Goal: Task Accomplishment & Management: Use online tool/utility

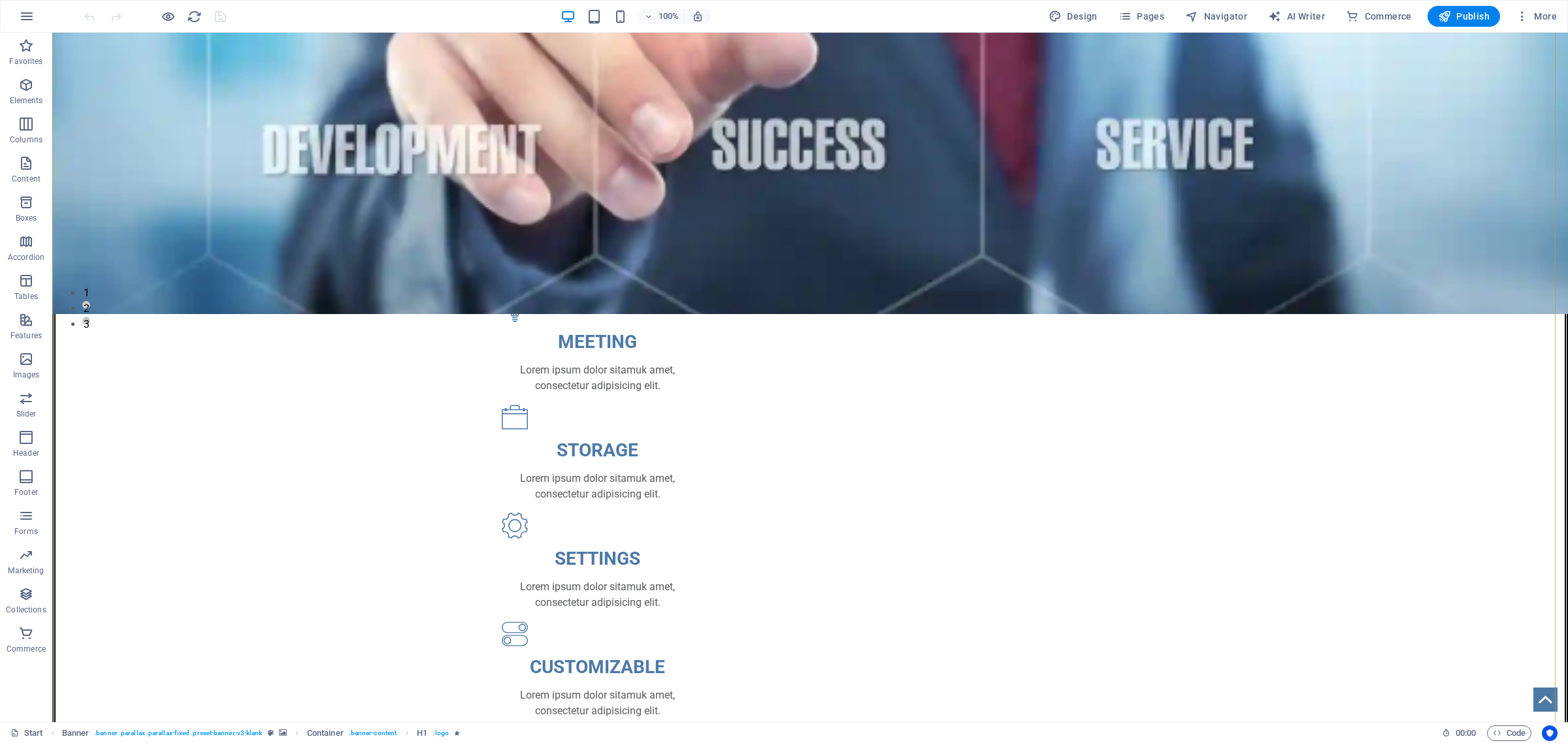
scroll to position [735, 0]
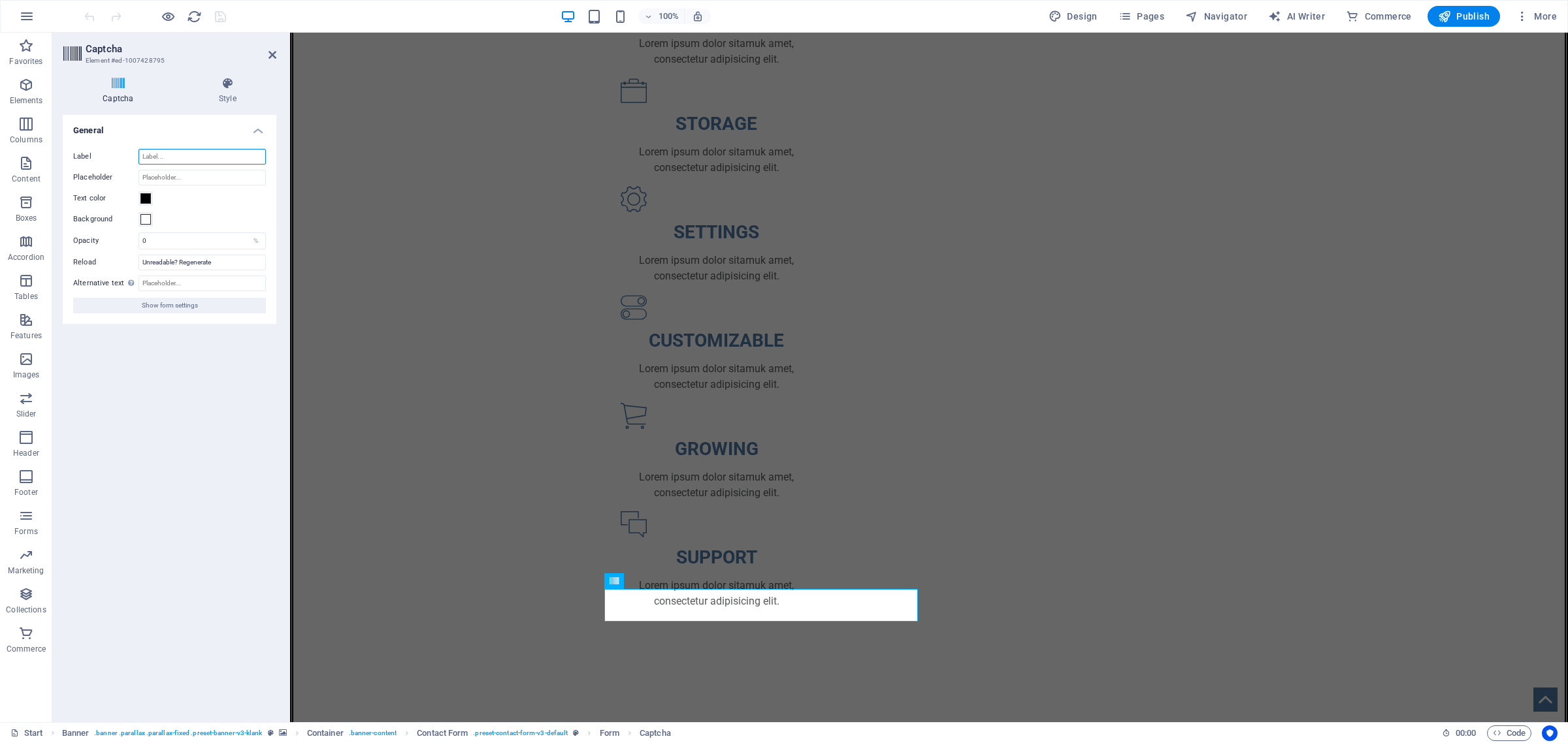
click at [159, 156] on input "Label" at bounding box center [202, 156] width 128 height 16
click at [156, 178] on input "Placeholder" at bounding box center [202, 178] width 128 height 16
click at [95, 197] on label "Text color" at bounding box center [106, 199] width 65 height 16
click at [139, 197] on button "Text color" at bounding box center [145, 198] width 14 height 14
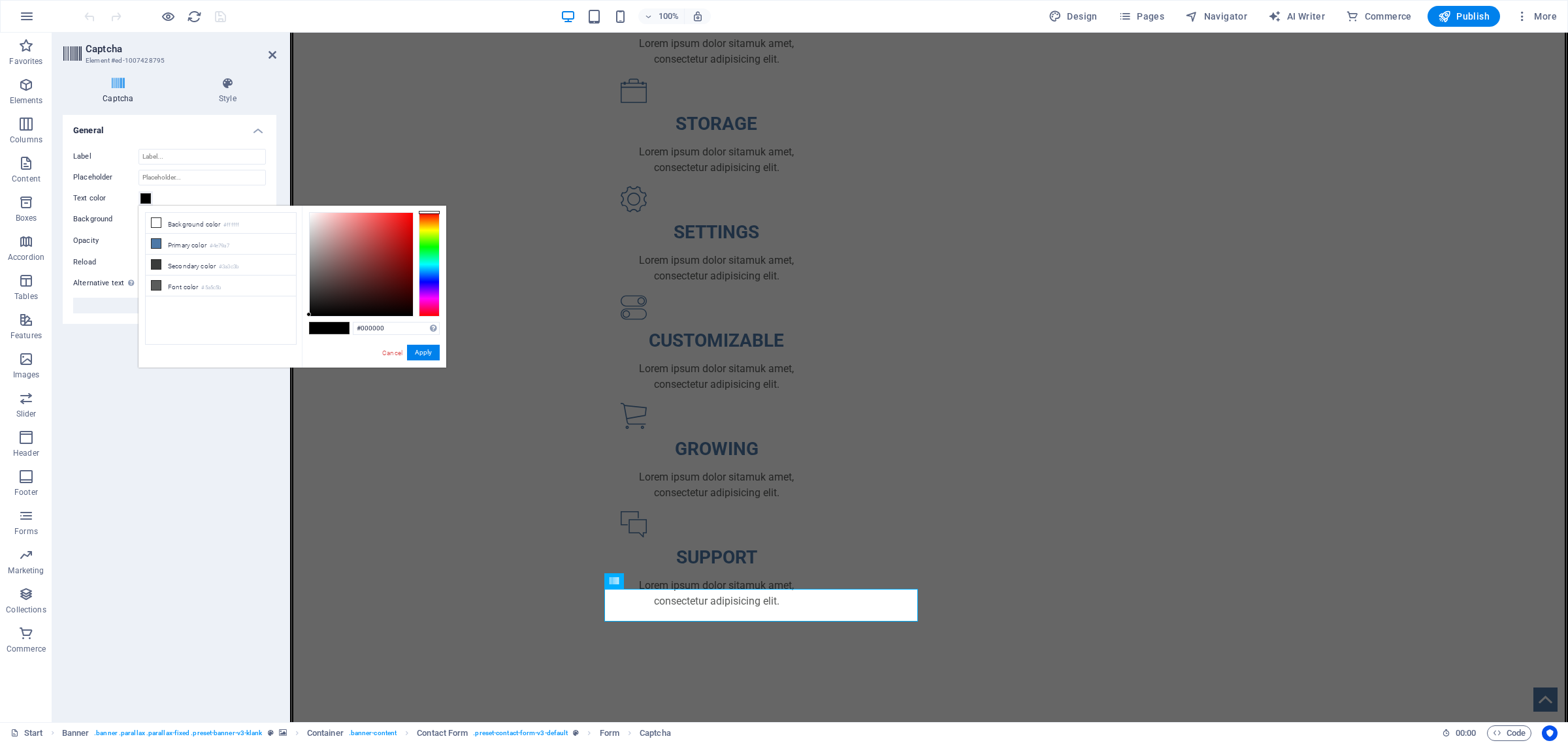
click at [122, 392] on div "Turnstile Turnstile by Cloudfare is a third-party integration that offers acces…" at bounding box center [169, 413] width 214 height 597
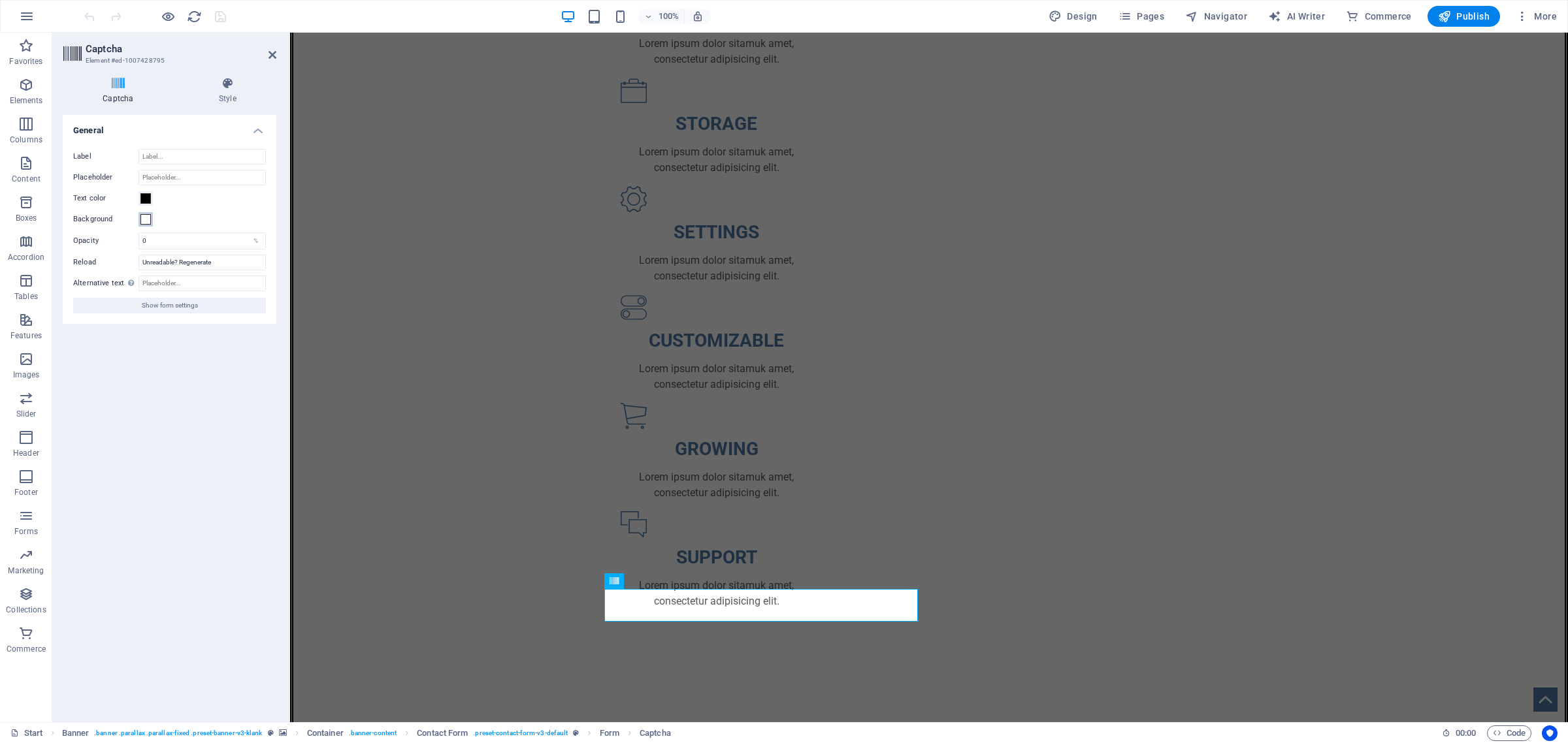
click at [145, 217] on span at bounding box center [145, 219] width 10 height 10
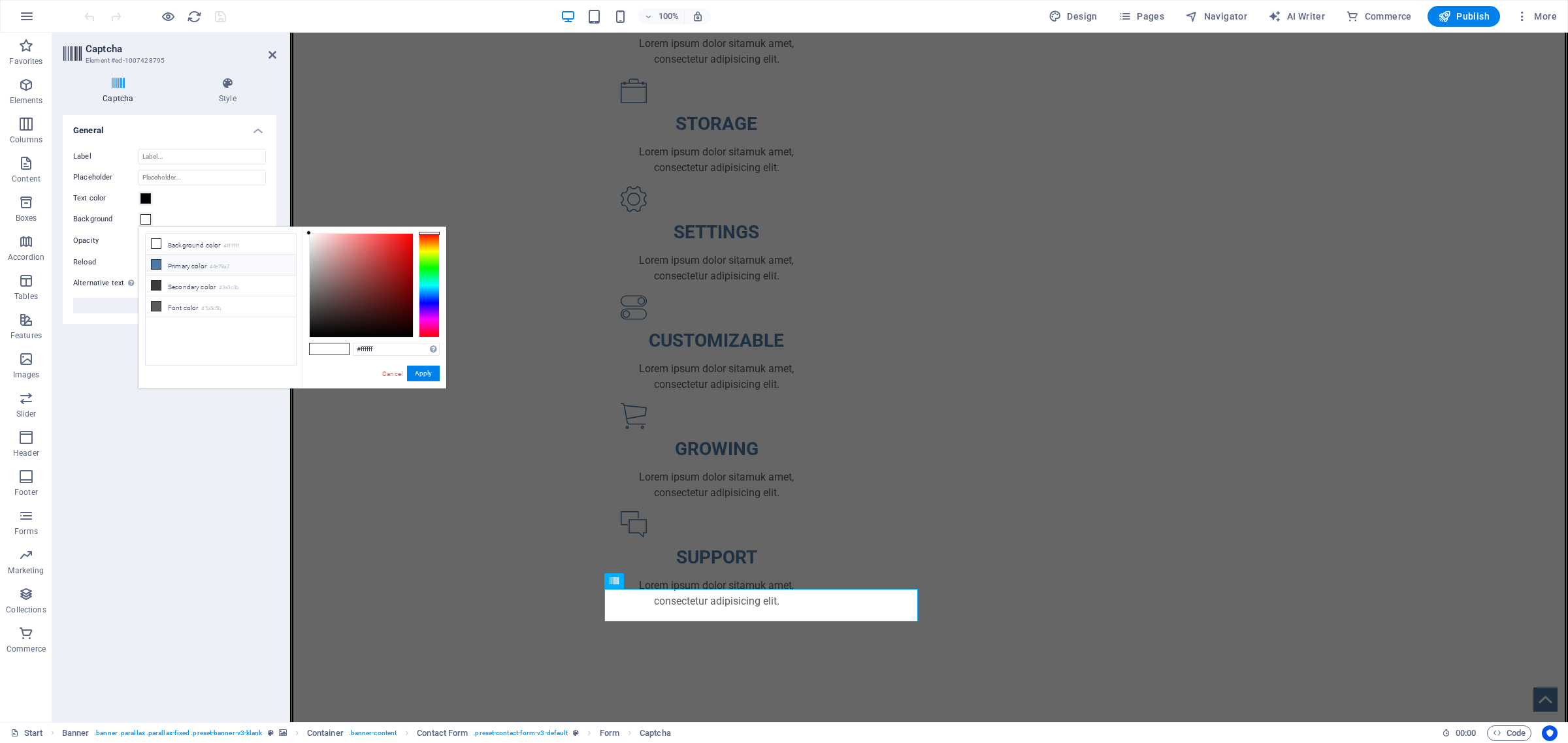
click at [155, 261] on icon at bounding box center [156, 264] width 9 height 9
click at [426, 333] on div at bounding box center [429, 286] width 21 height 105
click at [430, 340] on div "#a74e4e Supported formats #0852ed rgb(8, 82, 237) rgba(8, 82, 237, 90%) hsv(221…" at bounding box center [374, 402] width 145 height 352
type input "#ff0000"
drag, startPoint x: 364, startPoint y: 269, endPoint x: 416, endPoint y: 229, distance: 65.6
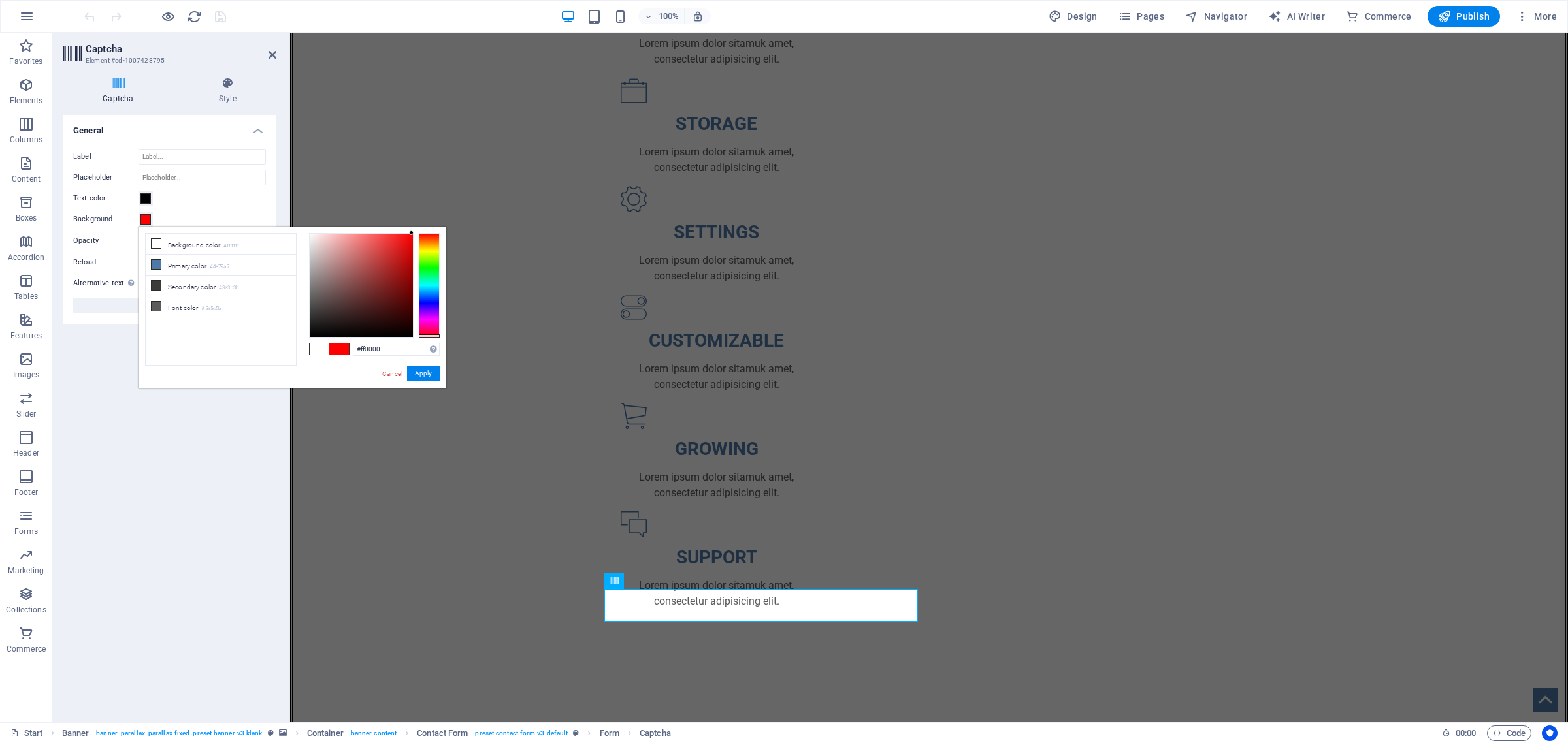
click at [416, 229] on div "#ff0000 Supported formats #0852ed rgb(8, 82, 237) rgba(8, 82, 237, 90%) hsv(221…" at bounding box center [374, 402] width 145 height 352
click at [430, 374] on button "Apply" at bounding box center [423, 374] width 33 height 16
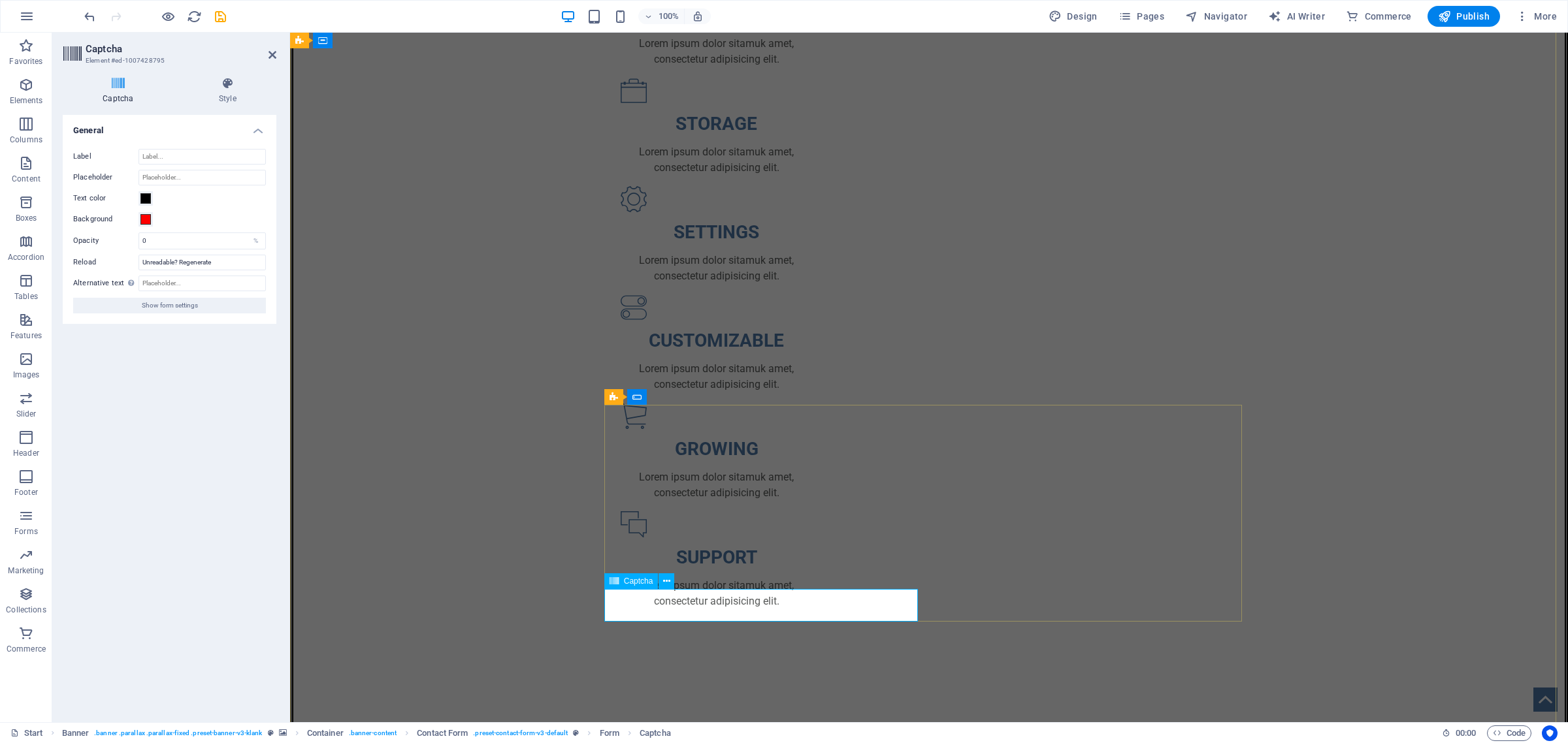
type input "ftt"
drag, startPoint x: 750, startPoint y: 605, endPoint x: 698, endPoint y: 605, distance: 52.0
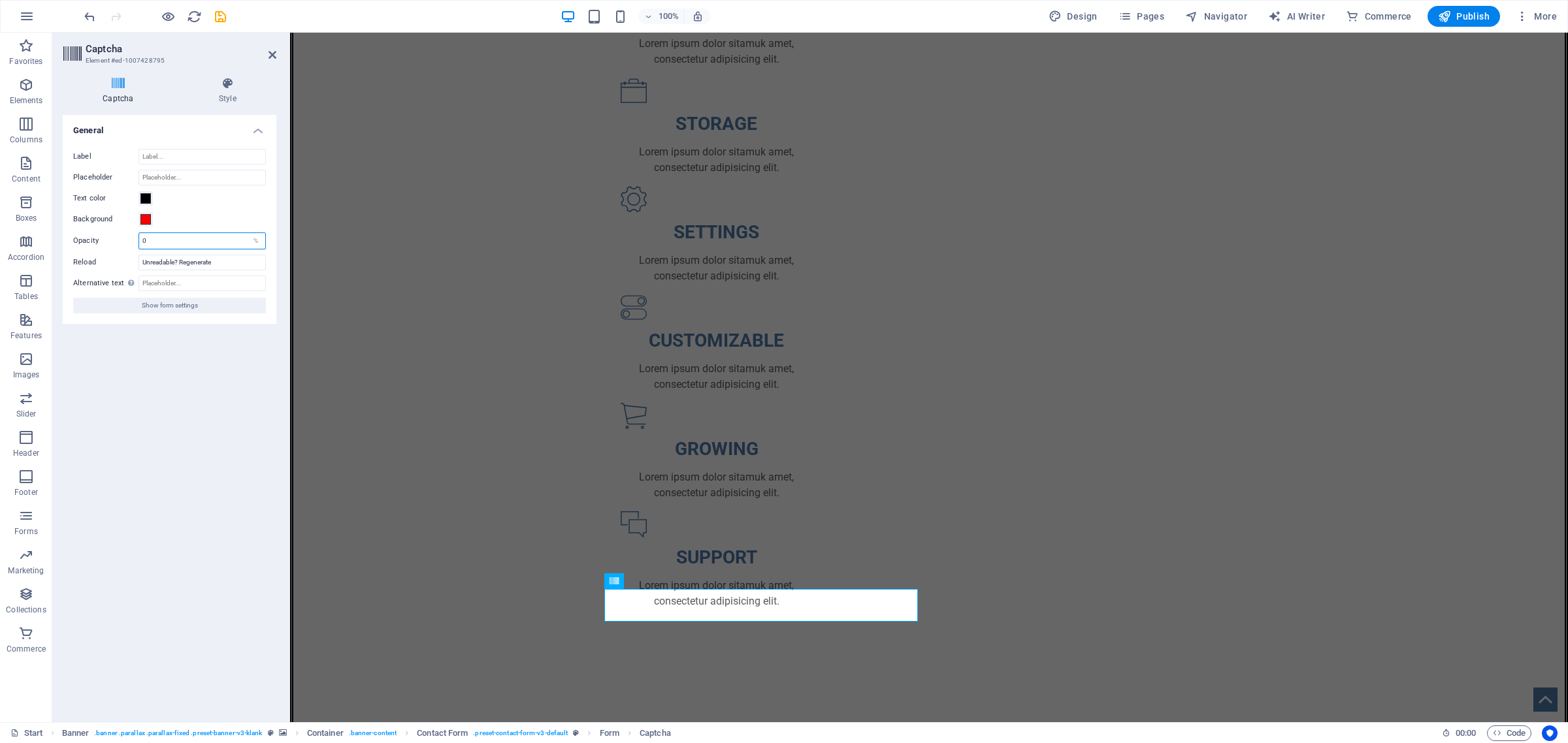
click at [142, 240] on input "0" at bounding box center [202, 241] width 126 height 16
type input "50"
click at [141, 219] on span at bounding box center [145, 219] width 10 height 10
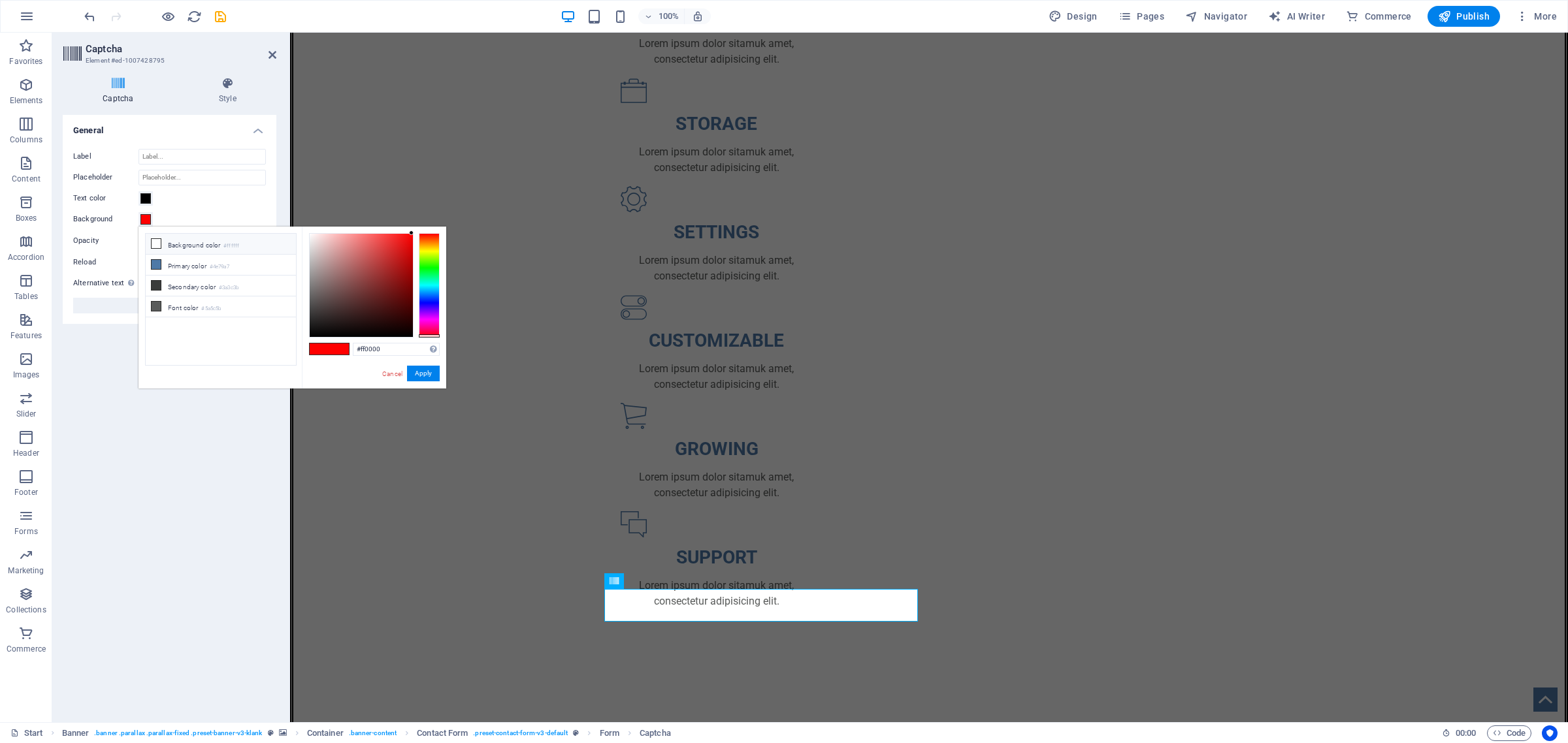
click at [154, 245] on icon at bounding box center [156, 243] width 9 height 9
type input "#ffffff"
click at [421, 378] on button "Apply" at bounding box center [423, 374] width 33 height 16
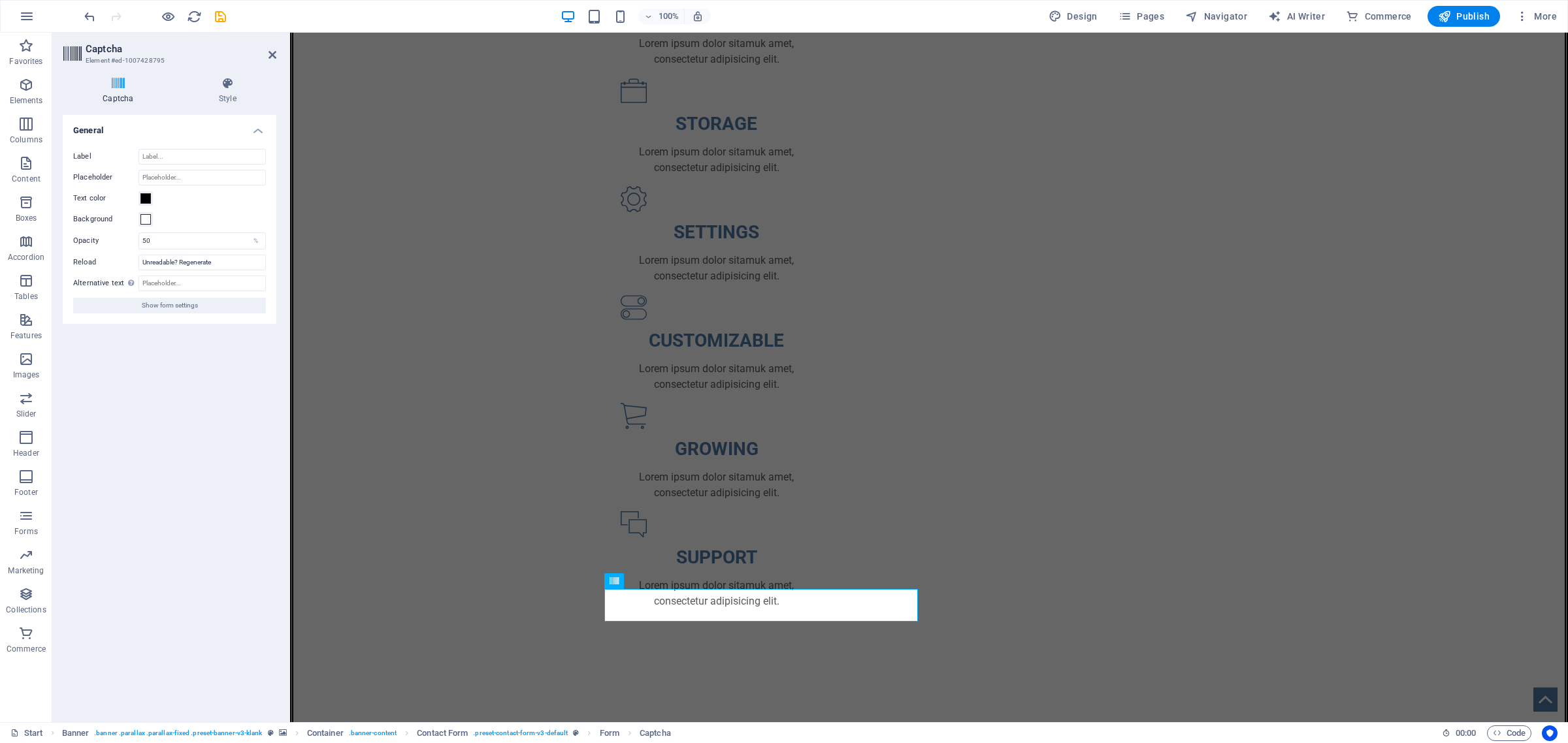
click at [210, 439] on div "Turnstile Turnstile by Cloudfare is a third-party integration that offers acces…" at bounding box center [169, 413] width 214 height 597
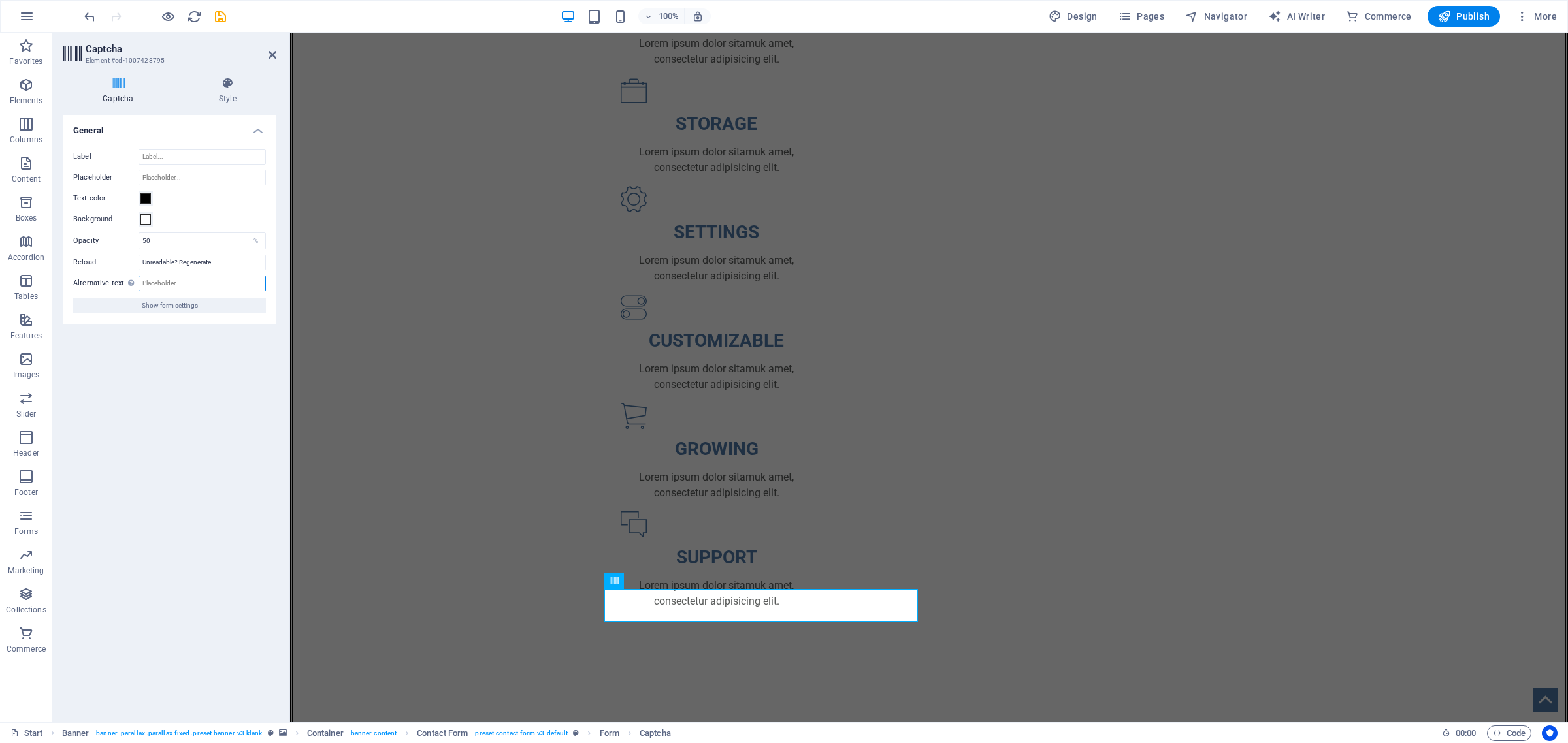
click at [177, 280] on input "Alternative text The alternative text is used by devices that cannot display im…" at bounding box center [202, 283] width 128 height 16
click at [68, 454] on div "Turnstile Turnstile by Cloudfare is a third-party integration that offers acces…" at bounding box center [169, 413] width 214 height 597
drag, startPoint x: 220, startPoint y: 16, endPoint x: 182, endPoint y: 34, distance: 42.0
click at [220, 16] on icon "save" at bounding box center [221, 17] width 15 height 15
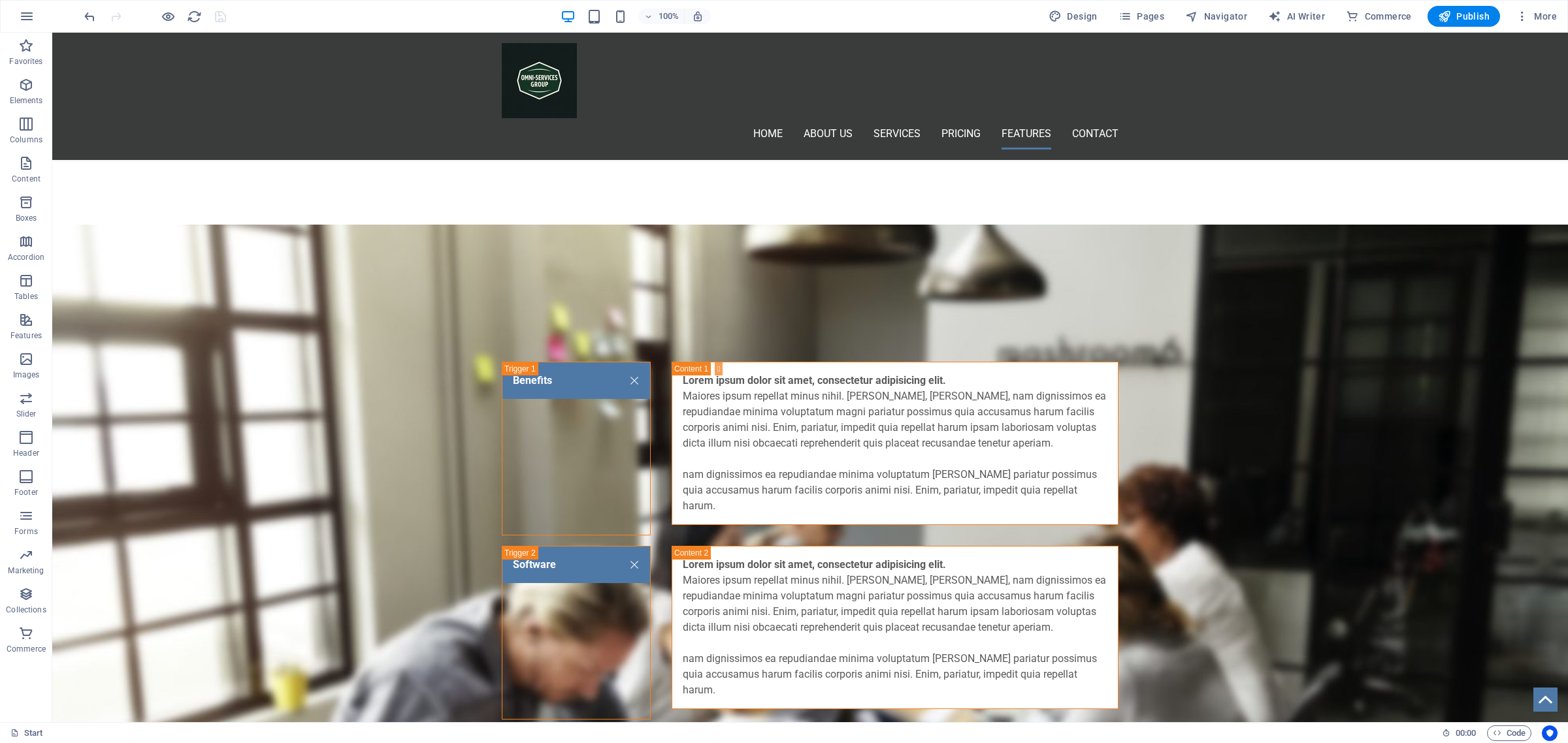
scroll to position [4236, 0]
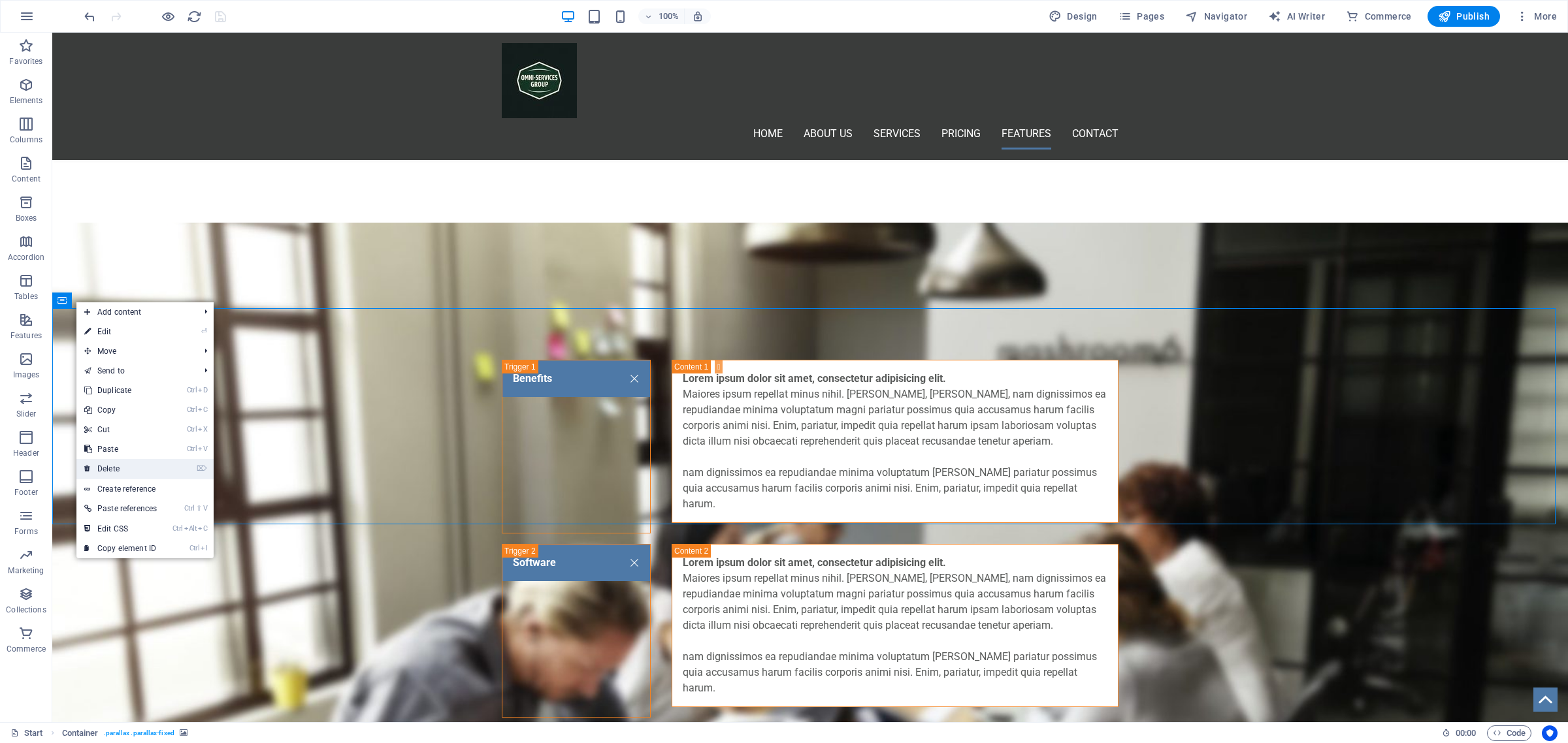
click at [119, 470] on link "⌦ Delete" at bounding box center [120, 468] width 88 height 19
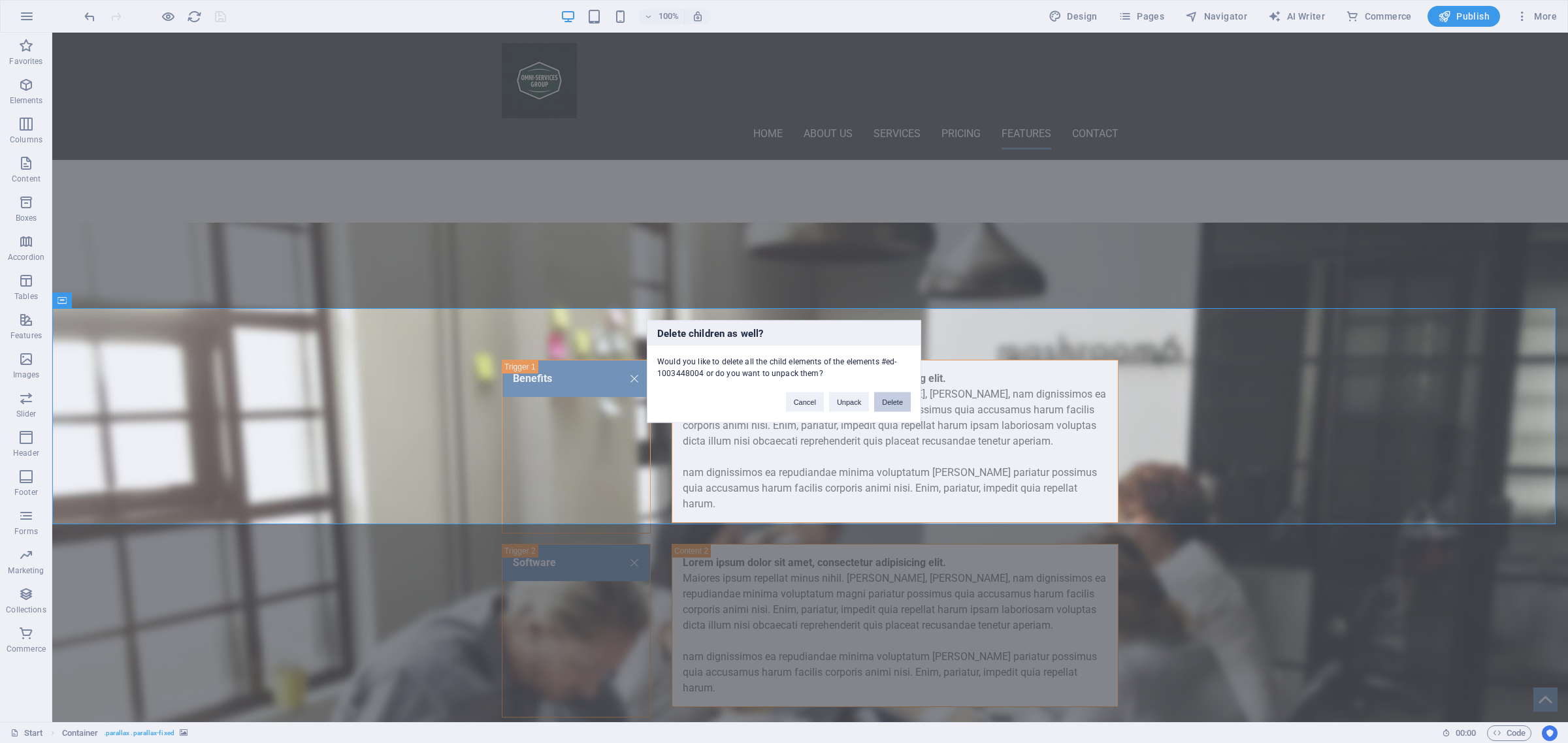
click at [889, 402] on button "Delete" at bounding box center [892, 402] width 36 height 19
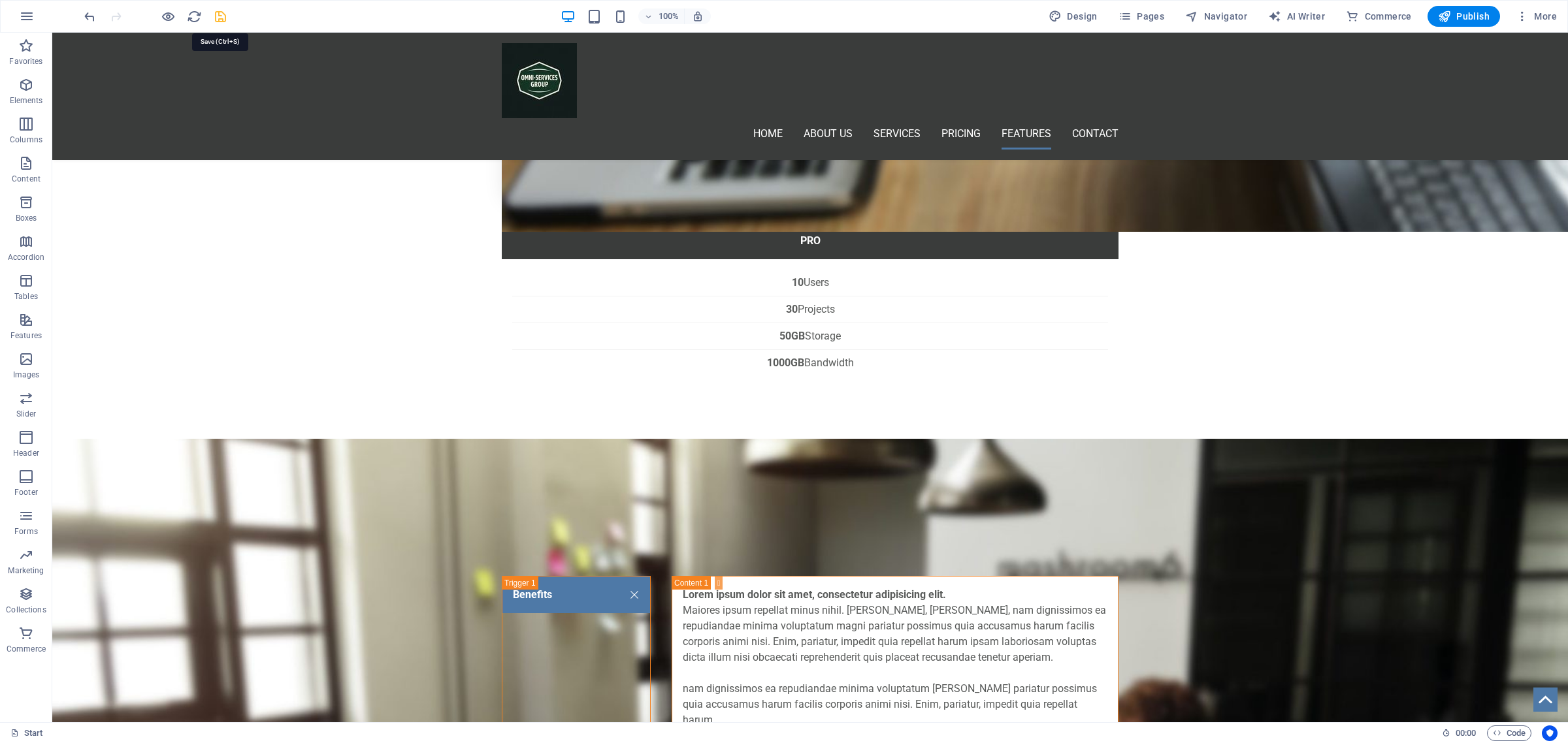
click at [220, 14] on icon "save" at bounding box center [221, 17] width 15 height 15
checkbox input "false"
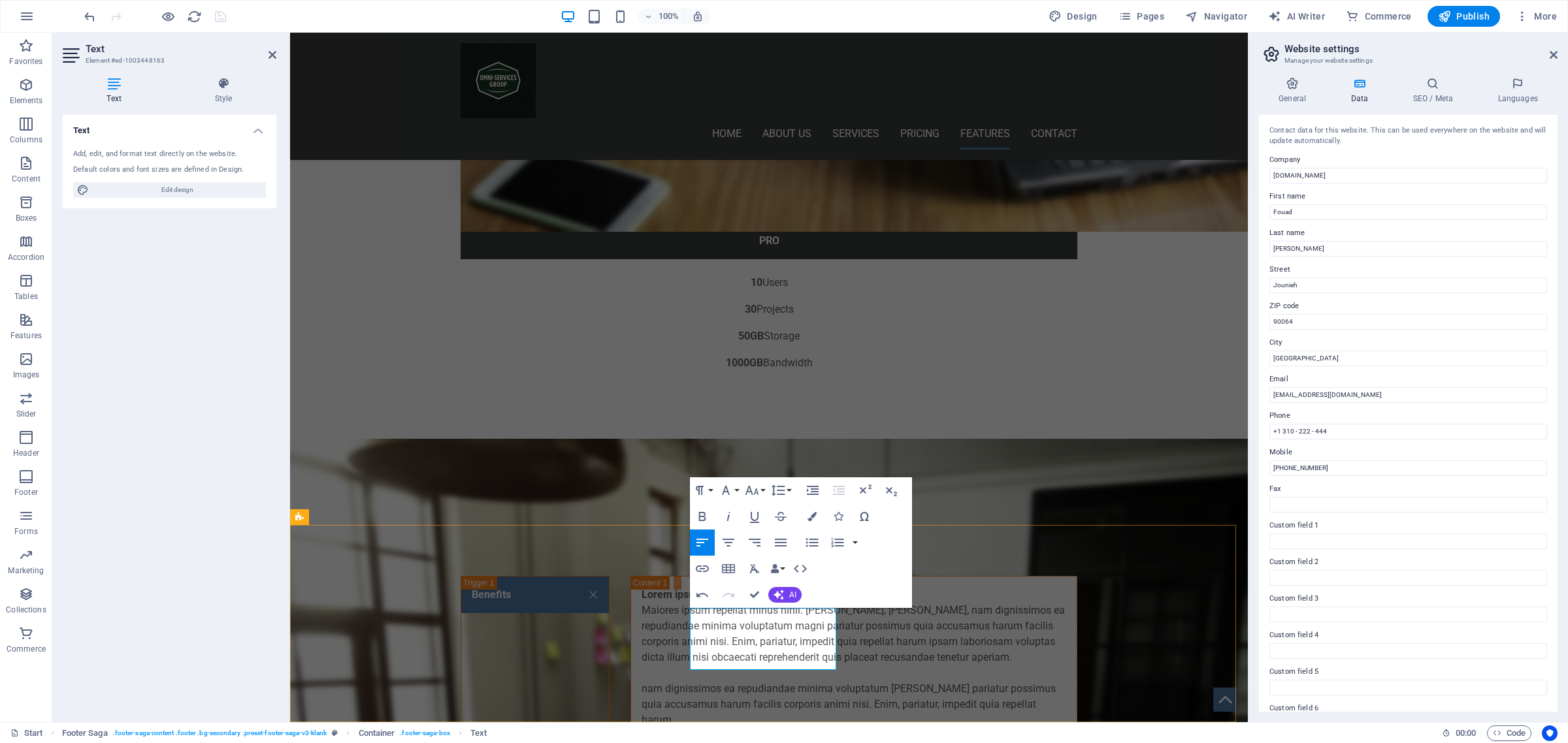
drag, startPoint x: 814, startPoint y: 664, endPoint x: 688, endPoint y: 601, distance: 140.9
click at [729, 539] on icon "button" at bounding box center [728, 542] width 12 height 8
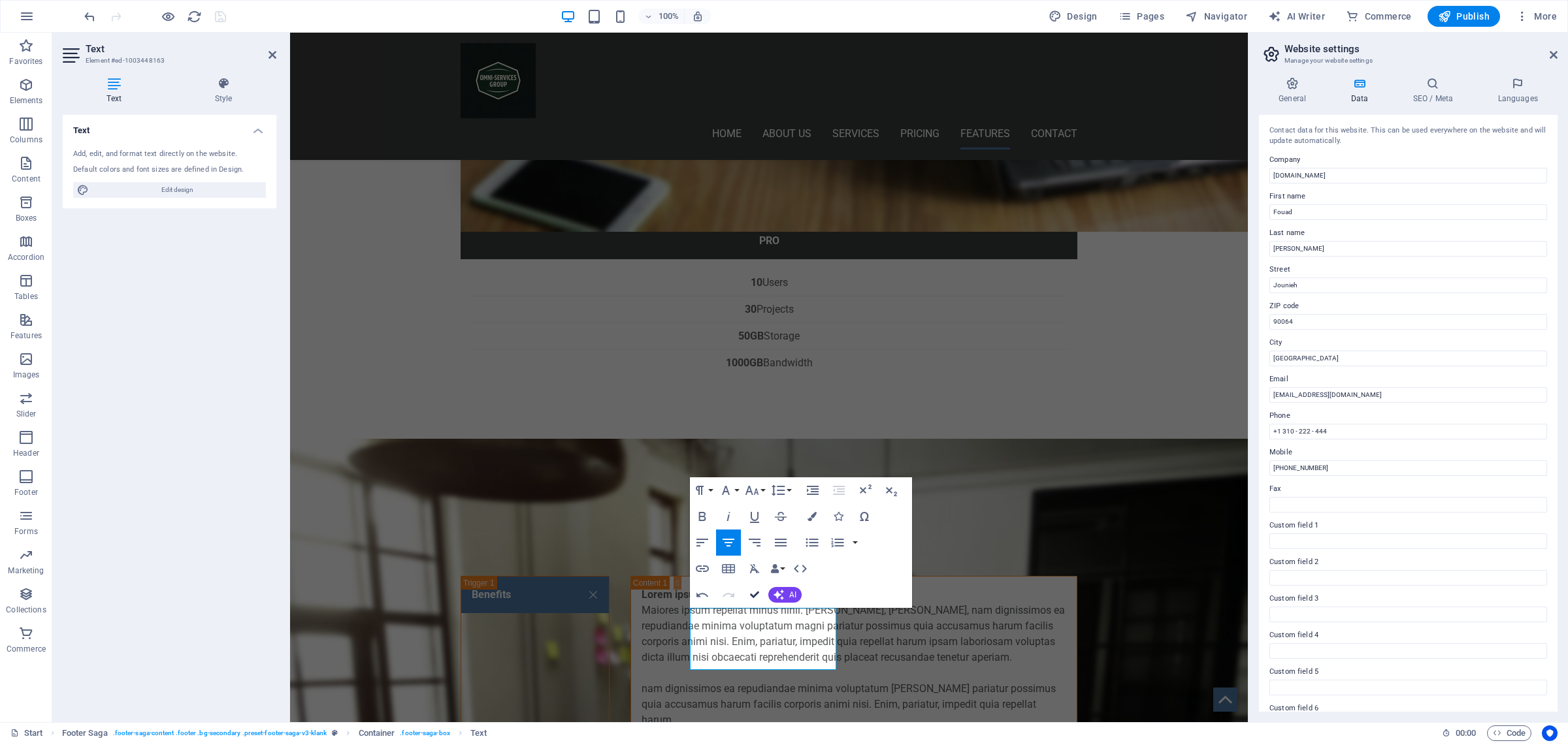
drag, startPoint x: 755, startPoint y: 598, endPoint x: 745, endPoint y: 603, distance: 11.2
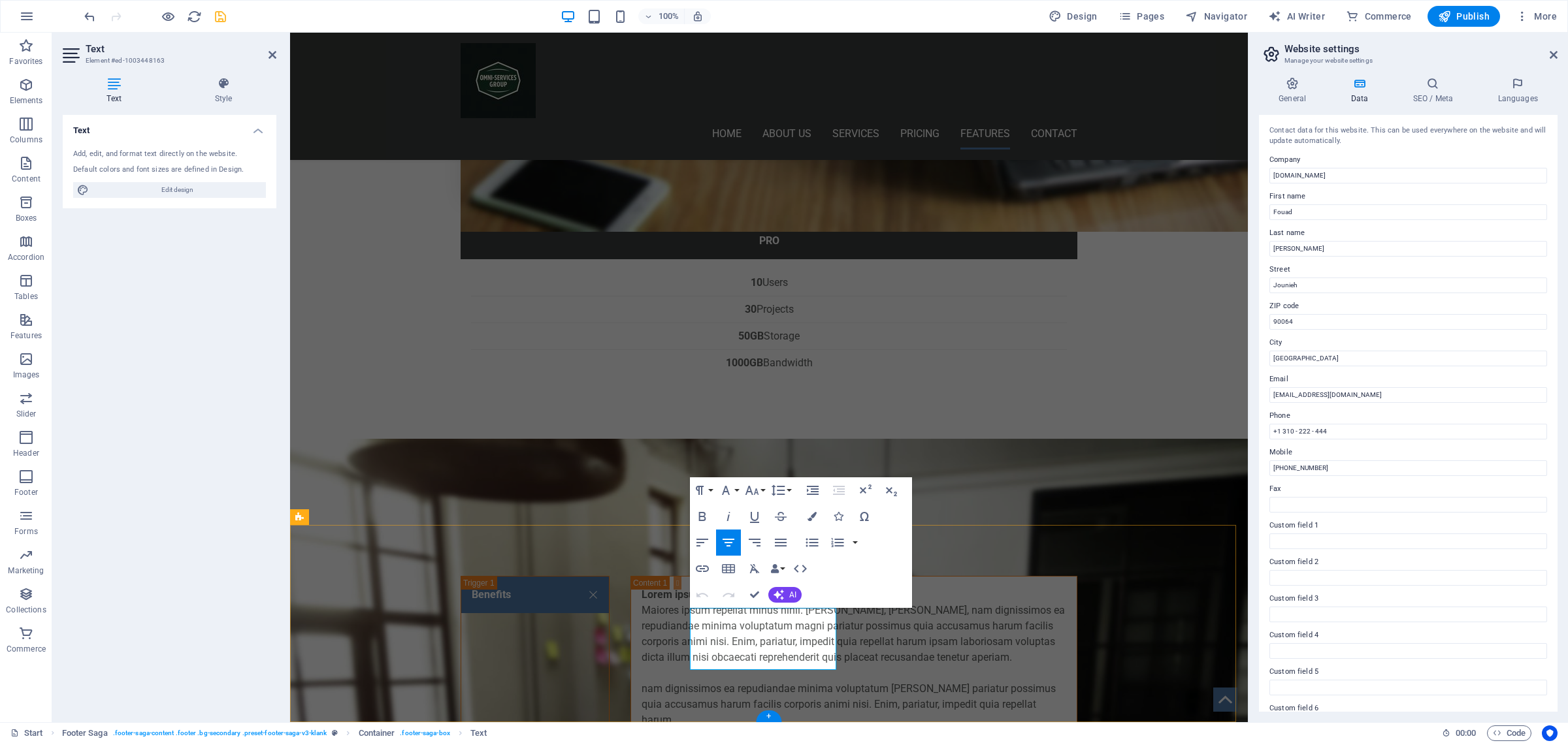
drag, startPoint x: 730, startPoint y: 615, endPoint x: 721, endPoint y: 614, distance: 9.1
drag, startPoint x: 756, startPoint y: 593, endPoint x: 699, endPoint y: 601, distance: 57.6
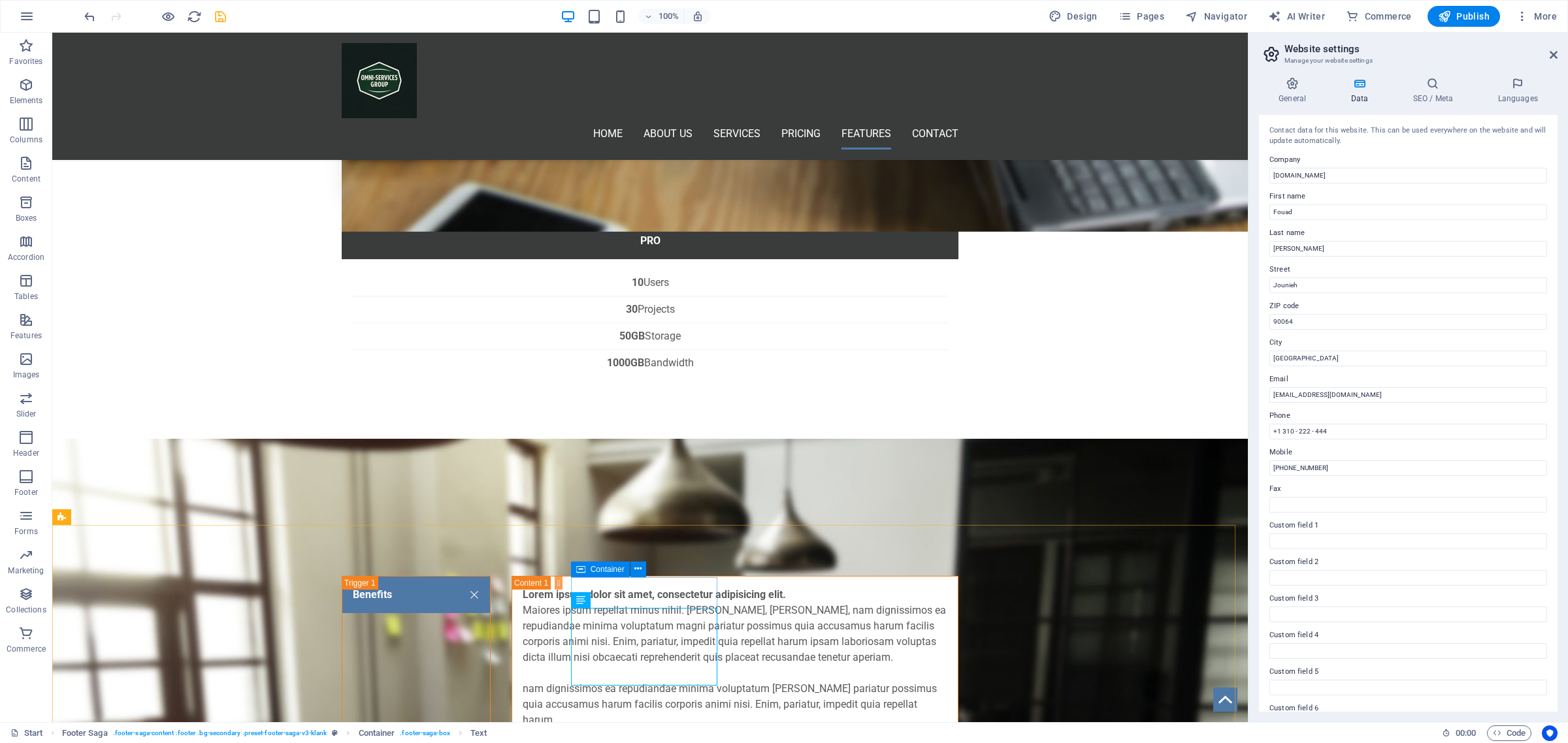
click at [583, 573] on icon at bounding box center [580, 569] width 9 height 16
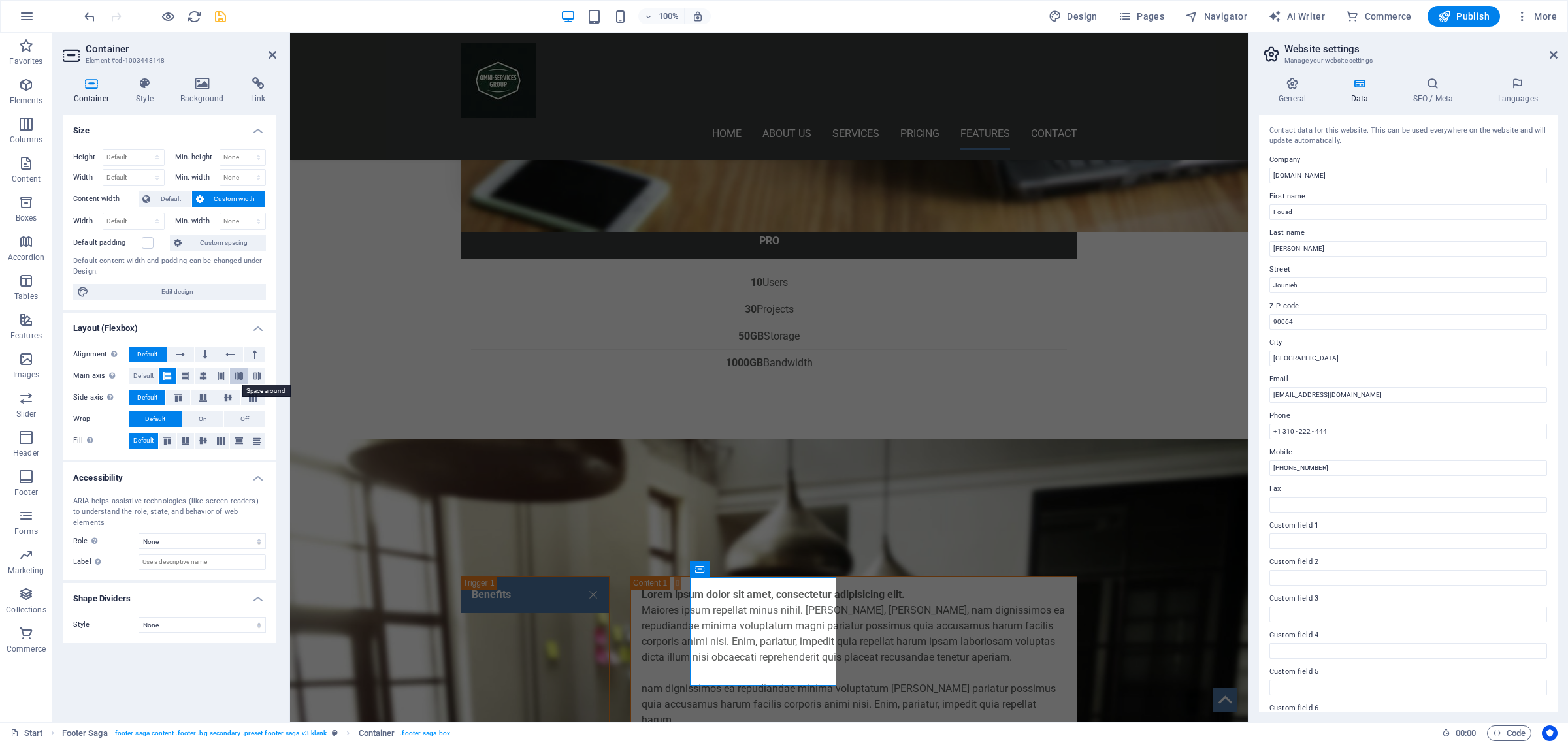
click at [240, 378] on icon at bounding box center [238, 376] width 8 height 16
click at [160, 372] on button at bounding box center [167, 376] width 17 height 16
click at [140, 374] on span "Default" at bounding box center [144, 376] width 20 height 16
click at [204, 398] on icon at bounding box center [203, 397] width 16 height 8
click at [151, 398] on span "Default" at bounding box center [147, 397] width 20 height 16
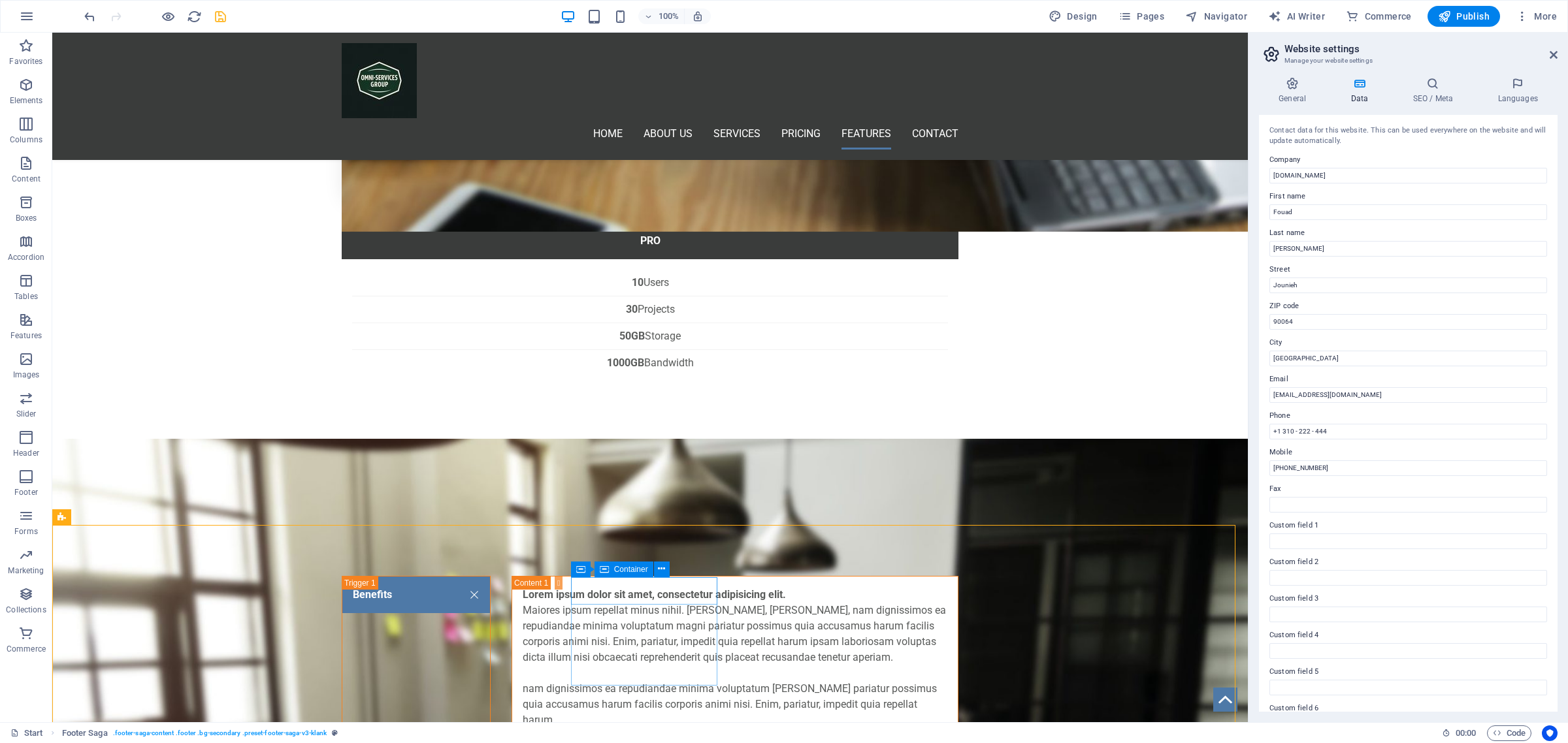
click at [648, 569] on span "Container" at bounding box center [631, 569] width 34 height 8
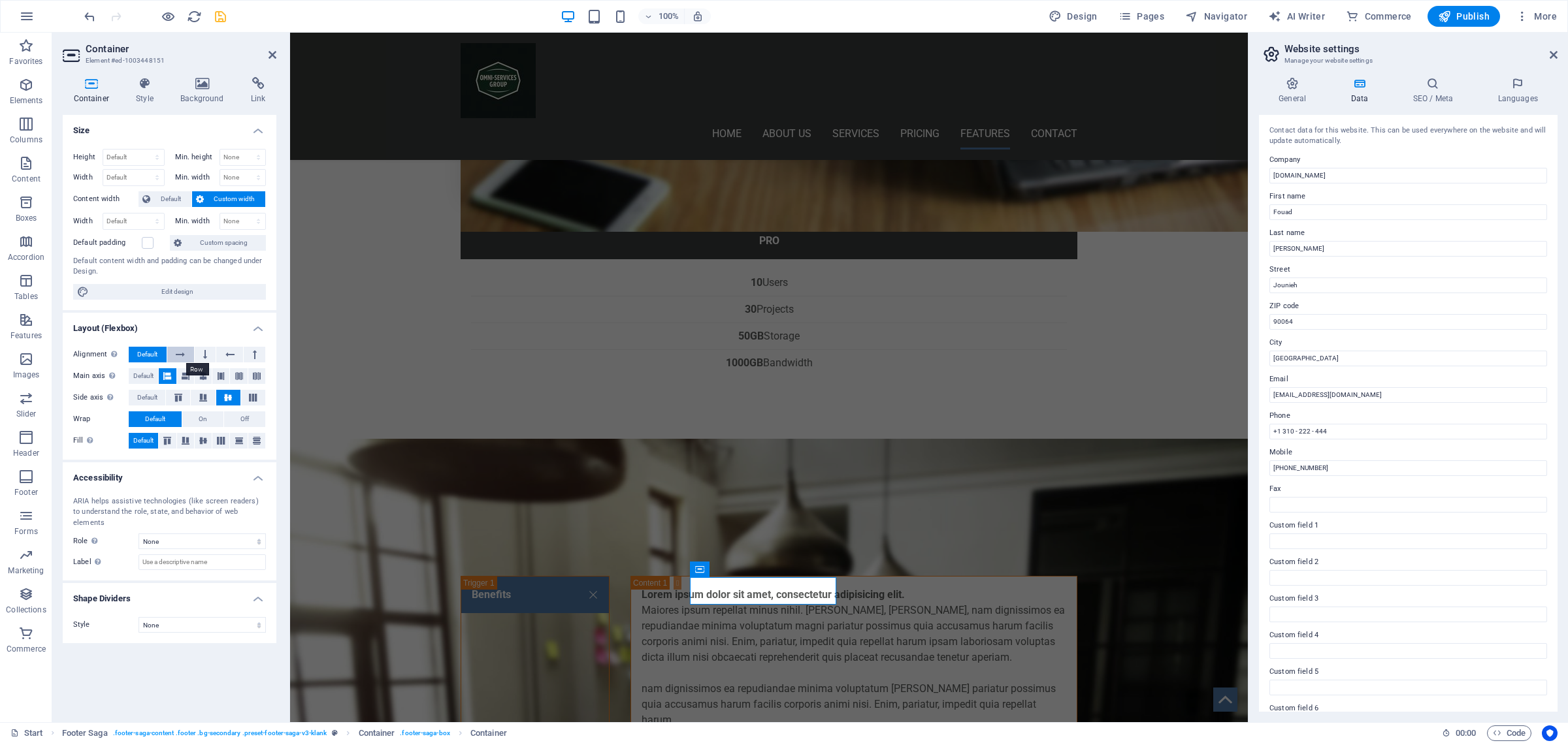
click at [181, 358] on icon at bounding box center [180, 354] width 9 height 16
click at [148, 352] on span "Default" at bounding box center [147, 354] width 20 height 16
click at [200, 376] on icon at bounding box center [203, 376] width 8 height 16
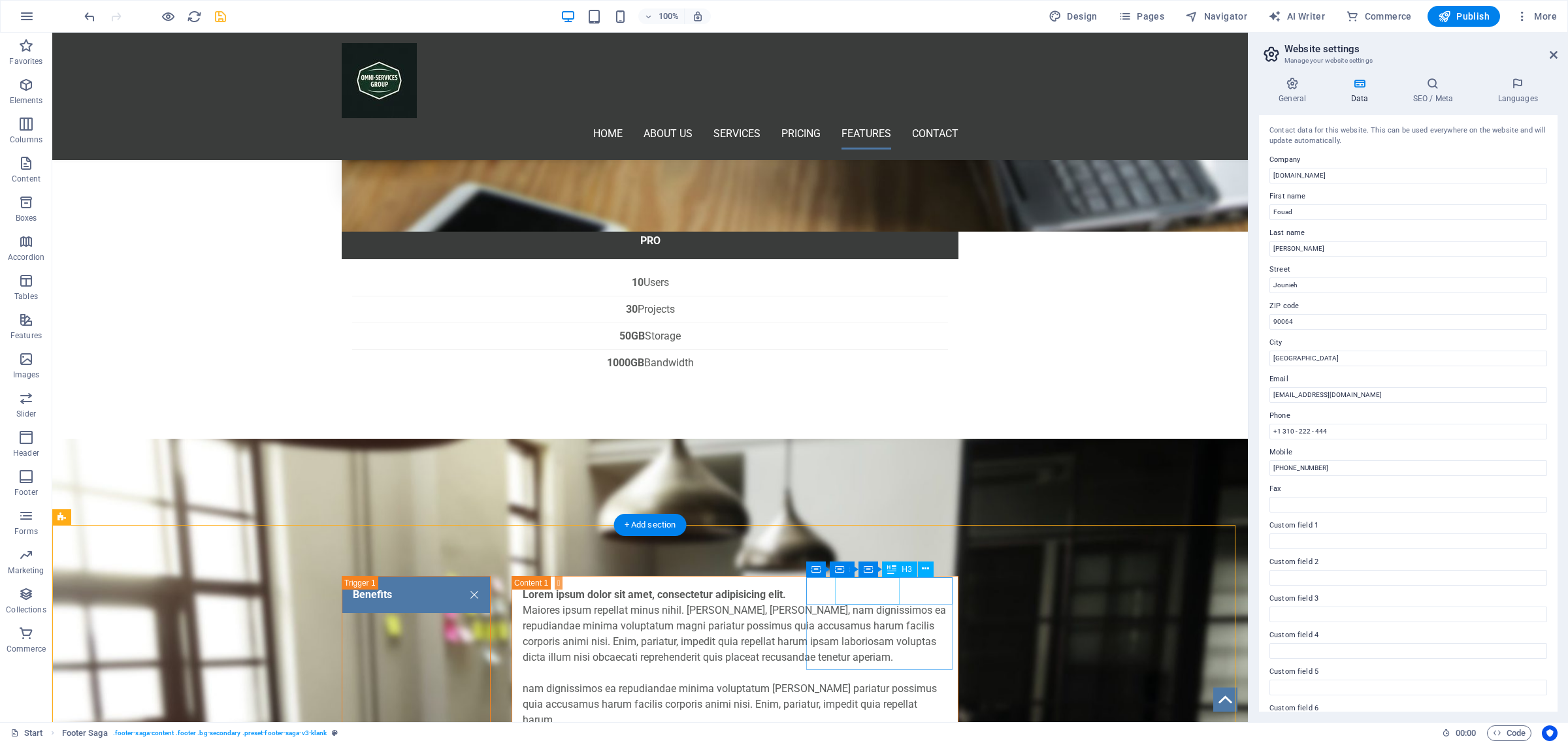
click at [826, 598] on span "Menu" at bounding box center [835, 599] width 19 height 8
select select
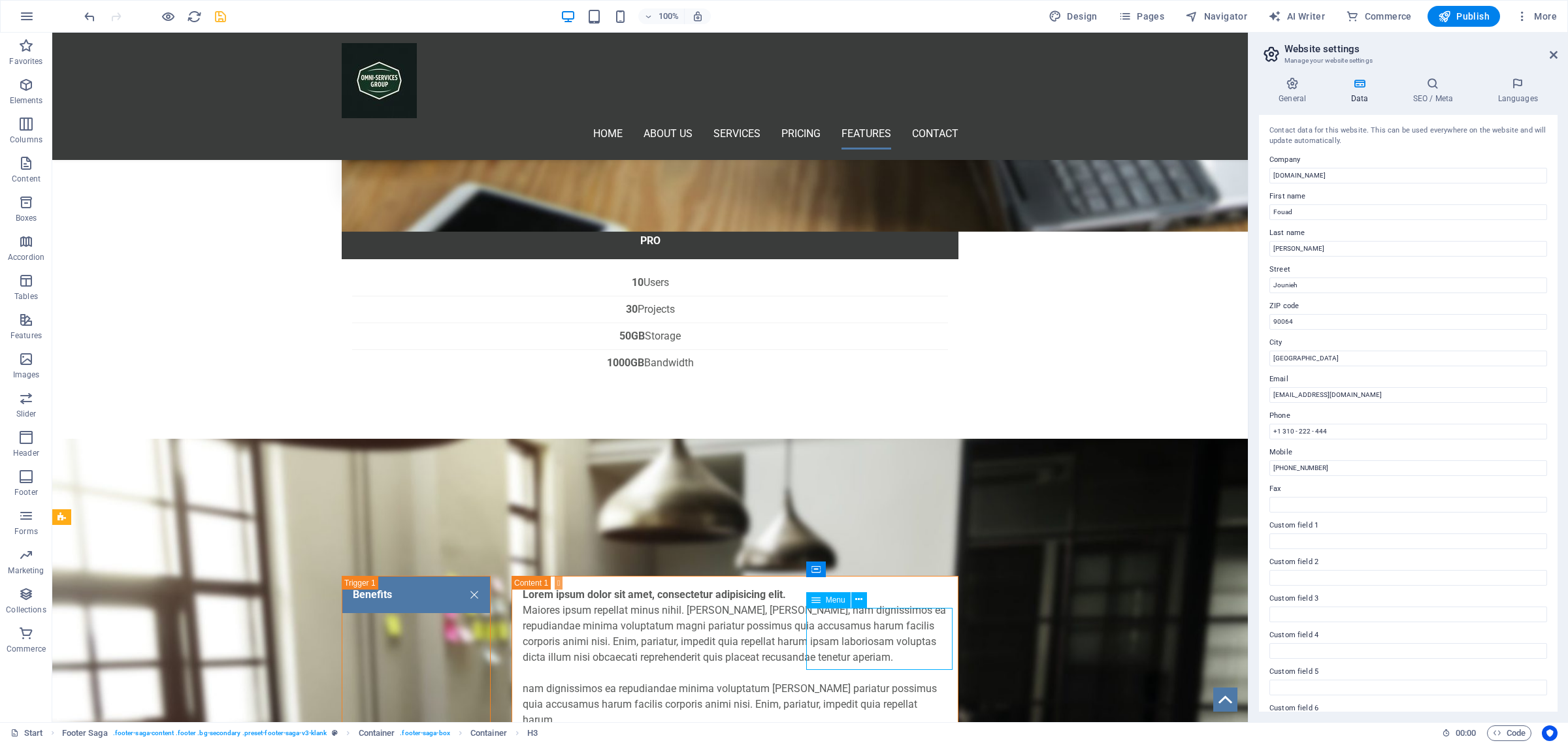
select select
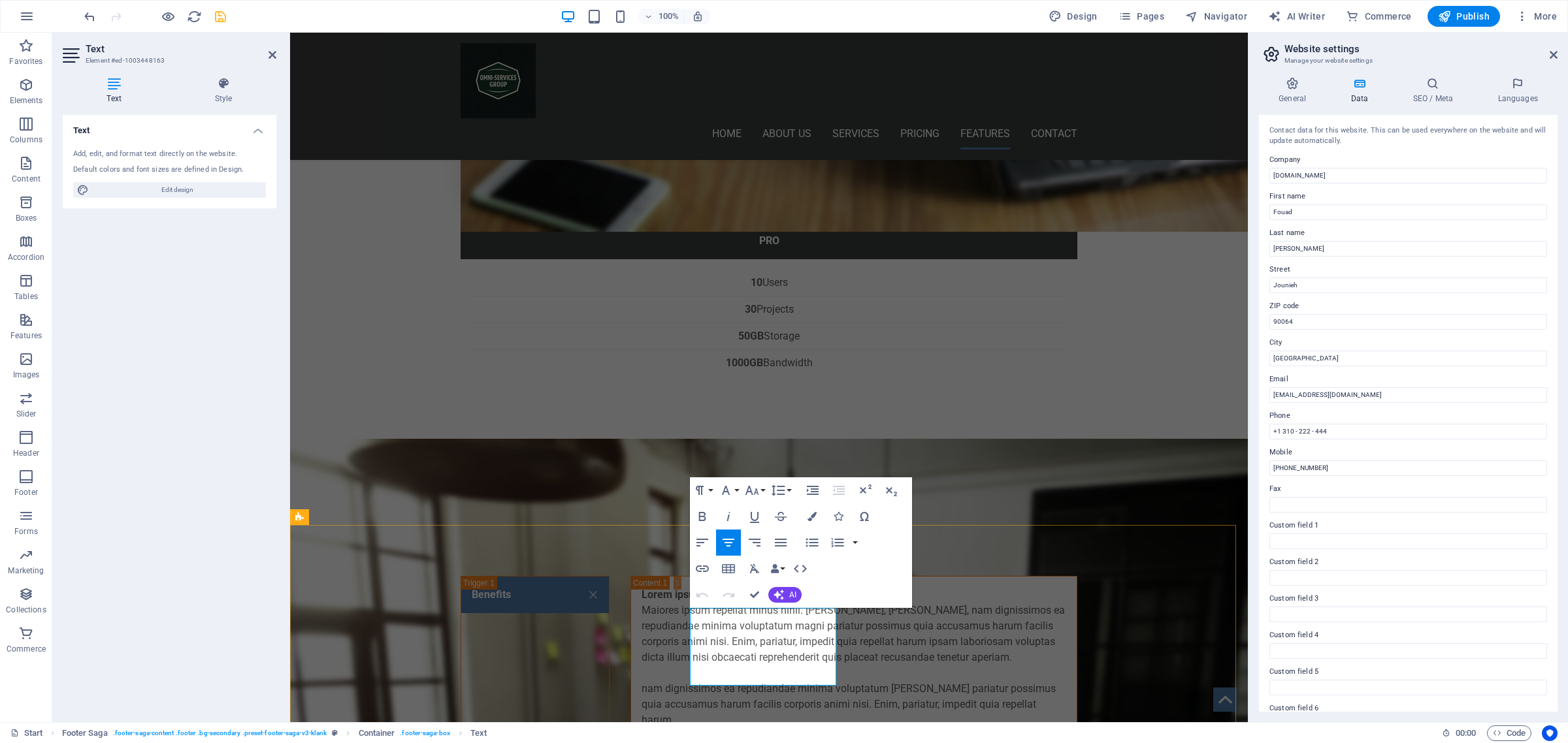
drag, startPoint x: 736, startPoint y: 647, endPoint x: 771, endPoint y: 656, distance: 36.1
drag, startPoint x: 702, startPoint y: 648, endPoint x: 824, endPoint y: 676, distance: 125.2
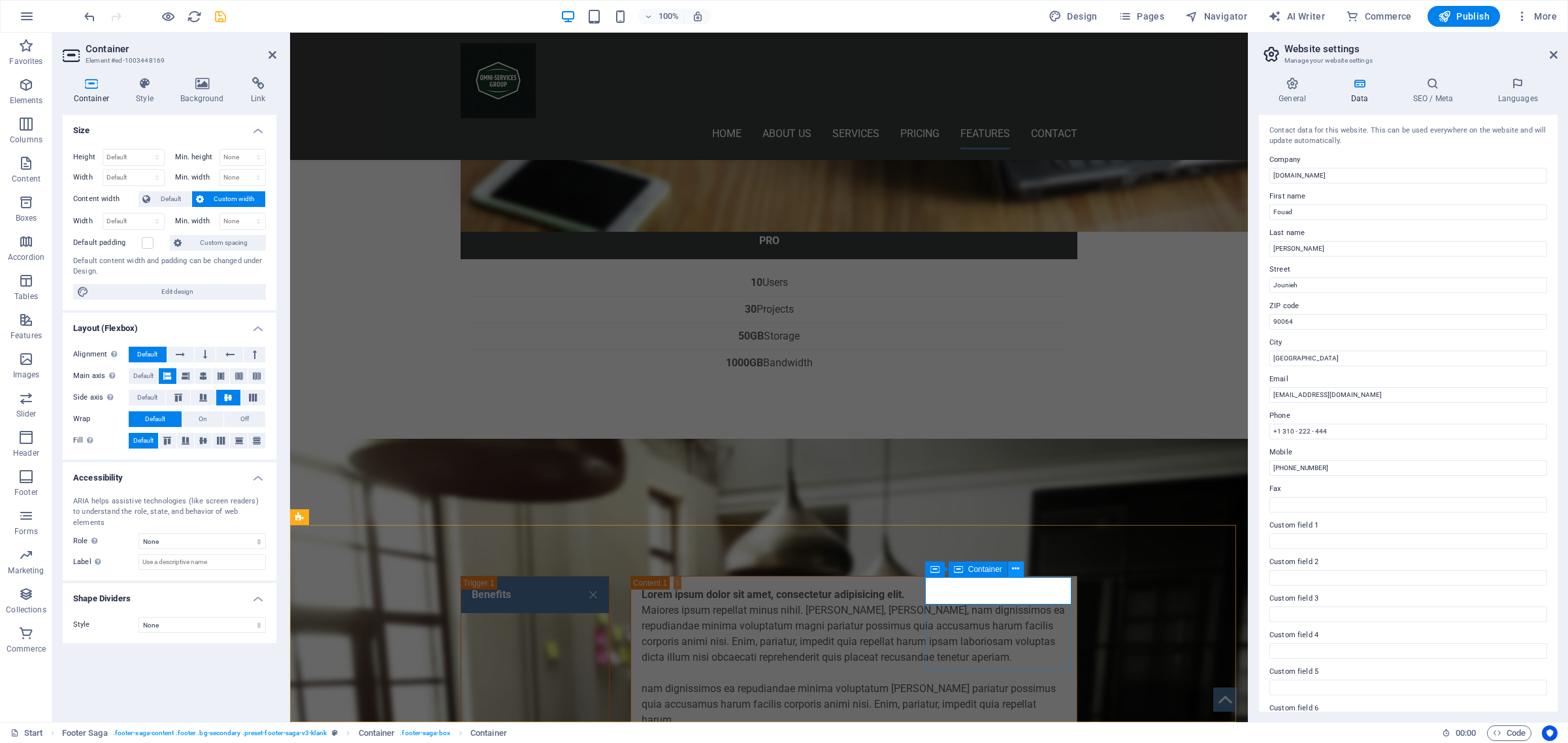
click at [1014, 570] on icon at bounding box center [1016, 569] width 7 height 14
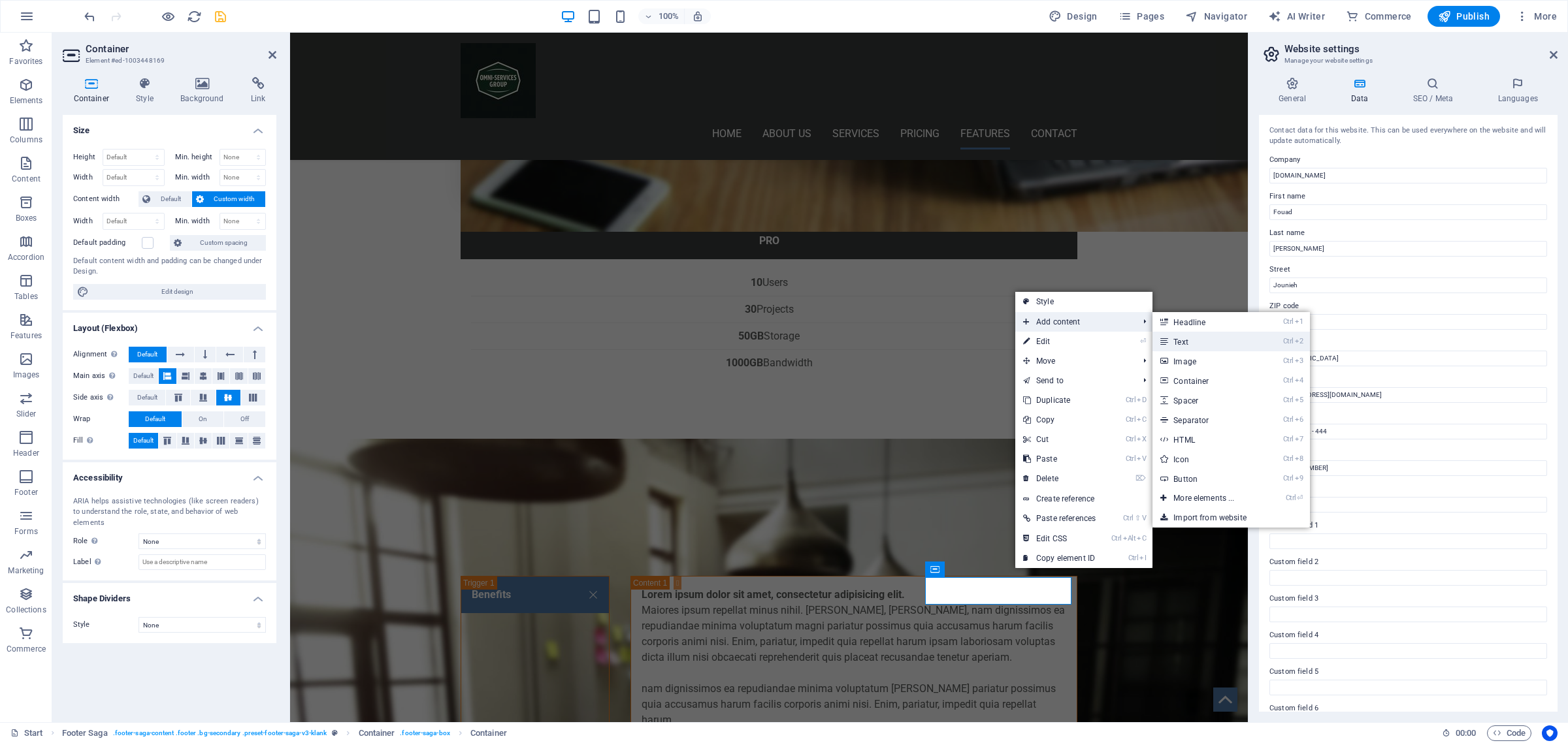
click at [1186, 343] on link "Ctrl 2 Text" at bounding box center [1206, 341] width 107 height 19
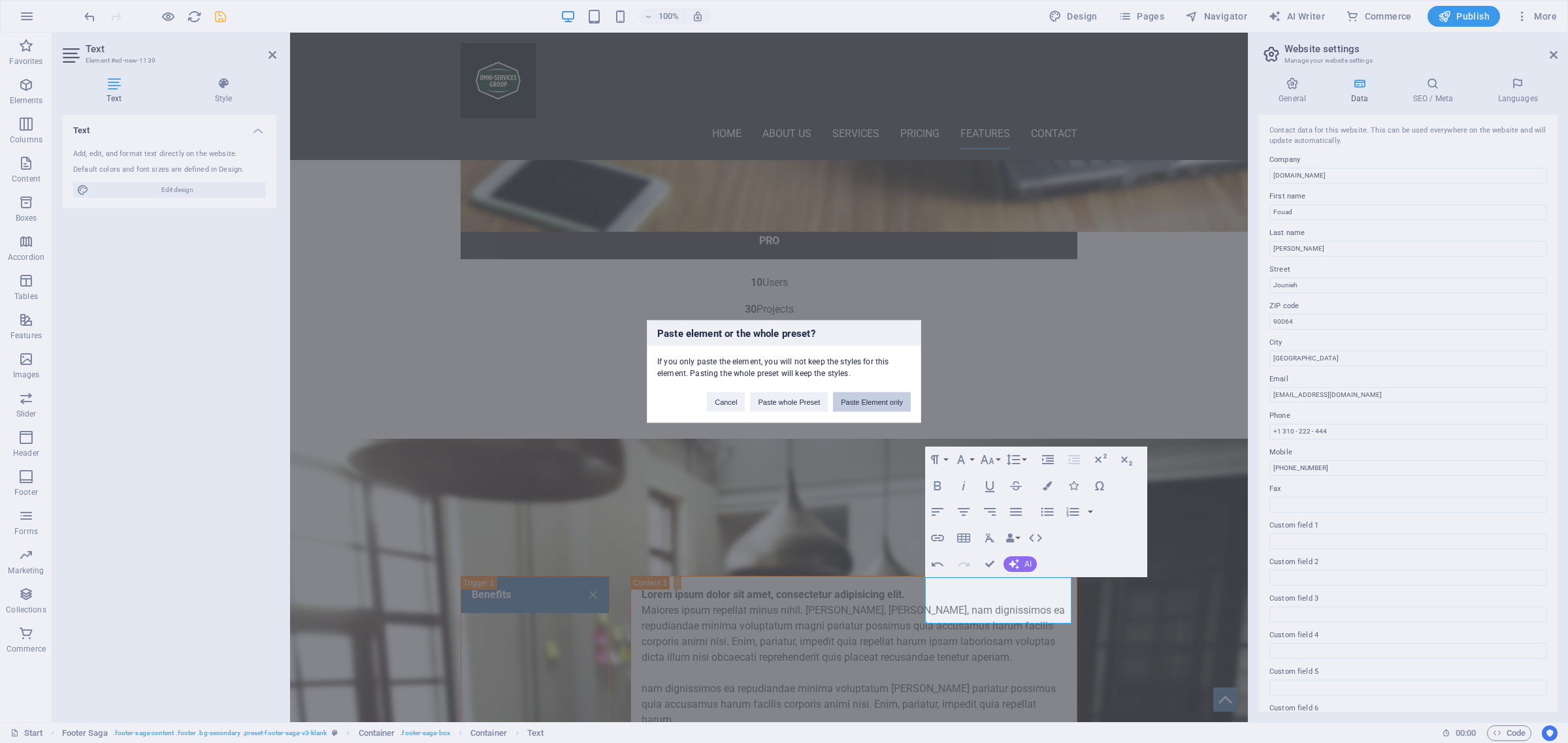
click at [876, 403] on button "Paste Element only" at bounding box center [872, 402] width 78 height 19
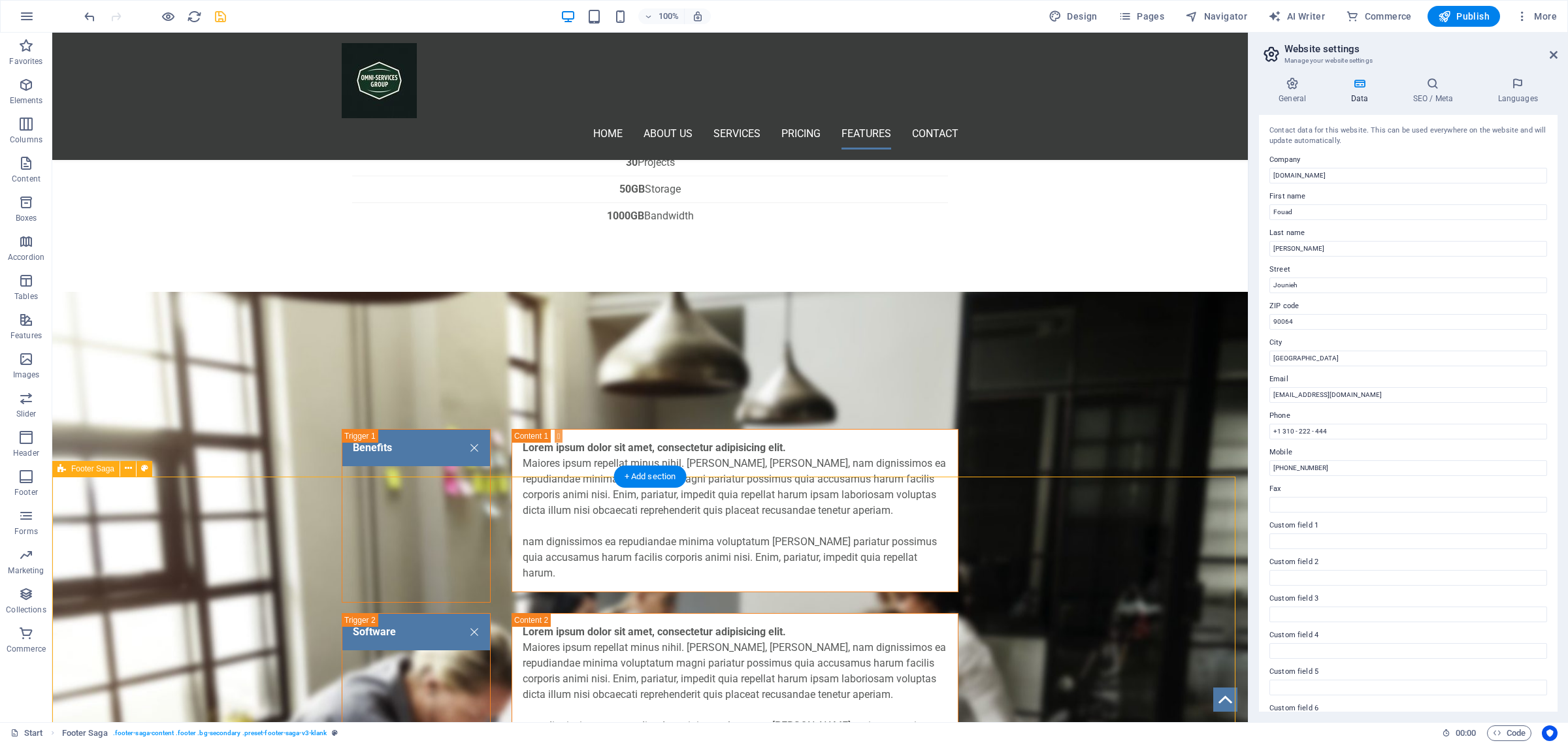
scroll to position [4393, 0]
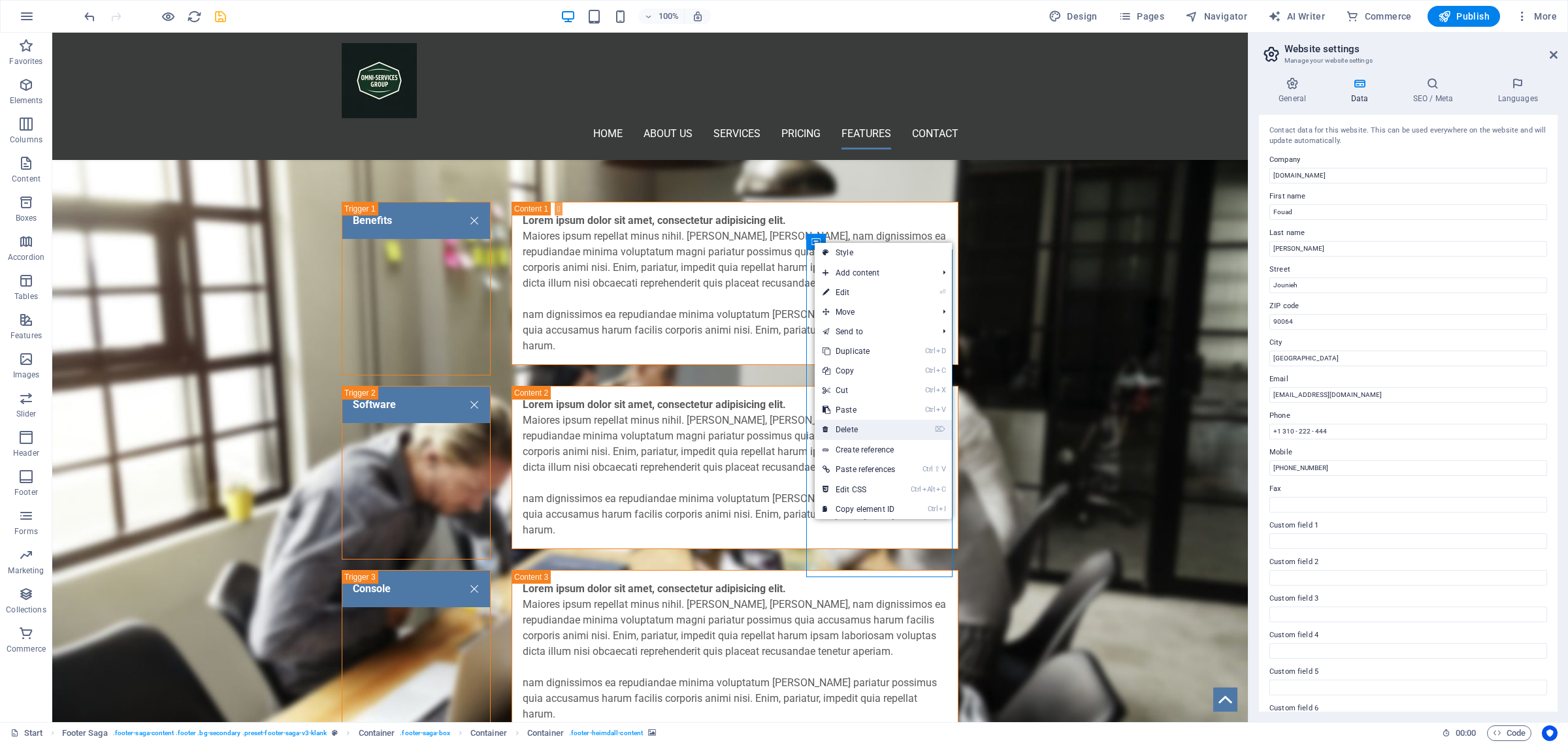
click at [859, 431] on link "⌦ Delete" at bounding box center [858, 429] width 88 height 19
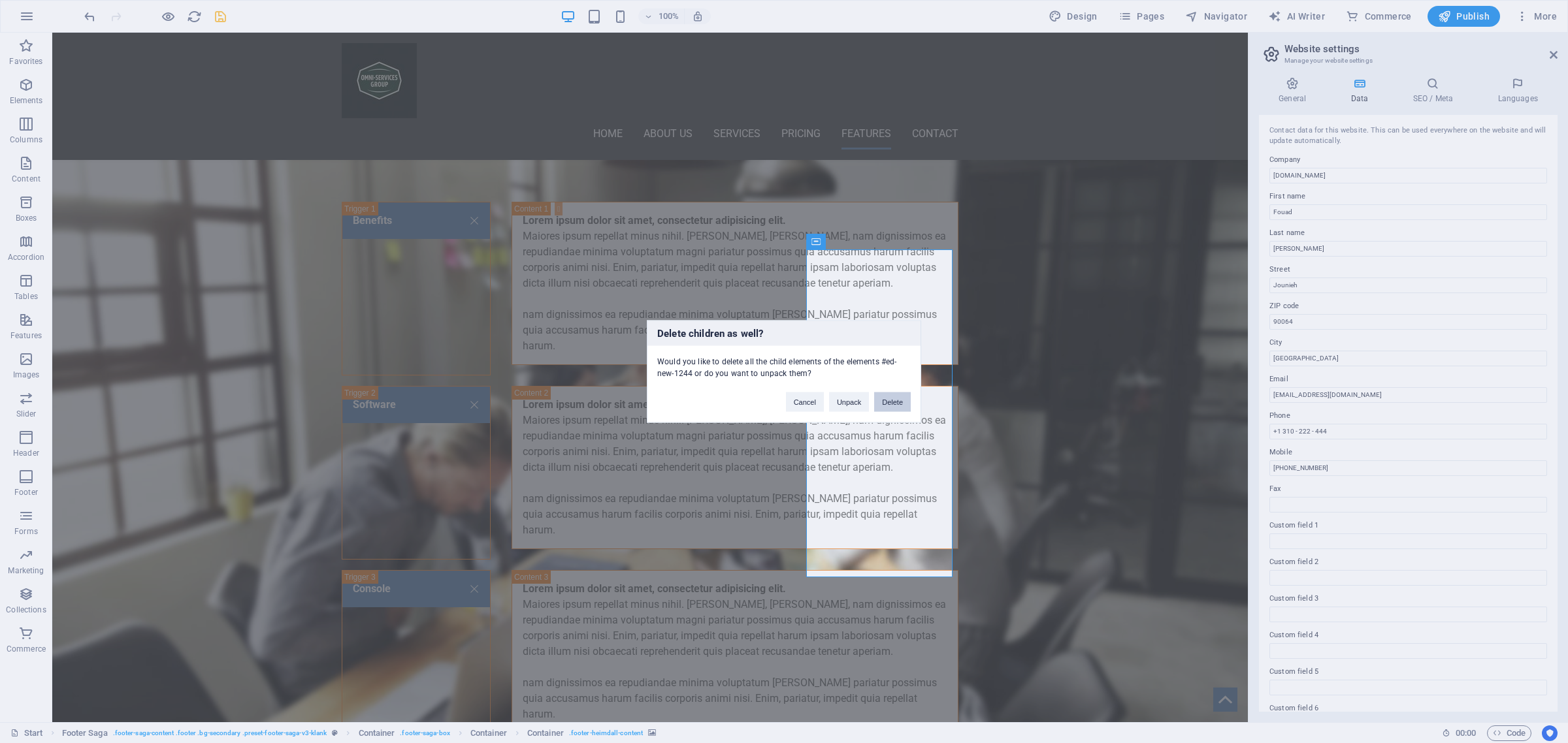
click at [896, 402] on button "Delete" at bounding box center [892, 402] width 36 height 19
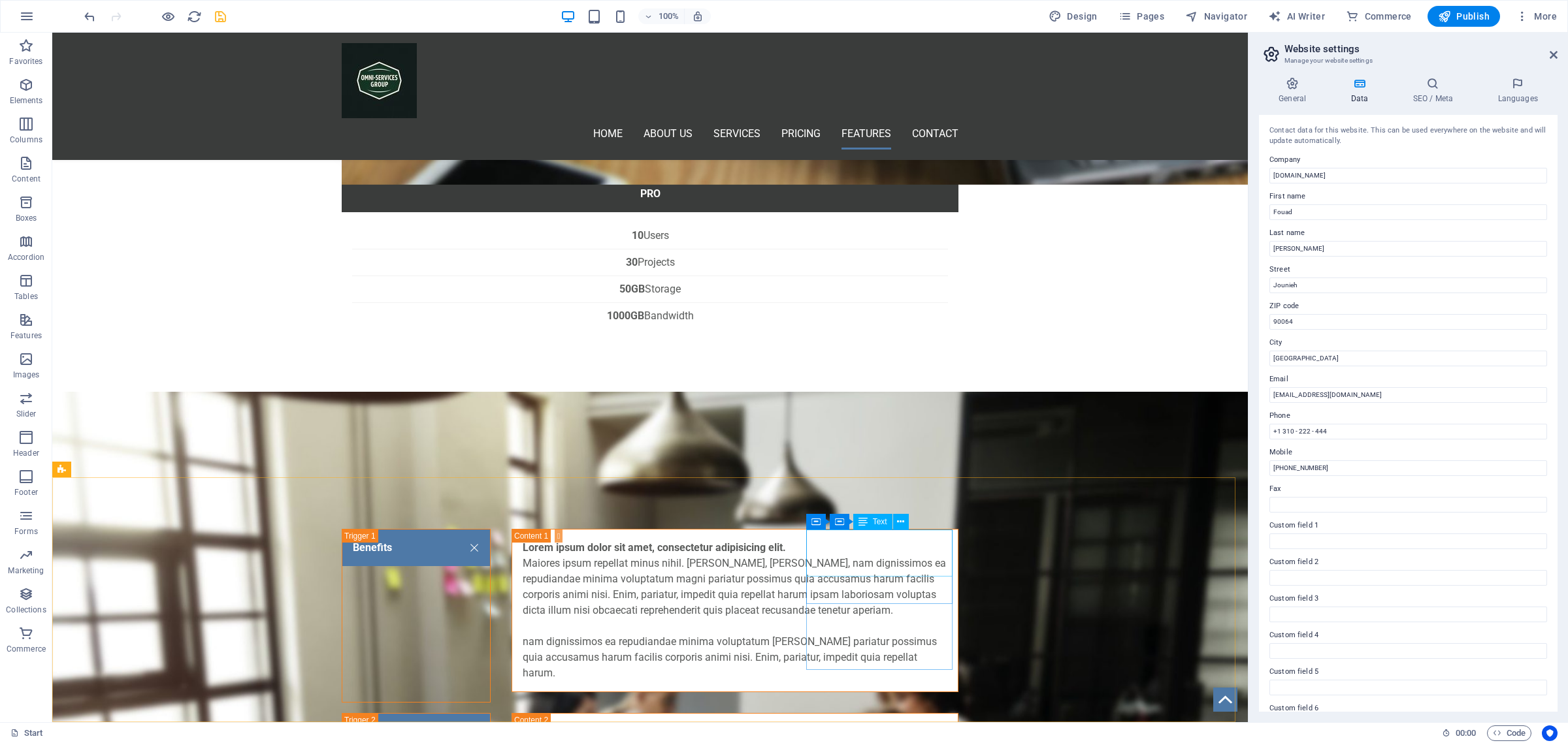
click at [869, 521] on div "Text" at bounding box center [873, 522] width 39 height 16
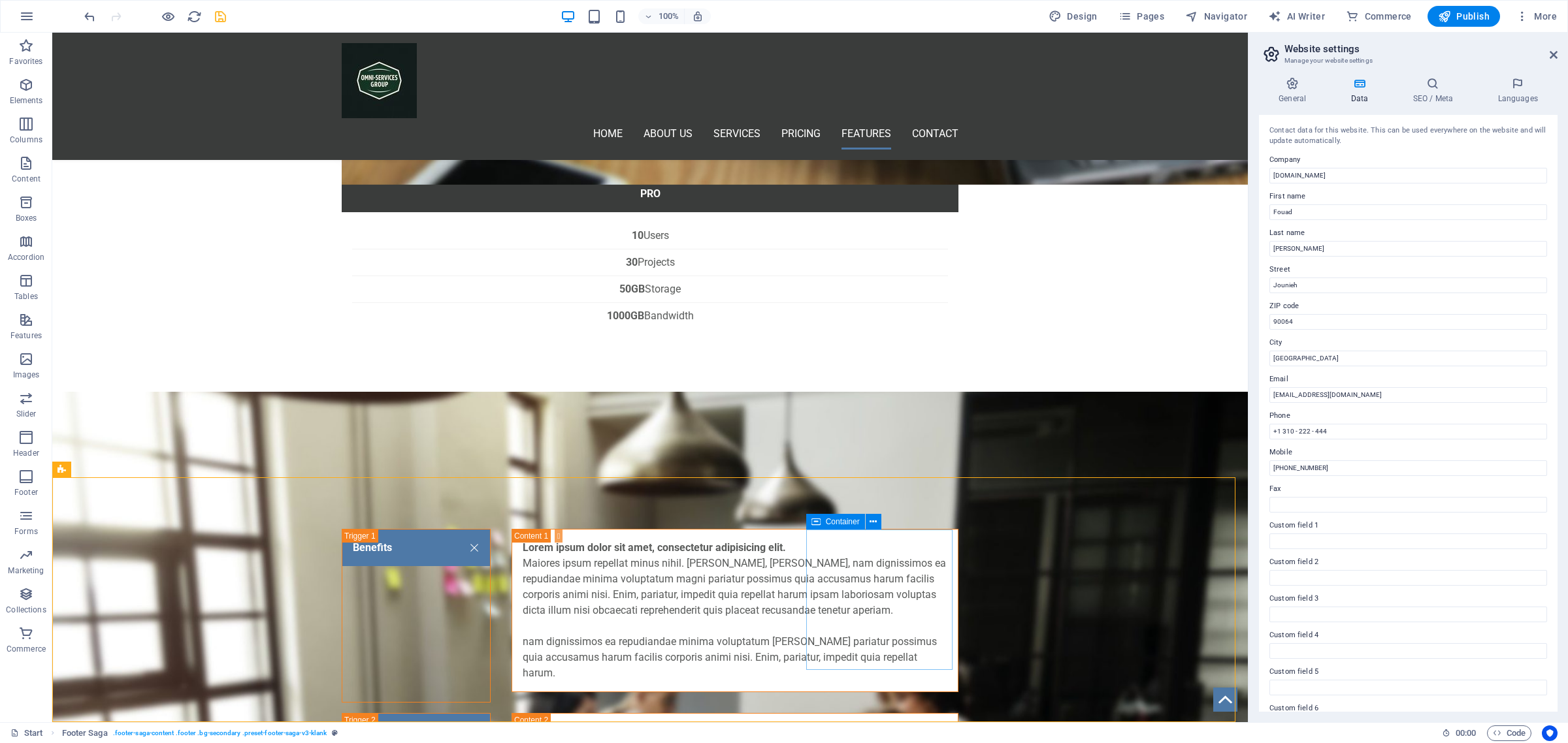
click at [812, 524] on icon at bounding box center [815, 522] width 9 height 16
click at [812, 518] on icon at bounding box center [815, 522] width 9 height 16
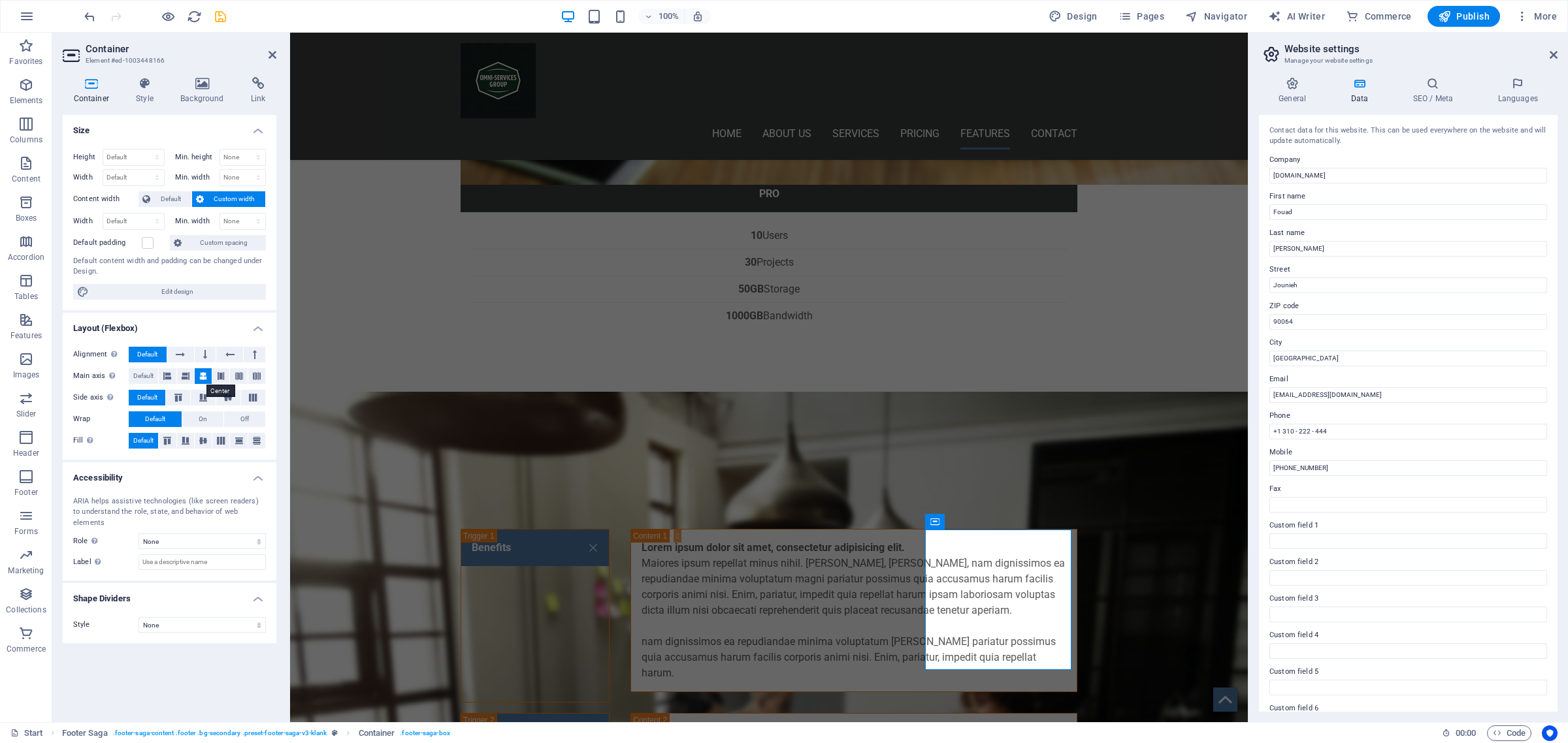
click at [202, 377] on icon at bounding box center [203, 376] width 8 height 16
click at [184, 374] on icon at bounding box center [185, 376] width 8 height 16
click at [200, 375] on icon at bounding box center [203, 376] width 8 height 16
click at [167, 378] on icon at bounding box center [167, 376] width 8 height 16
click at [204, 375] on icon at bounding box center [203, 376] width 8 height 16
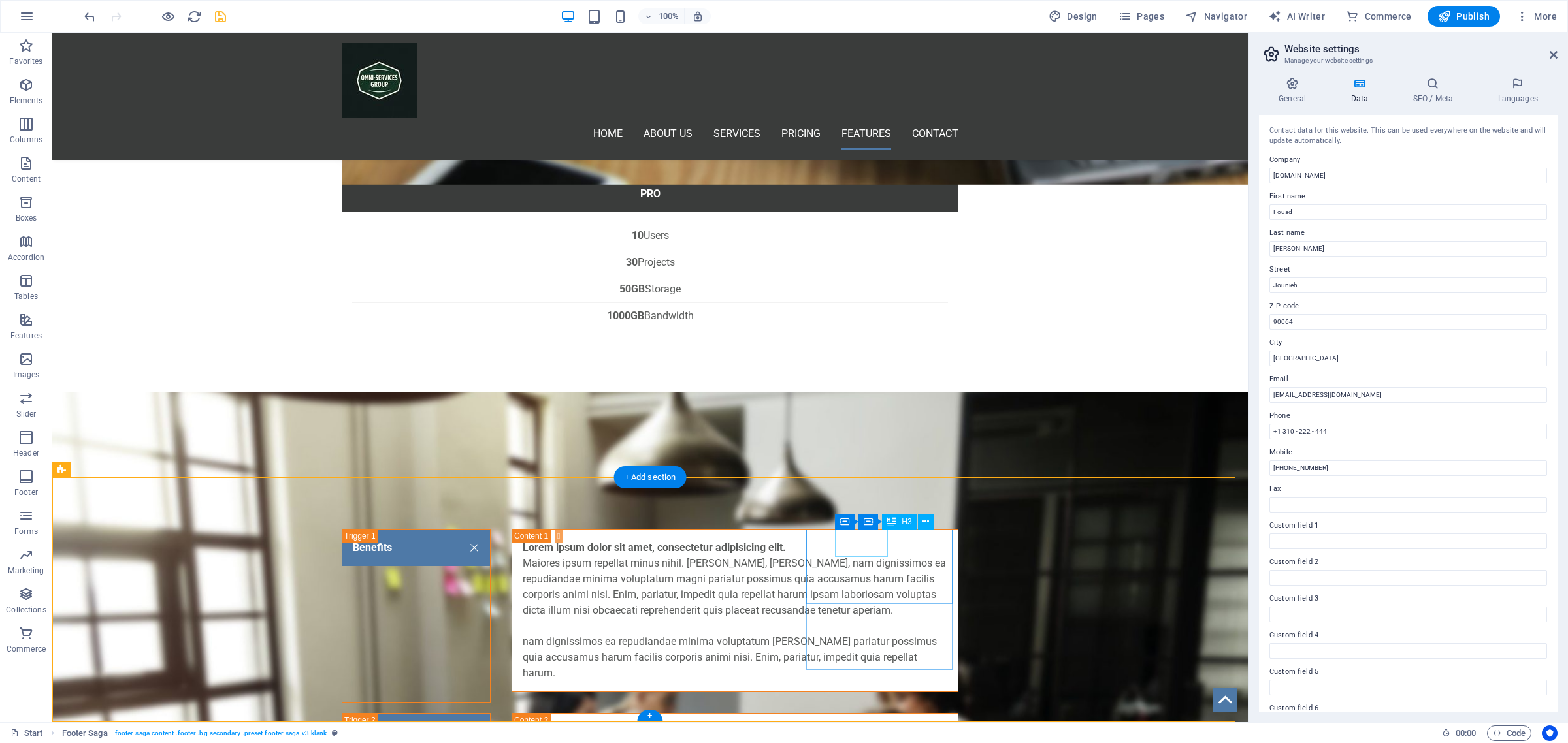
click at [852, 520] on span "Container" at bounding box center [866, 522] width 34 height 8
click at [850, 520] on span "Container" at bounding box center [866, 522] width 34 height 8
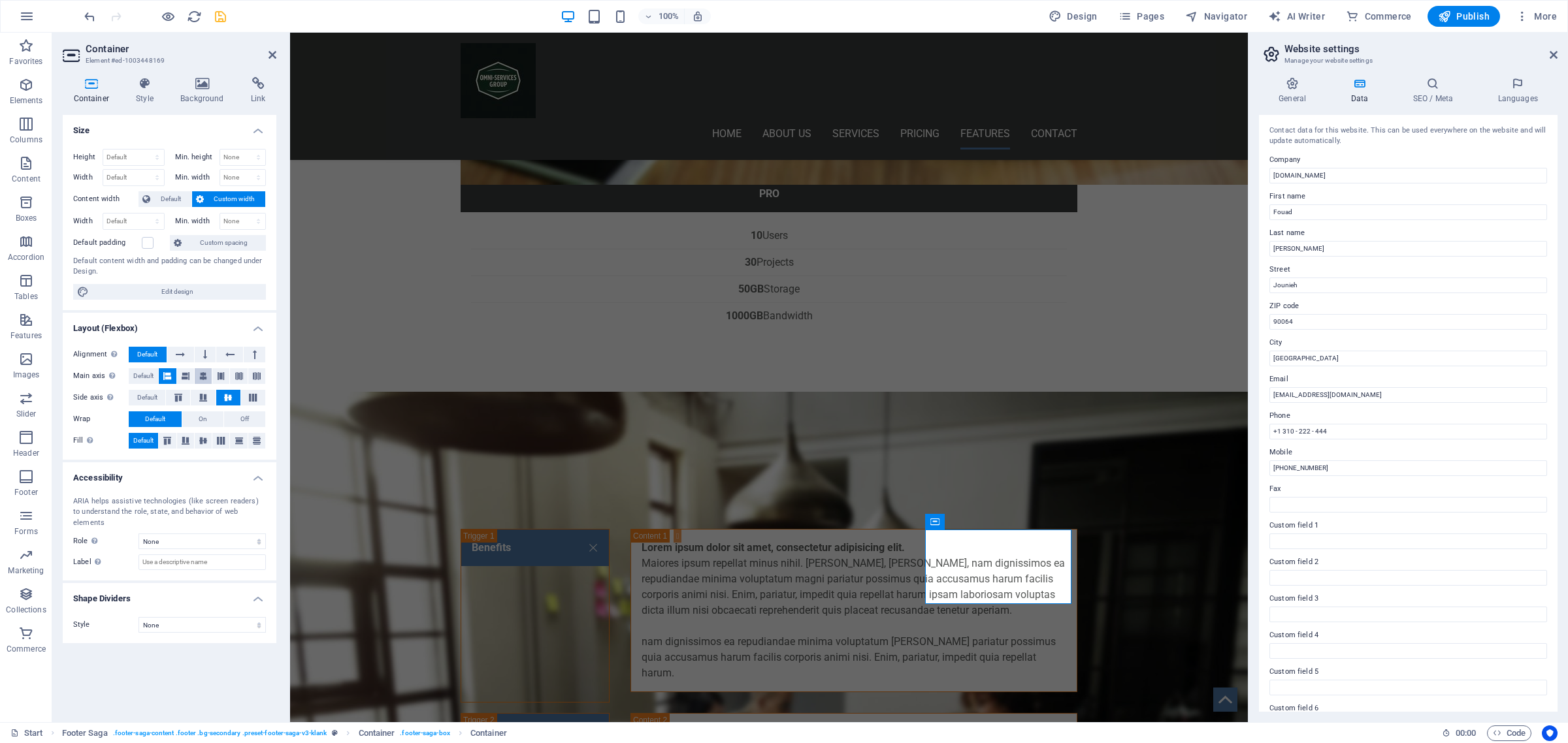
click at [206, 375] on icon at bounding box center [203, 376] width 8 height 16
click at [217, 15] on icon "save" at bounding box center [221, 17] width 15 height 15
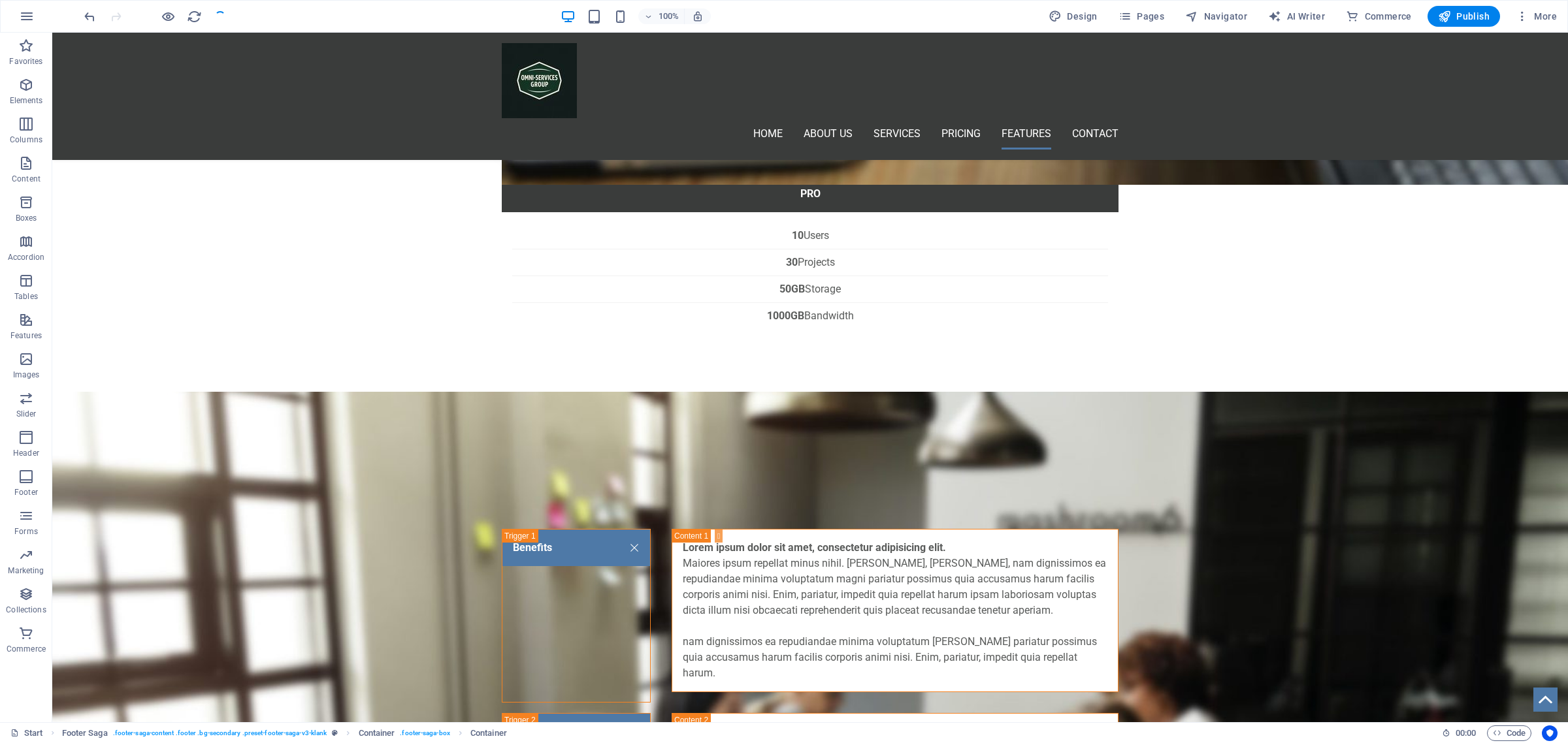
checkbox input "false"
click at [987, 602] on span "Menu" at bounding box center [995, 599] width 19 height 8
select select
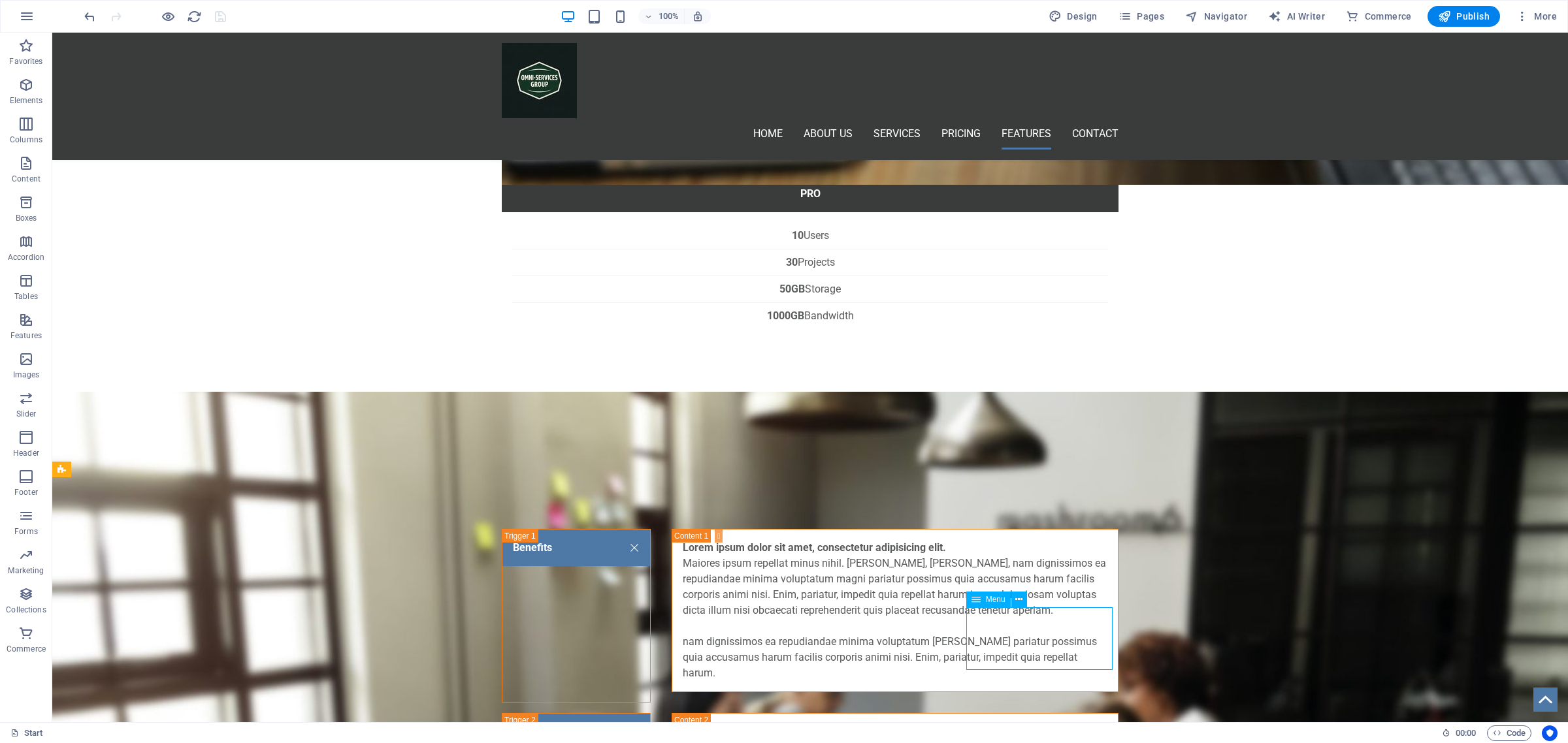
select select
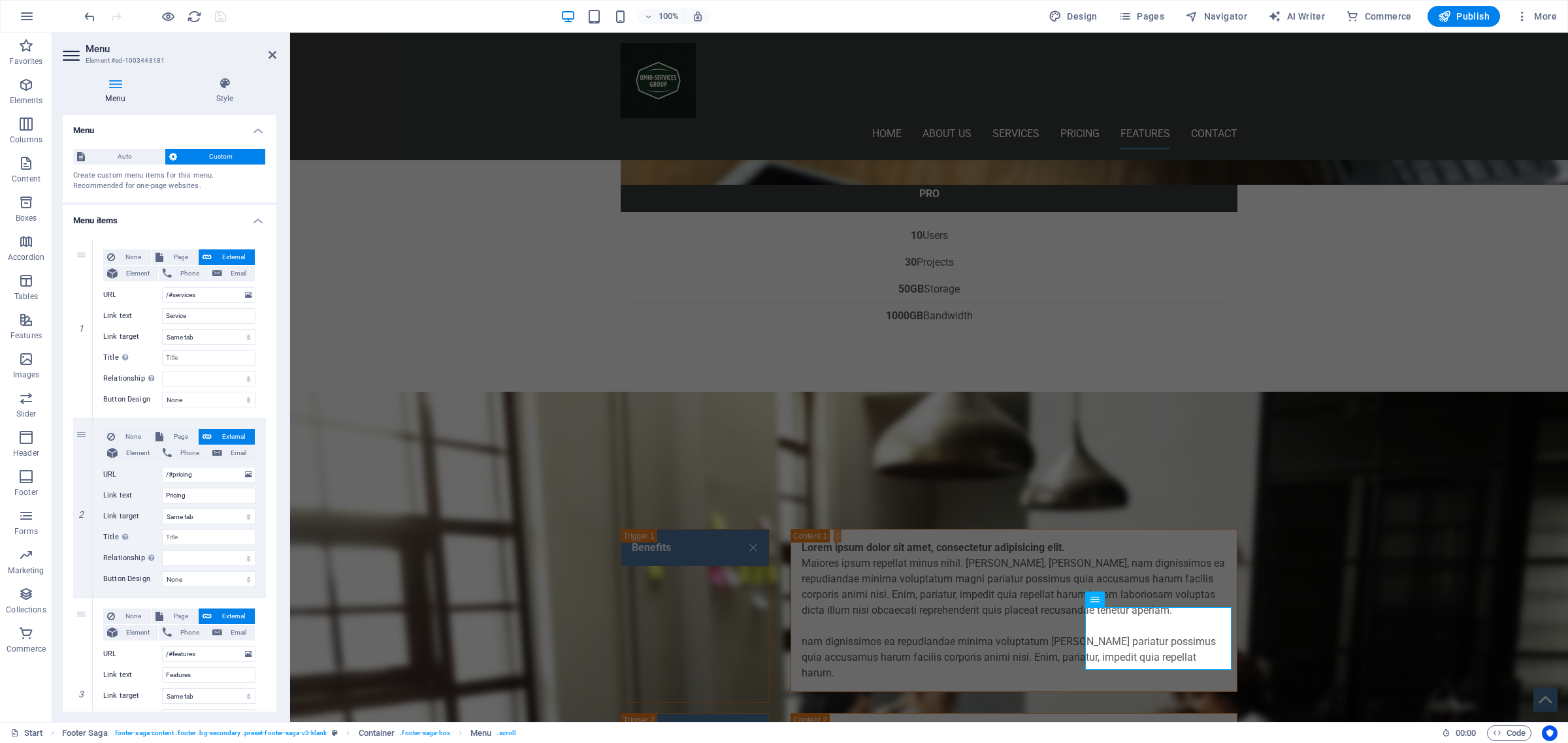
click at [116, 93] on h4 "Menu" at bounding box center [118, 90] width 111 height 27
click at [226, 83] on icon at bounding box center [225, 83] width 103 height 13
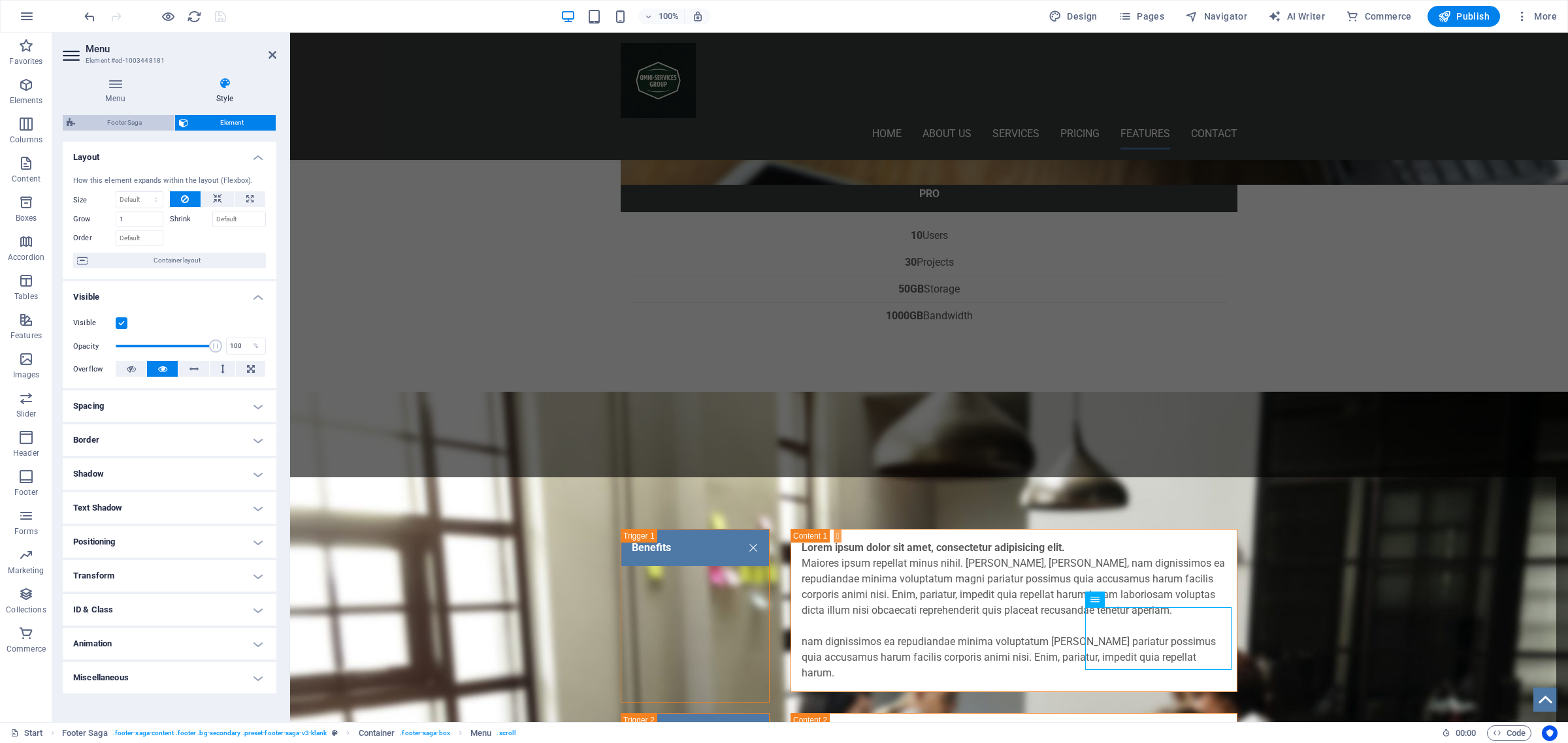
click at [124, 117] on span "Footer Saga" at bounding box center [124, 123] width 91 height 16
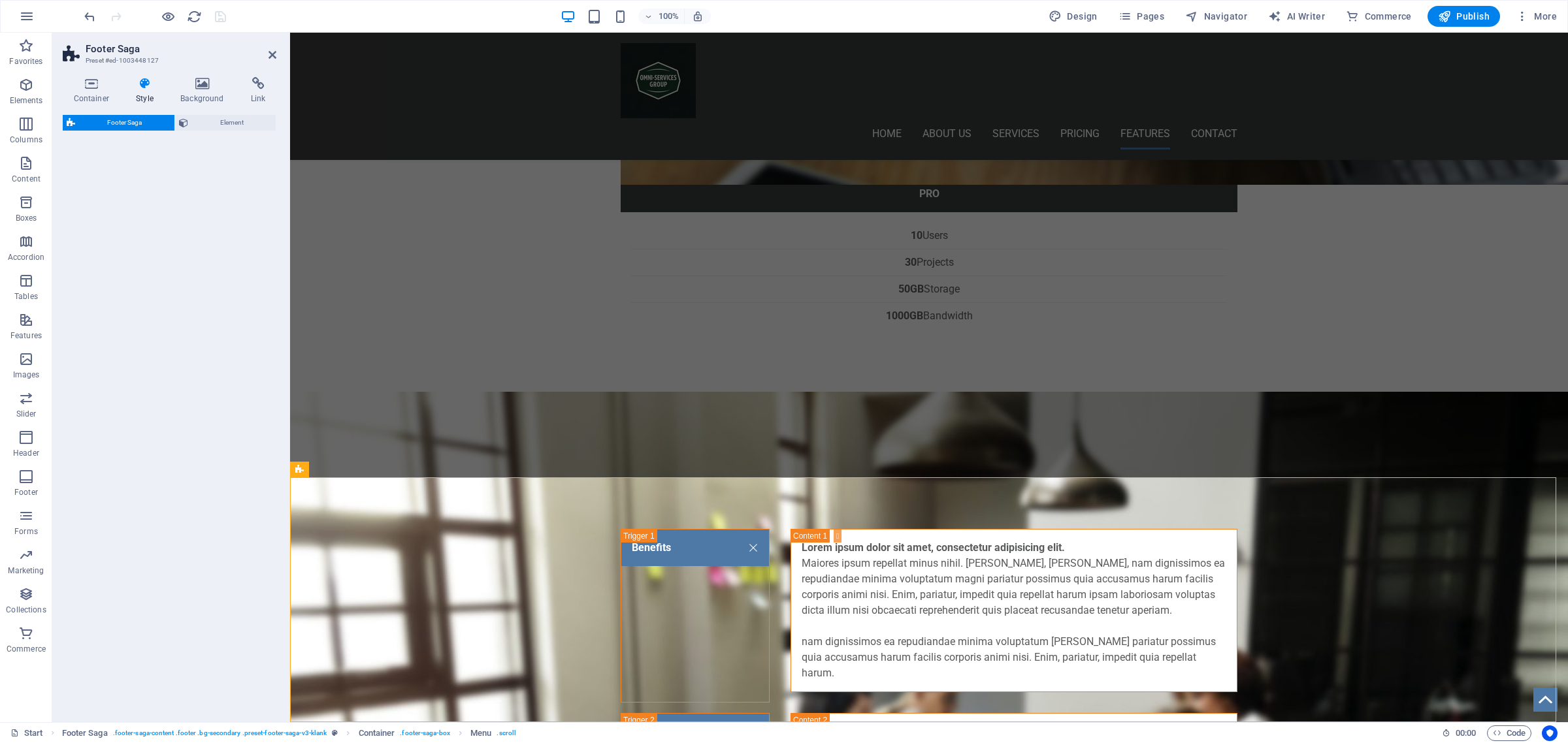
select select "rem"
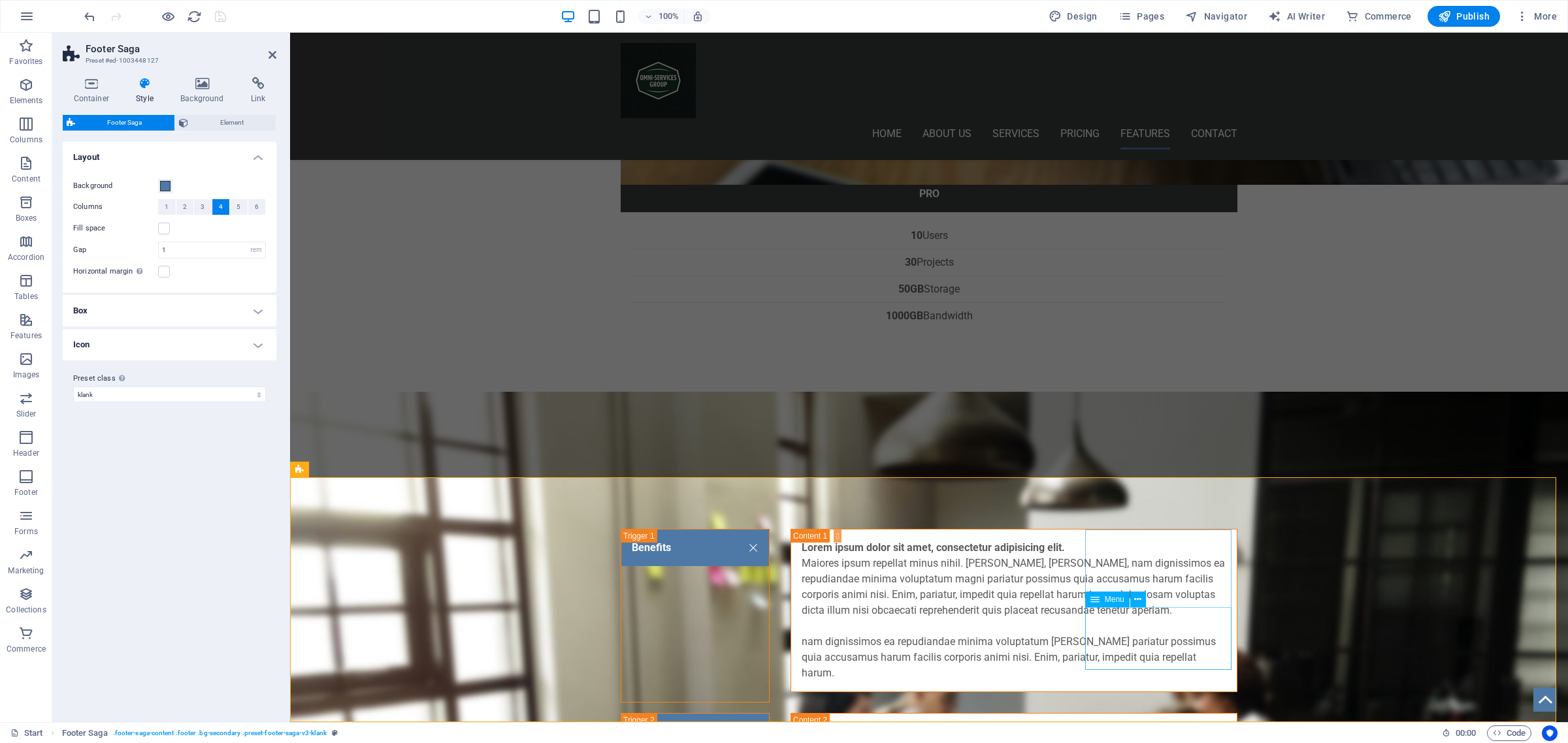
click at [1096, 601] on icon at bounding box center [1094, 599] width 9 height 16
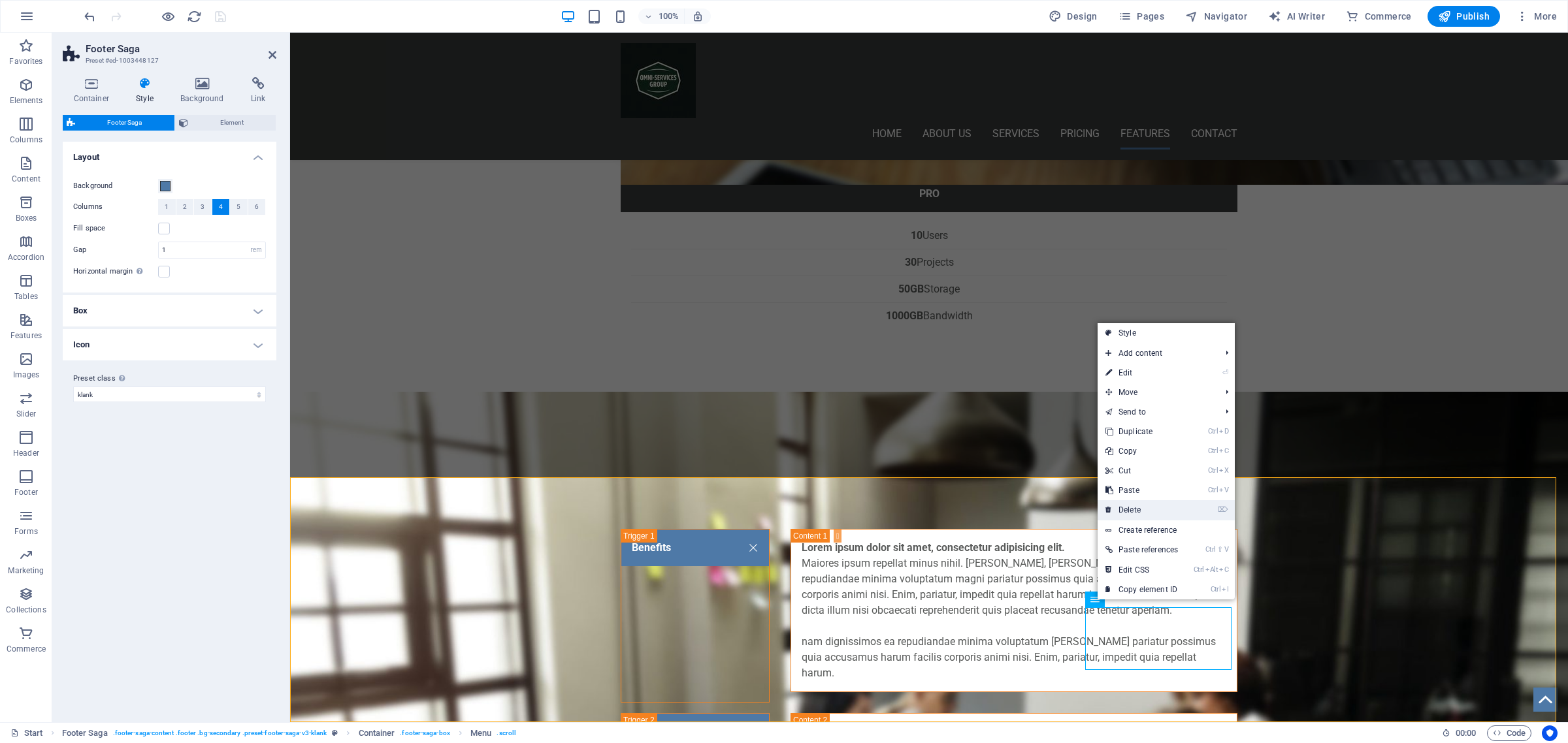
click at [1138, 511] on link "⌦ Delete" at bounding box center [1142, 510] width 88 height 19
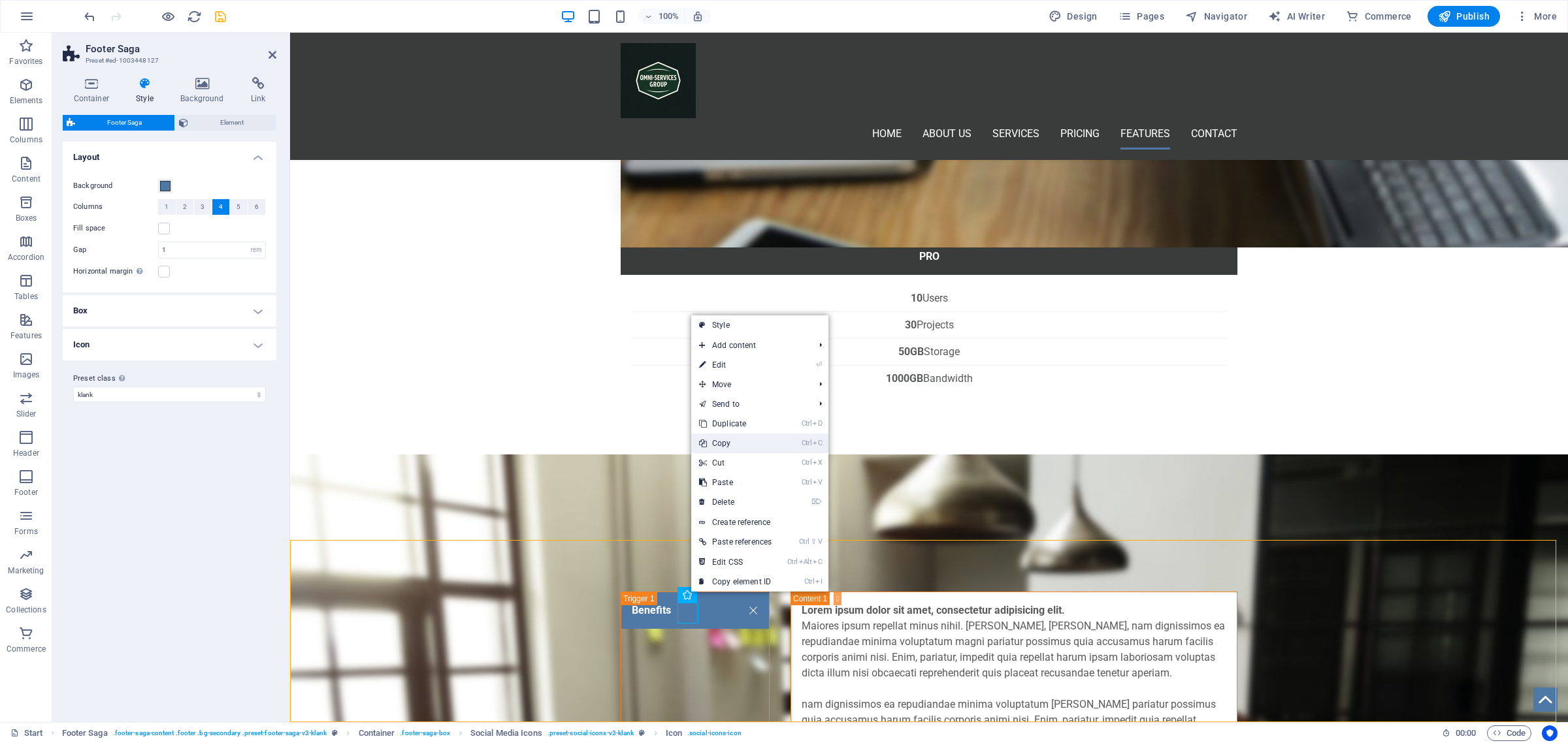
click at [739, 443] on link "Ctrl C Copy" at bounding box center [735, 443] width 88 height 19
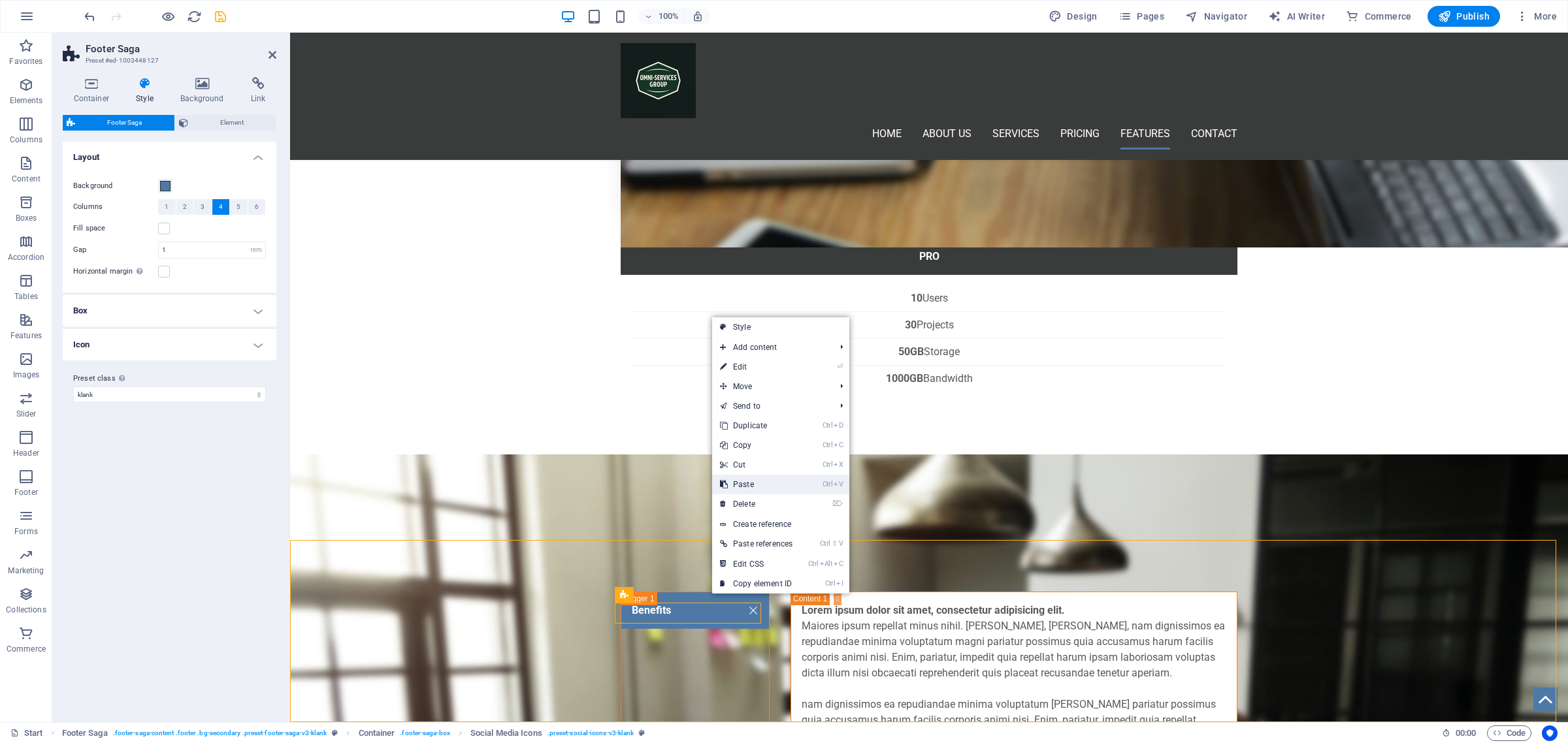
click at [754, 487] on link "Ctrl V Paste" at bounding box center [756, 484] width 88 height 19
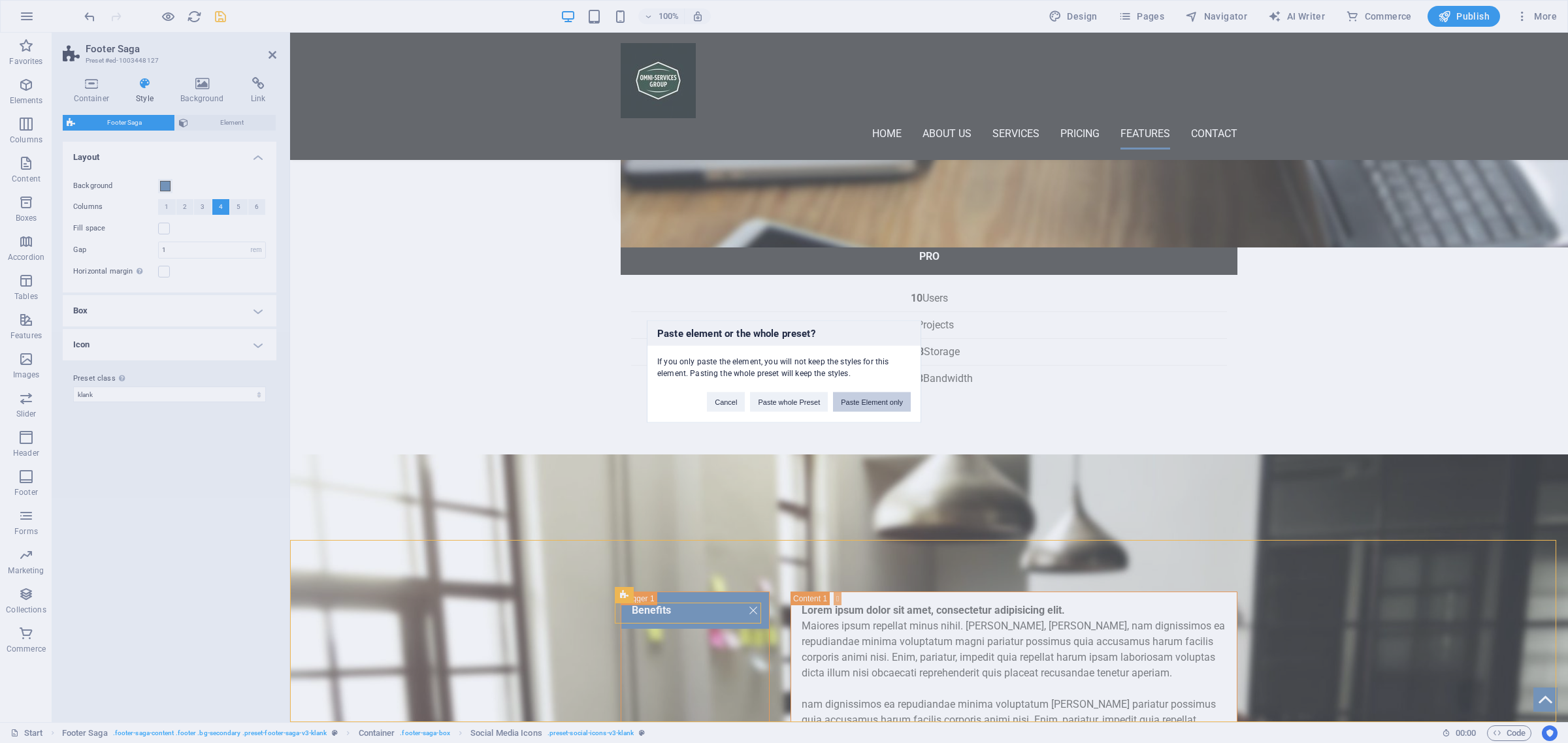
click at [882, 408] on button "Paste Element only" at bounding box center [872, 402] width 78 height 19
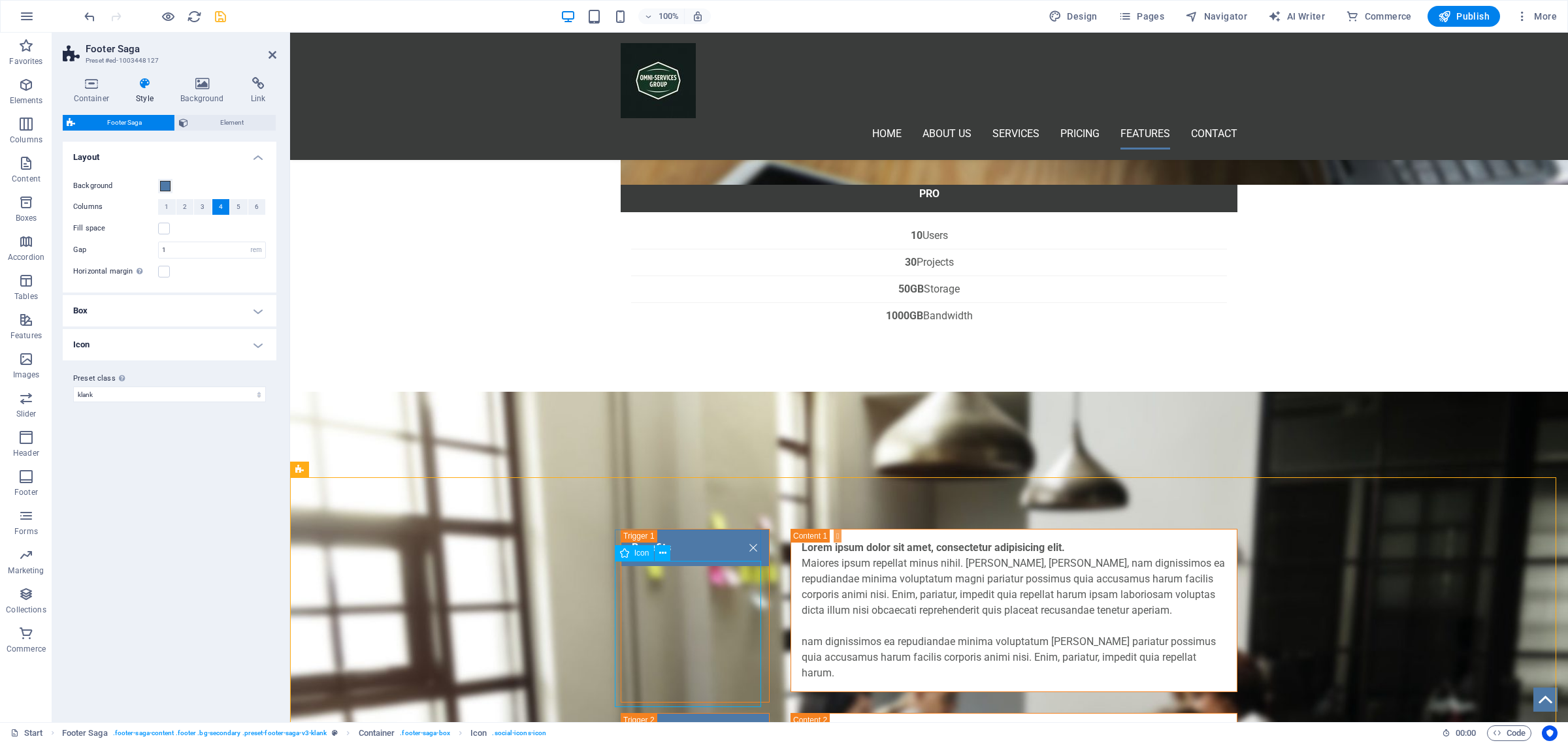
click at [660, 550] on icon at bounding box center [662, 554] width 7 height 14
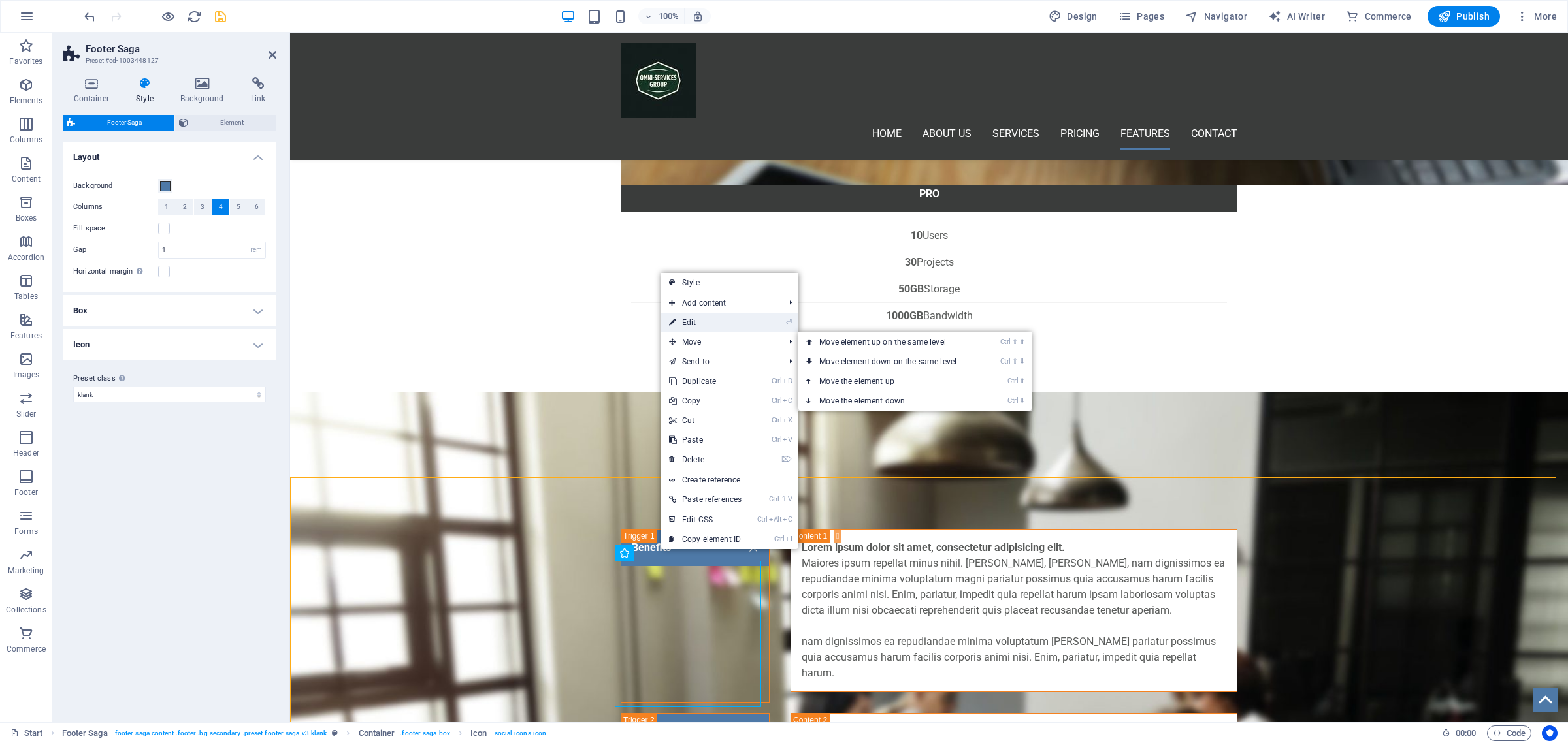
click at [722, 322] on link "⏎ Edit" at bounding box center [705, 322] width 88 height 19
select select "xMidYMid"
select select "px"
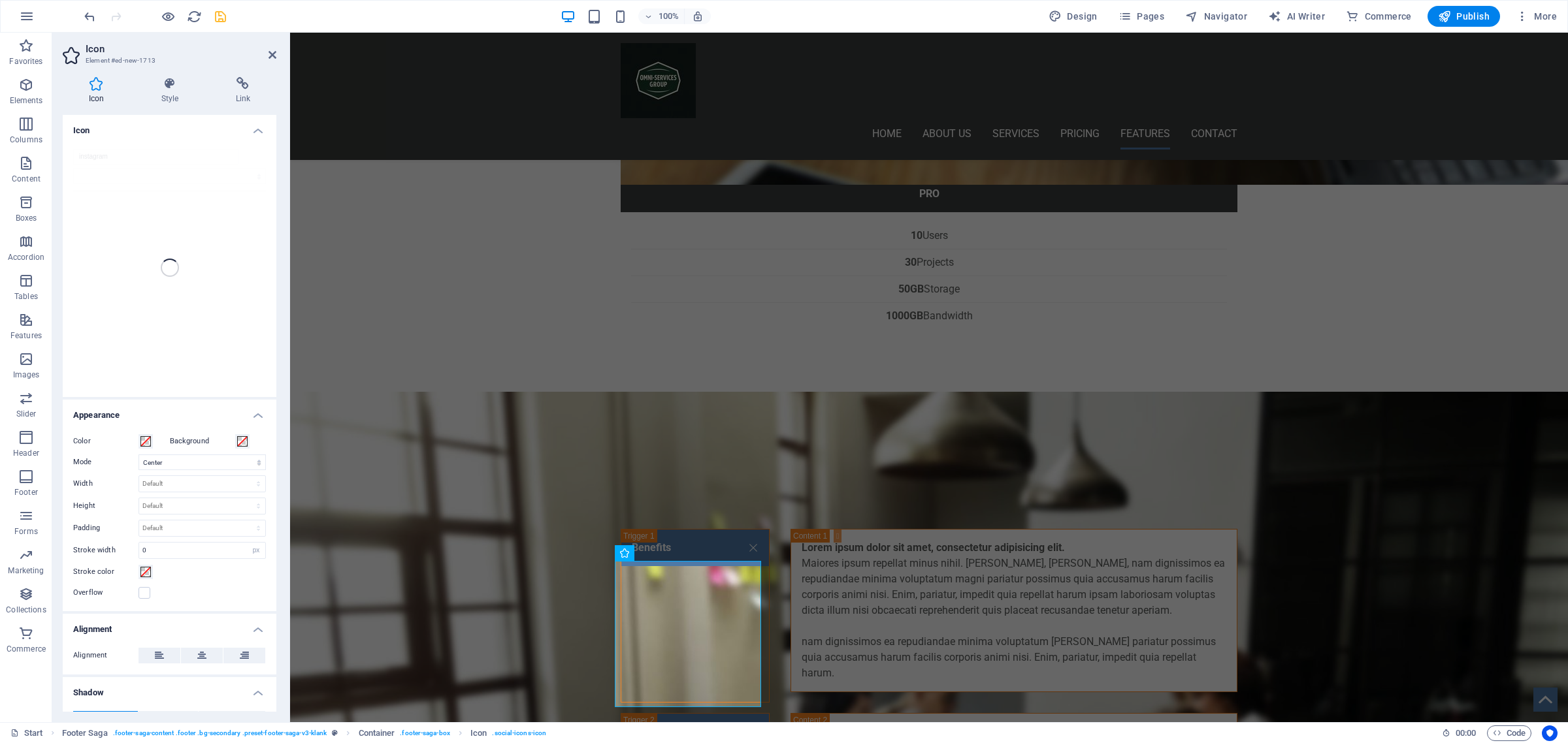
click at [159, 158] on div "instagram" at bounding box center [169, 268] width 214 height 259
click at [132, 186] on div "instagram" at bounding box center [169, 268] width 214 height 259
click at [255, 128] on h4 "Icon" at bounding box center [169, 127] width 214 height 24
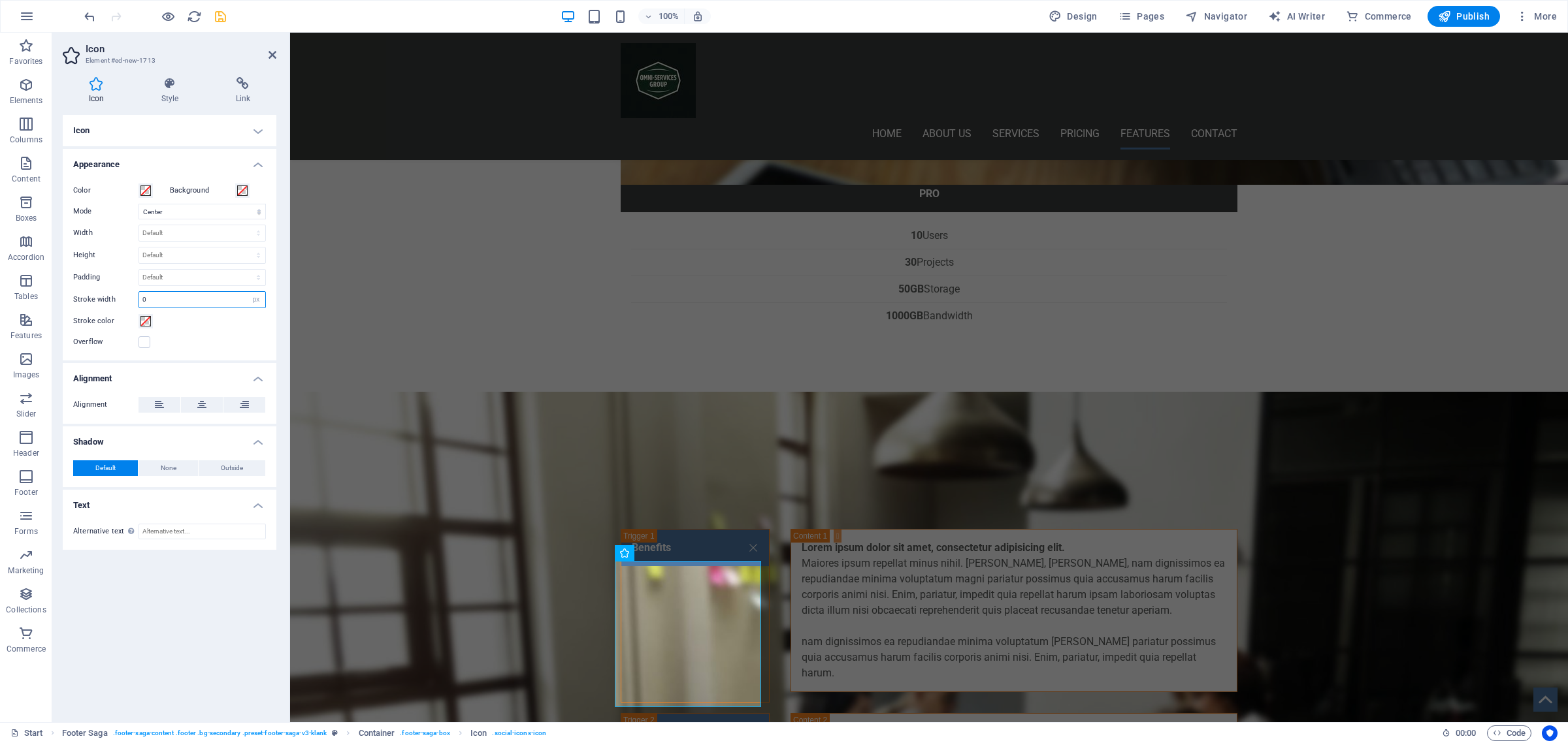
click at [177, 303] on input "0" at bounding box center [202, 299] width 126 height 16
click at [142, 302] on input "0" at bounding box center [202, 299] width 126 height 16
type input "0"
click at [142, 136] on h4 "Icon" at bounding box center [169, 130] width 214 height 31
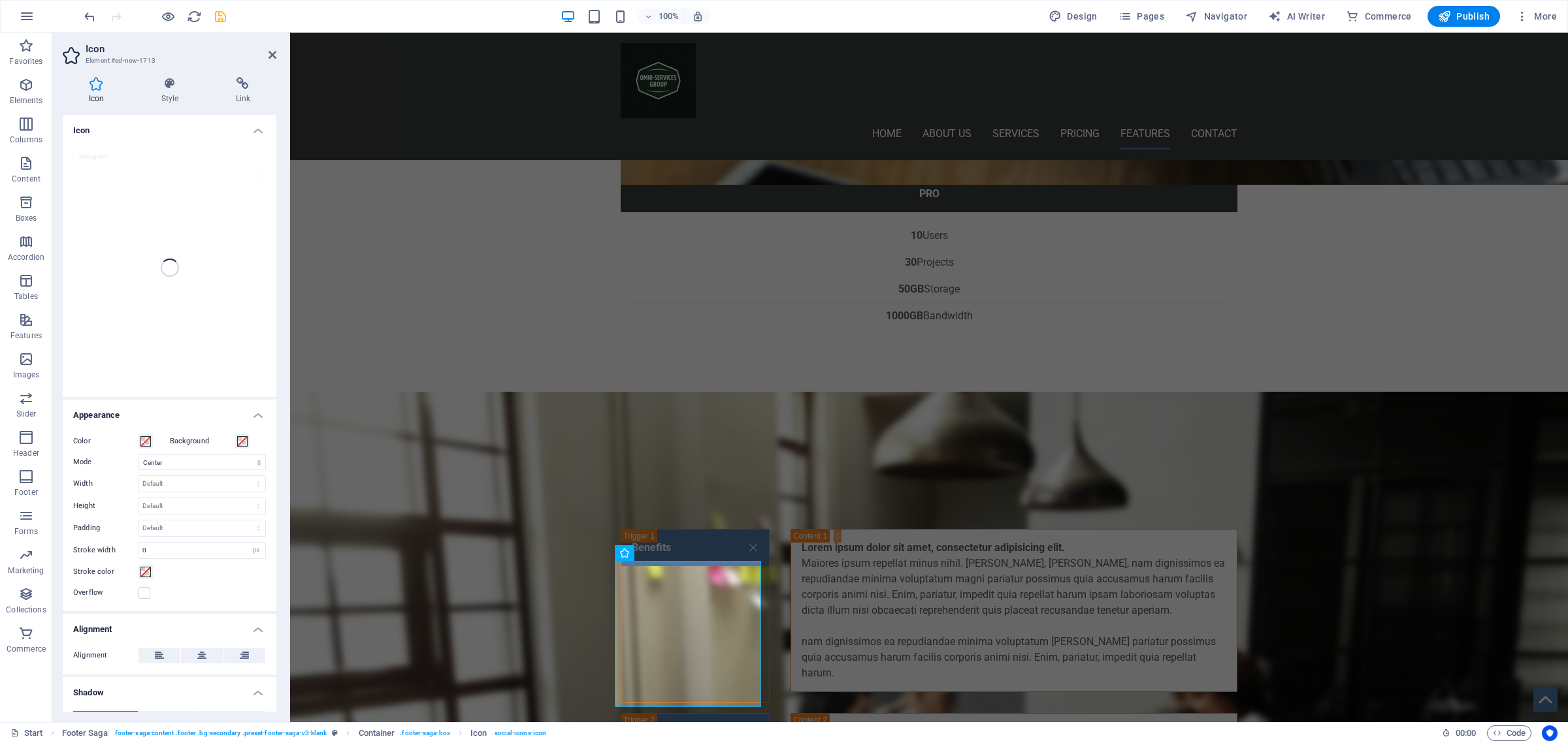
click at [171, 268] on div "instagram" at bounding box center [169, 268] width 214 height 259
drag, startPoint x: 249, startPoint y: 126, endPoint x: 6, endPoint y: 333, distance: 319.2
click at [249, 126] on h4 "Icon" at bounding box center [169, 127] width 214 height 24
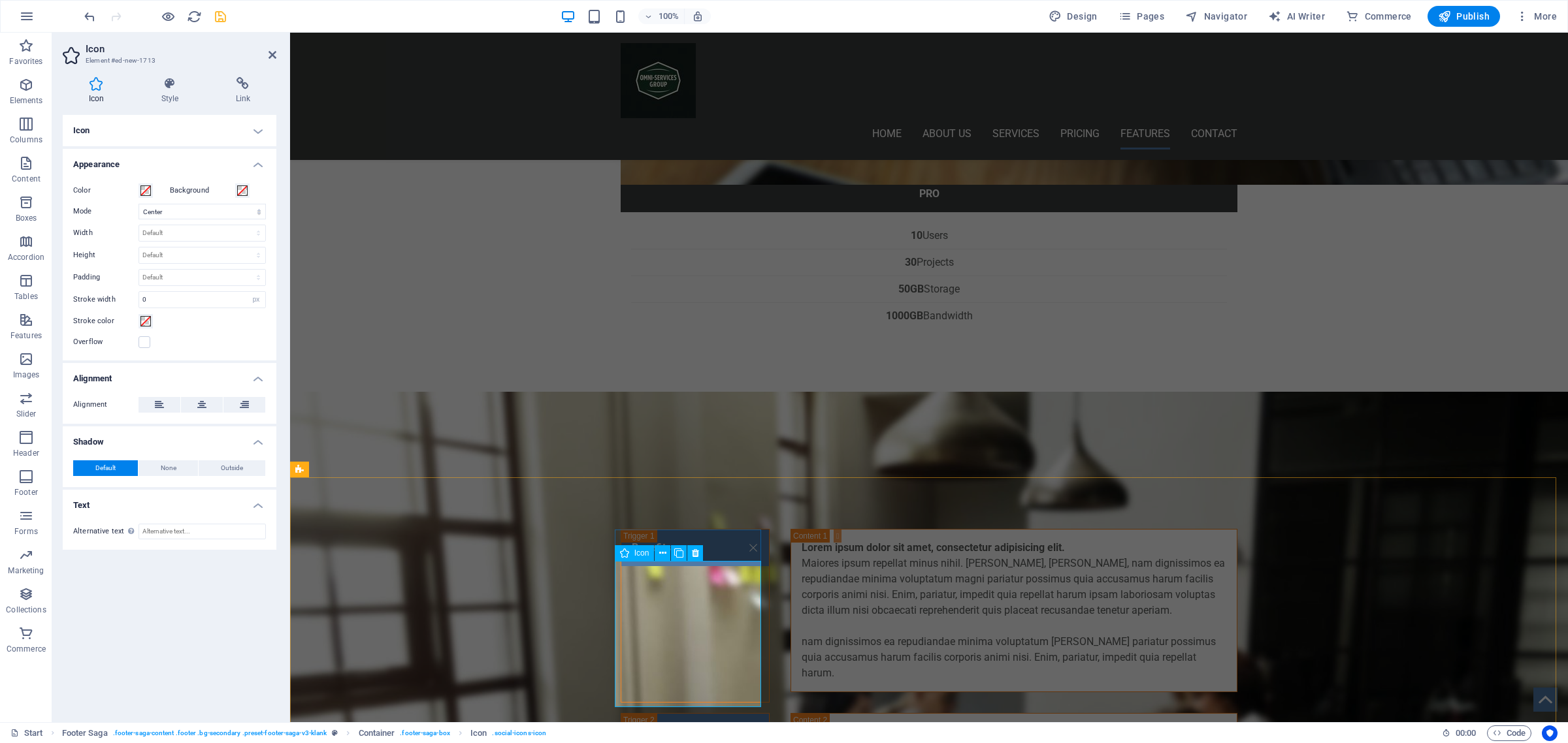
click at [697, 555] on icon at bounding box center [695, 554] width 7 height 14
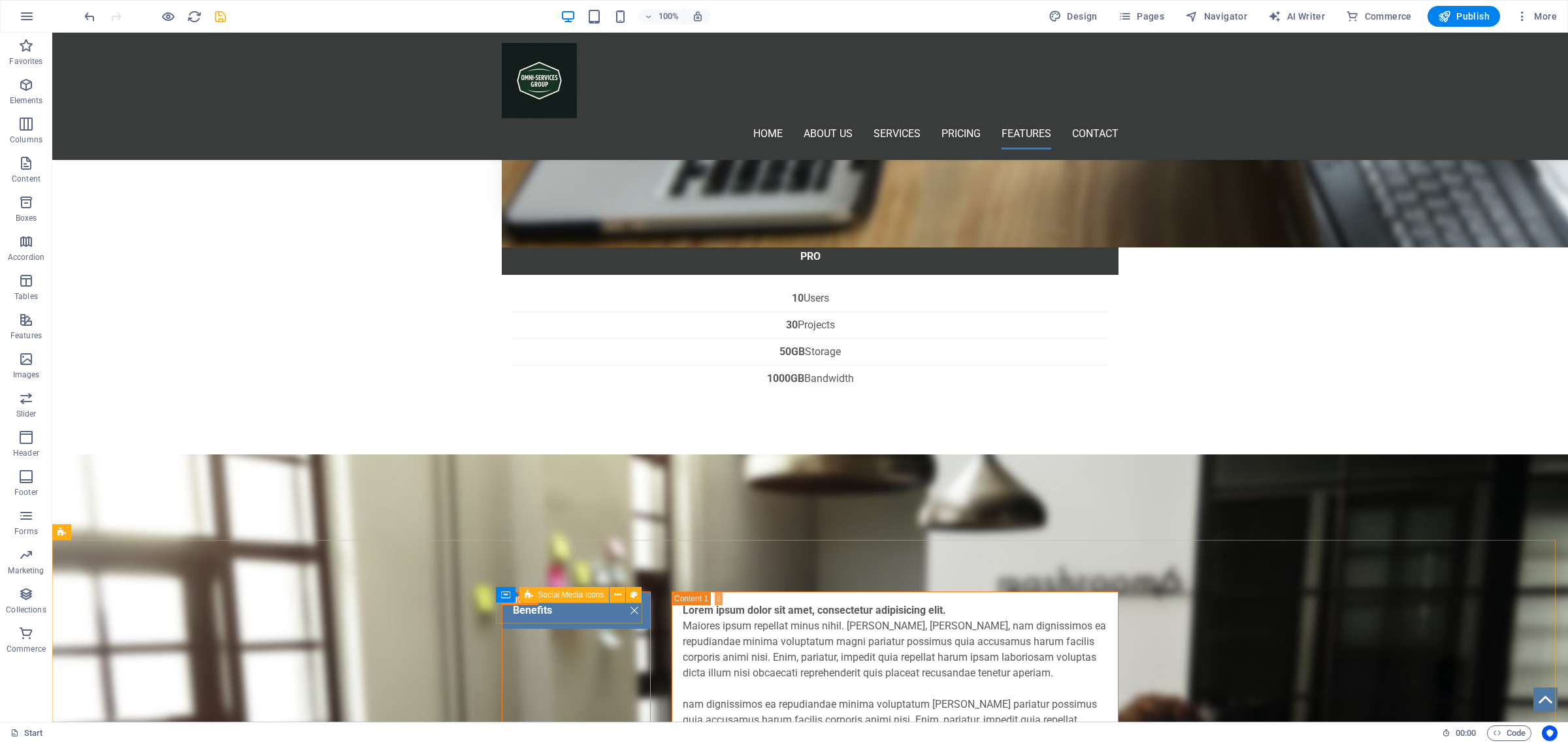
click at [552, 596] on span "Social Media Icons" at bounding box center [572, 594] width 66 height 8
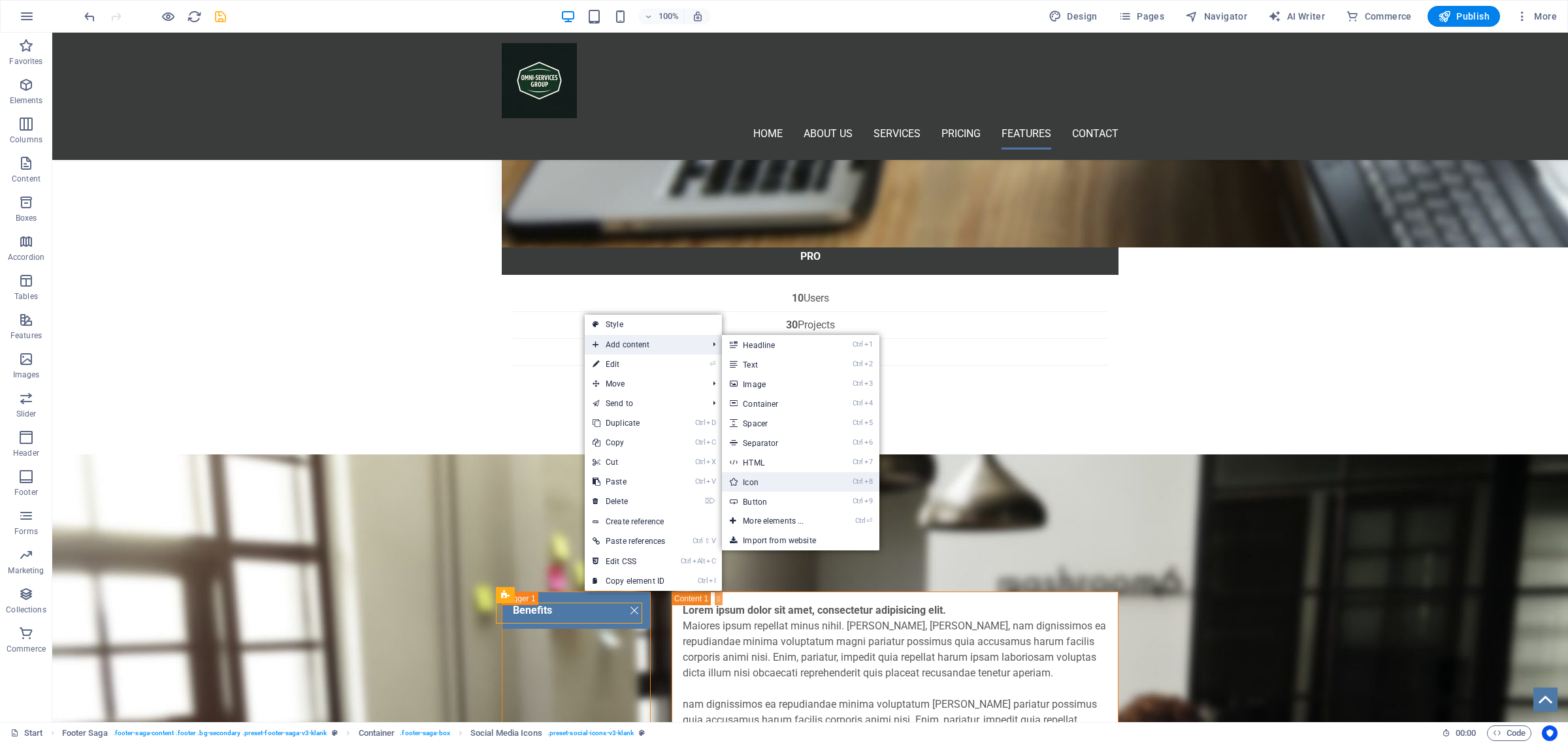
click at [765, 488] on link "Ctrl 8 Icon" at bounding box center [776, 482] width 107 height 19
select select "xMidYMid"
select select "px"
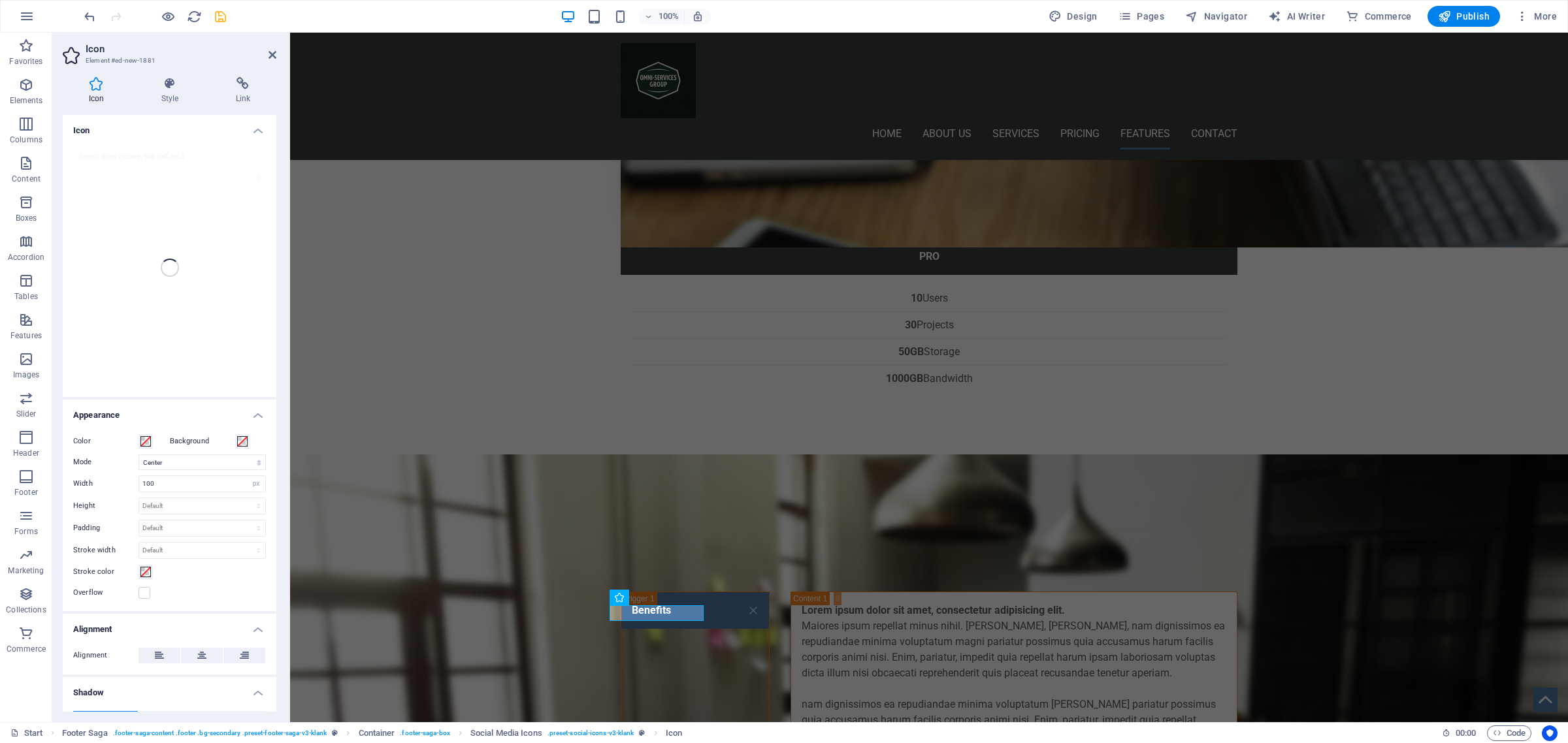
click at [119, 158] on div at bounding box center [169, 268] width 214 height 259
click at [117, 148] on div at bounding box center [169, 268] width 214 height 259
click at [106, 155] on div at bounding box center [169, 268] width 214 height 259
click at [254, 132] on h4 "Icon" at bounding box center [169, 127] width 214 height 24
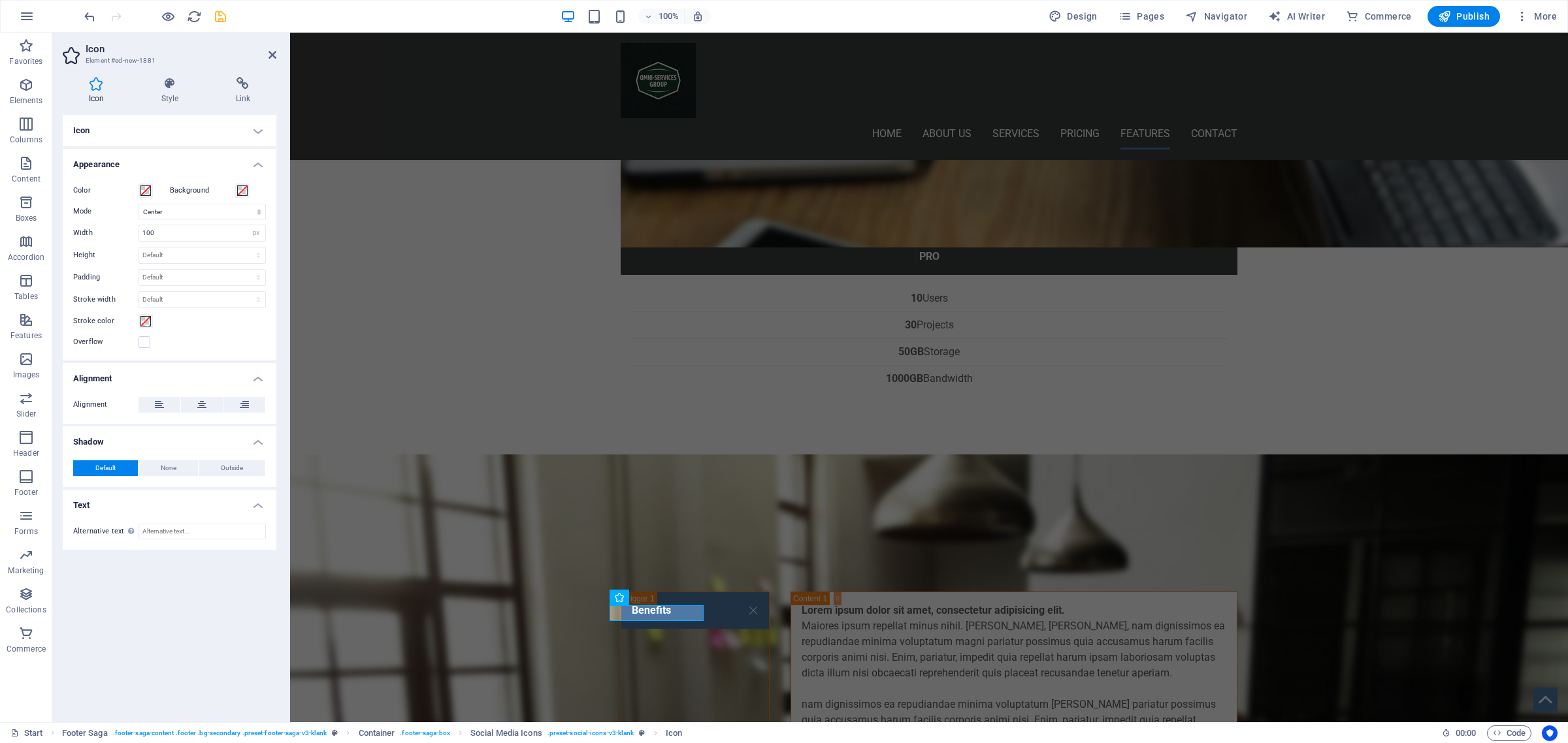
click at [254, 132] on h4 "Icon" at bounding box center [169, 130] width 214 height 31
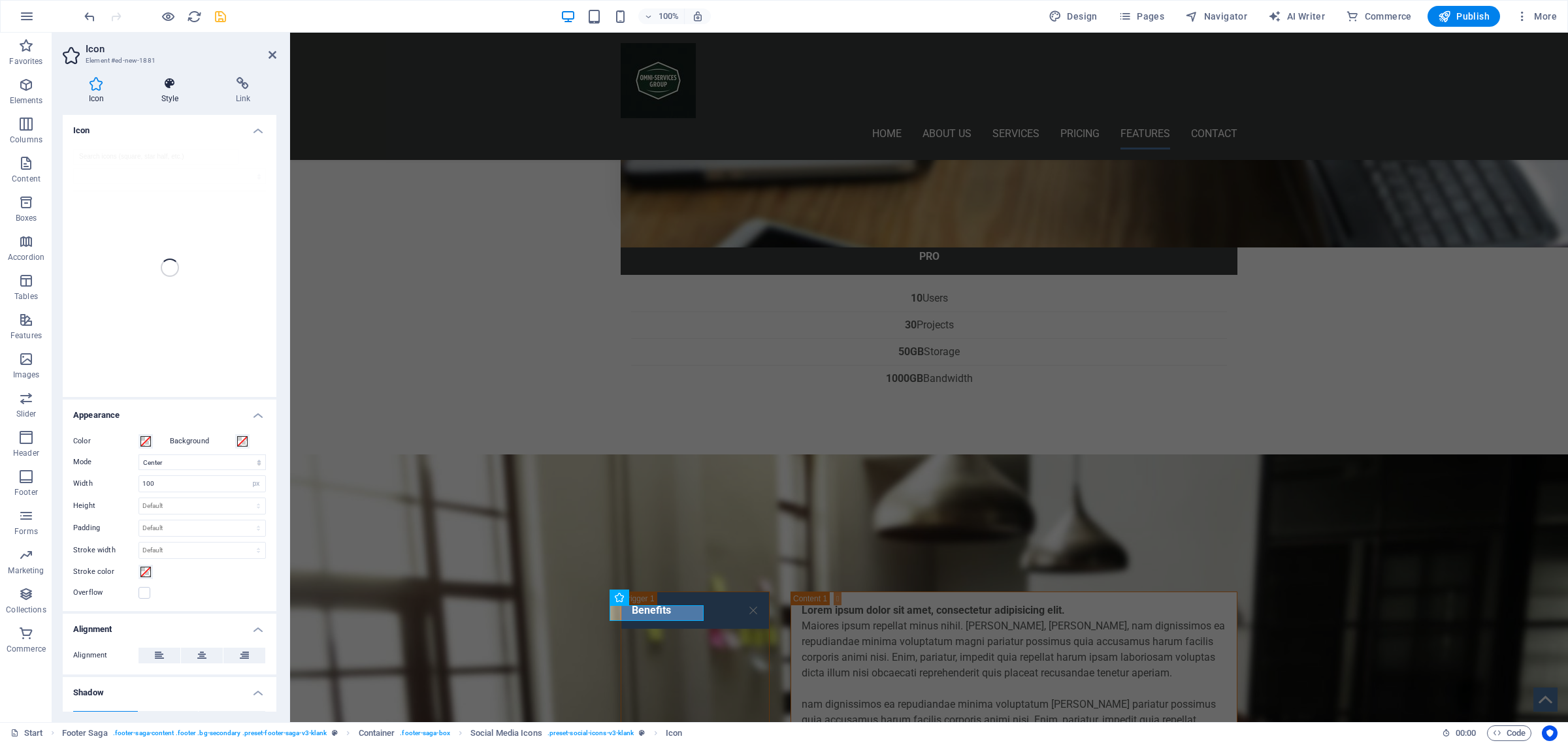
click at [159, 83] on icon at bounding box center [170, 83] width 69 height 13
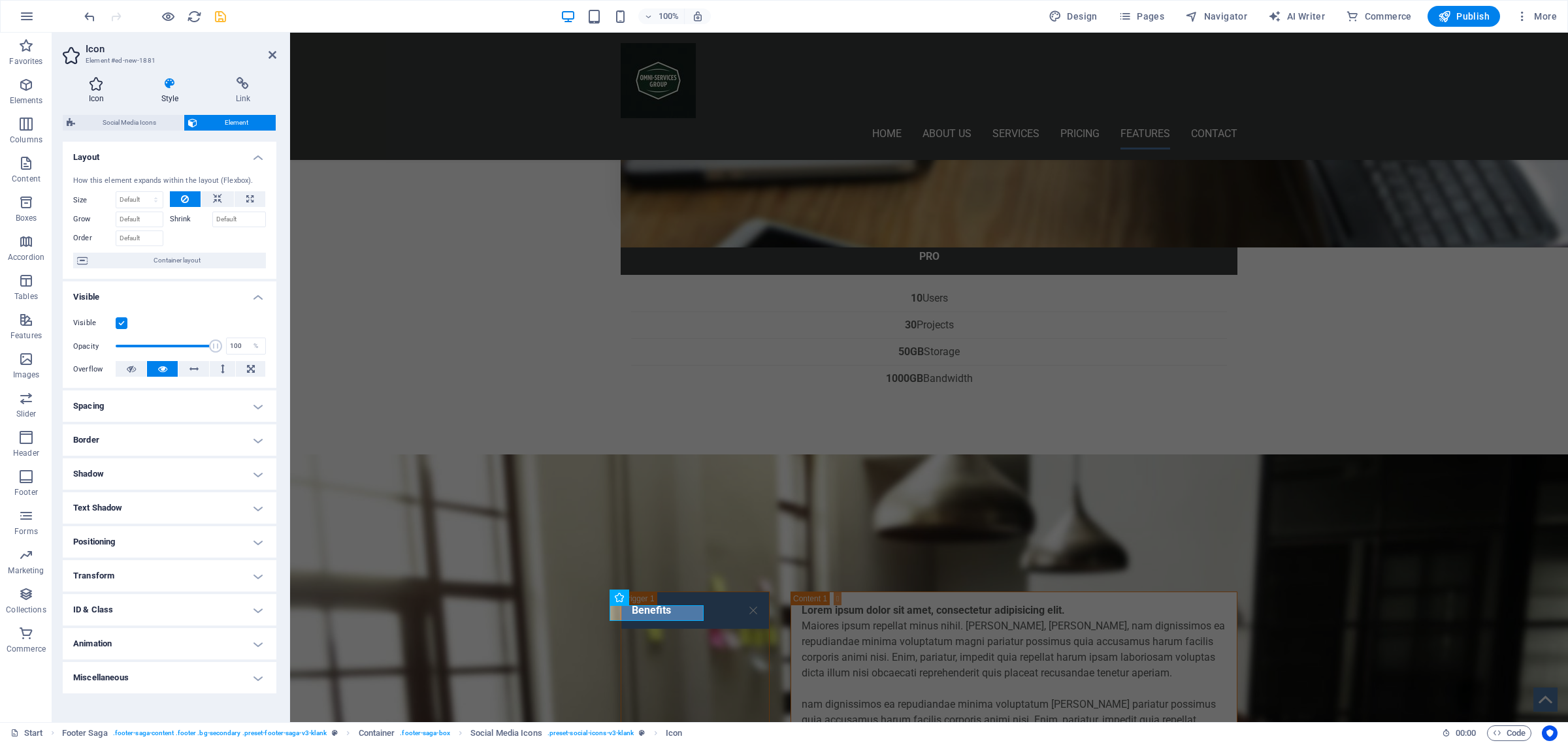
click at [100, 89] on icon at bounding box center [96, 83] width 68 height 13
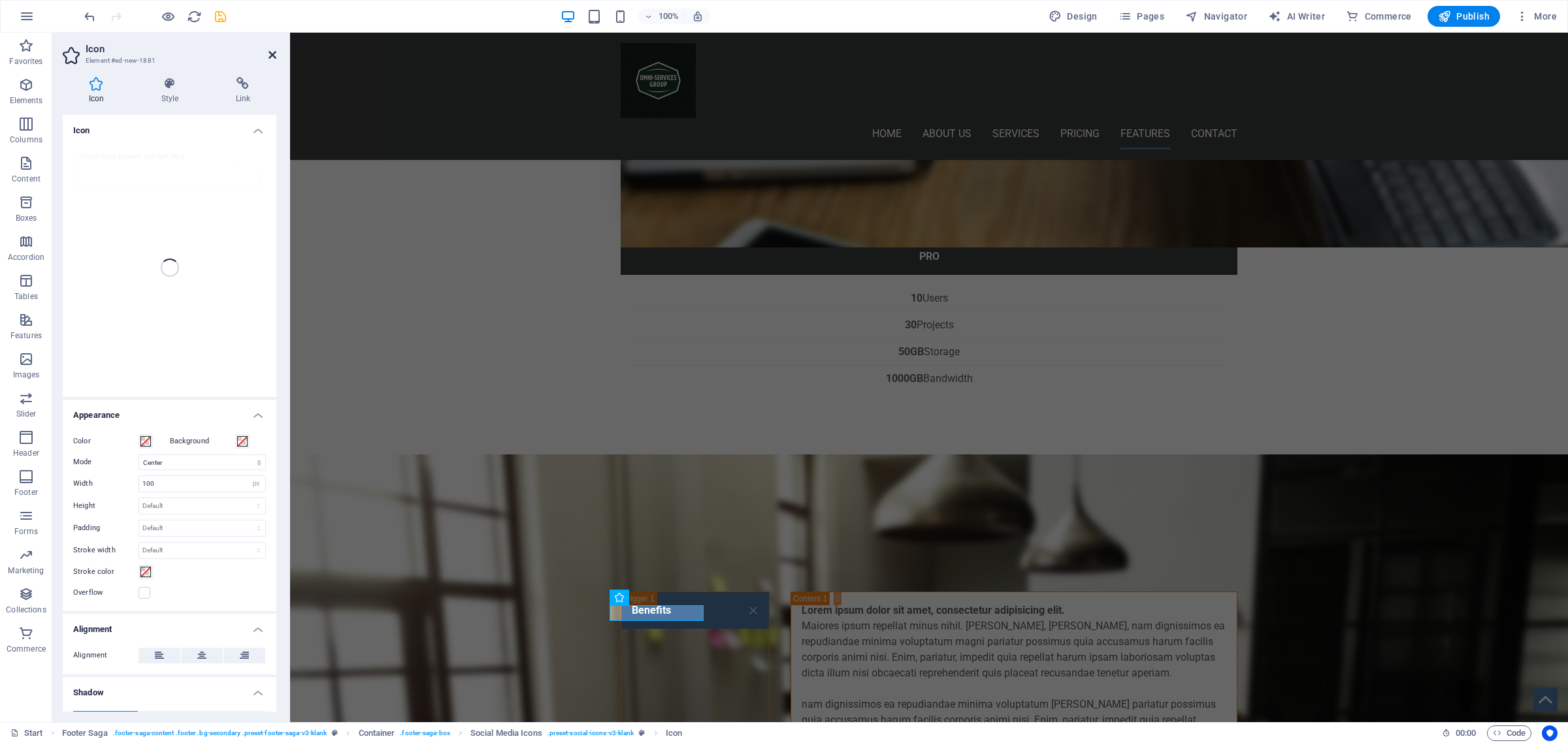
click at [271, 53] on icon at bounding box center [272, 55] width 8 height 10
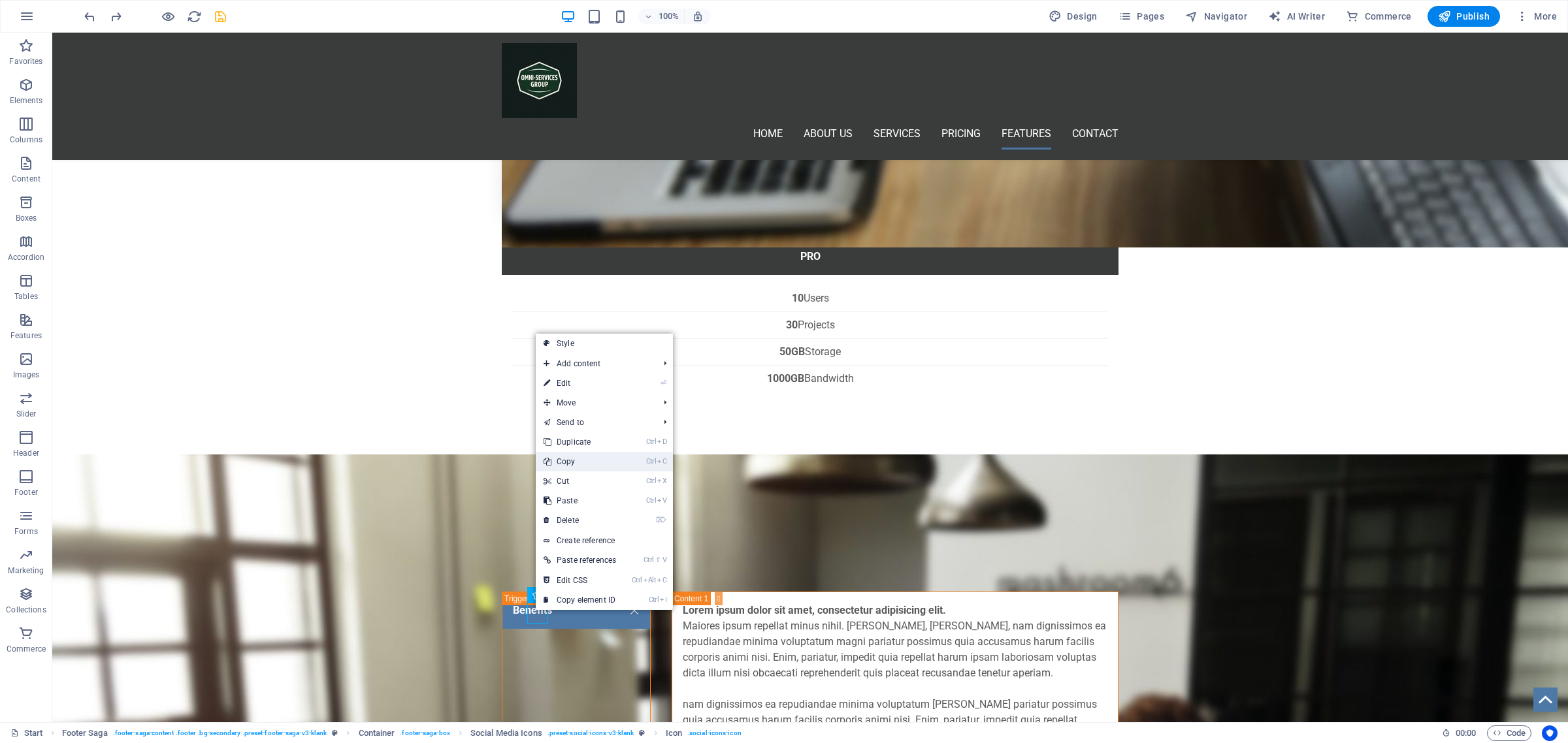
click at [578, 461] on link "Ctrl C Copy" at bounding box center [579, 462] width 88 height 19
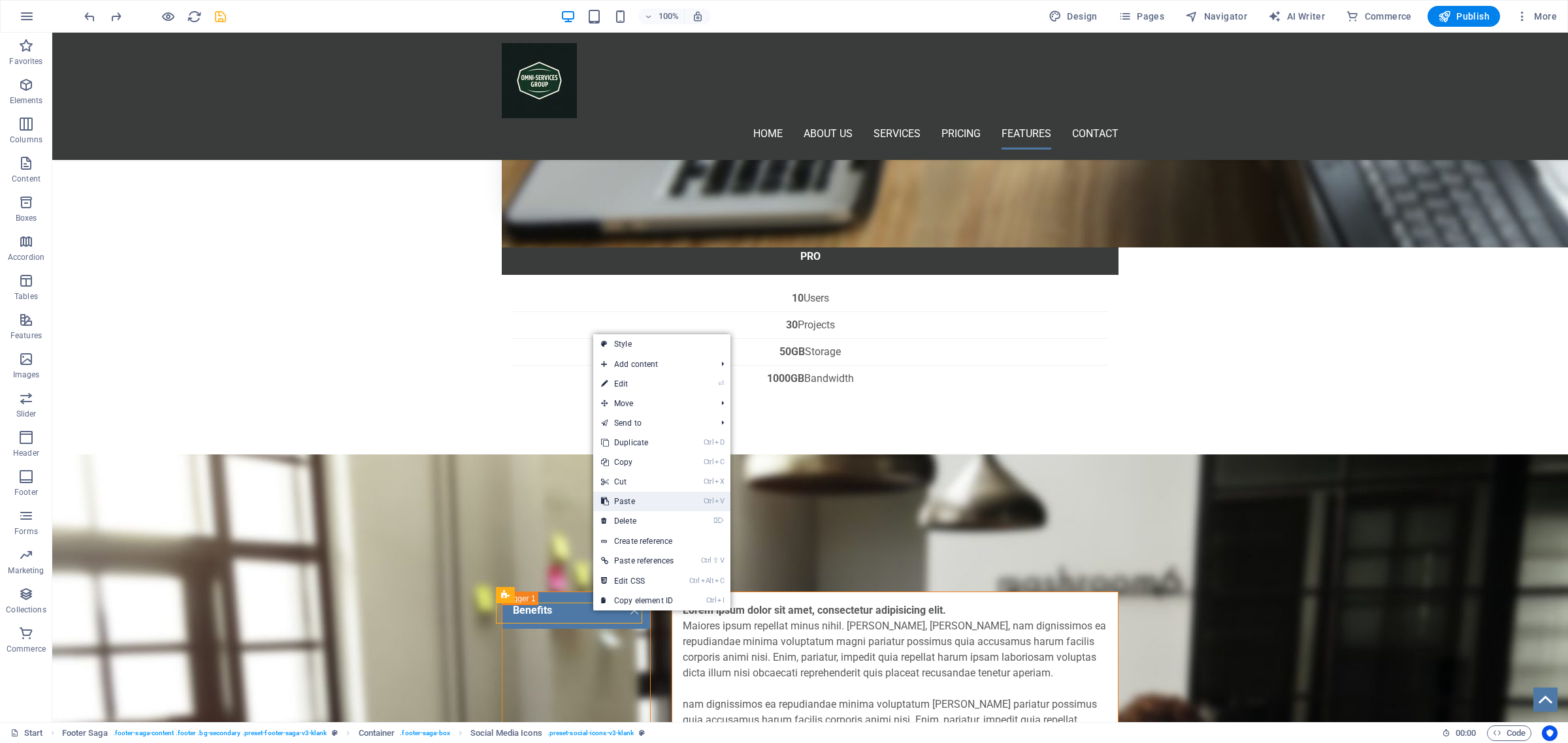
click at [637, 501] on link "Ctrl V Paste" at bounding box center [637, 501] width 88 height 19
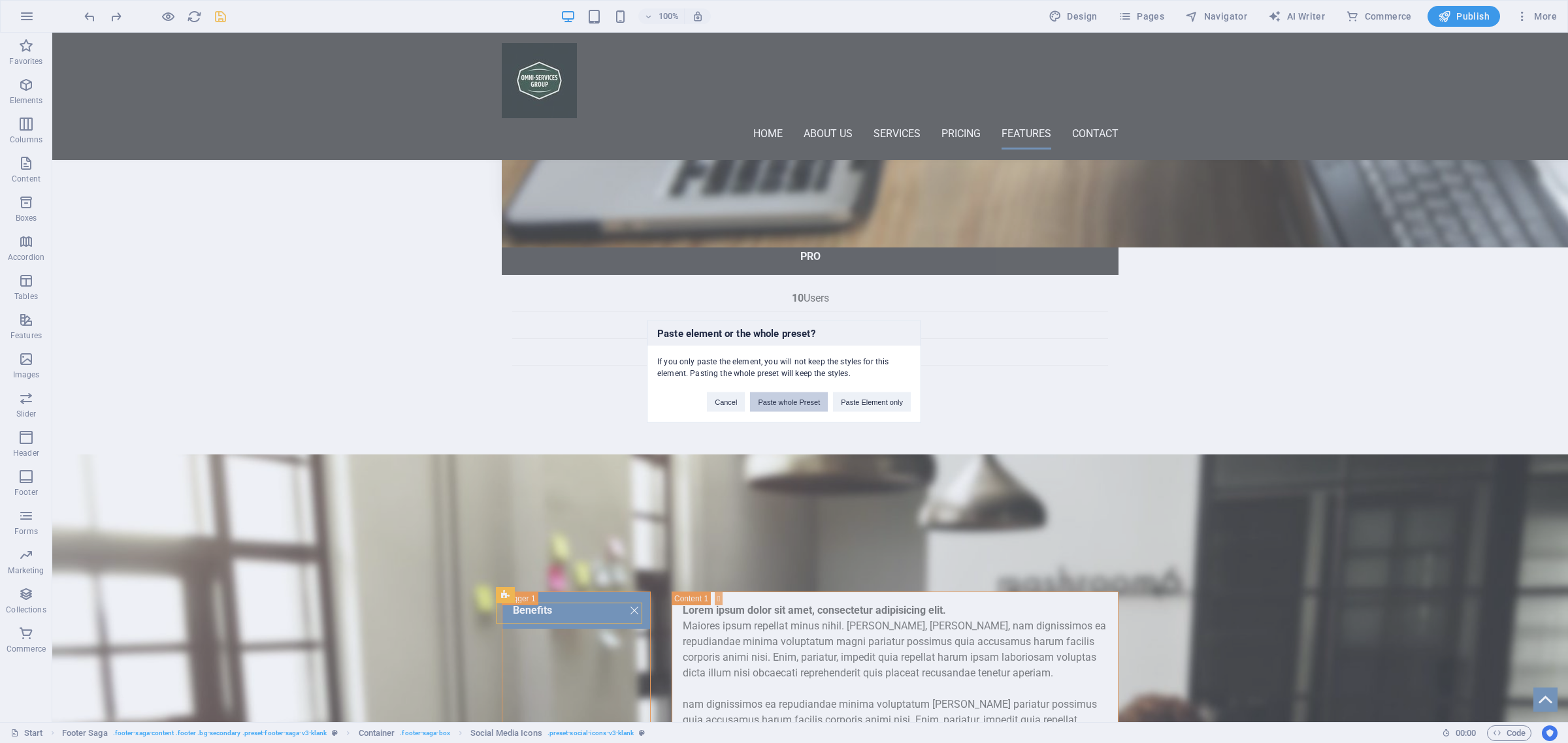
click at [800, 399] on button "Paste whole Preset" at bounding box center [789, 402] width 78 height 19
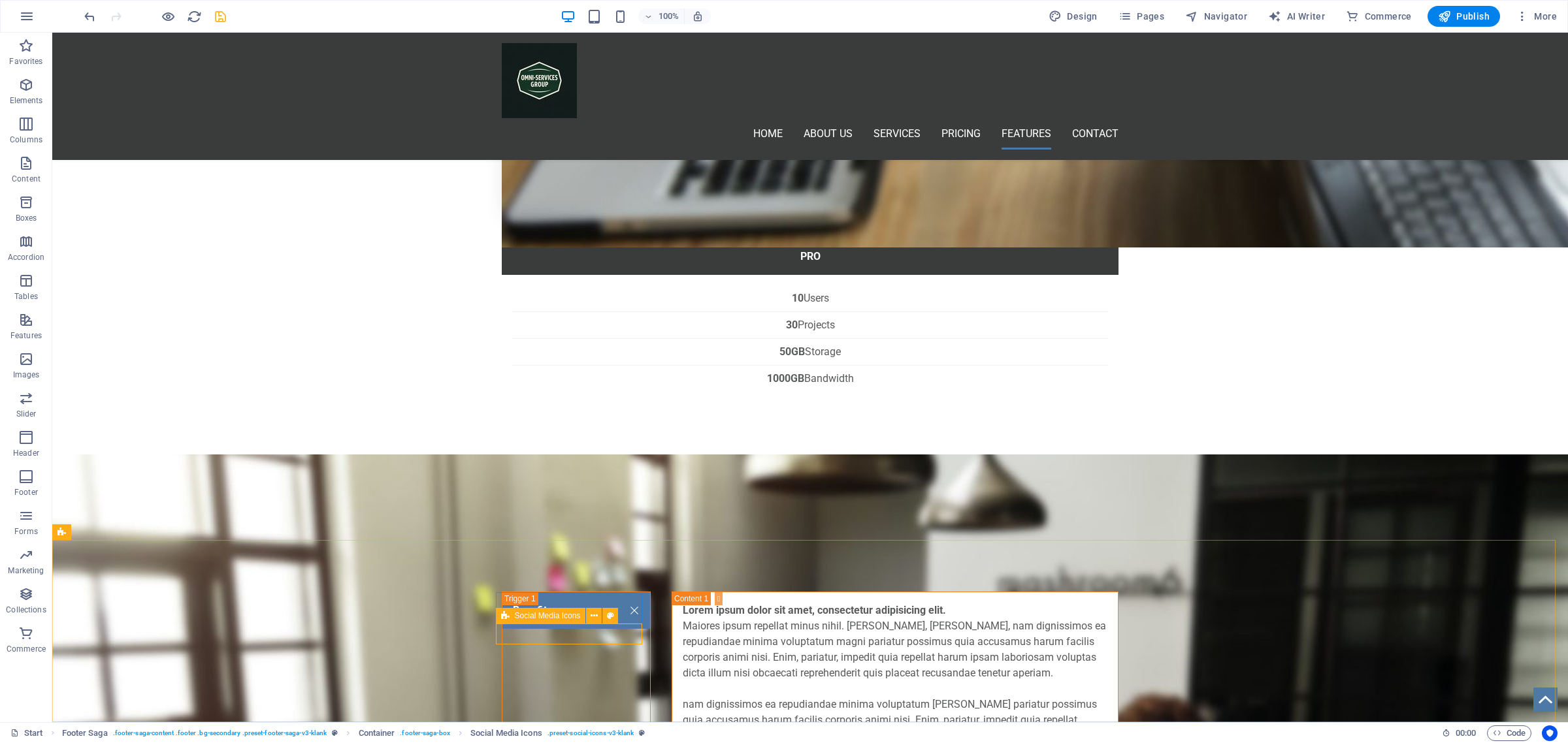
click at [502, 621] on icon at bounding box center [506, 615] width 8 height 16
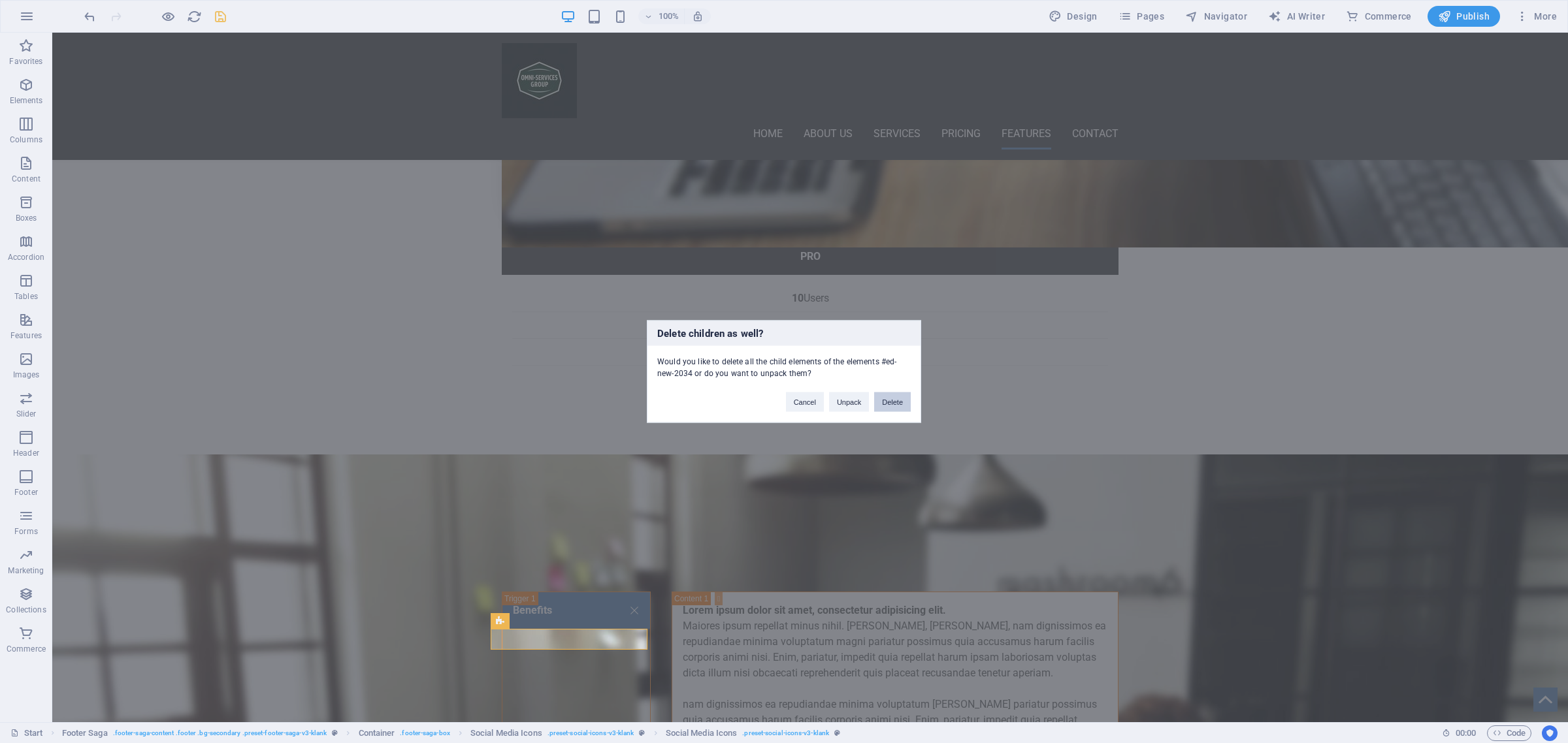
drag, startPoint x: 893, startPoint y: 409, endPoint x: 799, endPoint y: 524, distance: 148.5
click at [893, 409] on button "Delete" at bounding box center [892, 402] width 36 height 19
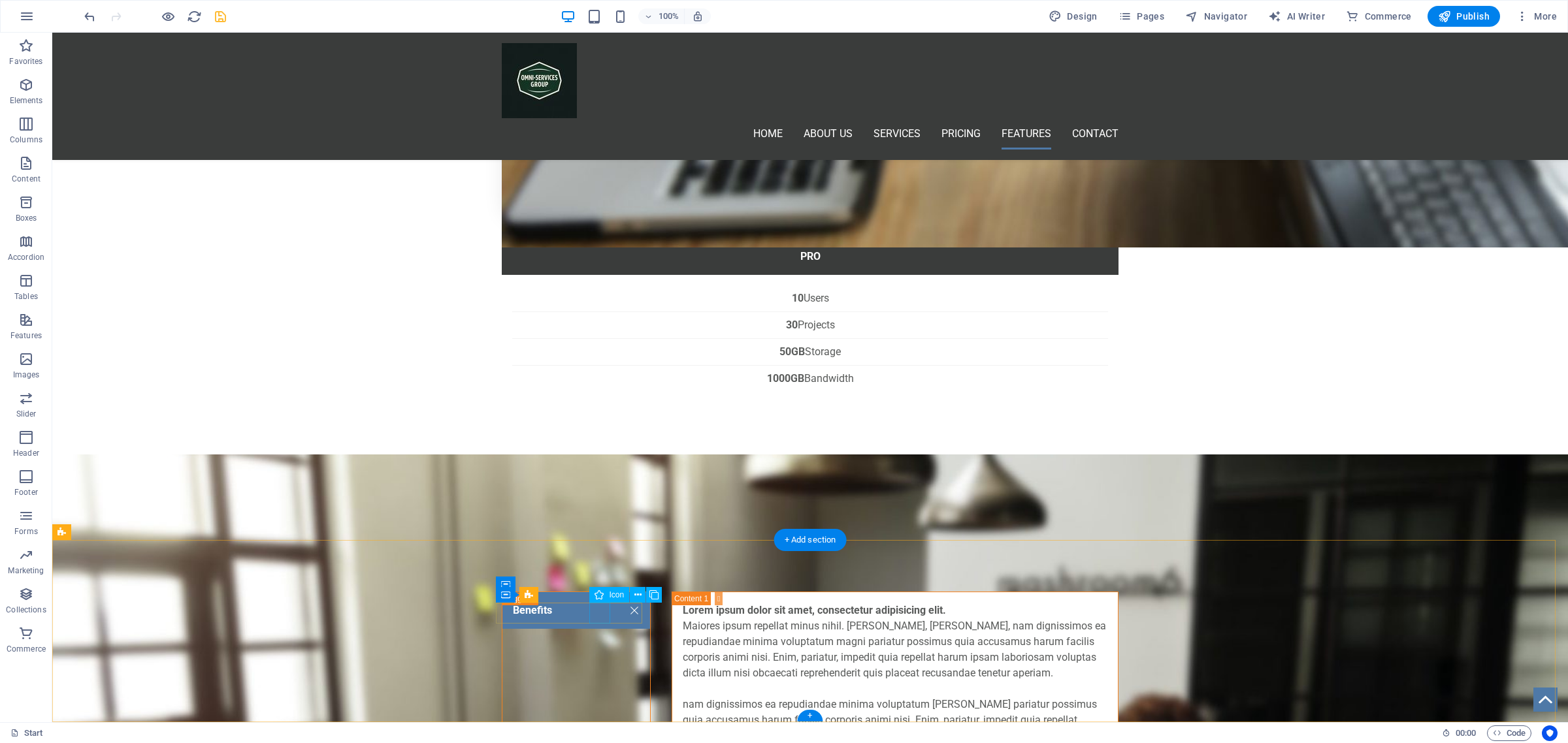
select select "xMidYMid"
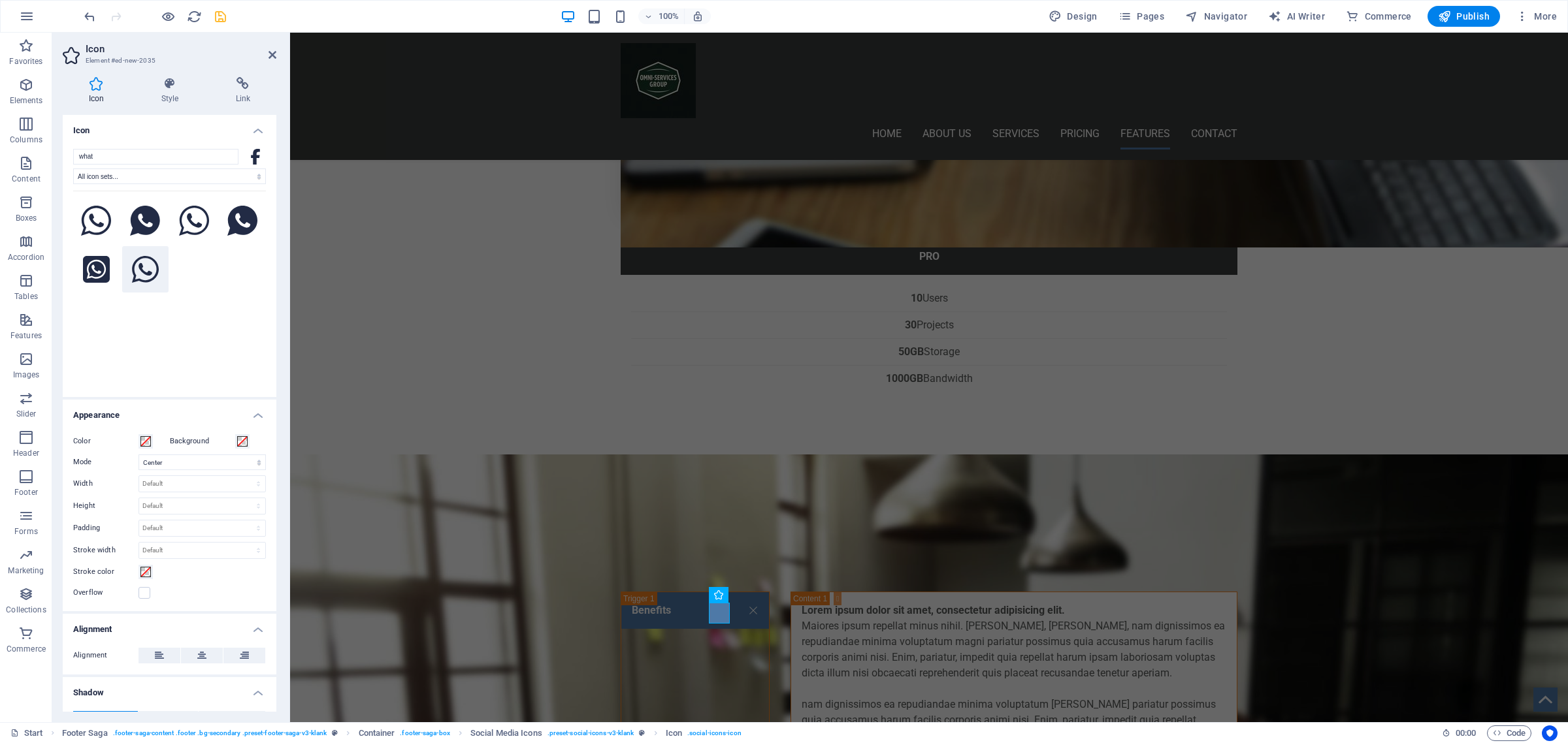
type input "what"
click at [141, 269] on icon at bounding box center [145, 270] width 27 height 27
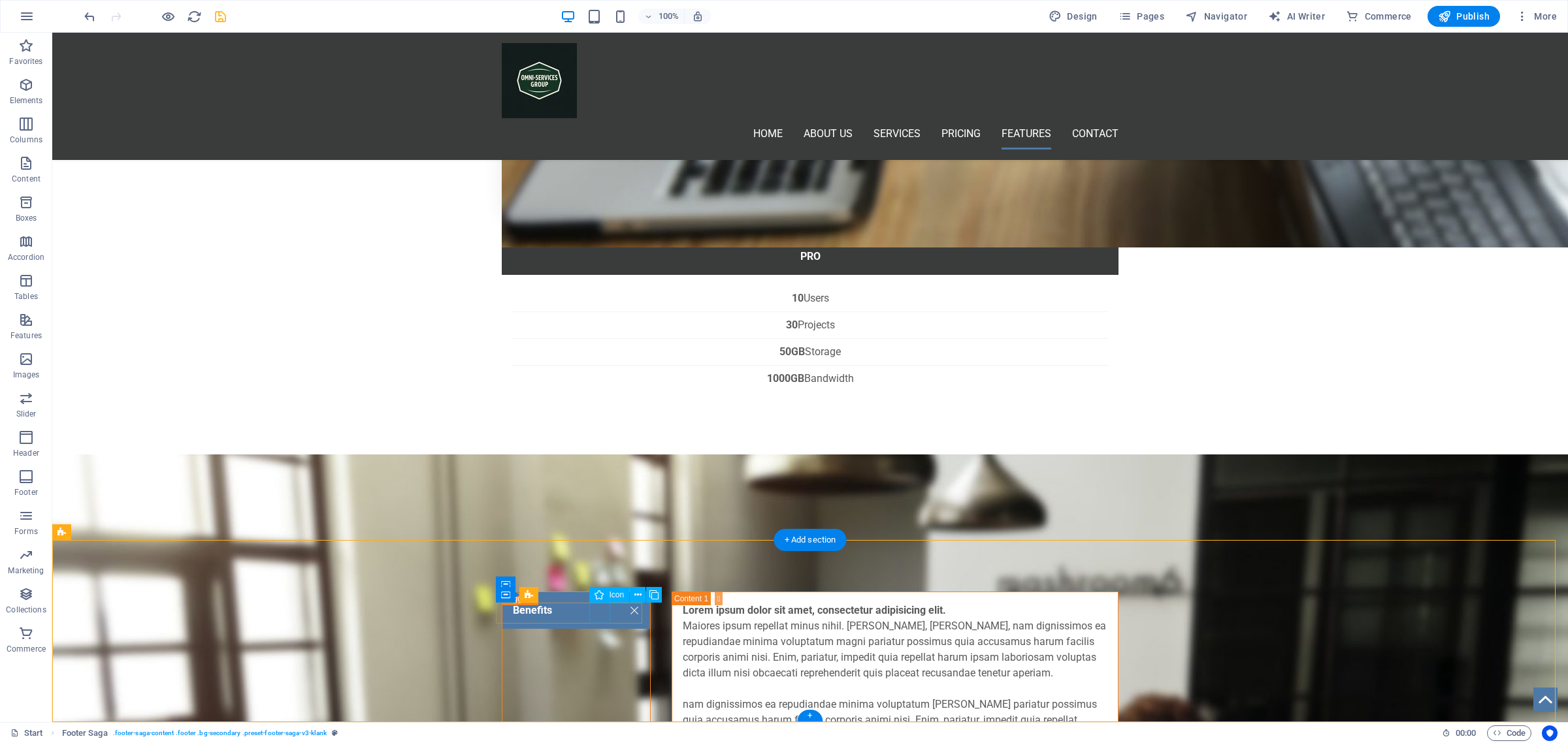
select select "xMidYMid"
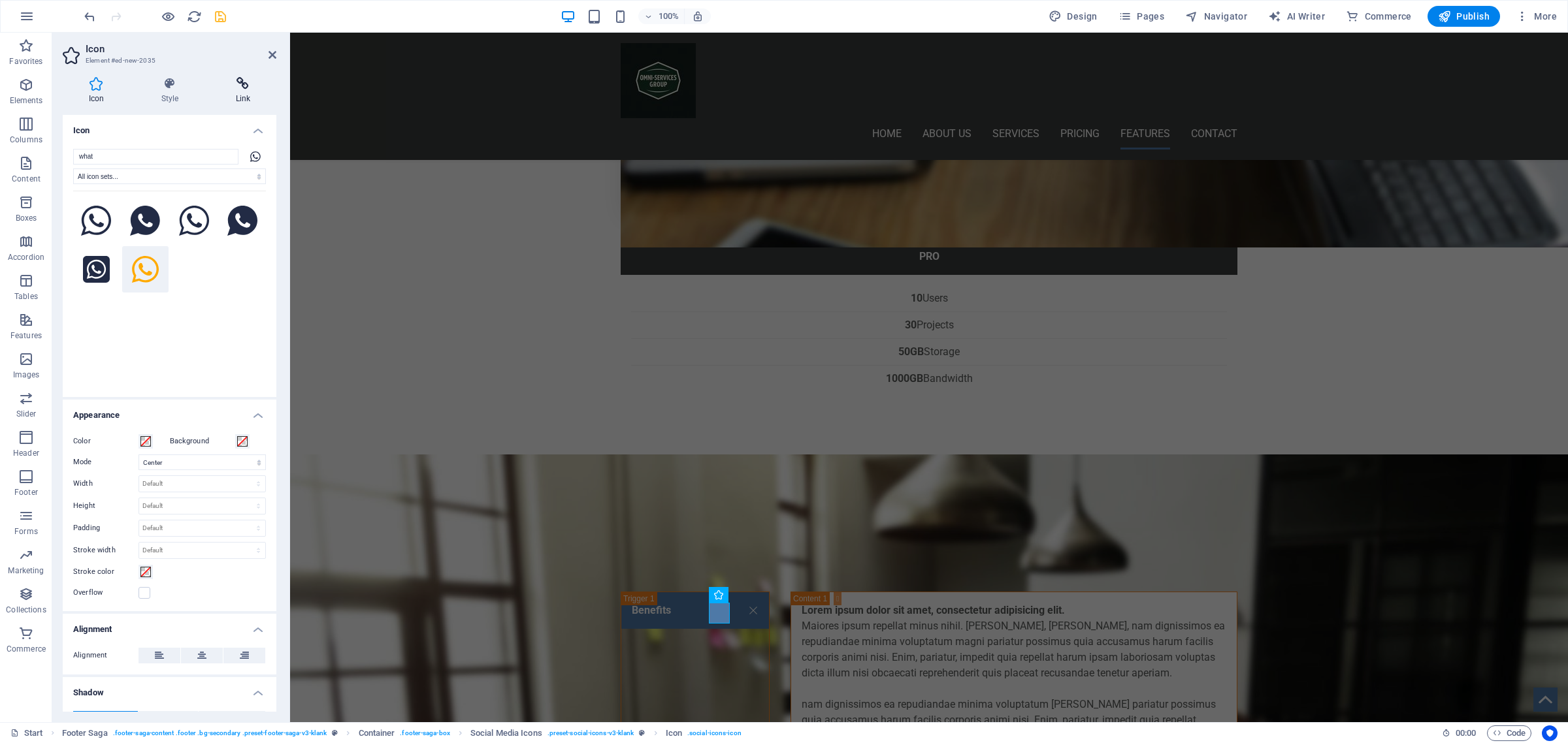
click at [244, 86] on icon at bounding box center [243, 83] width 67 height 13
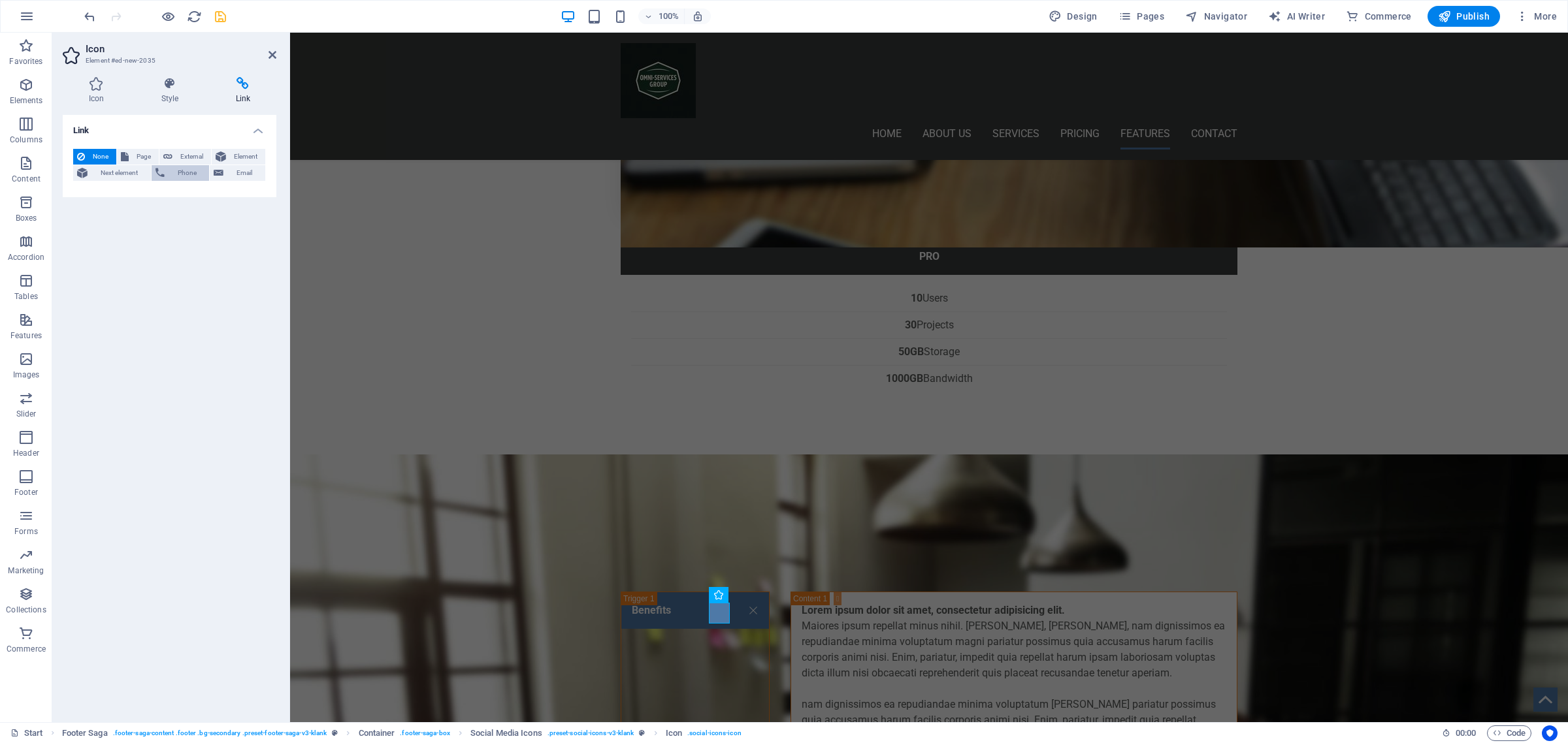
click at [173, 172] on span "Phone" at bounding box center [187, 172] width 37 height 16
click at [178, 156] on span "External" at bounding box center [192, 156] width 30 height 16
select select "blank"
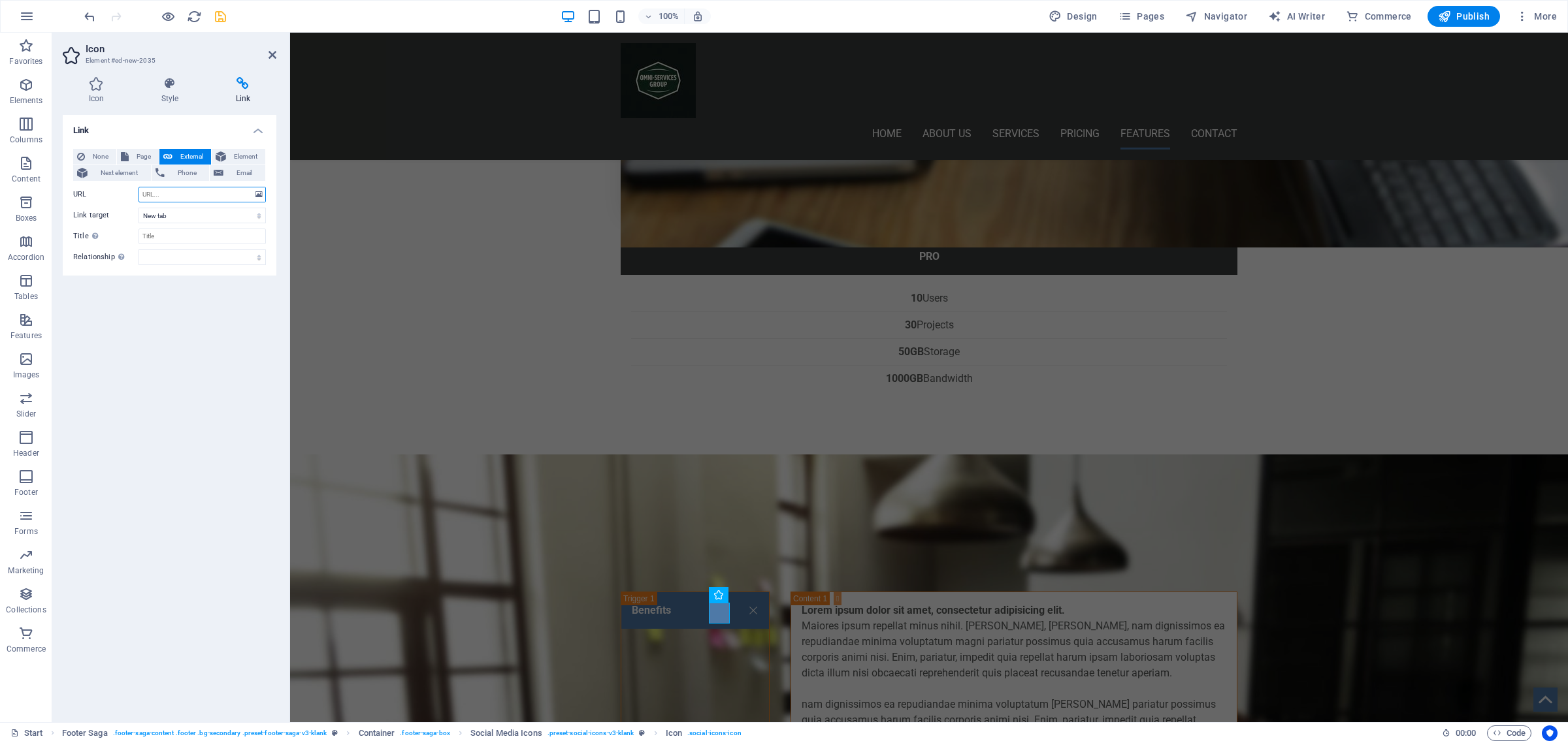
paste input "[URL][DOMAIN_NAME]"
type input "[URL][DOMAIN_NAME]"
click at [223, 16] on icon "save" at bounding box center [221, 17] width 15 height 15
checkbox input "false"
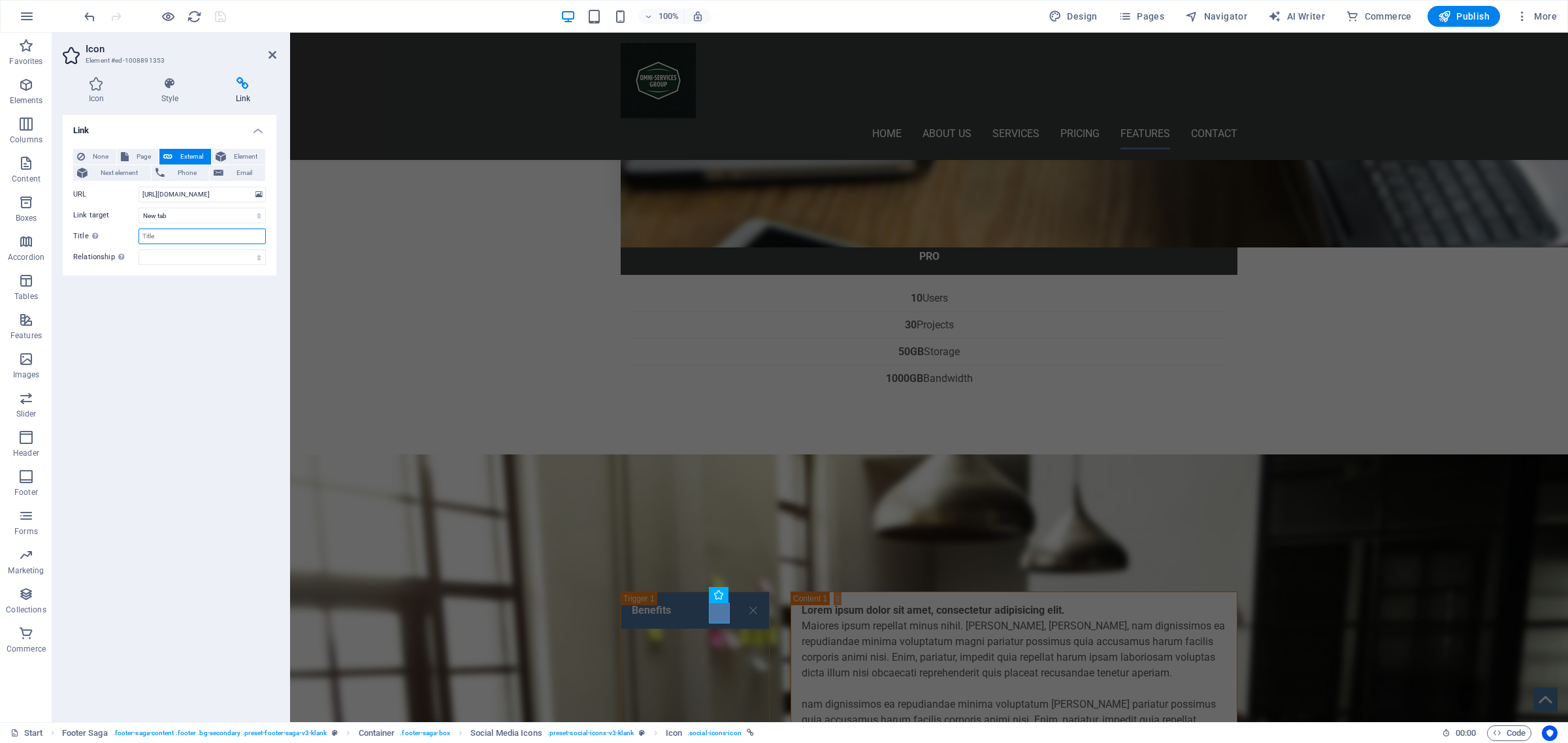
click at [172, 237] on input "Title Additional link description, should not be the same as the link text. The…" at bounding box center [202, 236] width 128 height 16
type input "C"
type input "Call us WhatsApp"
click at [221, 16] on icon "save" at bounding box center [221, 17] width 15 height 15
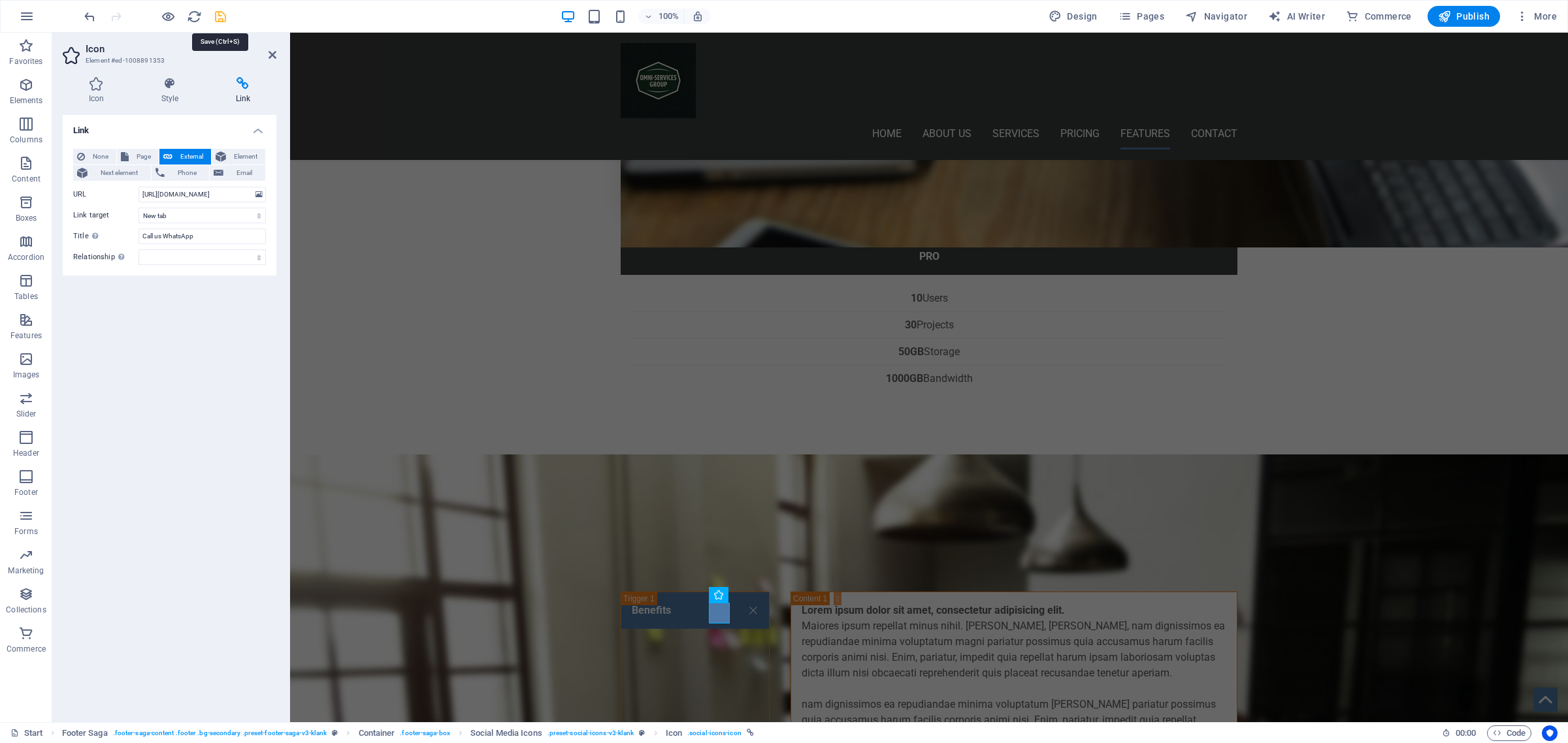
checkbox input "false"
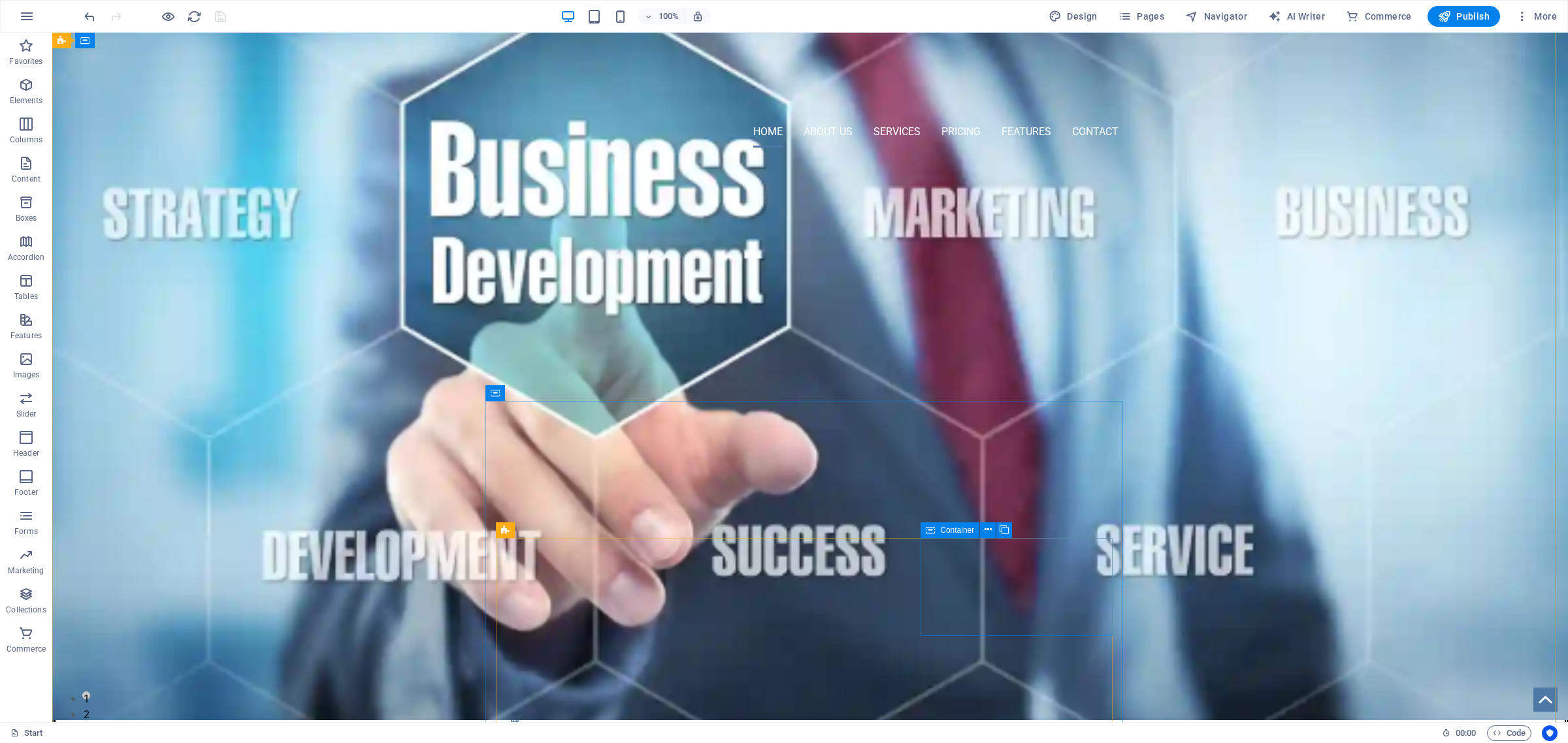
scroll to position [0, 0]
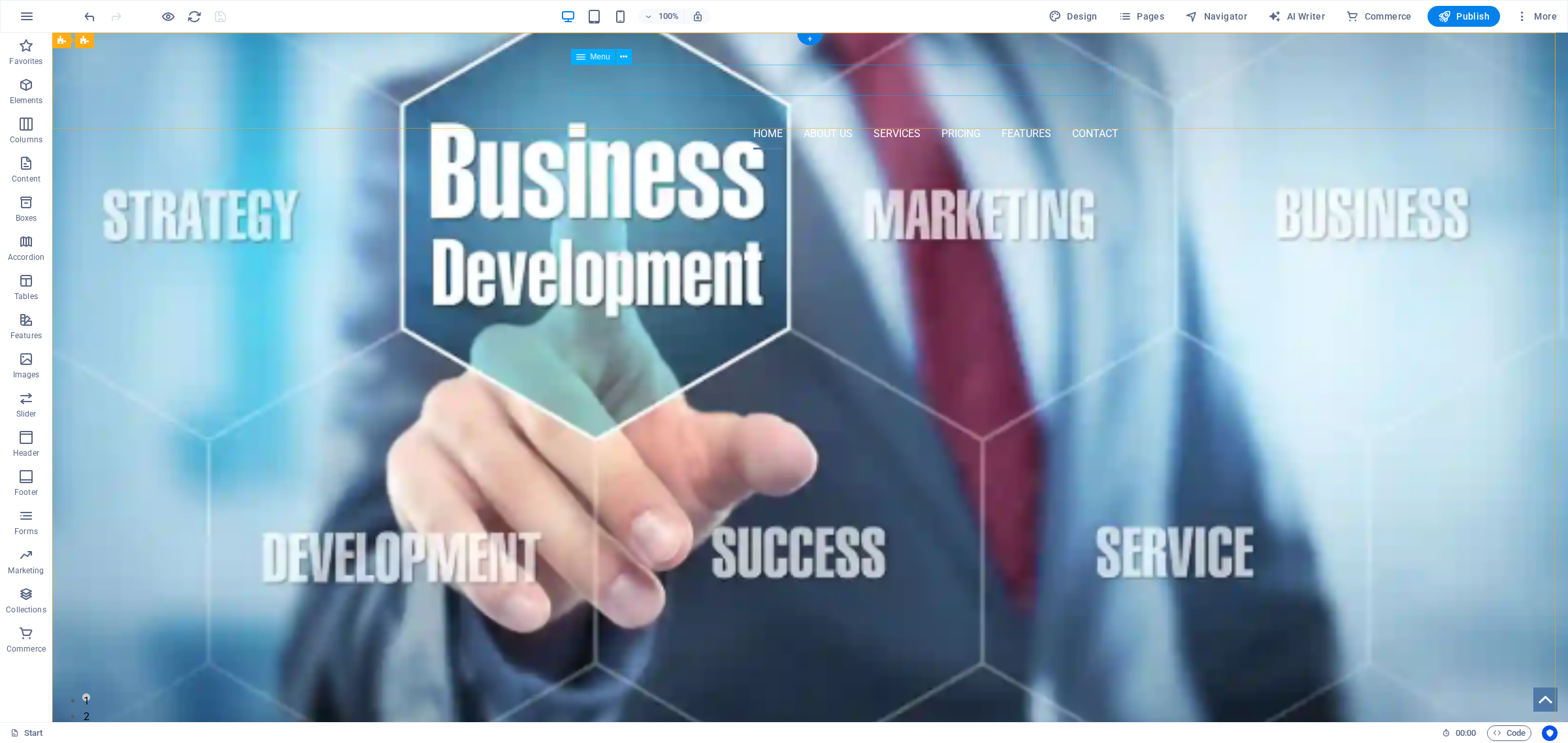
click at [1096, 118] on nav "Home About Us Services Pricing Features Contact" at bounding box center [809, 134] width 617 height 31
select select
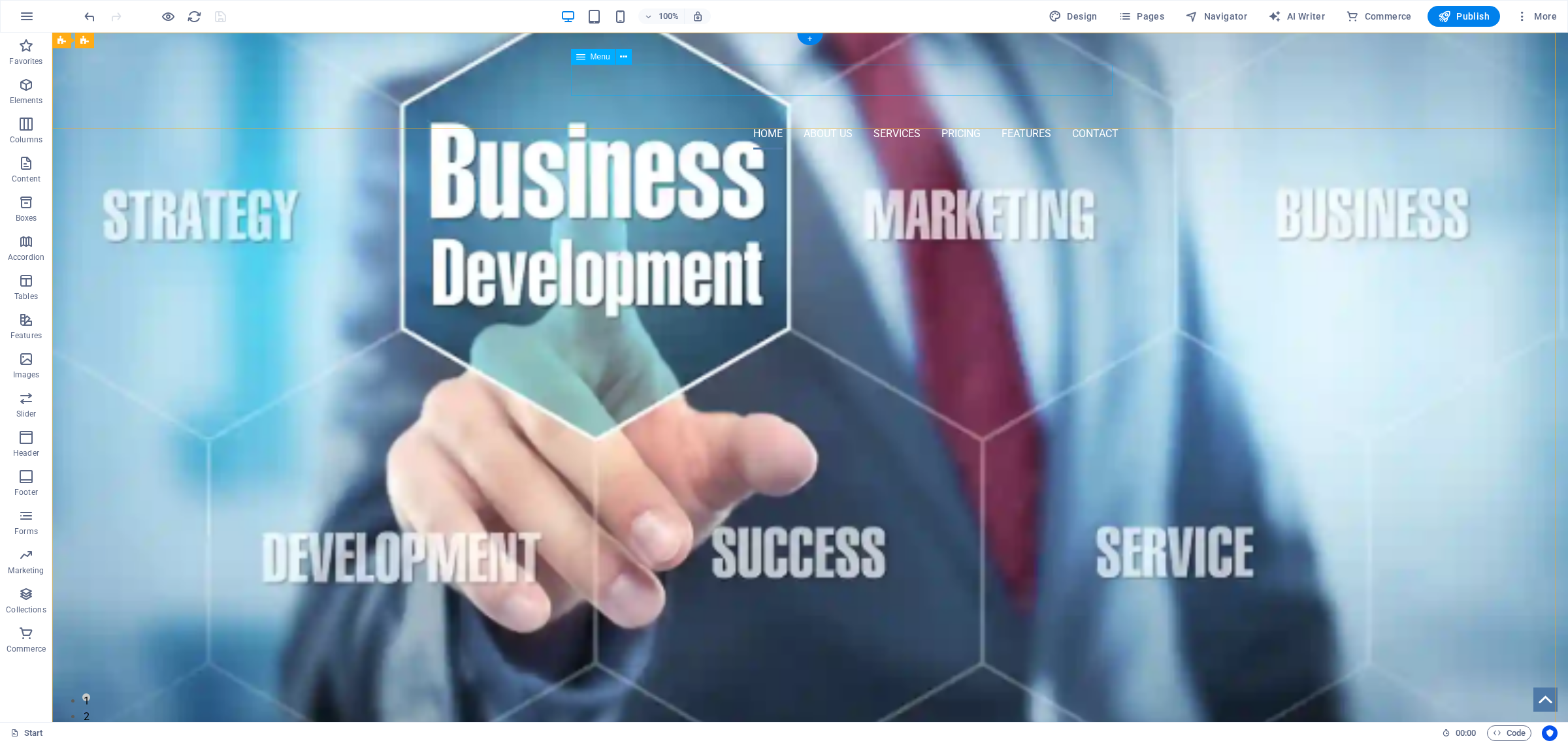
select select
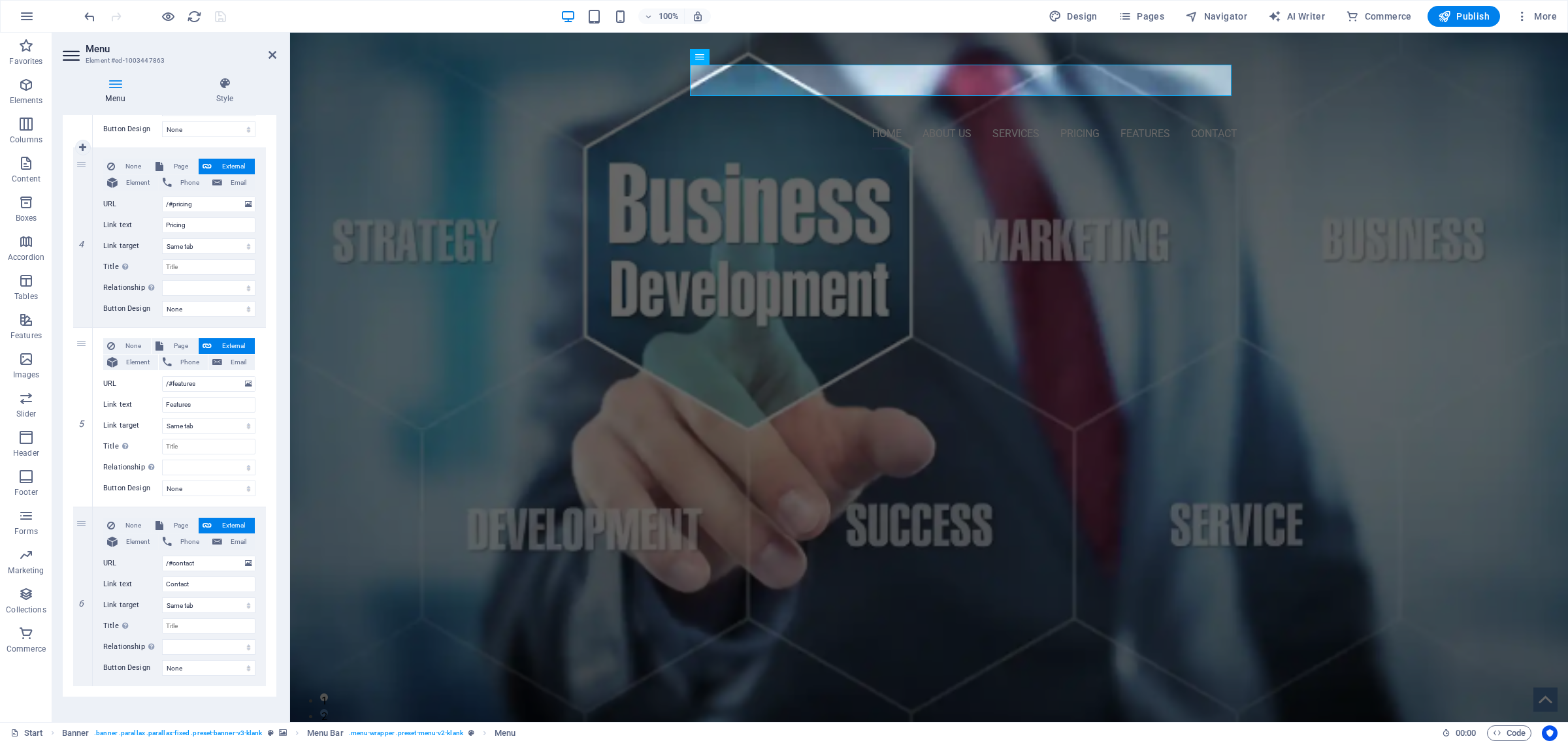
scroll to position [620, 0]
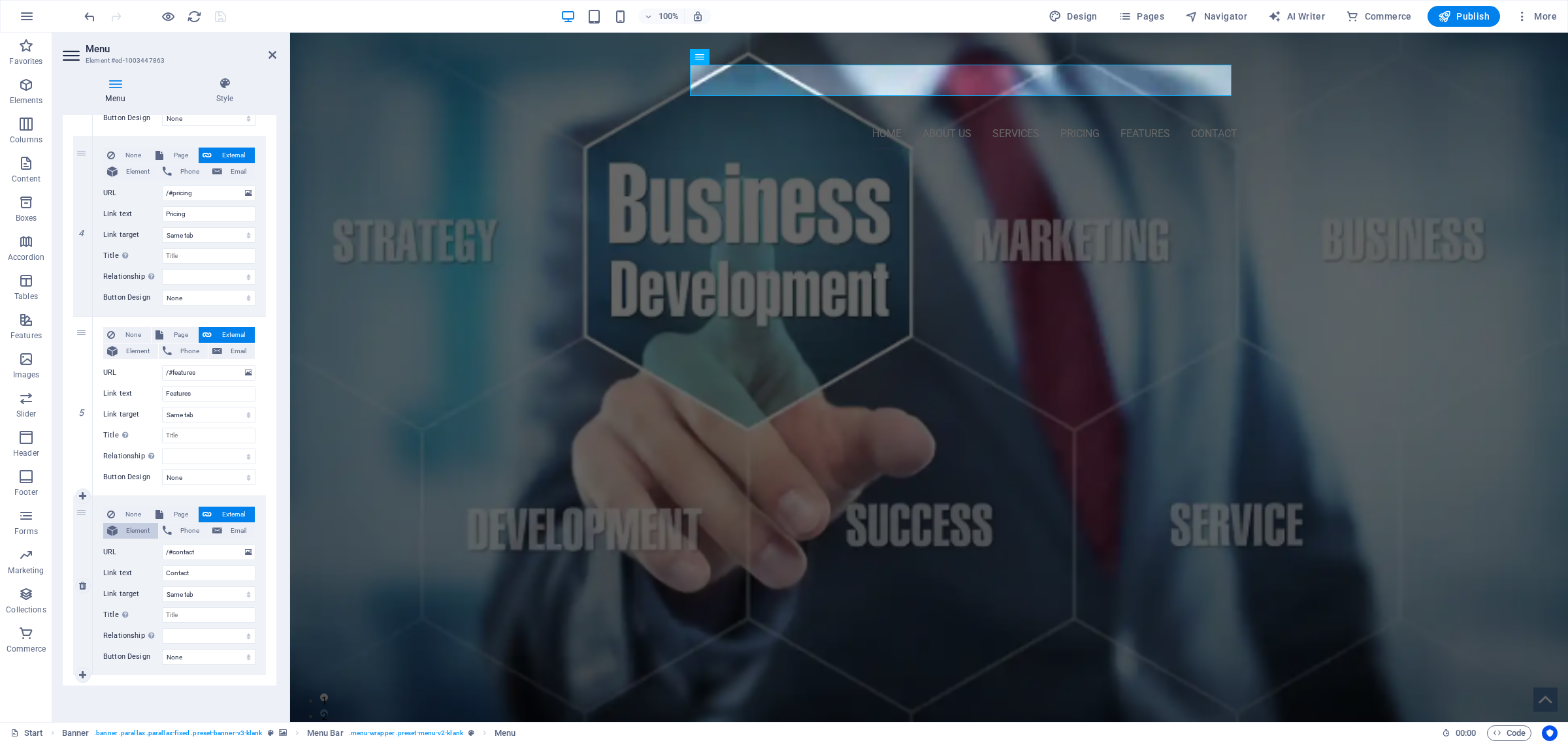
click at [128, 534] on span "Element" at bounding box center [138, 531] width 33 height 16
select select
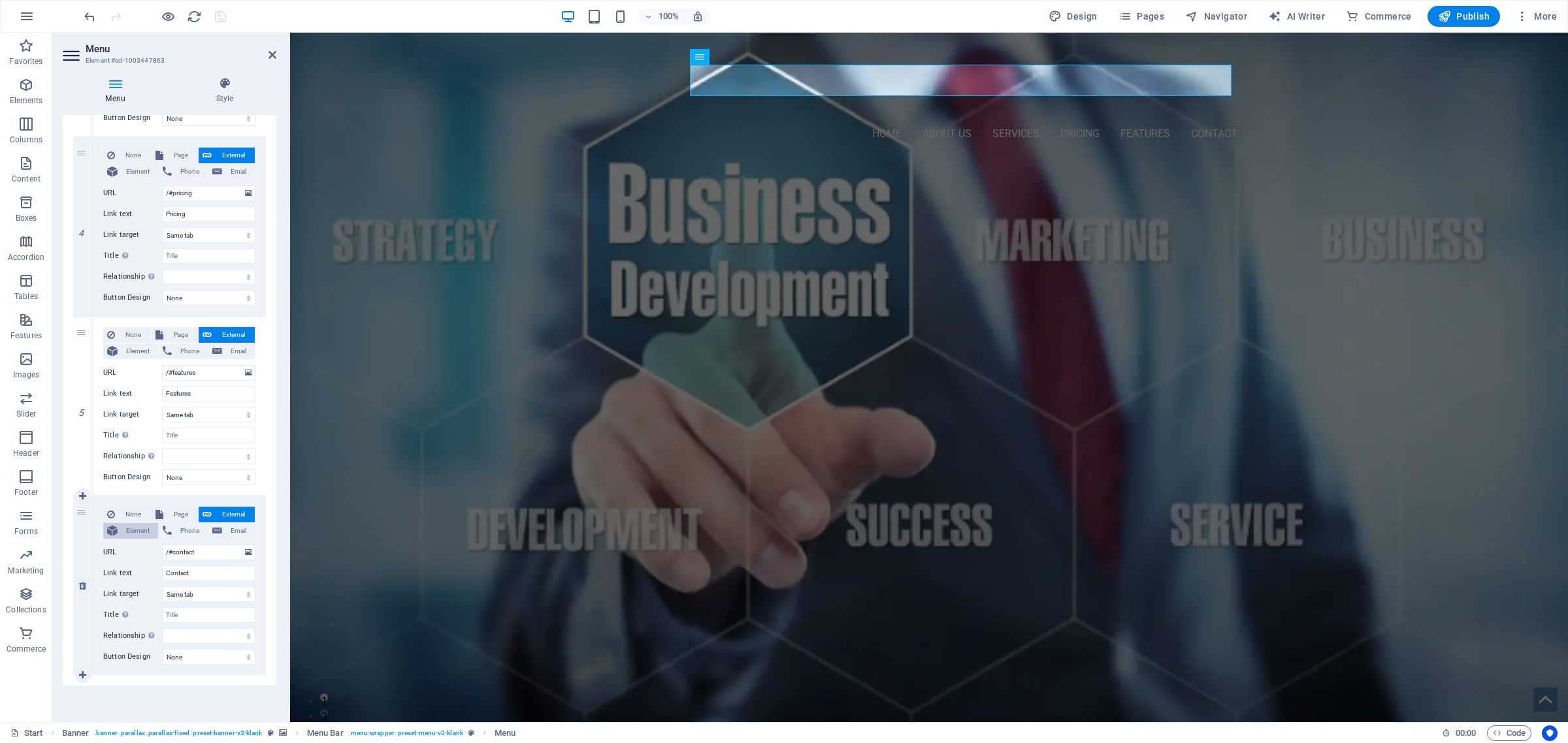
select select
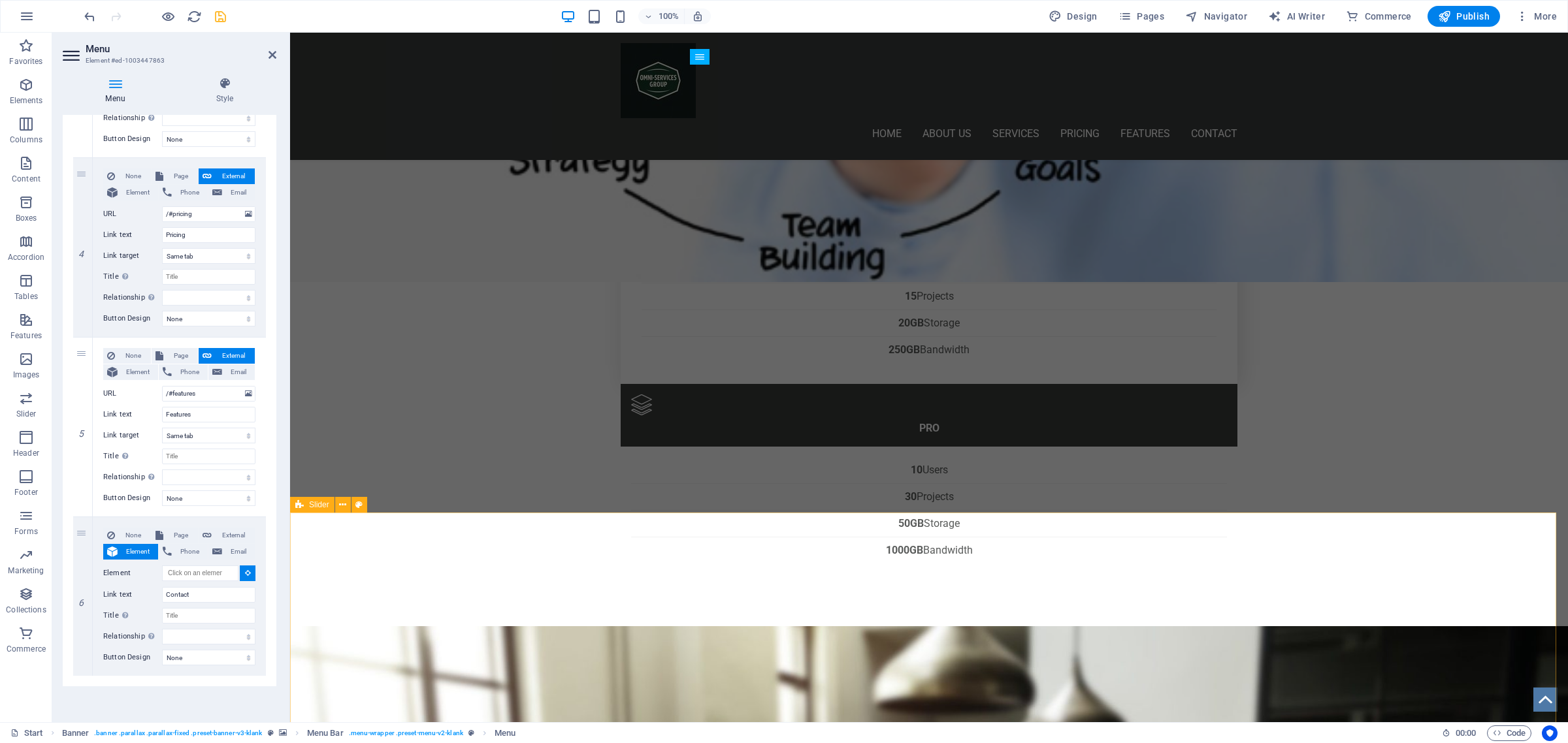
scroll to position [4003, 0]
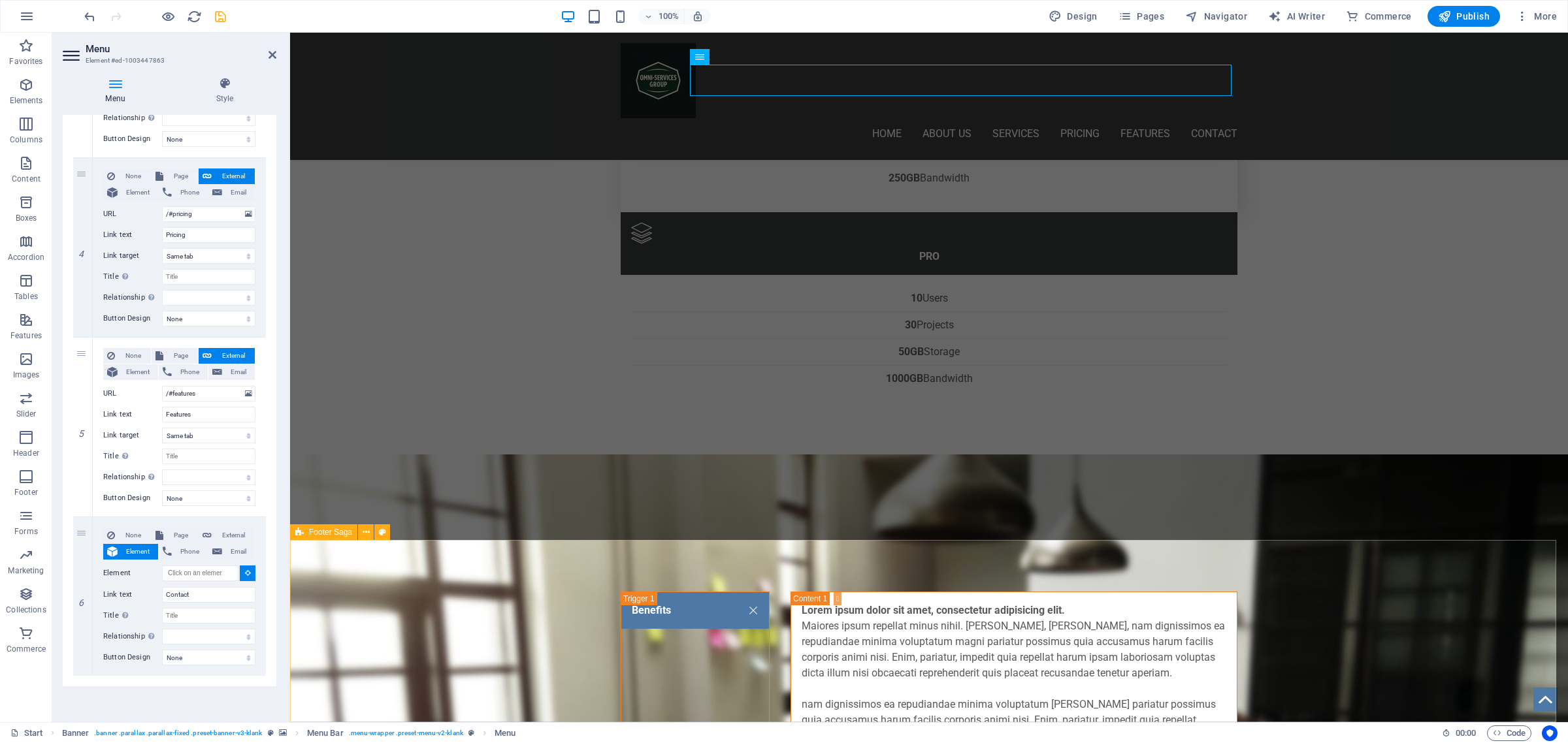
select select
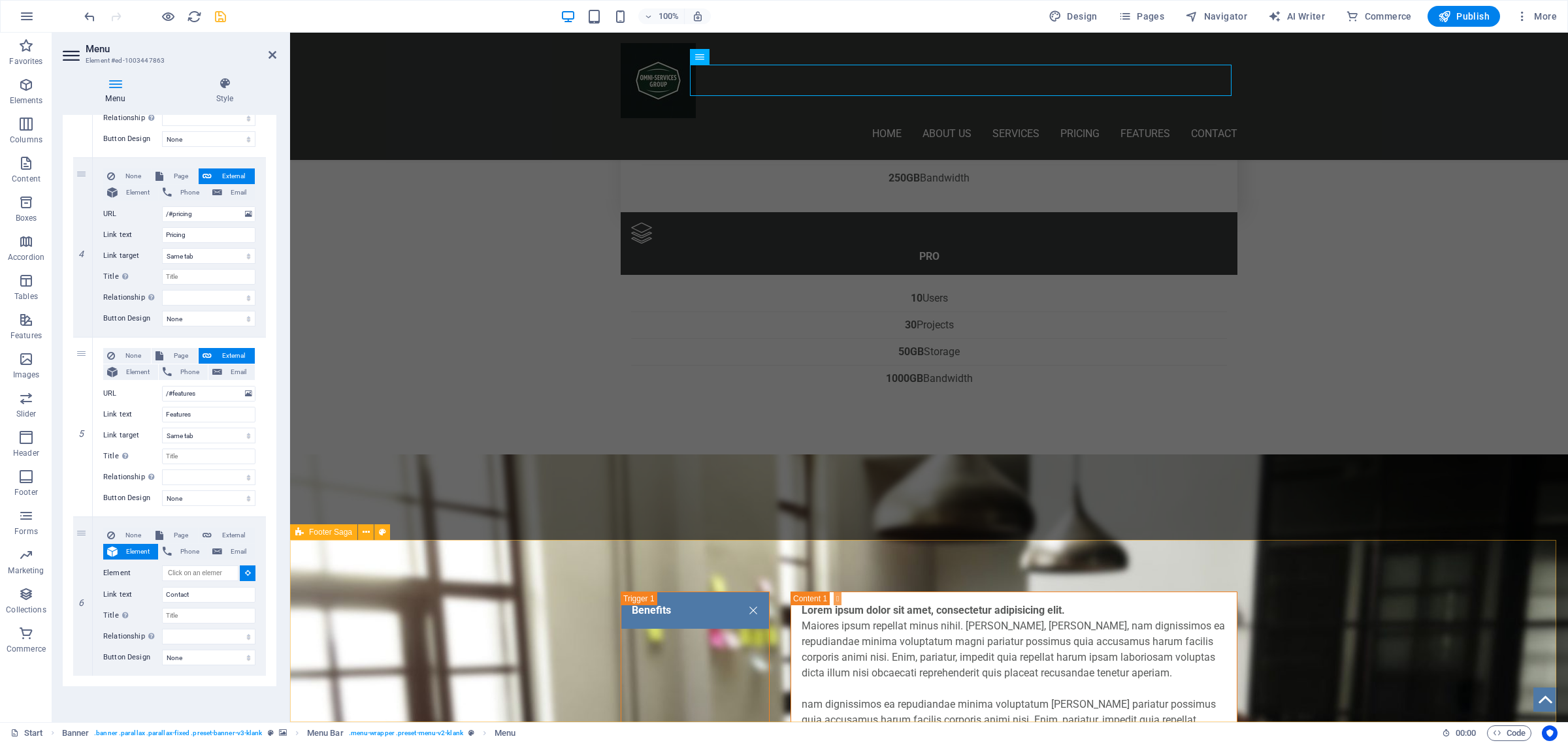
select select
type input "#ed-1003448127"
select select
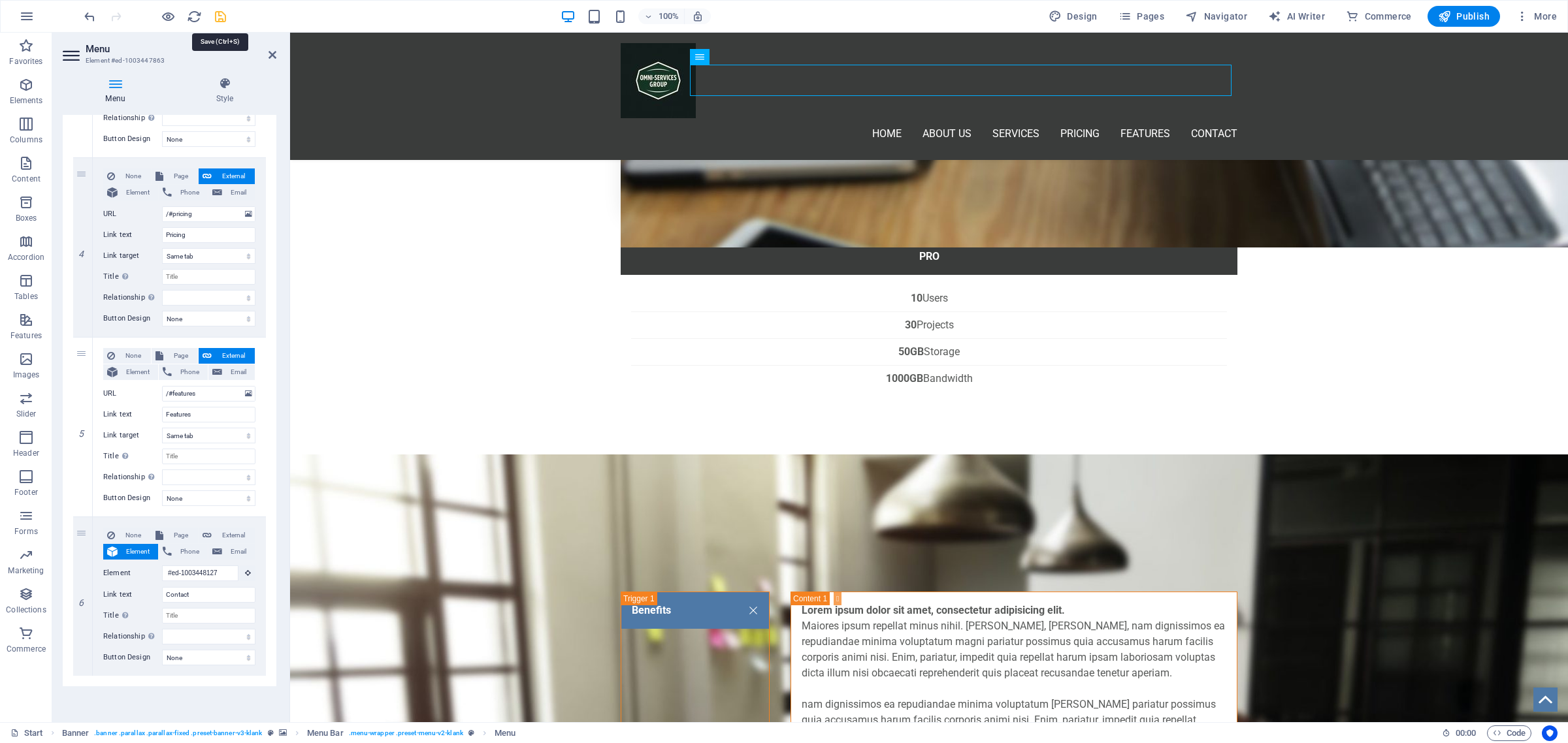
click at [217, 21] on icon "save" at bounding box center [221, 17] width 15 height 15
checkbox input "false"
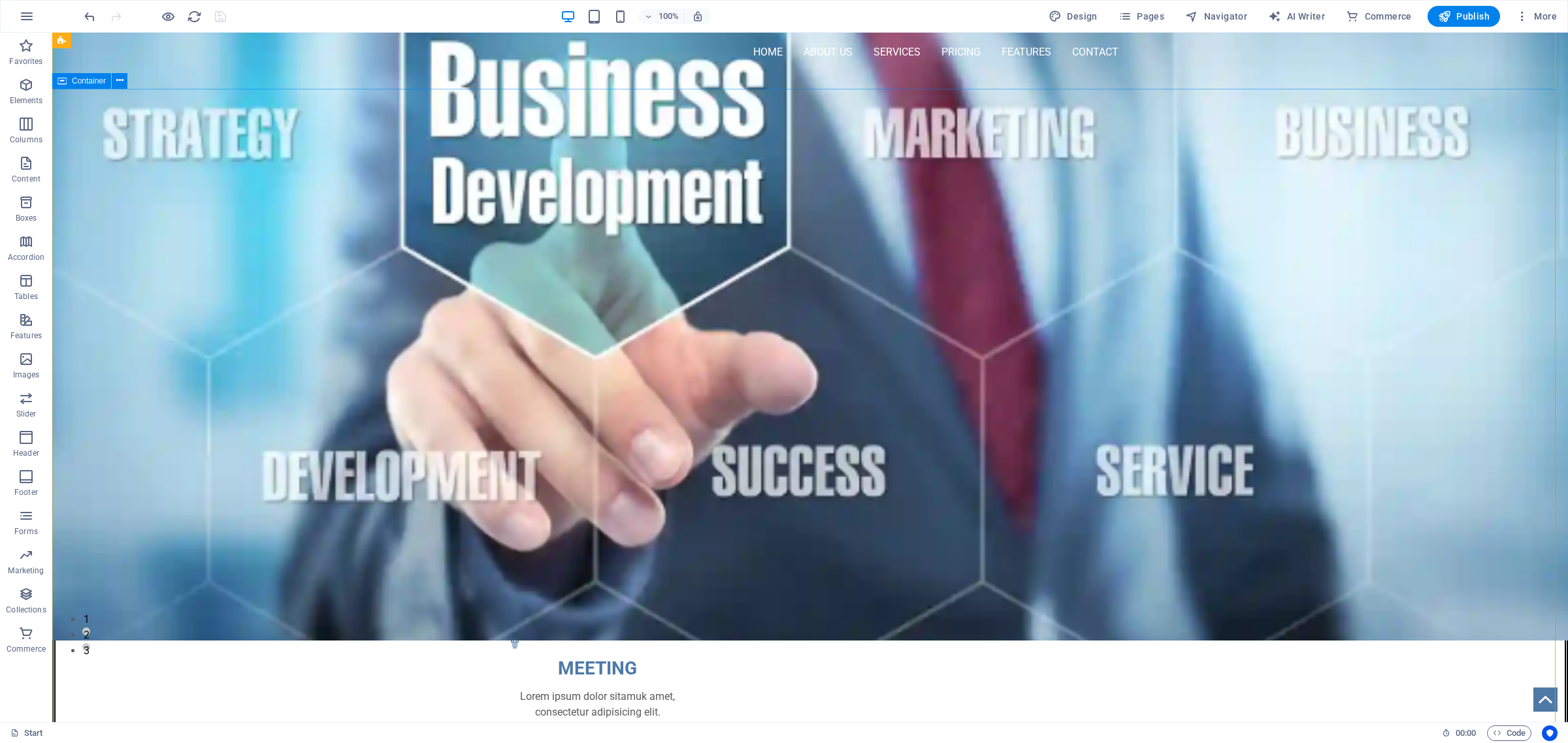
scroll to position [0, 0]
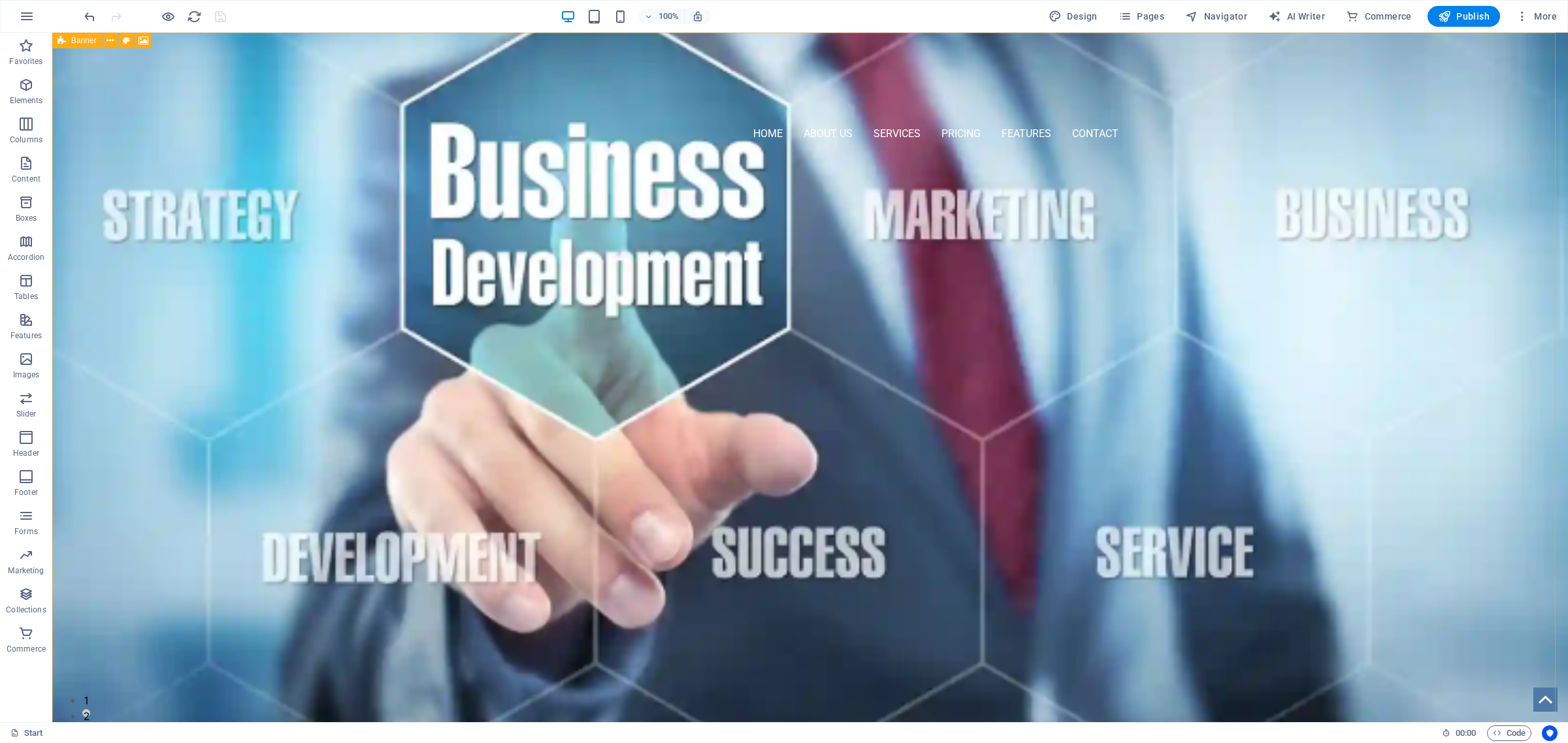
click at [64, 41] on icon at bounding box center [62, 41] width 8 height 16
select select "vh"
select select "header"
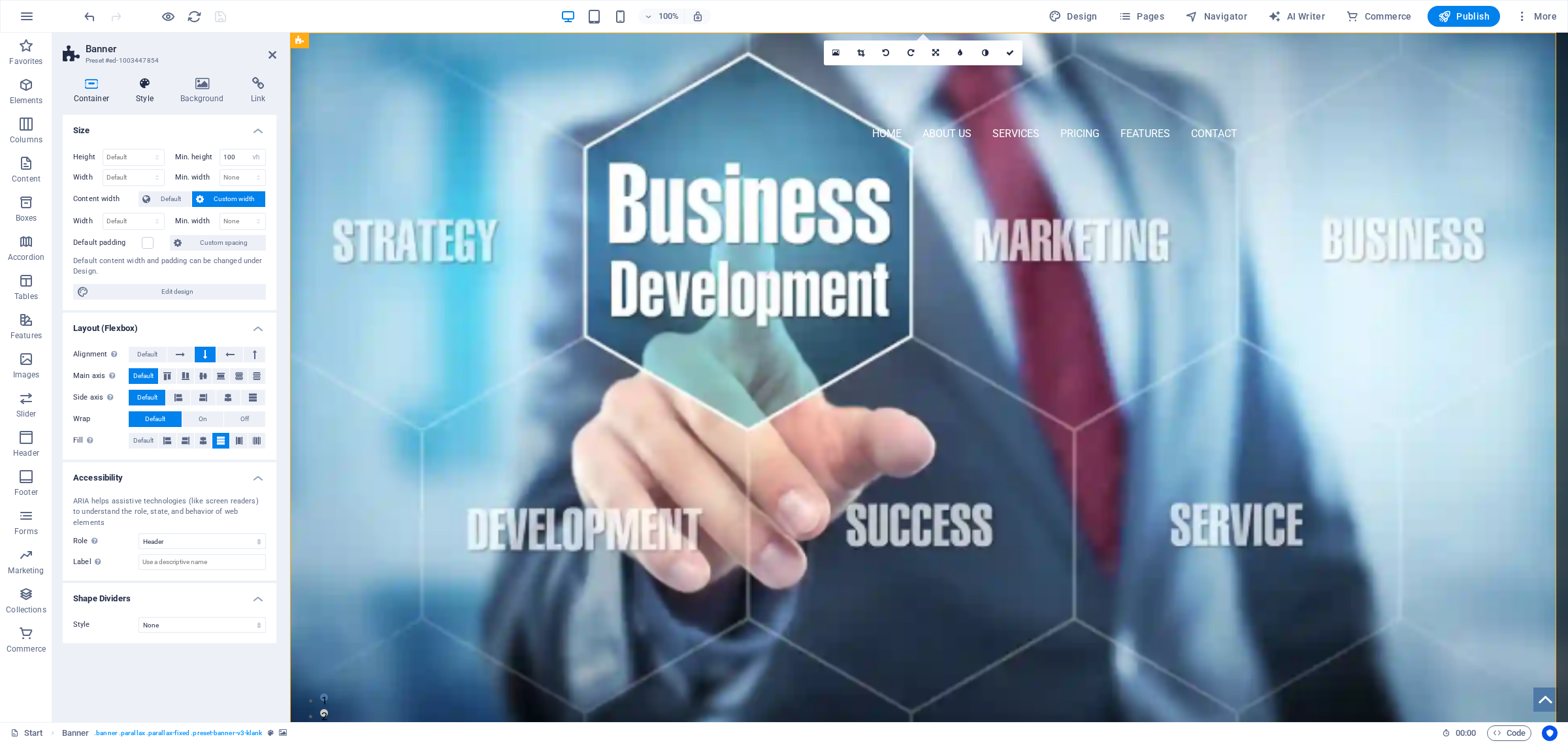
click at [142, 89] on icon at bounding box center [145, 83] width 39 height 13
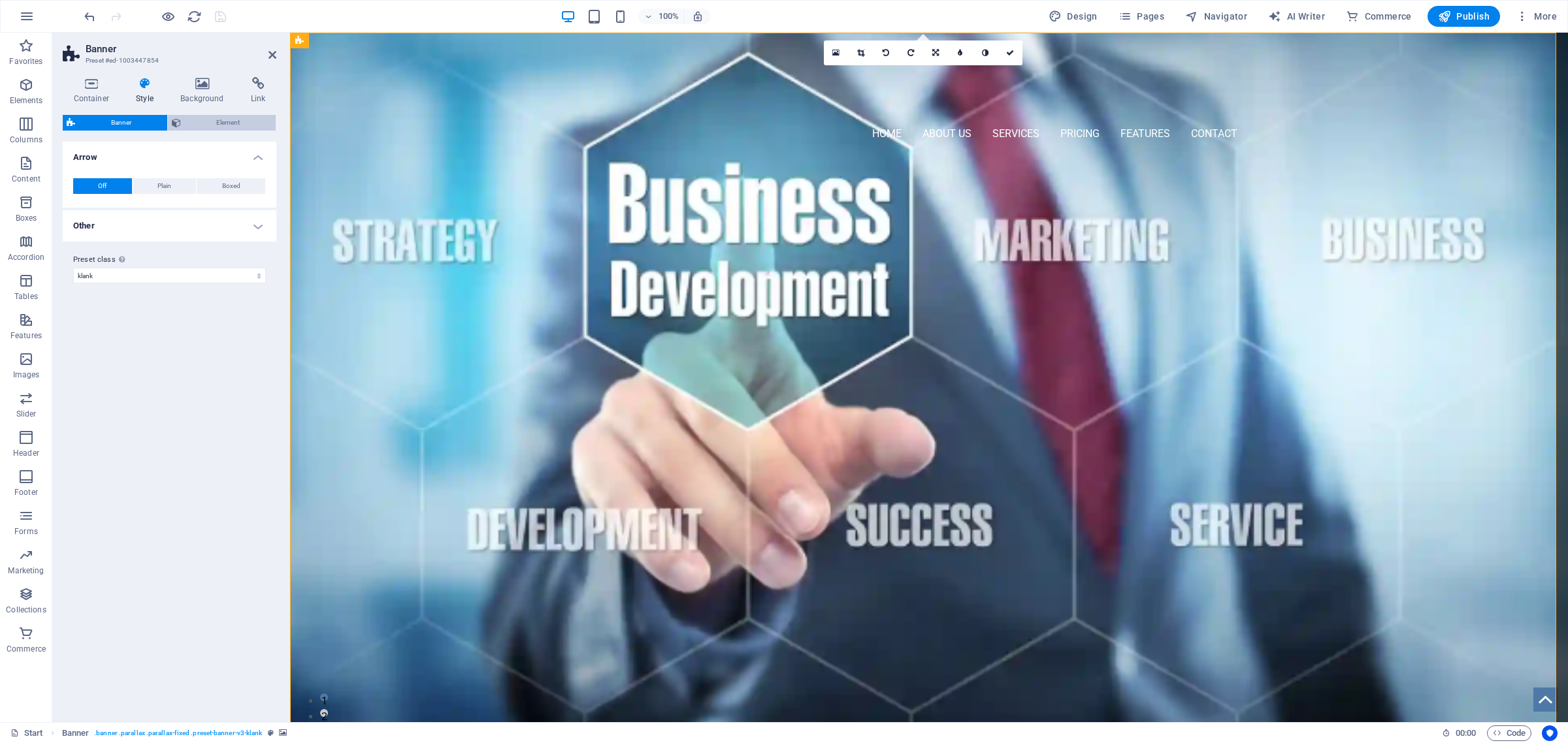
click at [206, 117] on span "Element" at bounding box center [229, 123] width 88 height 16
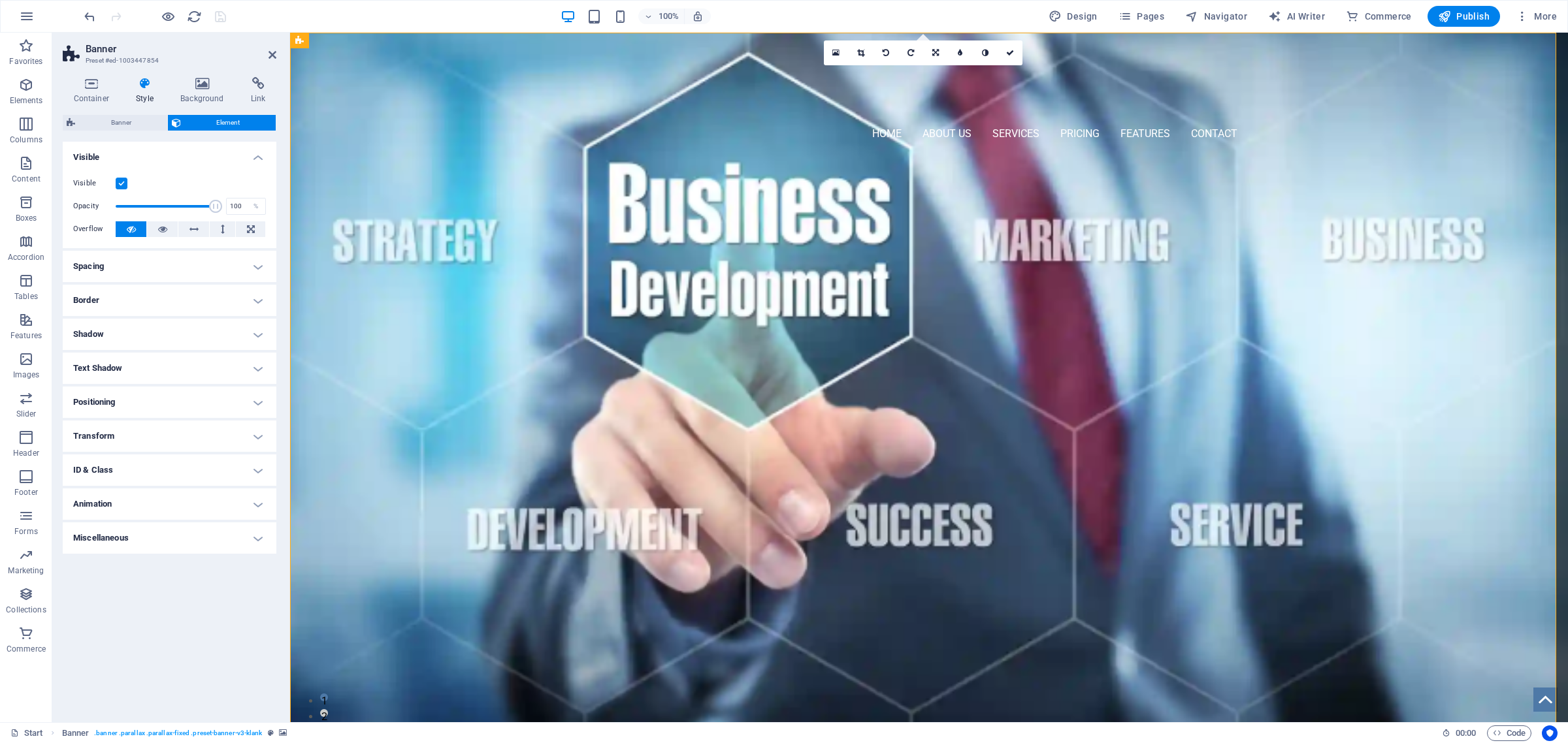
click at [129, 303] on h4 "Border" at bounding box center [169, 300] width 214 height 31
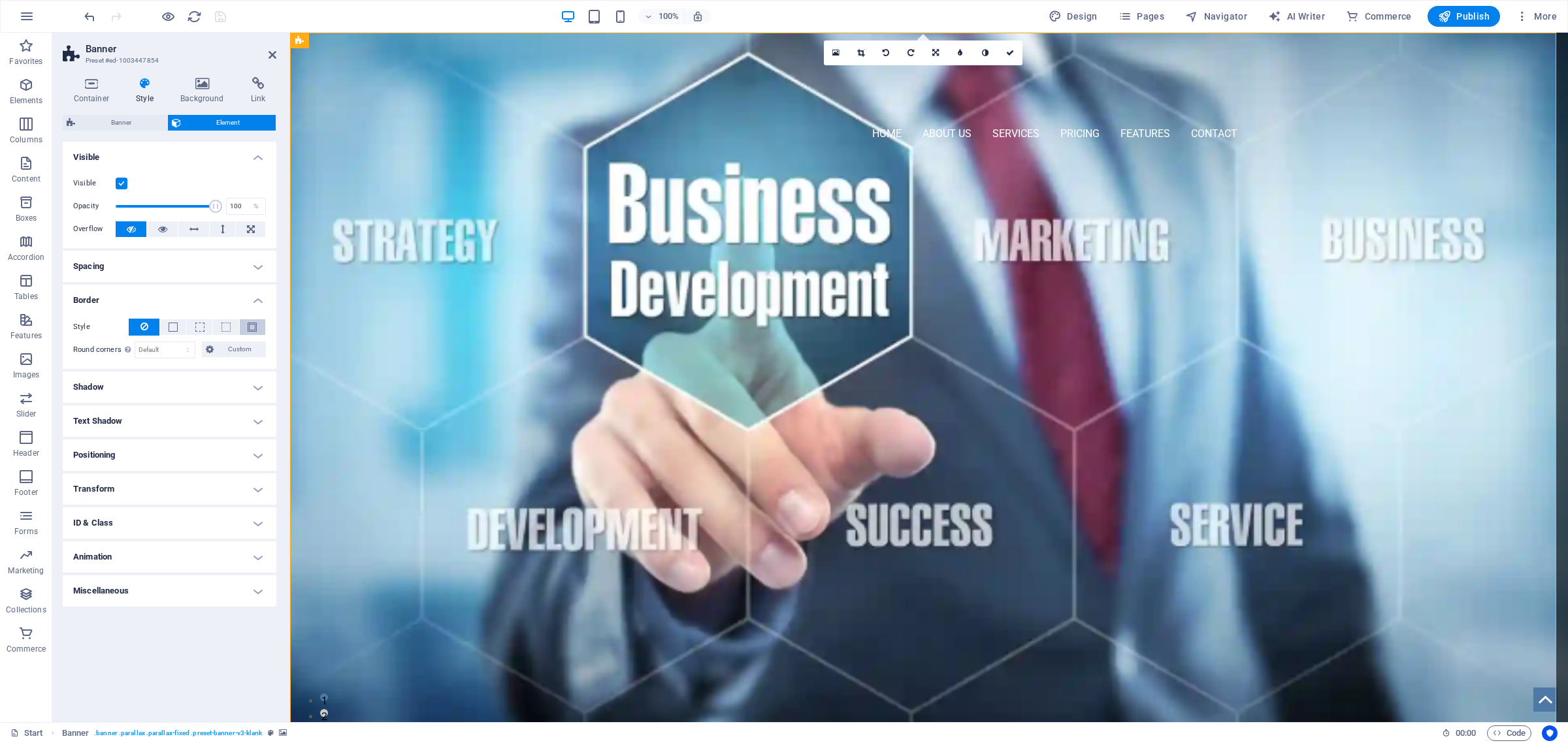
click at [255, 327] on span at bounding box center [252, 327] width 9 height 9
drag, startPoint x: 156, startPoint y: 348, endPoint x: 80, endPoint y: 350, distance: 76.0
click at [80, 350] on div "- Width 1 auto px rem % vh vw Custom Custom" at bounding box center [170, 350] width 193 height 17
type input "5"
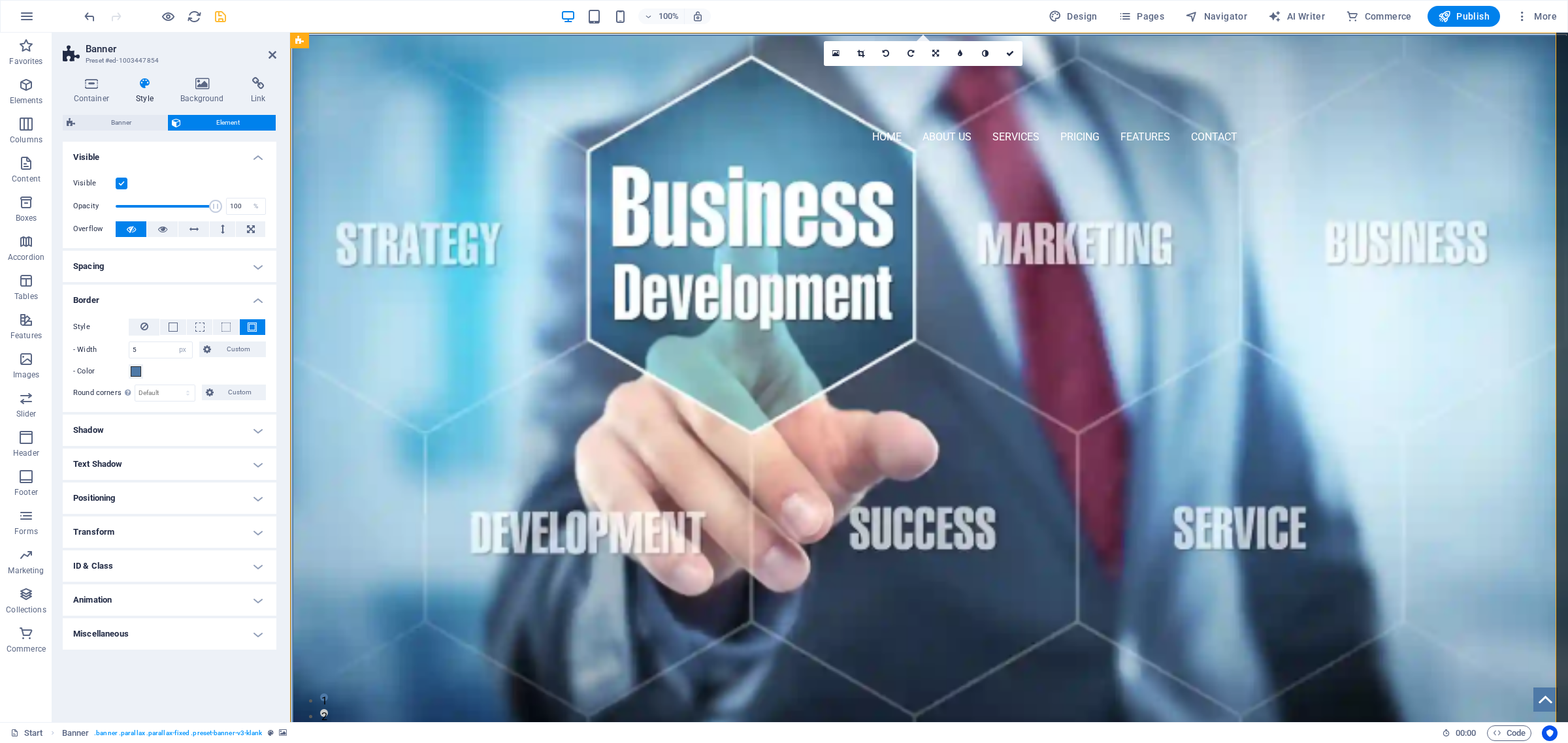
drag, startPoint x: 80, startPoint y: 350, endPoint x: -18, endPoint y: 322, distance: 101.9
drag, startPoint x: -18, startPoint y: 322, endPoint x: 133, endPoint y: 369, distance: 158.1
click at [135, 370] on ul "Layout How this element expands within the layout (Flexbox). Size Default auto …" at bounding box center [169, 396] width 214 height 508
click at [136, 373] on span at bounding box center [136, 371] width 10 height 10
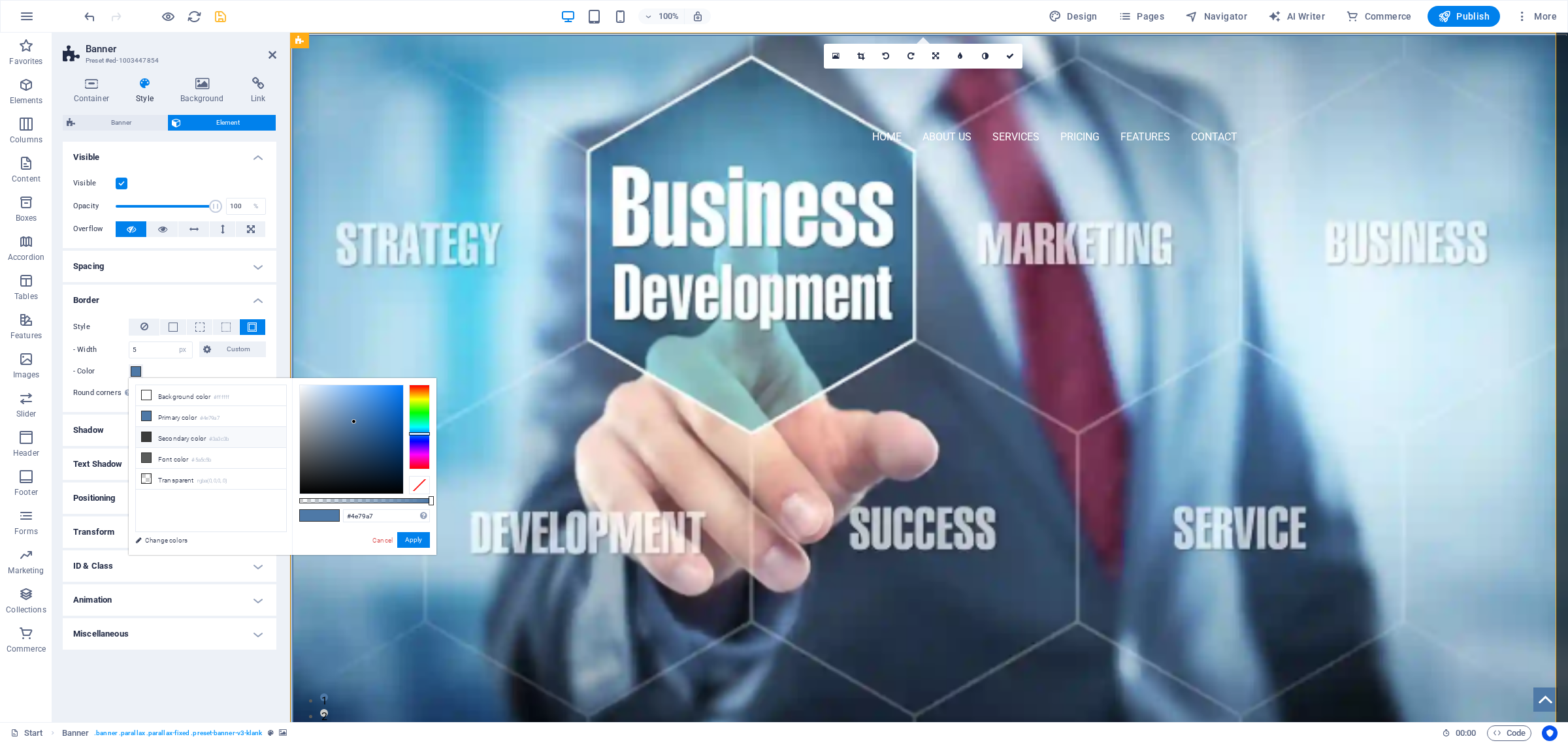
click at [145, 438] on icon at bounding box center [146, 436] width 9 height 9
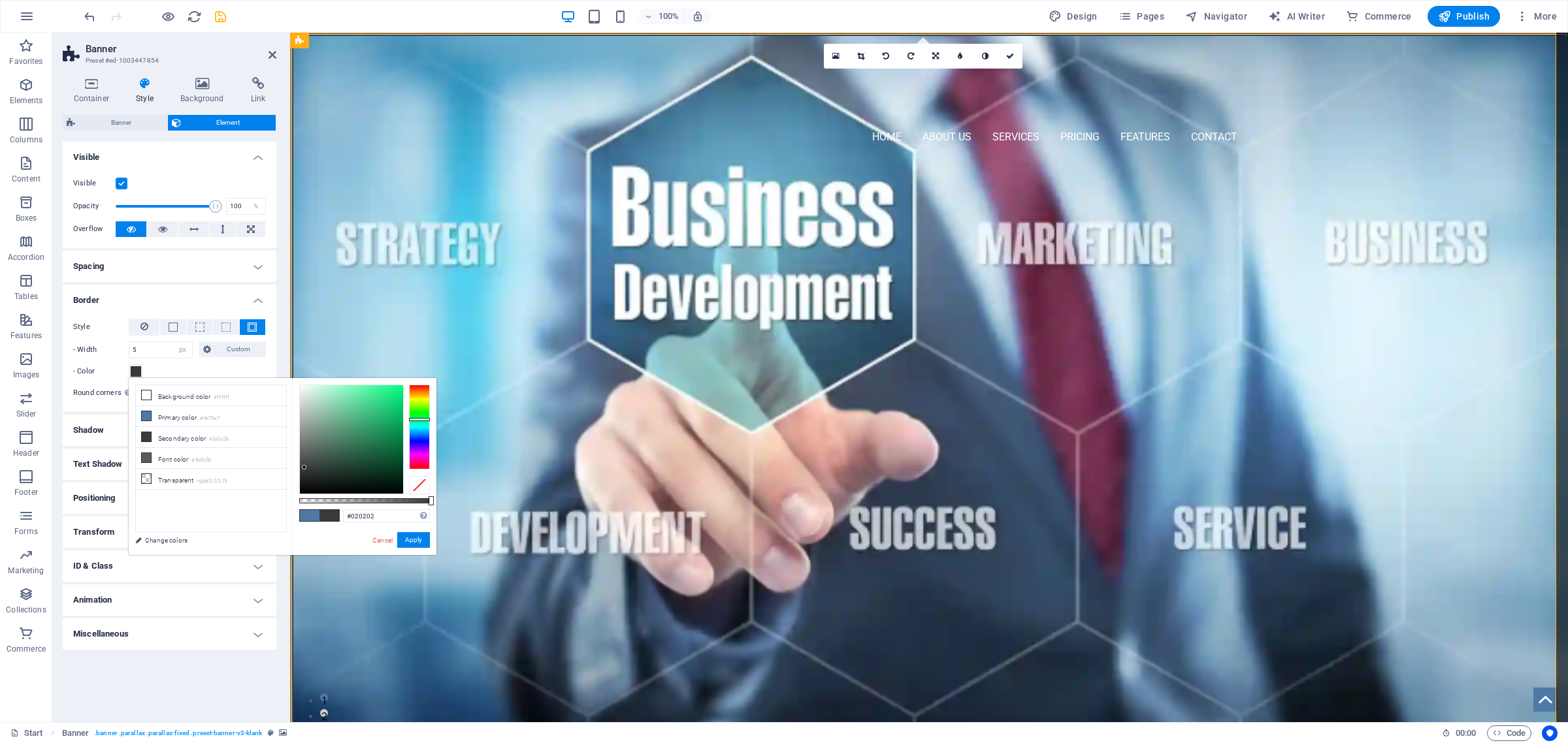
type input "#000000"
drag, startPoint x: 304, startPoint y: 467, endPoint x: 285, endPoint y: 524, distance: 60.1
click at [285, 524] on div "less Background color #ffffff Primary color #4e79a7 Secondary color #3a3c3b Fon…" at bounding box center [282, 466] width 308 height 177
click at [414, 540] on button "Apply" at bounding box center [414, 540] width 33 height 16
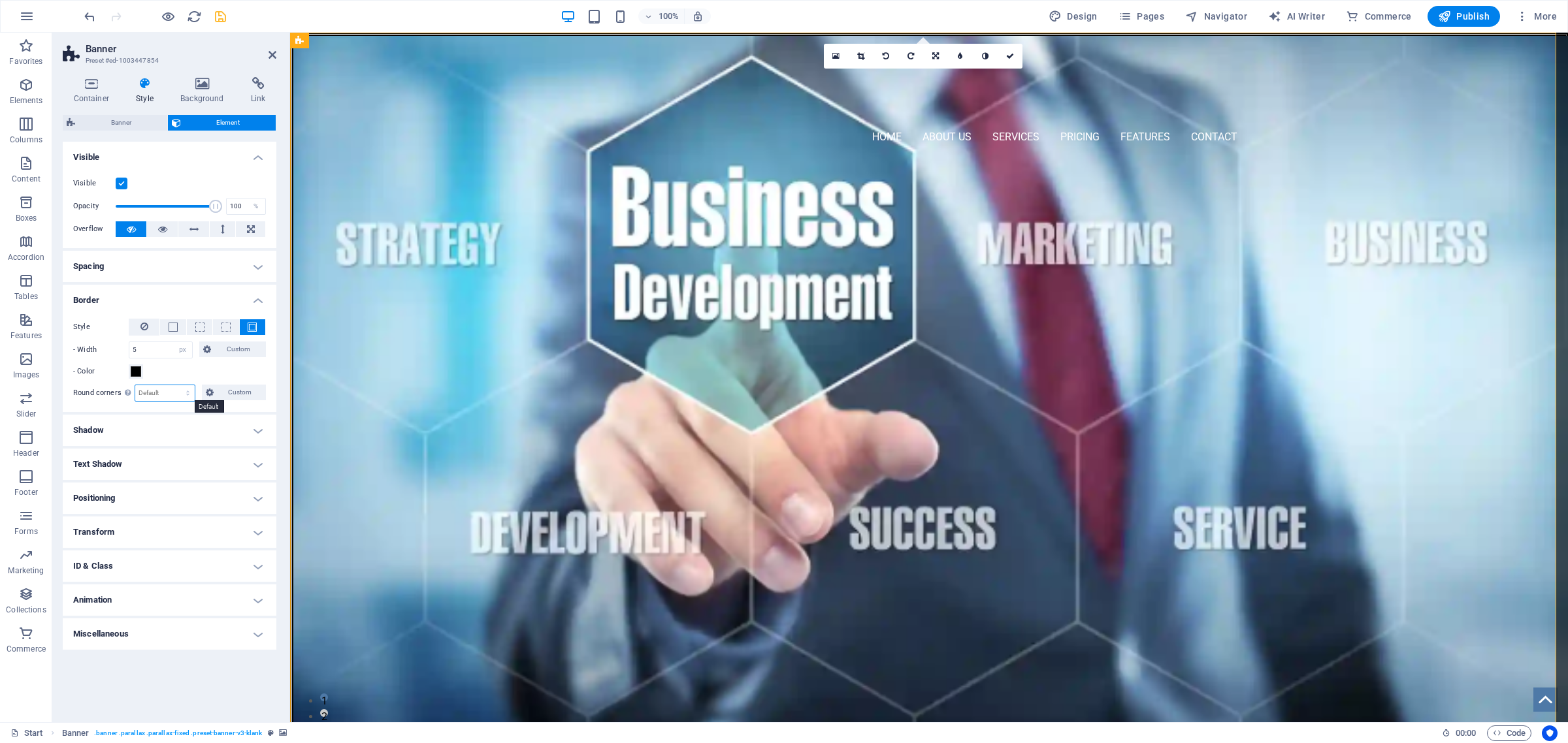
click at [156, 395] on select "Default px rem % vh vw Custom" at bounding box center [165, 393] width 59 height 16
select select "px"
click at [177, 385] on select "Default px rem % vh vw Custom" at bounding box center [165, 393] width 59 height 16
type input "25"
click at [219, 15] on icon "save" at bounding box center [221, 17] width 15 height 15
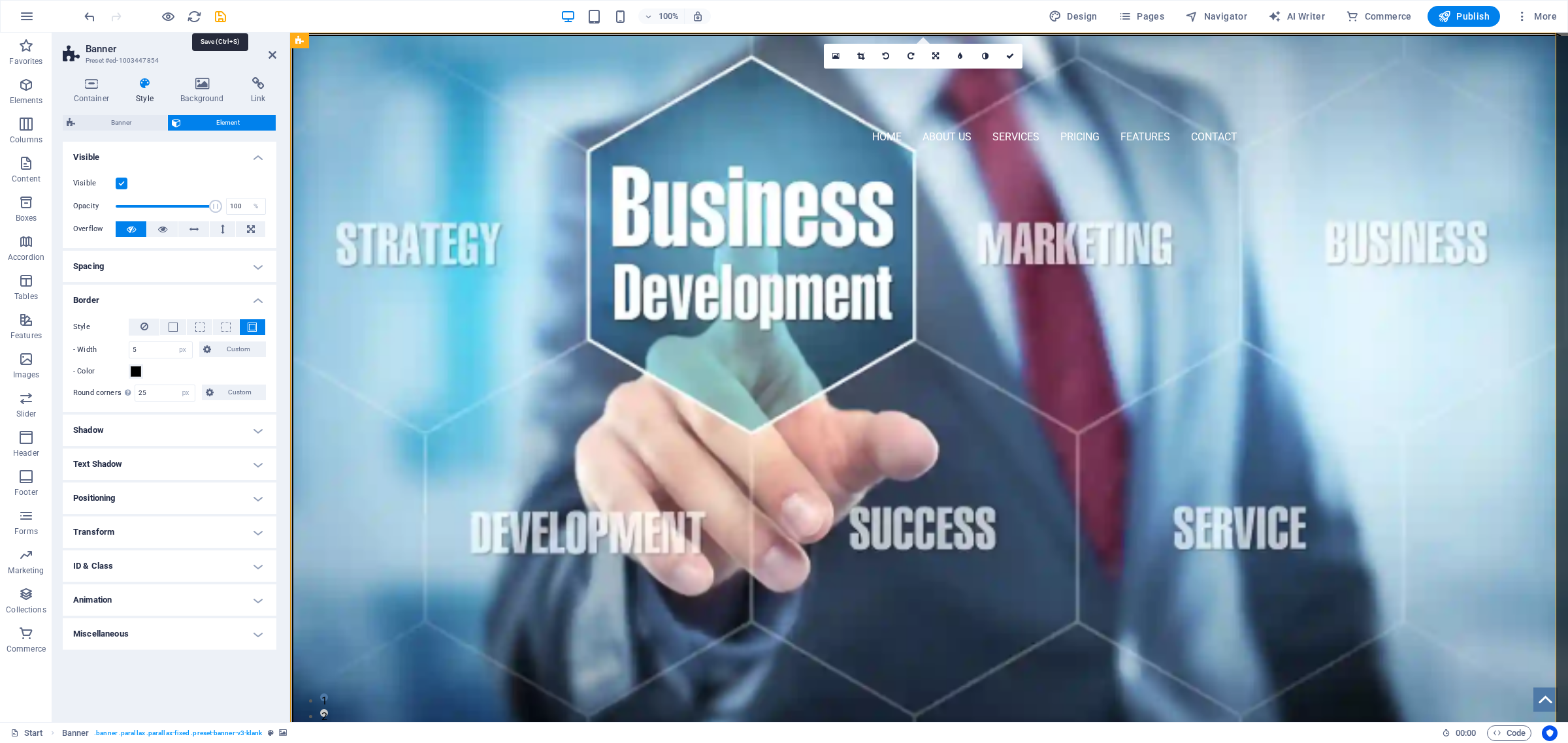
checkbox input "false"
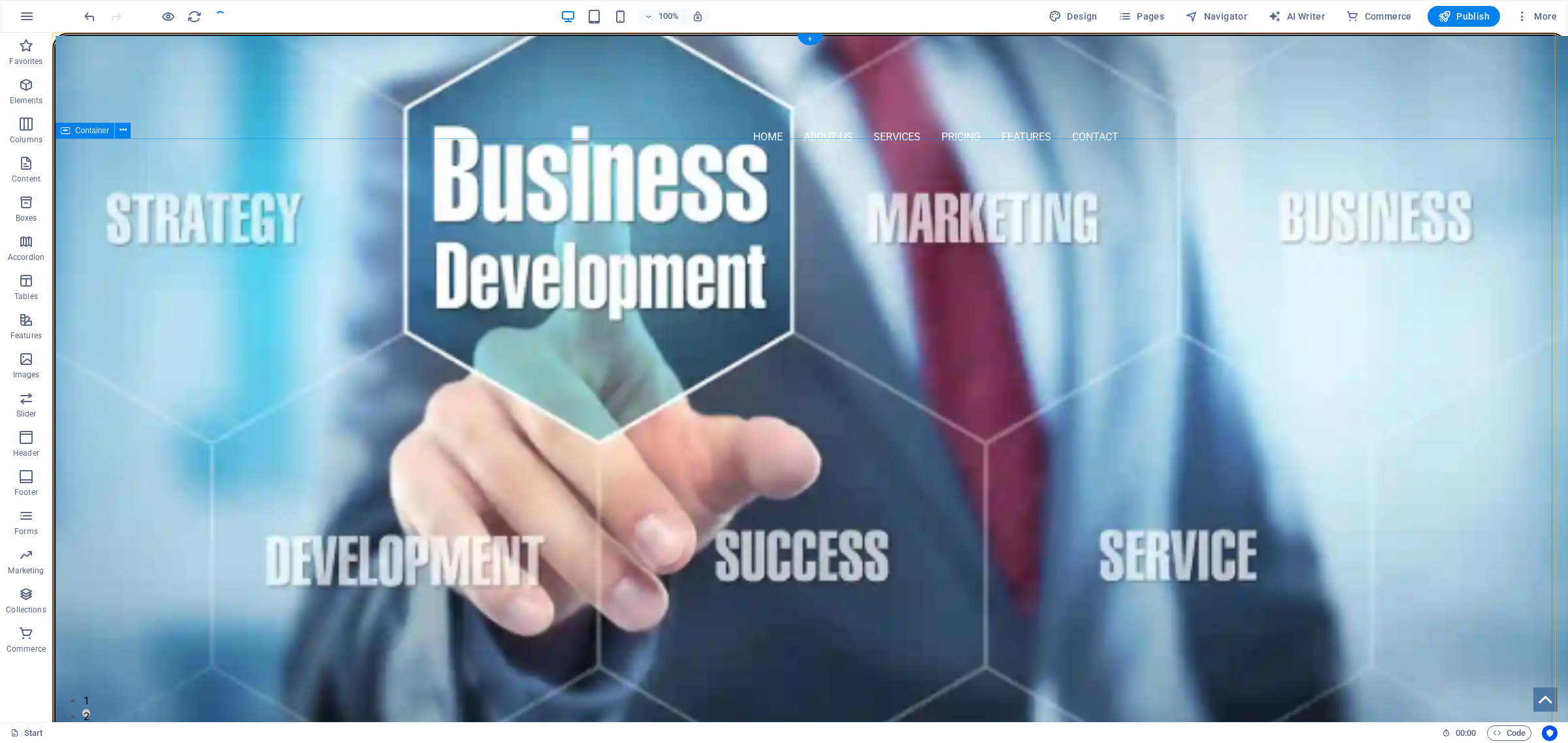
click at [263, 84] on div "Home About Us Services Pricing Features Contact Menu" at bounding box center [810, 99] width 1510 height 128
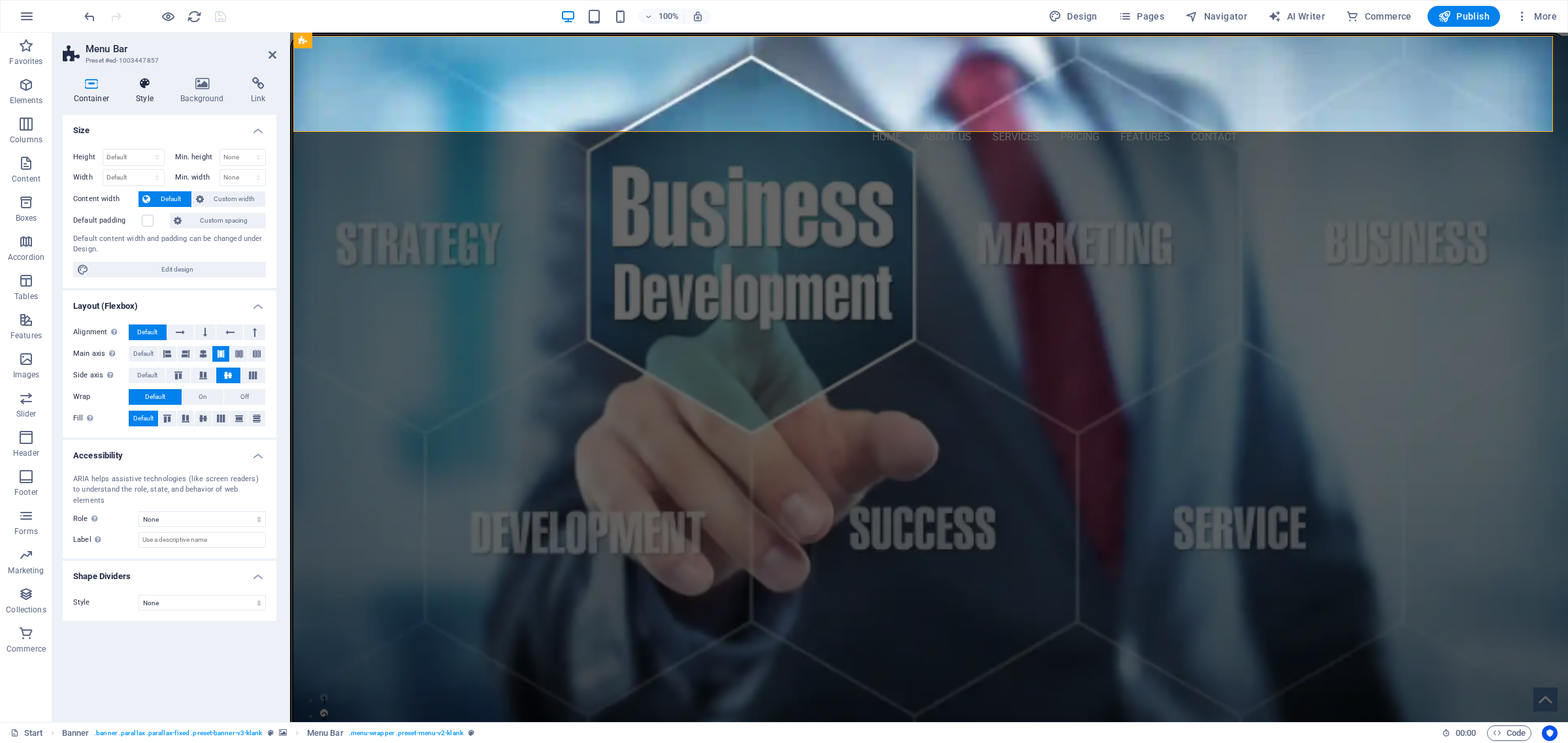
click at [144, 86] on icon at bounding box center [145, 83] width 39 height 13
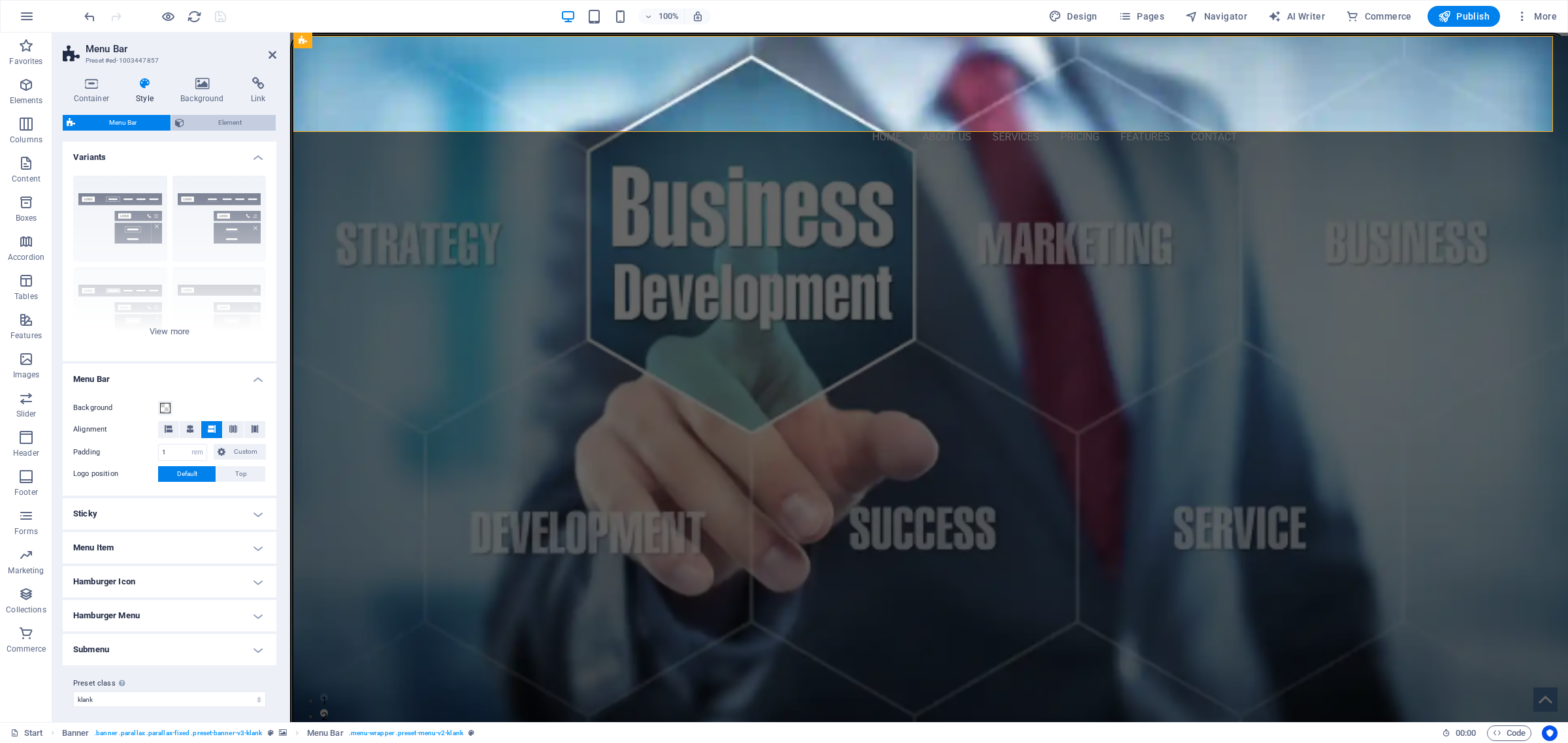
click at [238, 125] on span "Element" at bounding box center [229, 123] width 84 height 16
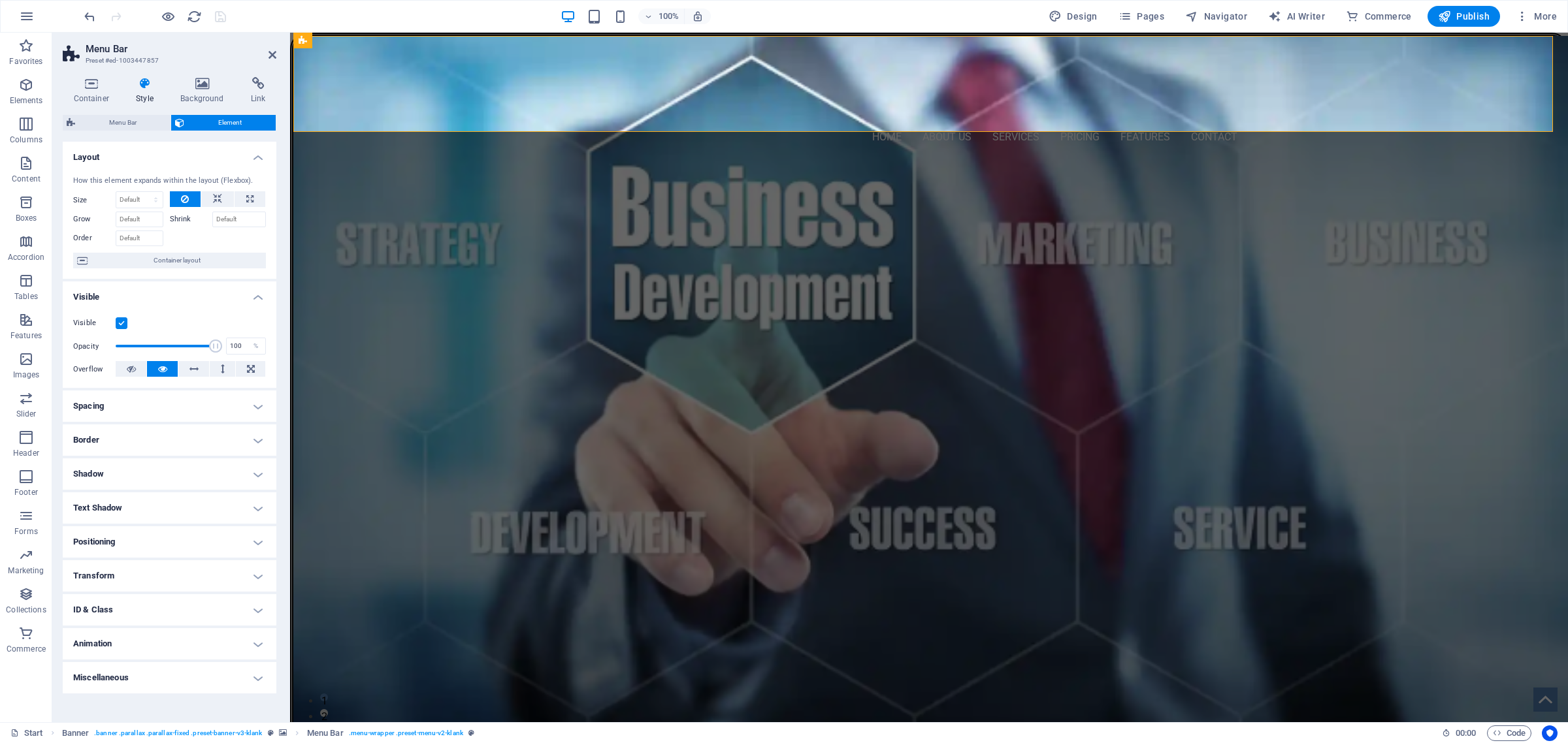
click at [141, 452] on h4 "Border" at bounding box center [169, 440] width 214 height 31
click at [248, 465] on span at bounding box center [252, 467] width 9 height 9
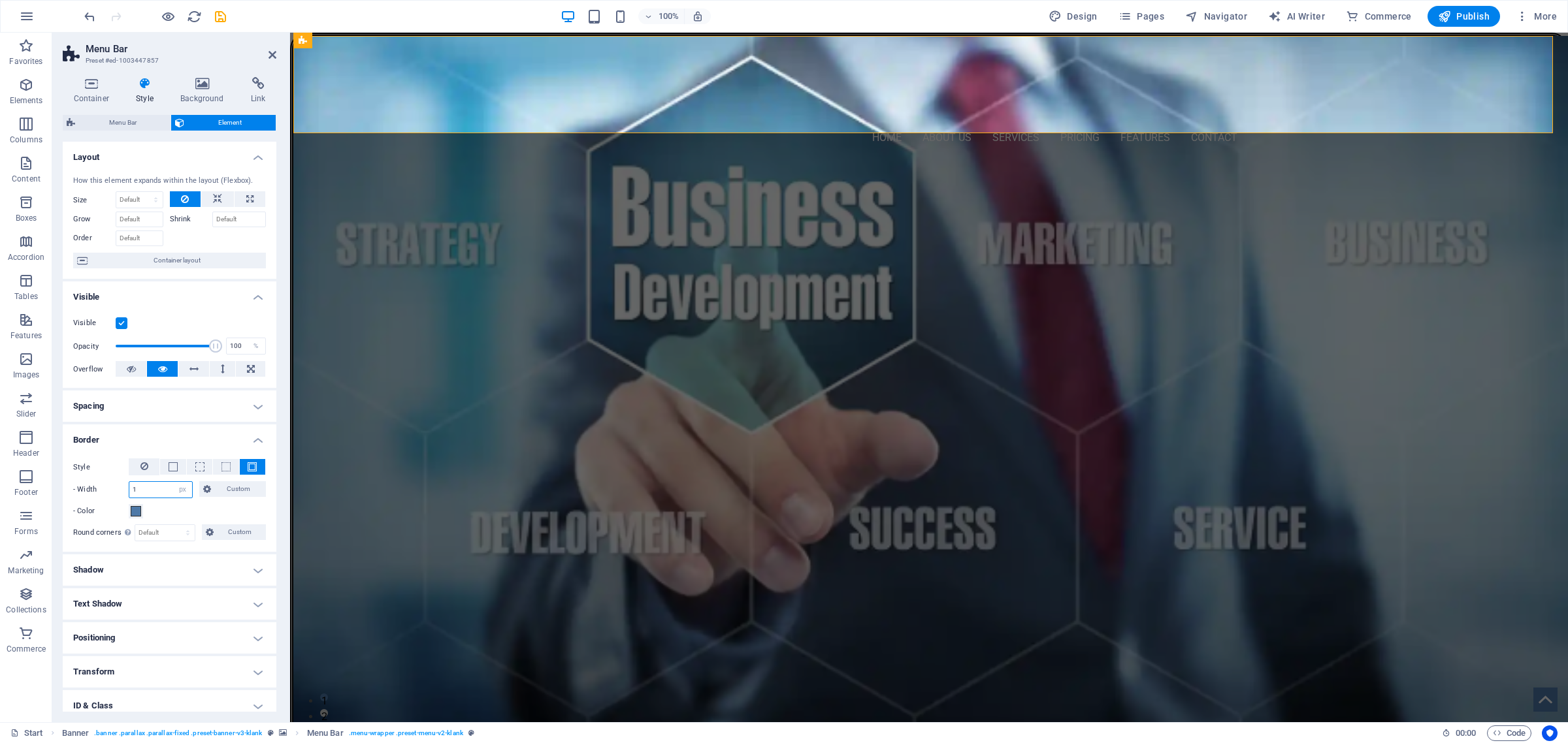
drag, startPoint x: 149, startPoint y: 487, endPoint x: 93, endPoint y: 492, distance: 56.2
click at [93, 492] on div "- Width 1 auto px rem % vh vw Custom Custom" at bounding box center [170, 489] width 193 height 17
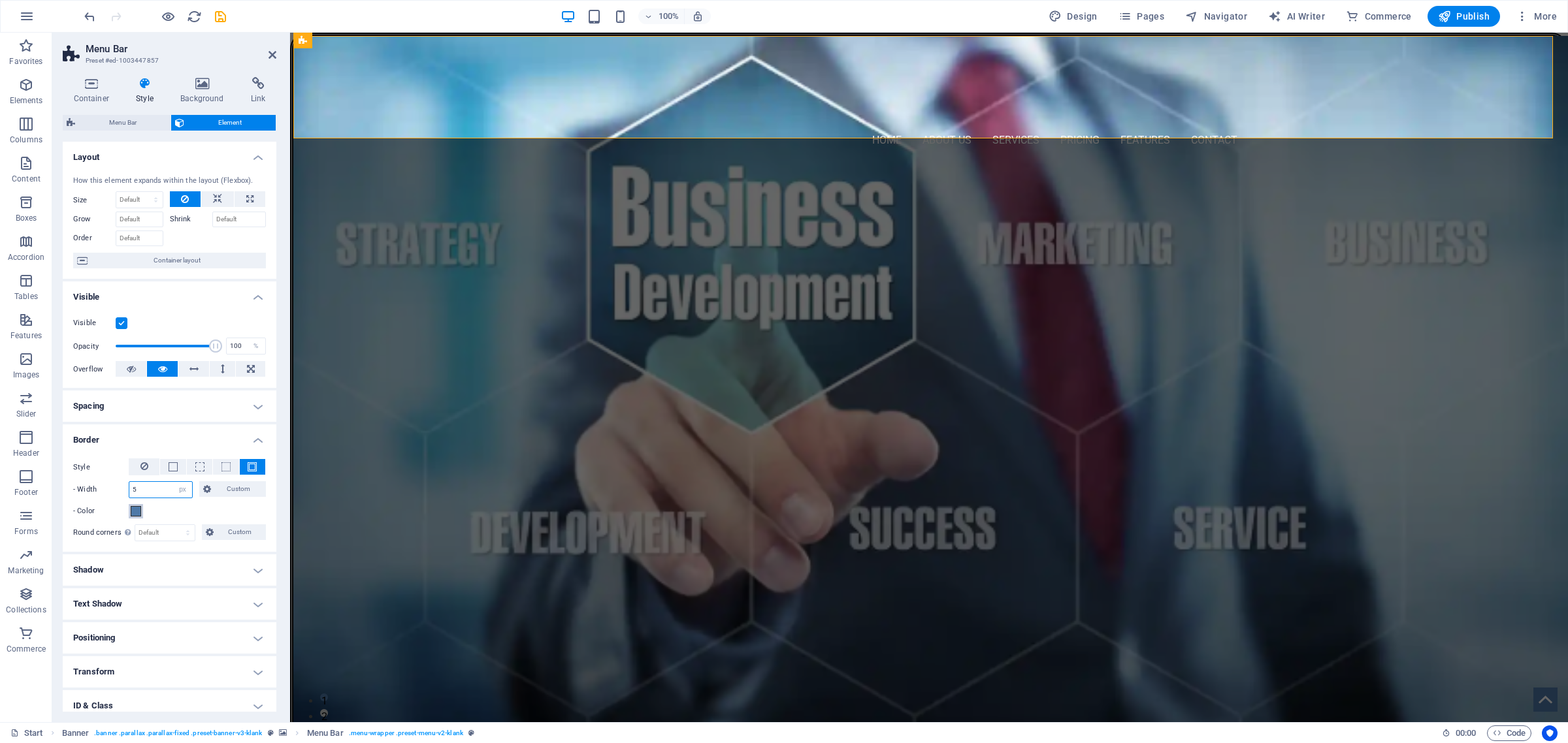
type input "5"
click at [139, 510] on span at bounding box center [136, 511] width 10 height 10
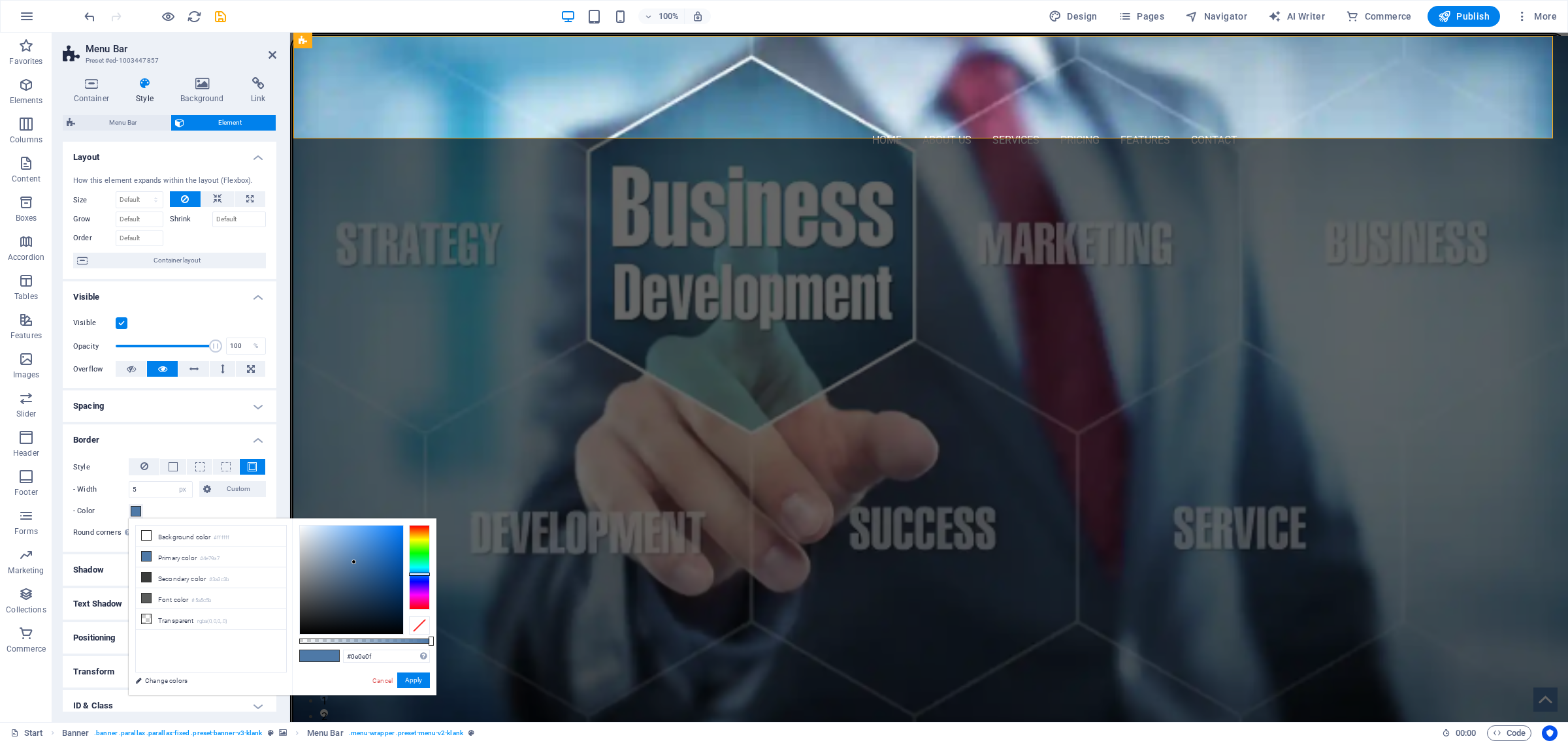
click at [307, 627] on div at bounding box center [352, 580] width 103 height 108
drag, startPoint x: 307, startPoint y: 627, endPoint x: 273, endPoint y: 648, distance: 40.0
click at [274, 647] on div "less Background color #ffffff Primary color #4e79a7 Secondary color #3a3c3b Fon…" at bounding box center [282, 606] width 308 height 177
click at [145, 576] on icon at bounding box center [146, 576] width 9 height 9
type input "#000000"
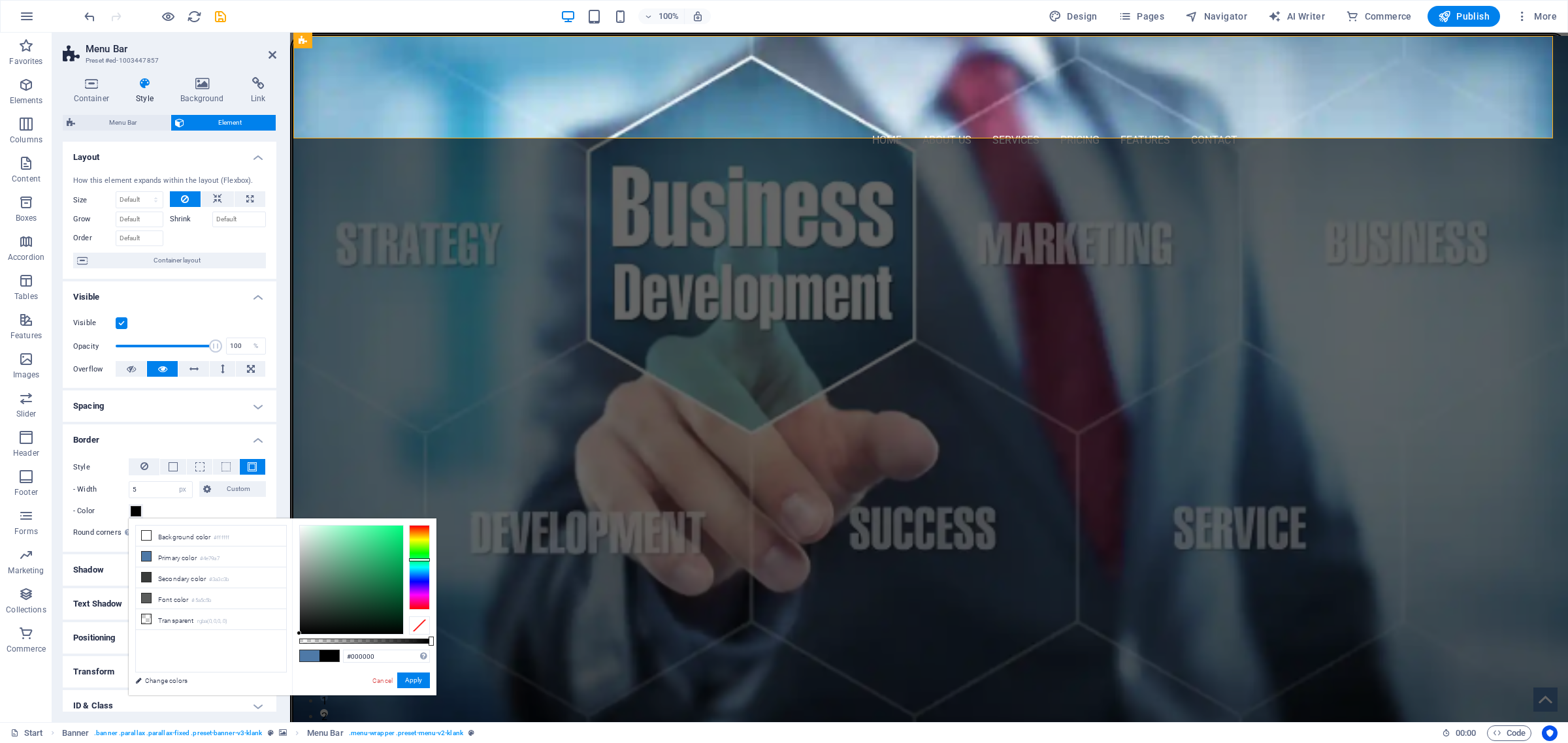
drag, startPoint x: 301, startPoint y: 604, endPoint x: 278, endPoint y: 653, distance: 54.1
click at [278, 653] on div "less Background color #ffffff Primary color #4e79a7 Secondary color #3a3c3b Fon…" at bounding box center [282, 606] width 308 height 177
click at [412, 683] on button "Apply" at bounding box center [414, 680] width 33 height 16
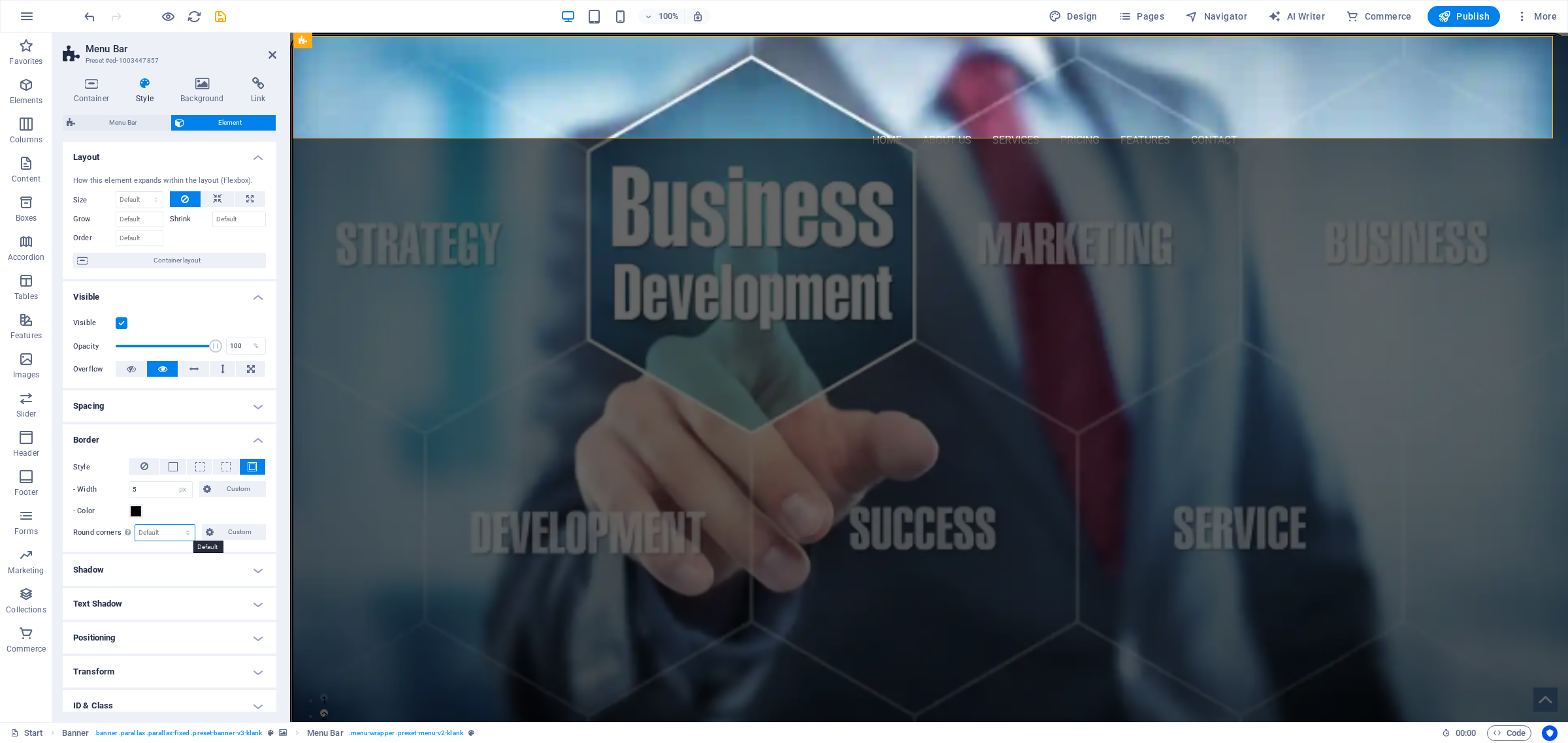
click at [160, 537] on select "Default px rem % vh vw Custom" at bounding box center [165, 533] width 59 height 16
select select "px"
click at [175, 525] on select "Default px rem % vh vw Custom" at bounding box center [165, 533] width 59 height 16
type input "25"
drag, startPoint x: 217, startPoint y: 14, endPoint x: 182, endPoint y: 28, distance: 37.7
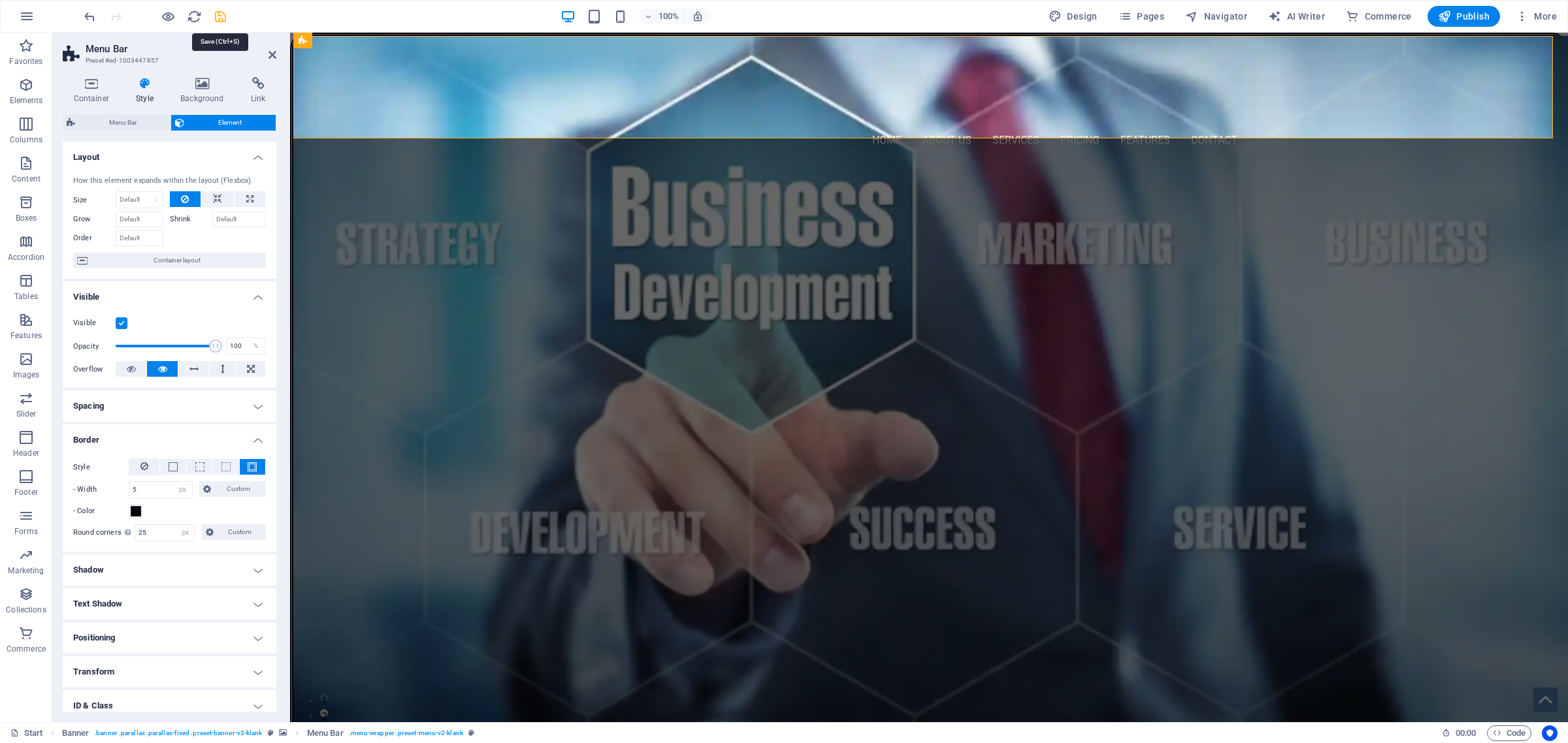
click at [217, 14] on icon "save" at bounding box center [221, 17] width 15 height 15
checkbox input "false"
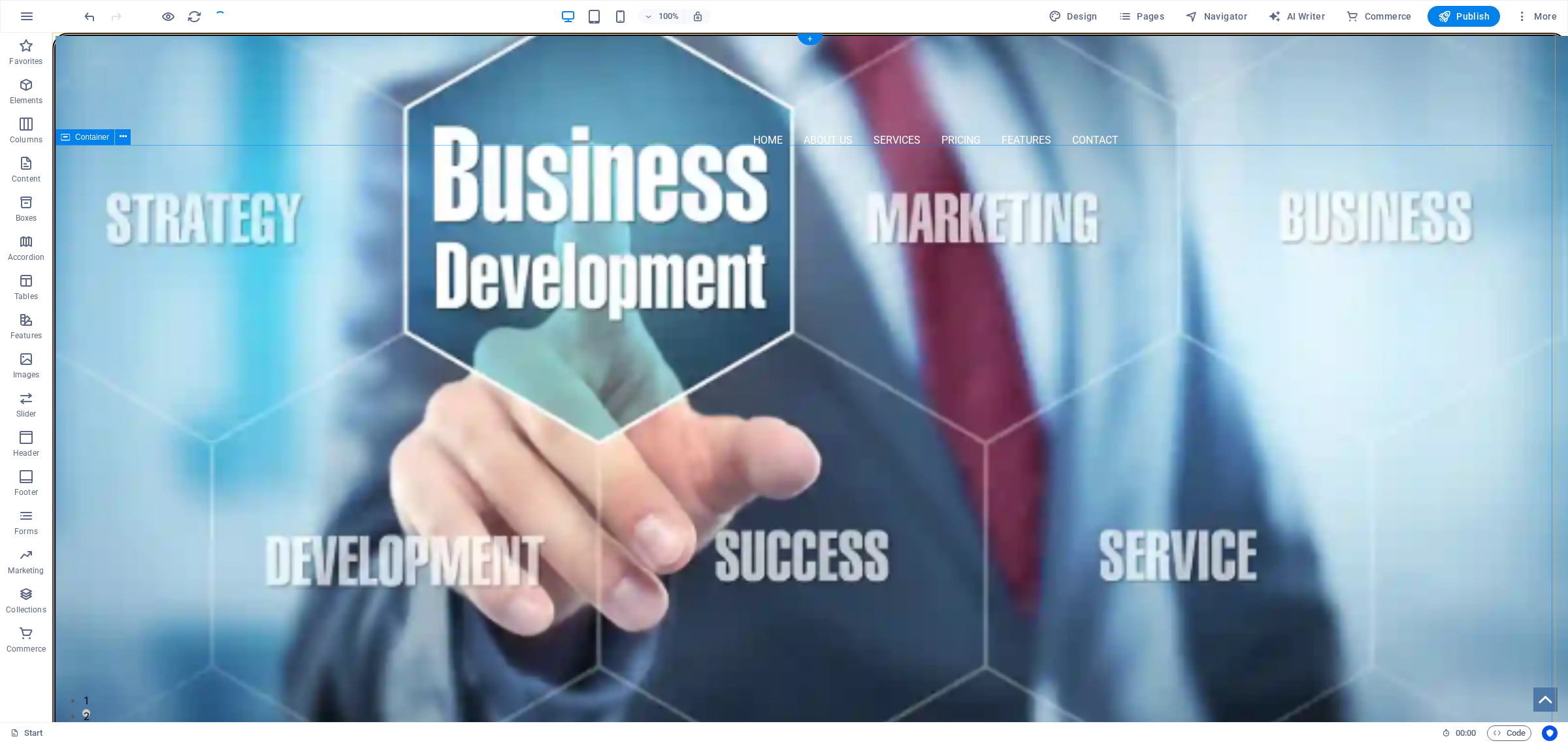
click at [1280, 79] on div "Home About Us Services Pricing Features Contact Menu" at bounding box center [810, 102] width 1510 height 134
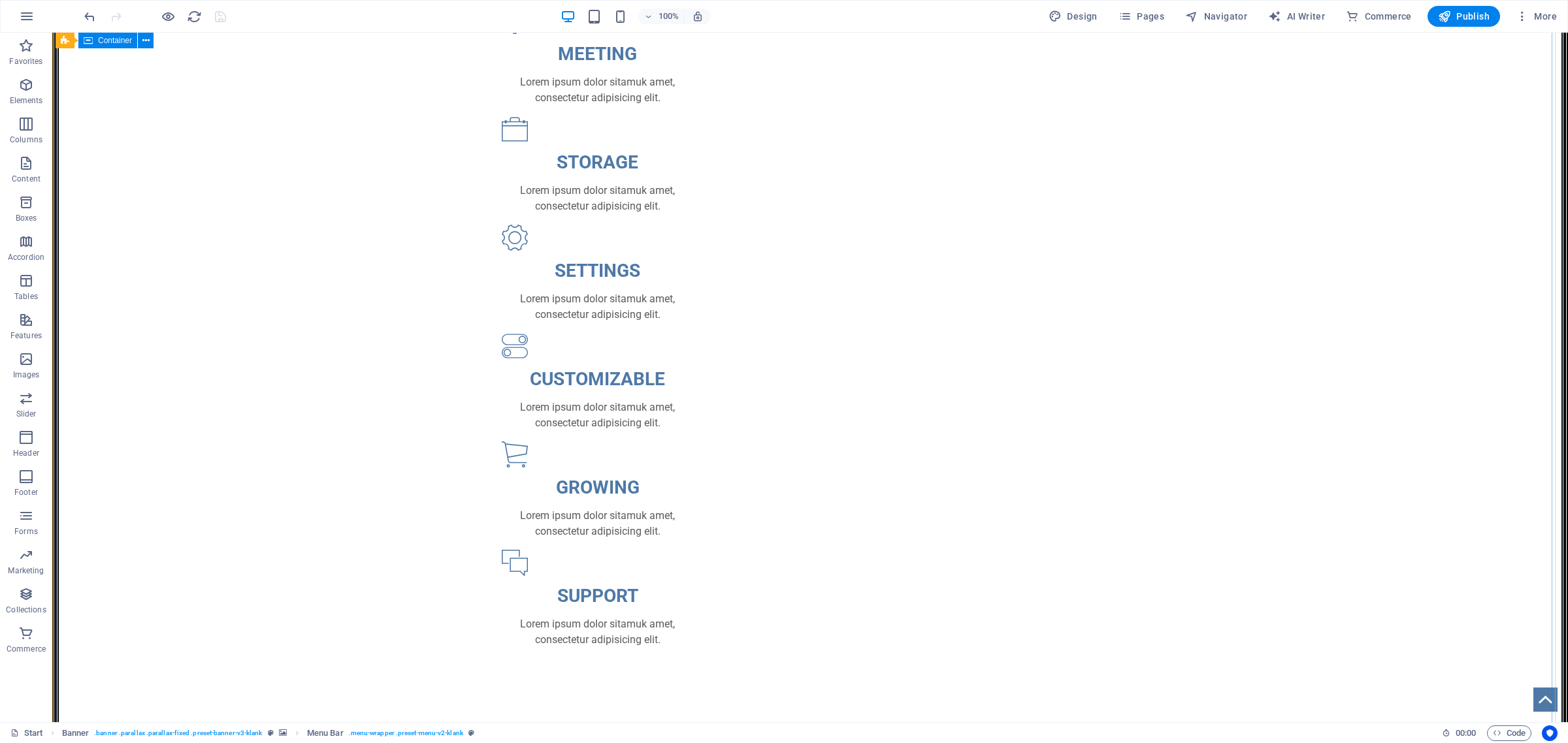
scroll to position [735, 0]
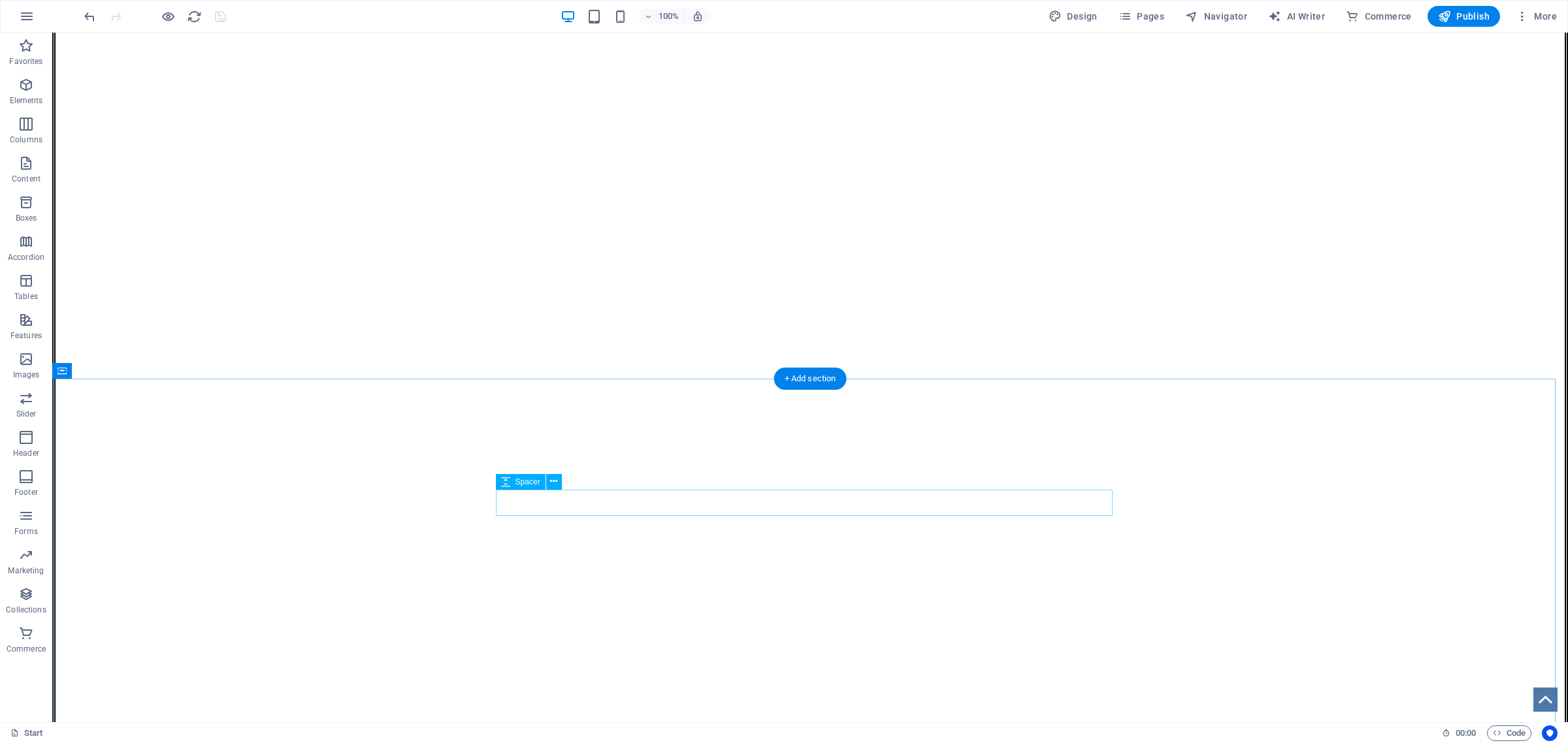
scroll to position [2775, 0]
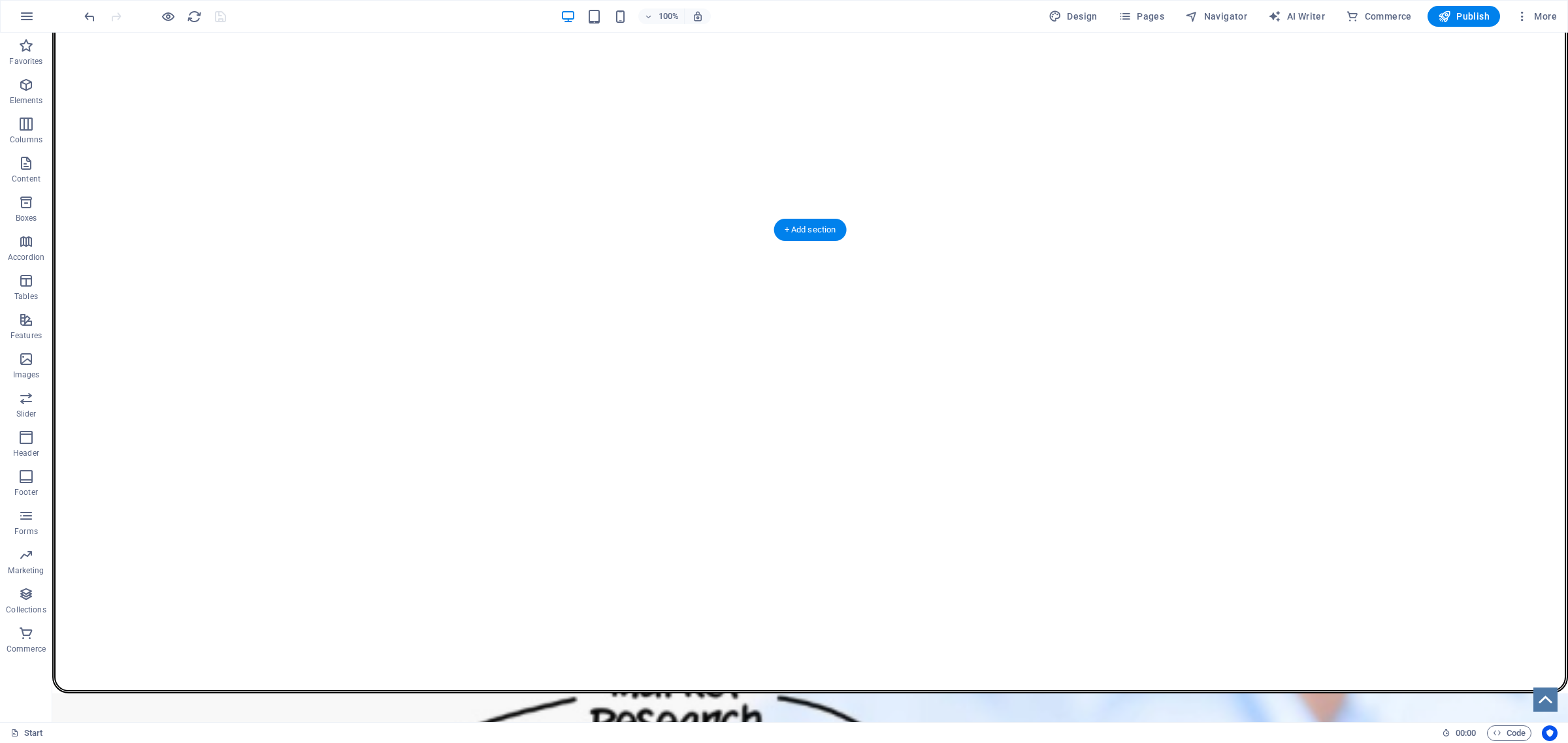
select select "px"
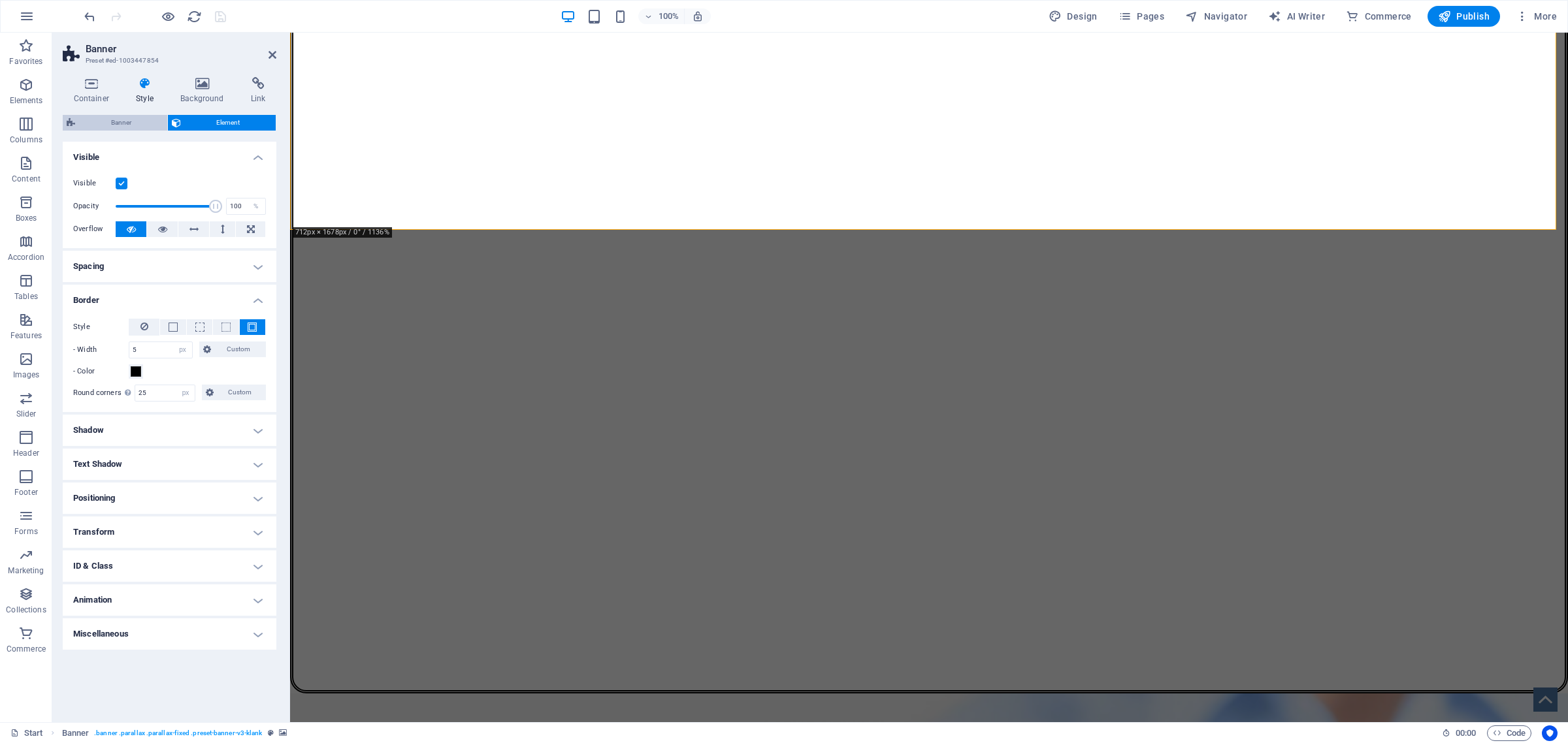
click at [122, 124] on span "Banner" at bounding box center [121, 123] width 85 height 16
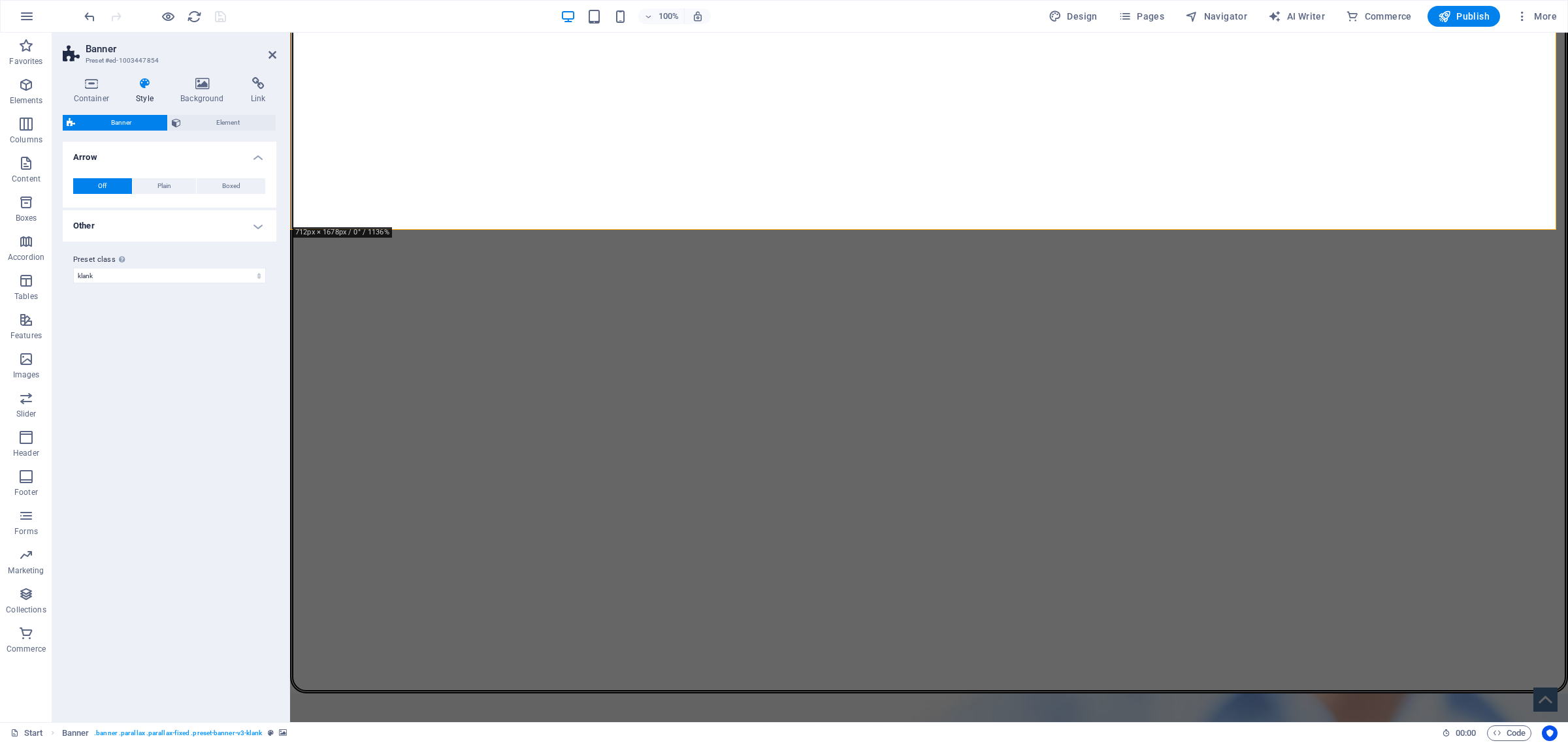
click at [257, 226] on h4 "Other" at bounding box center [169, 226] width 214 height 31
drag, startPoint x: 173, startPoint y: 274, endPoint x: 151, endPoint y: 270, distance: 22.4
click at [151, 270] on div "Min. height Minimum height of the header on subpages. Header height adapts if c…" at bounding box center [170, 277] width 193 height 17
type input "20"
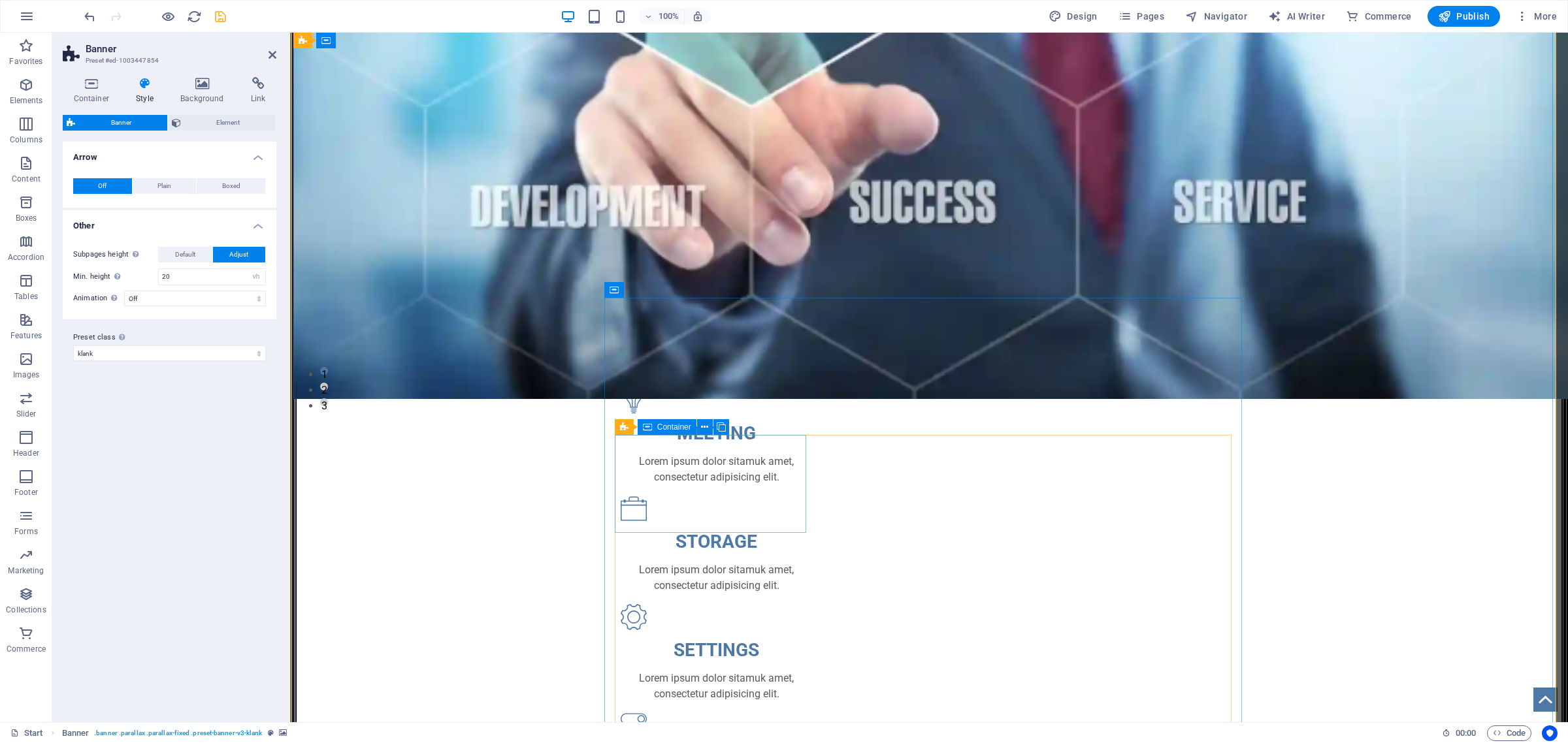
scroll to position [0, 0]
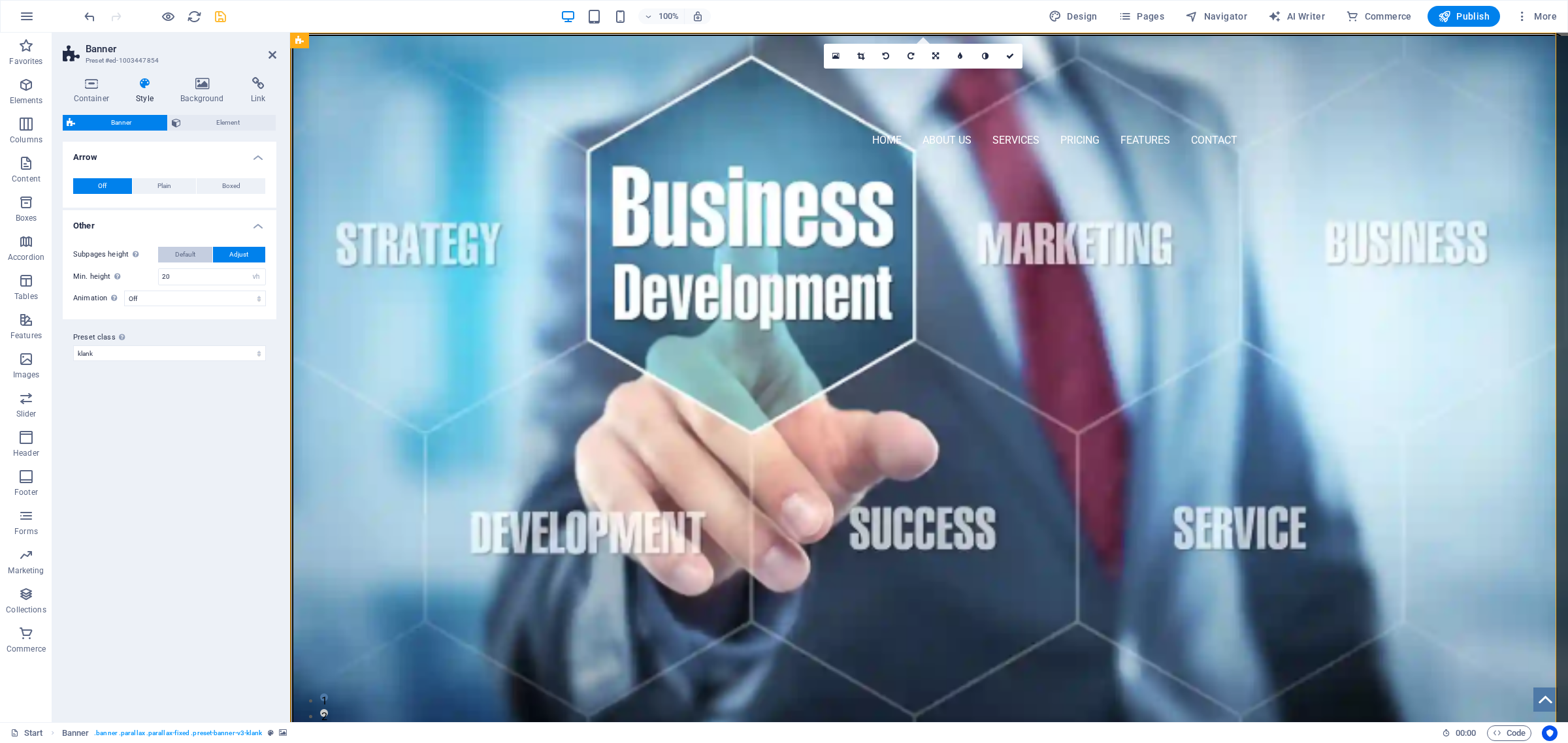
click at [188, 251] on span "Default" at bounding box center [185, 254] width 20 height 16
click at [165, 186] on span "Plain" at bounding box center [164, 186] width 14 height 16
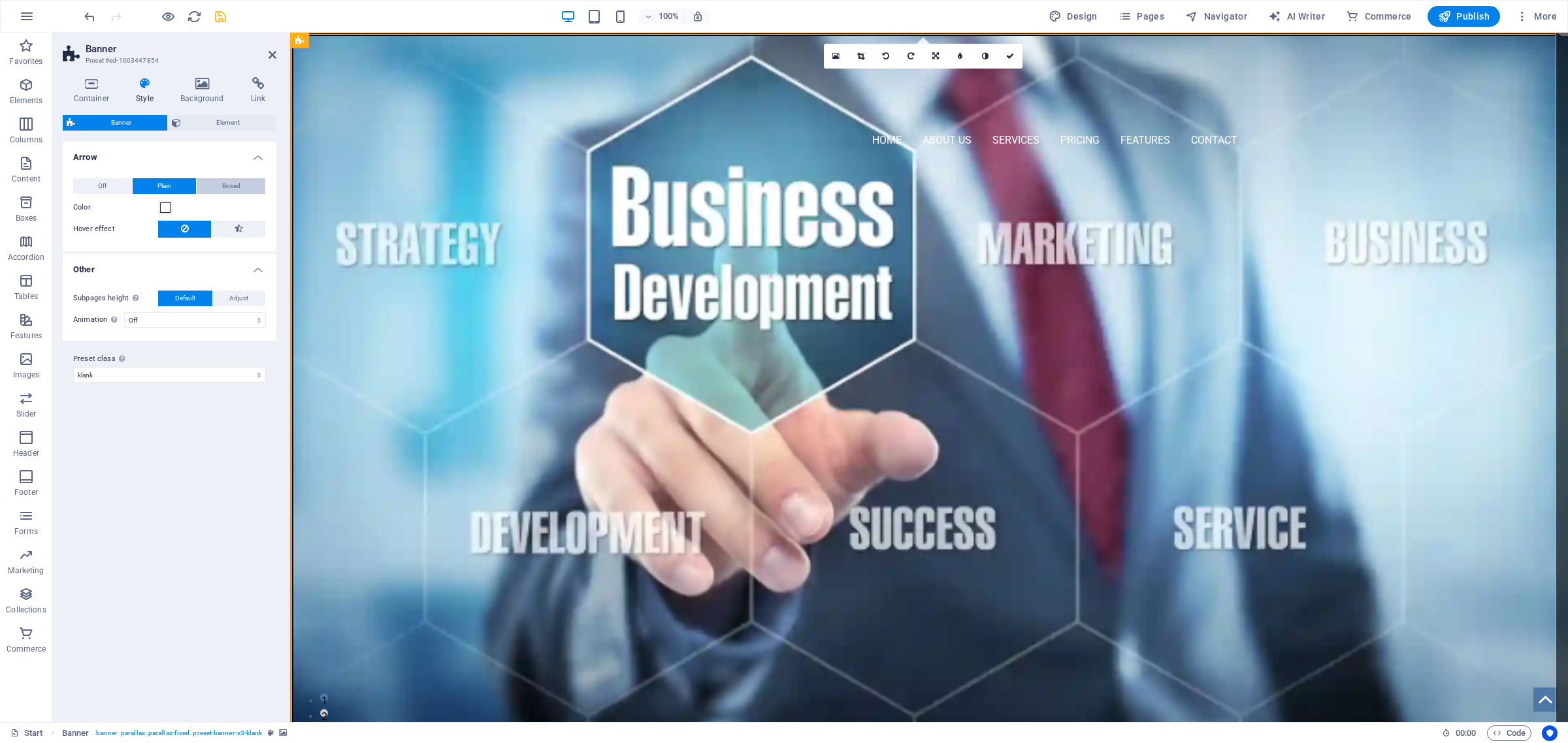
click at [229, 185] on span "Boxed" at bounding box center [232, 186] width 19 height 16
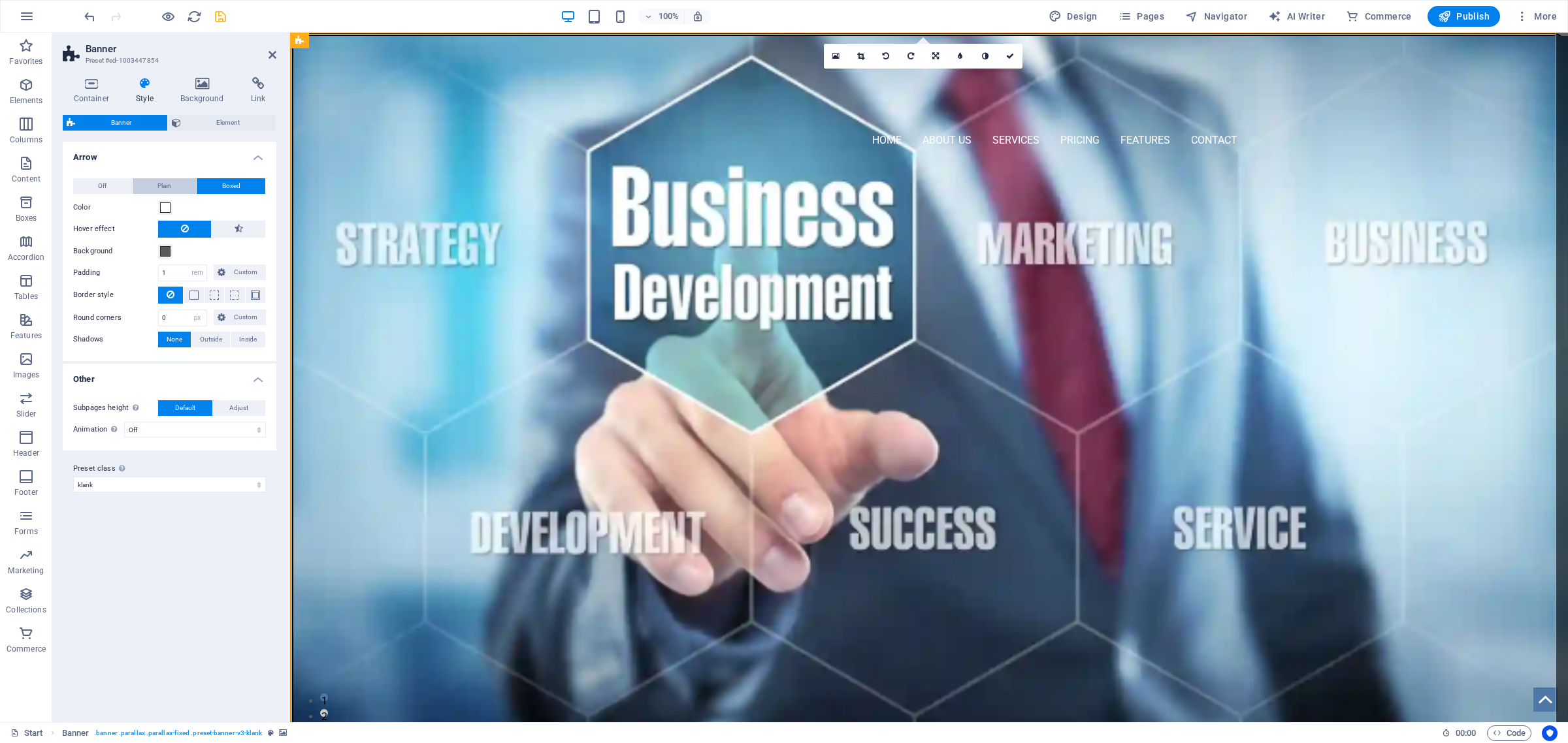
click at [177, 184] on button "Plain" at bounding box center [165, 186] width 64 height 16
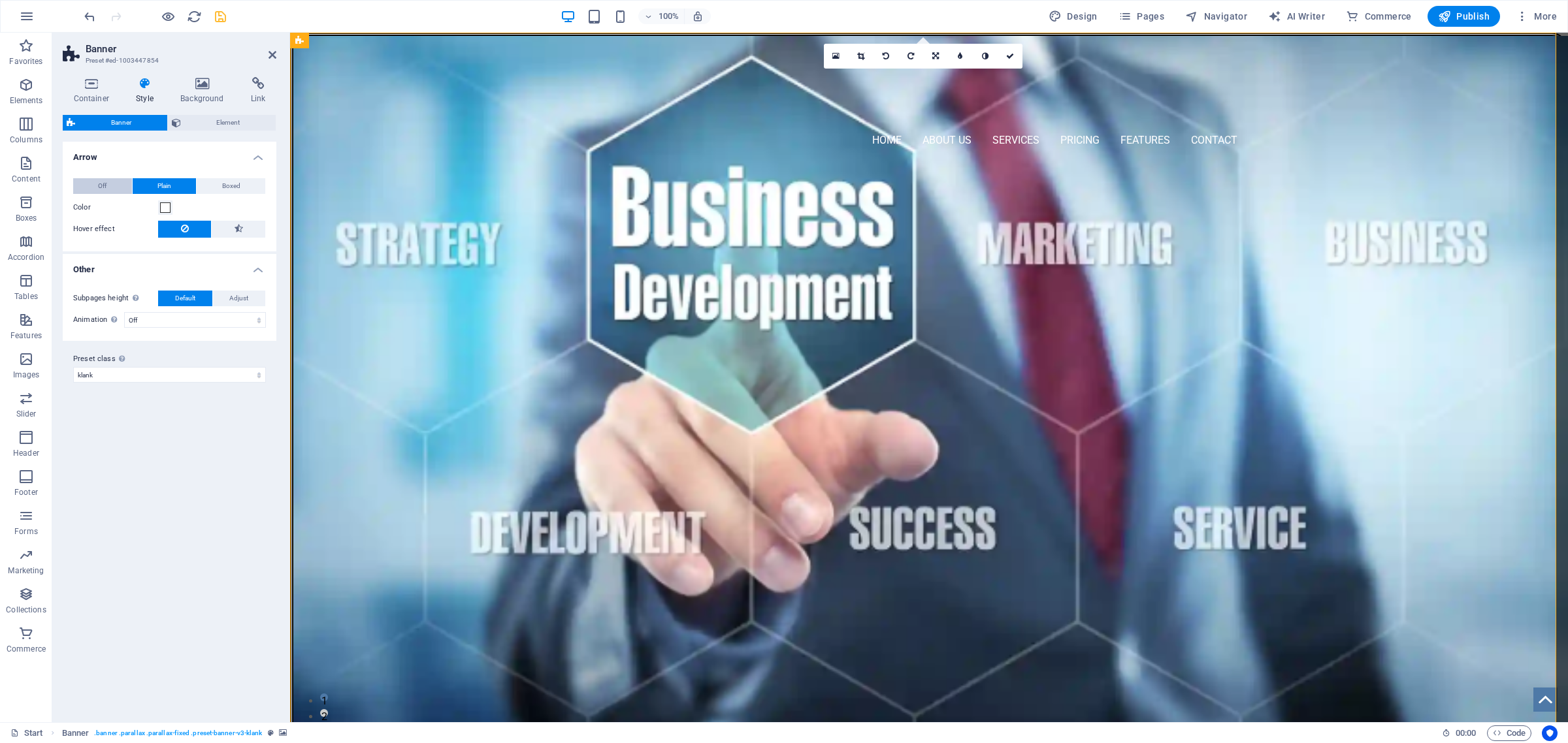
click at [111, 188] on button "Off" at bounding box center [103, 186] width 59 height 16
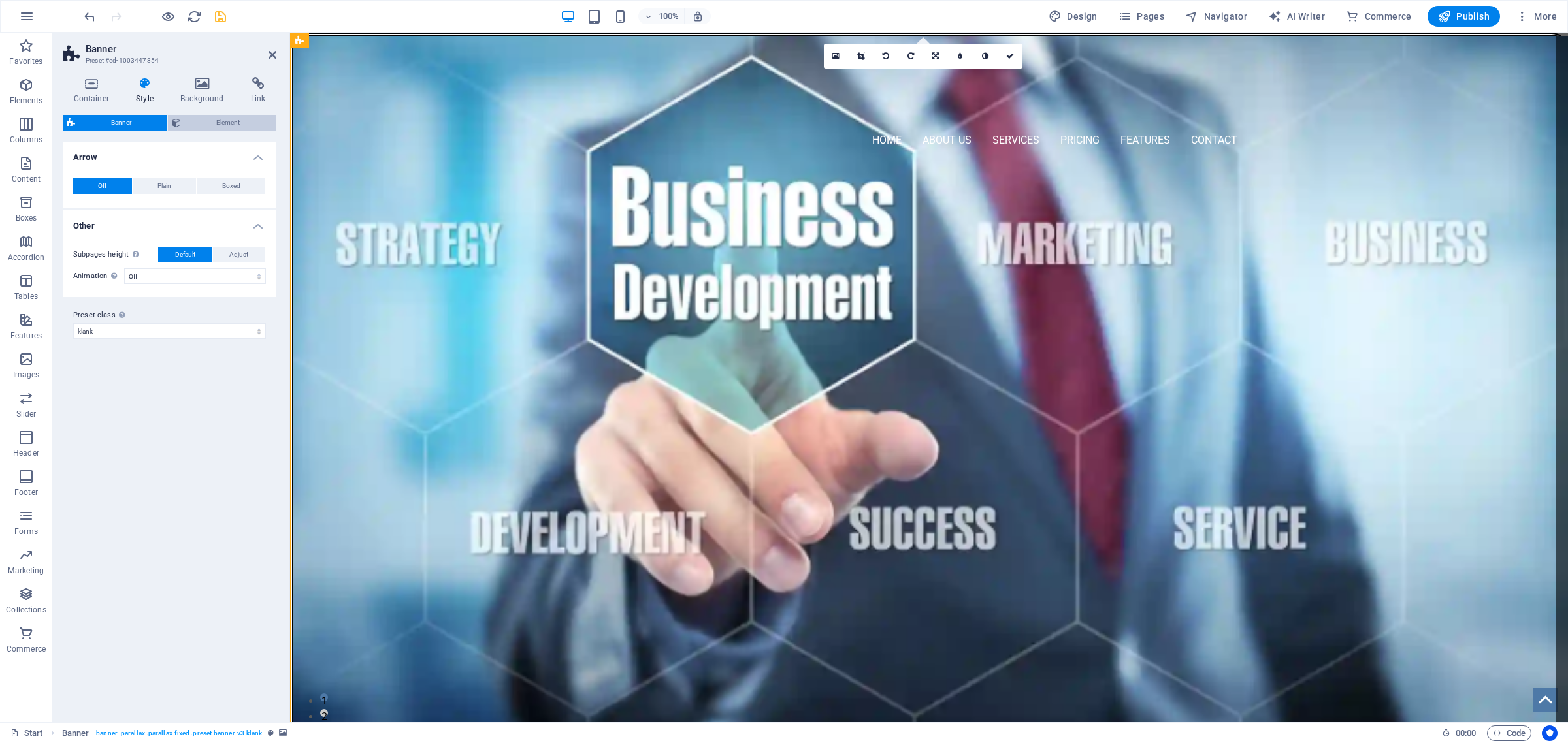
click at [222, 125] on span "Element" at bounding box center [229, 123] width 88 height 16
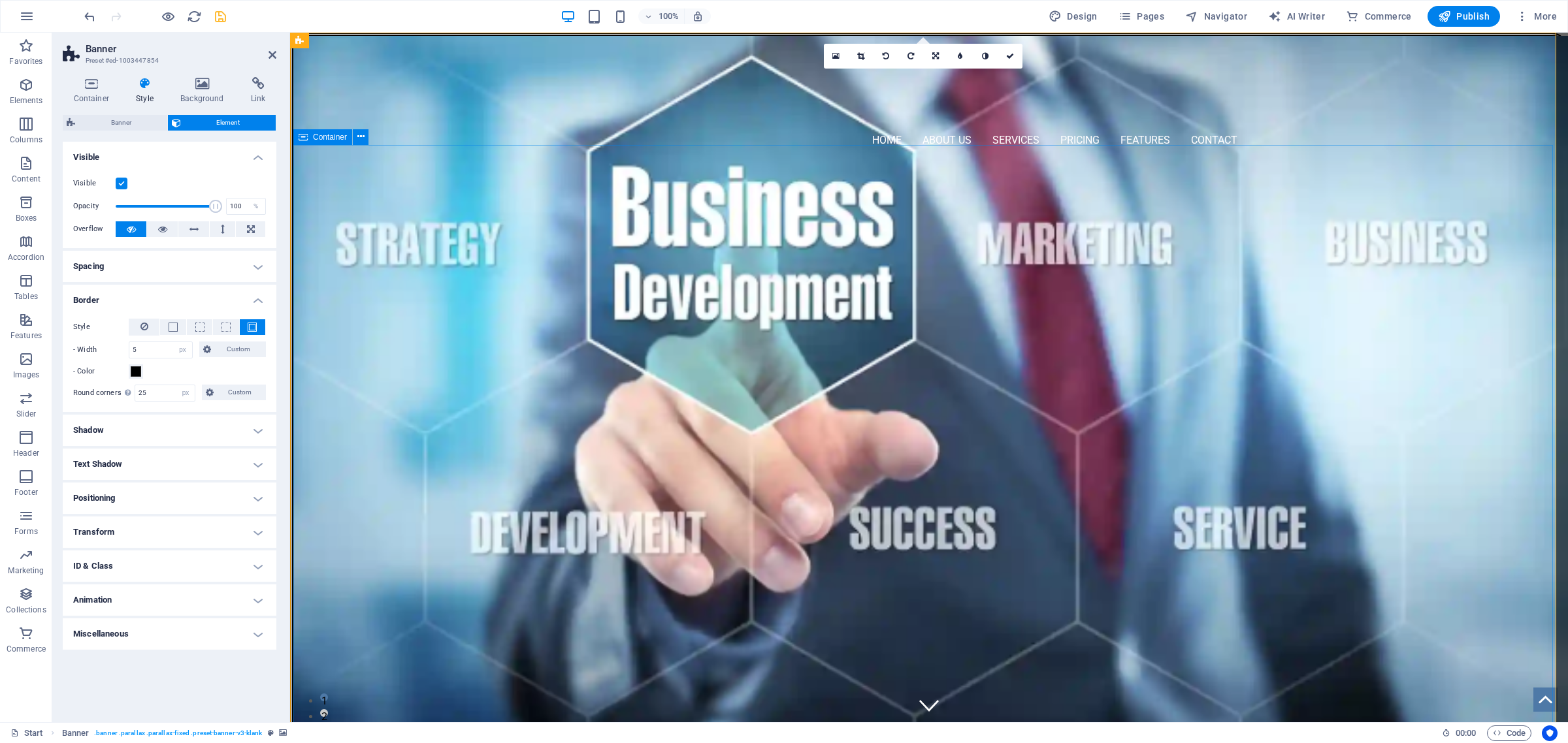
click at [321, 39] on span "Banner" at bounding box center [321, 40] width 25 height 8
click at [317, 141] on div "Container" at bounding box center [323, 137] width 59 height 16
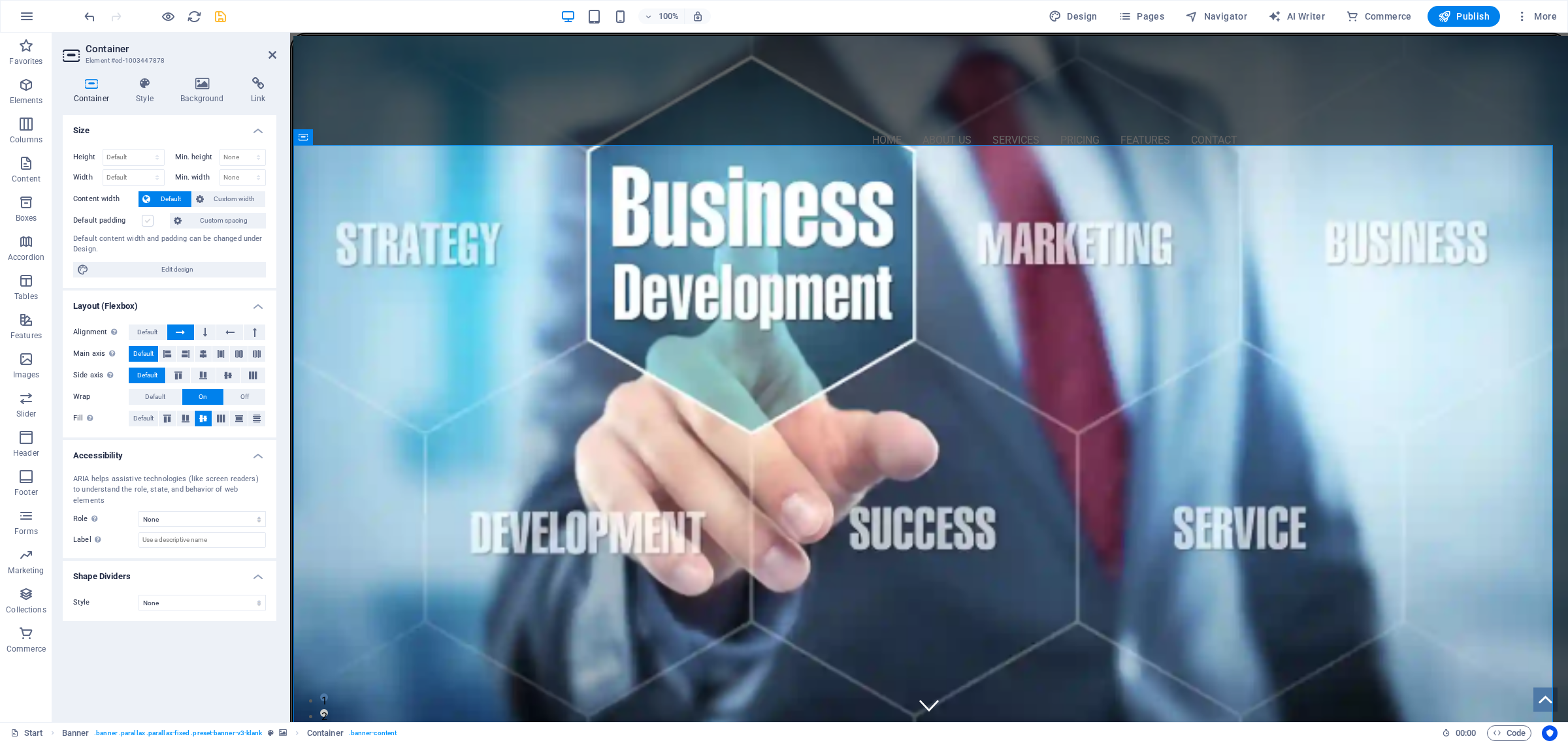
click at [148, 226] on label at bounding box center [148, 221] width 12 height 12
click at [0, 0] on input "Default padding" at bounding box center [0, 0] width 0 height 0
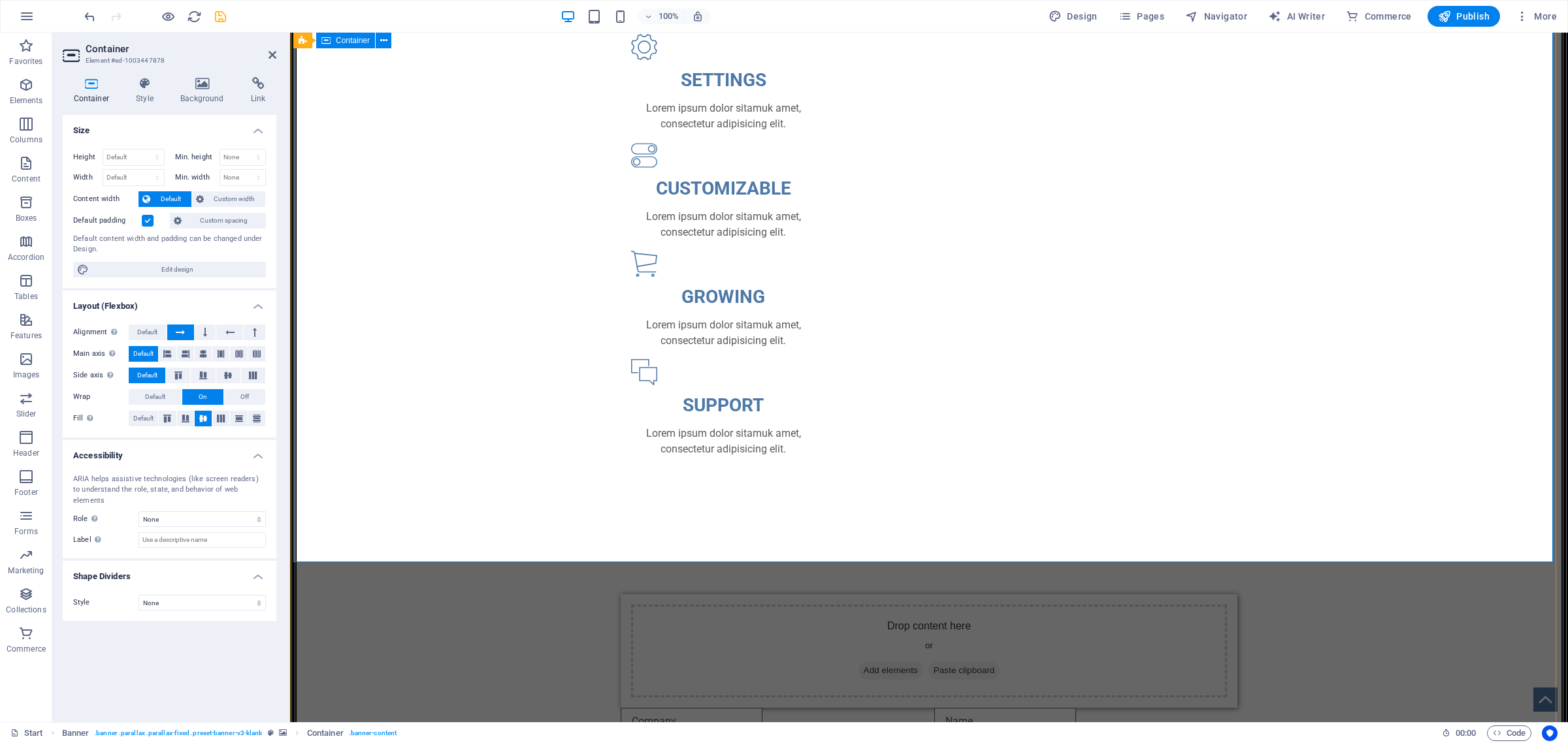
scroll to position [1061, 0]
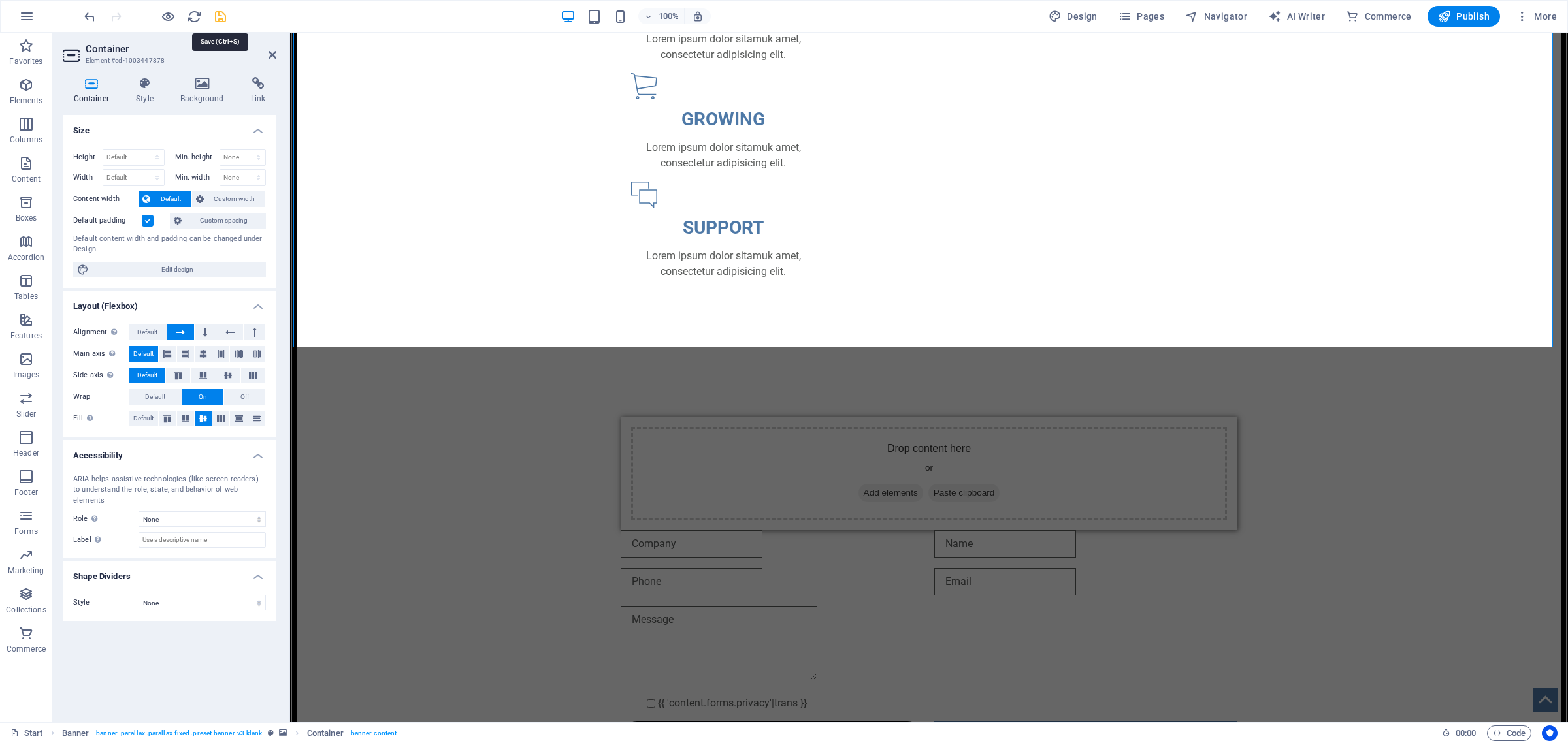
click at [219, 14] on icon "save" at bounding box center [221, 17] width 15 height 15
checkbox input "false"
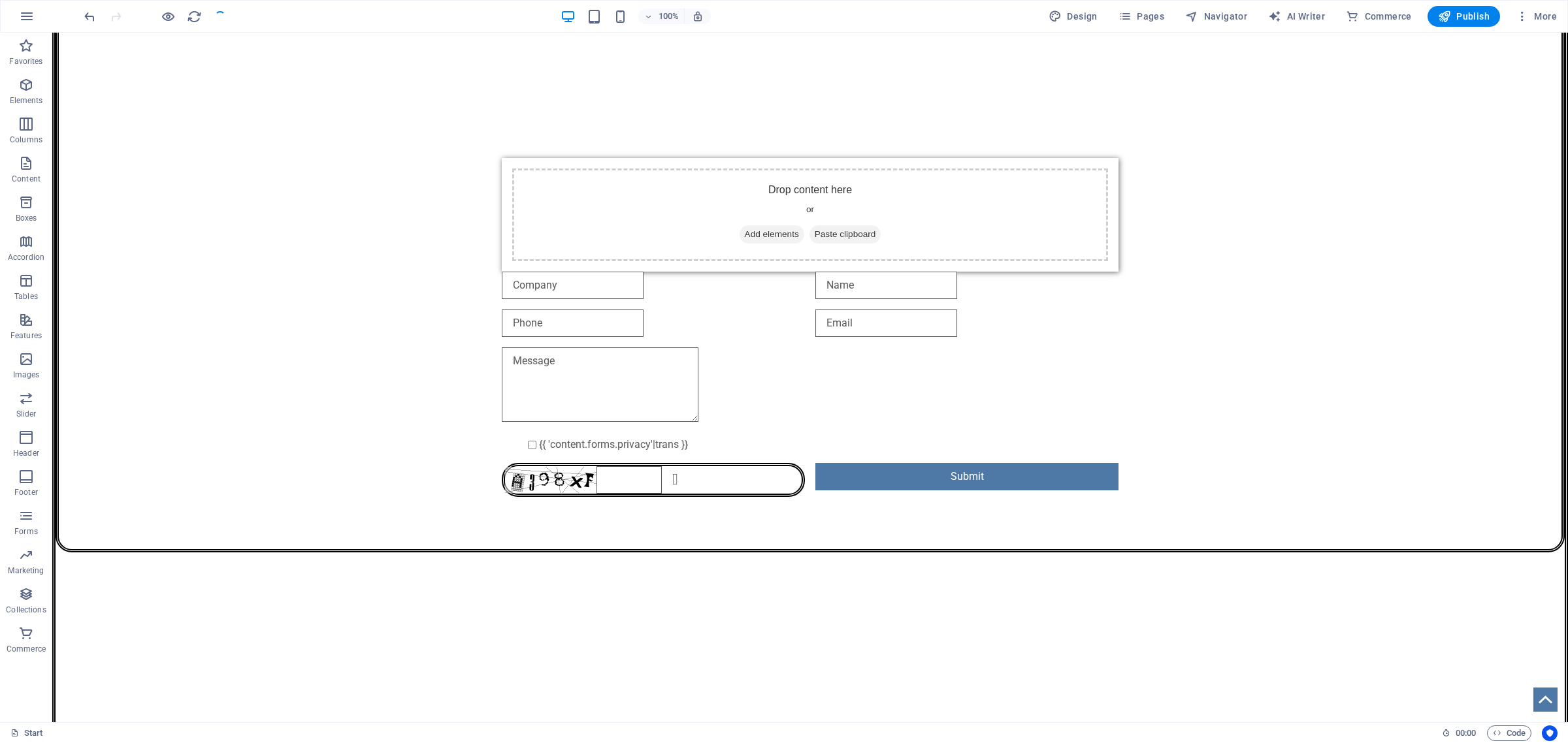
scroll to position [1306, 0]
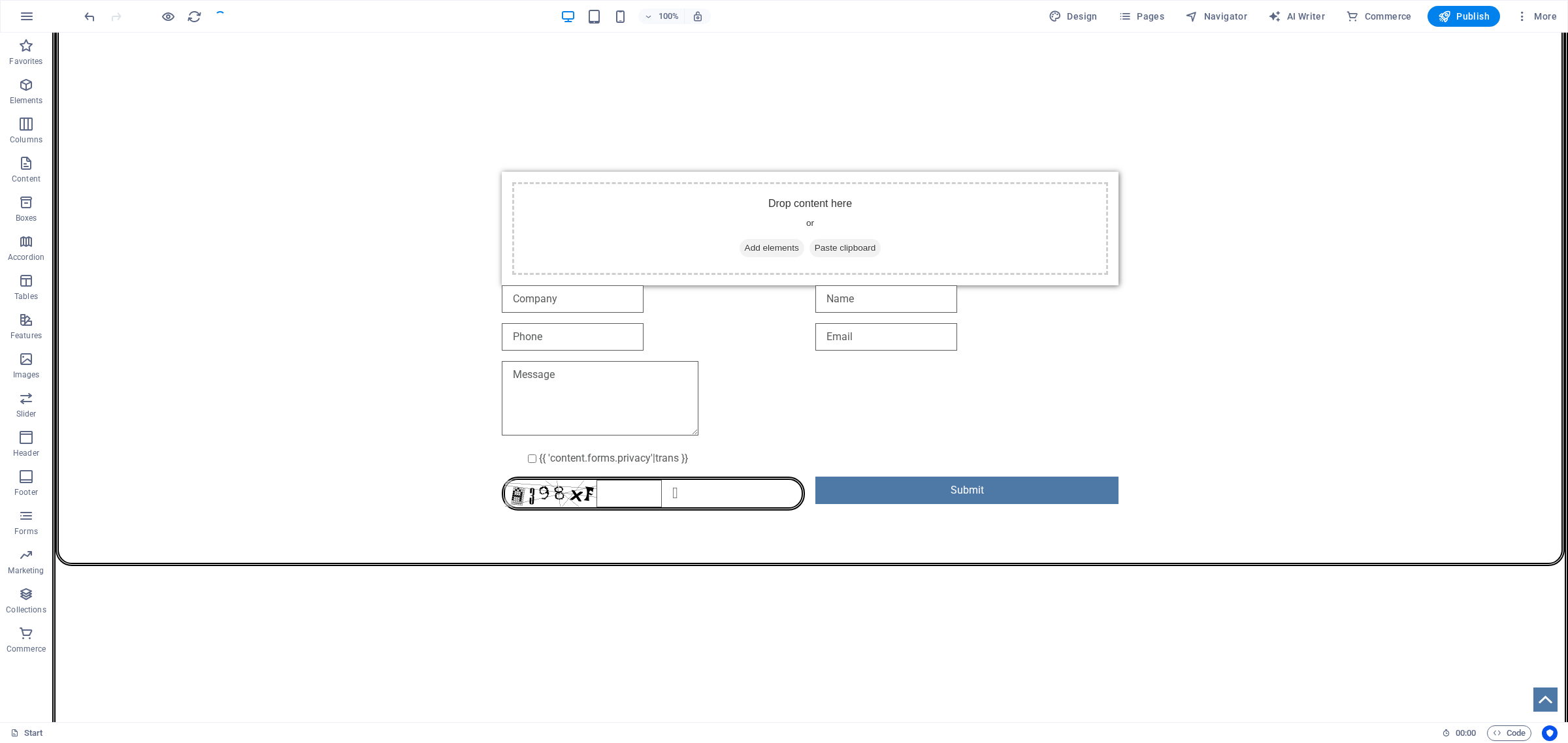
select select "px"
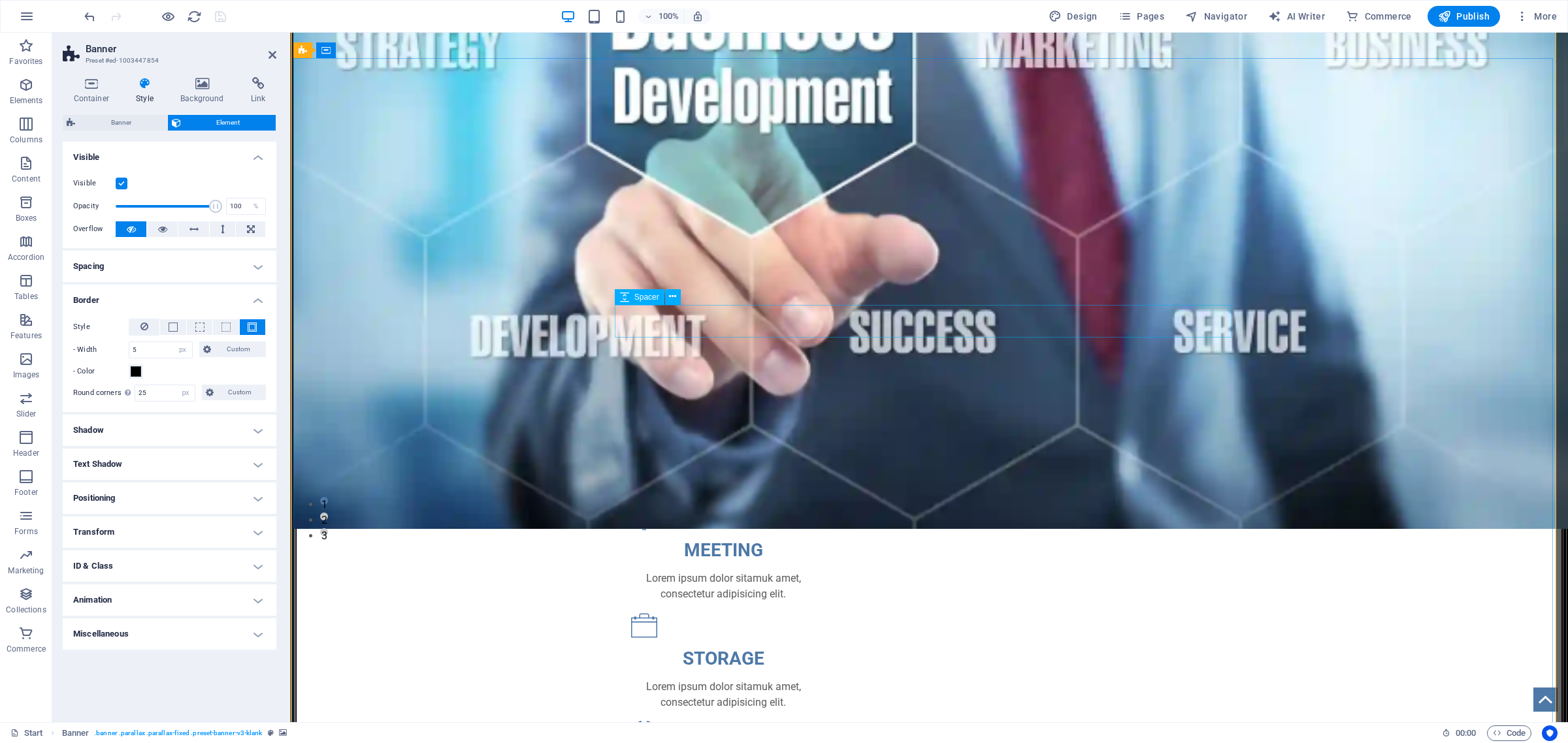
scroll to position [82, 0]
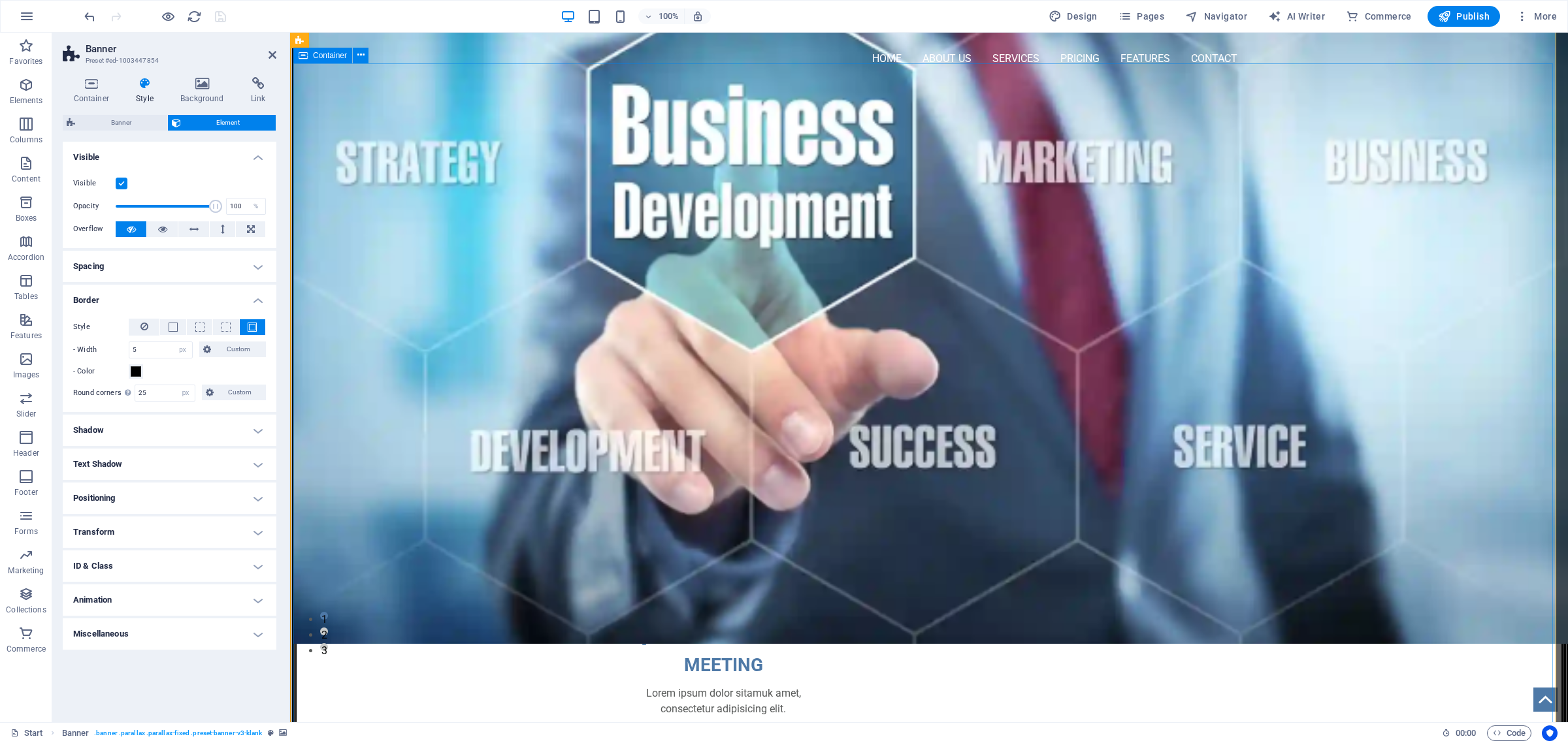
click at [322, 59] on div "Container" at bounding box center [323, 55] width 59 height 16
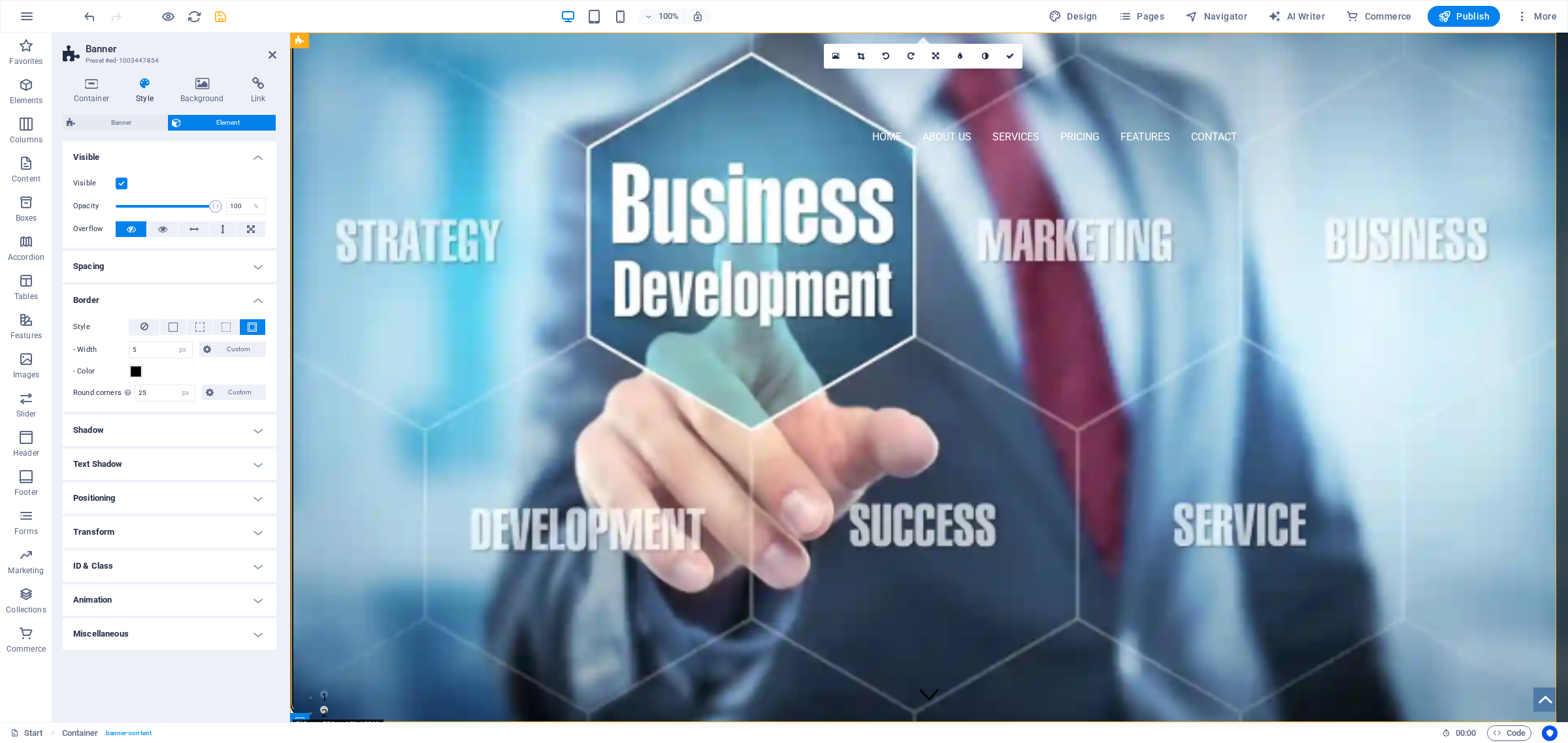
scroll to position [0, 0]
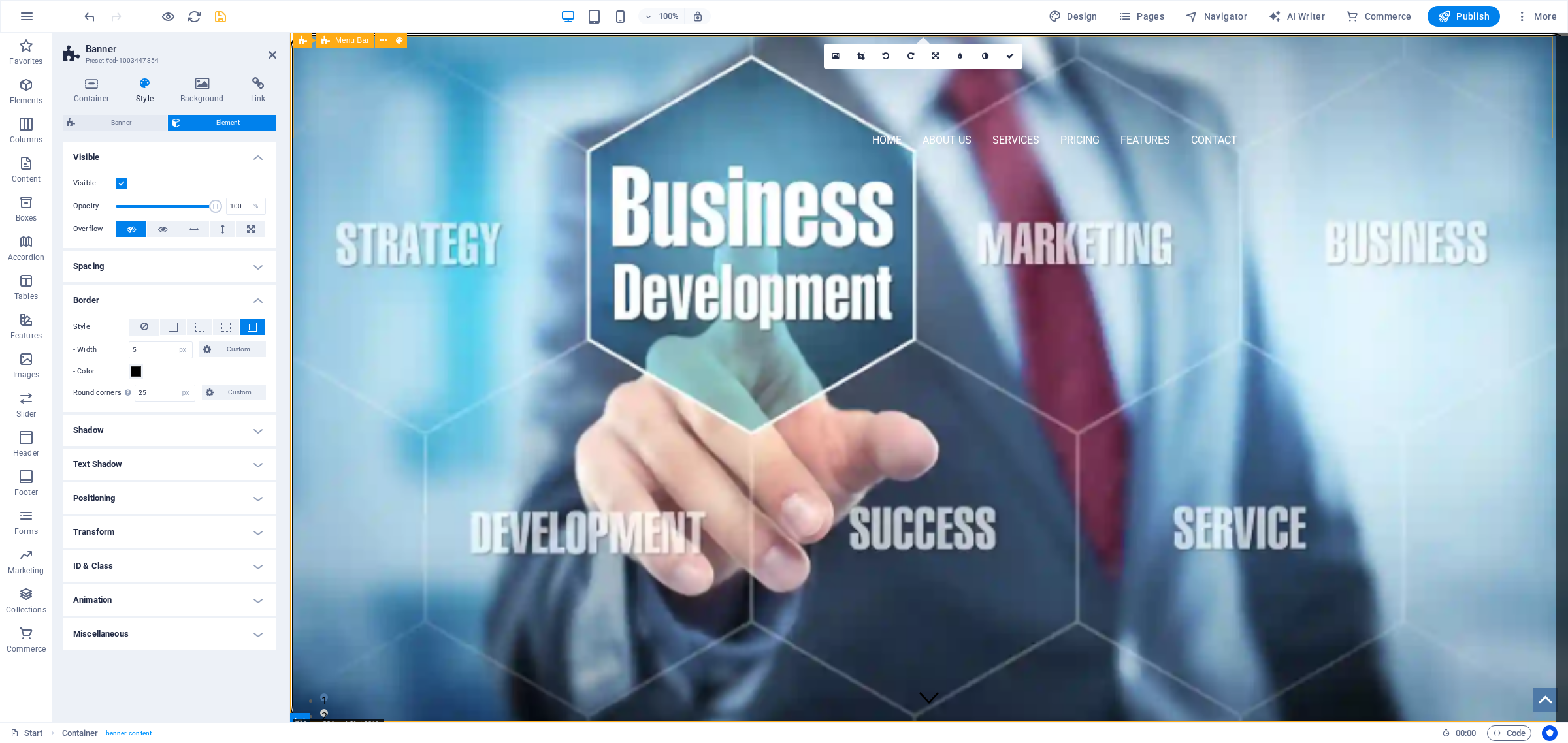
click at [335, 41] on span "Menu Bar" at bounding box center [352, 40] width 34 height 8
click at [776, 372] on figure at bounding box center [932, 380] width 1278 height 690
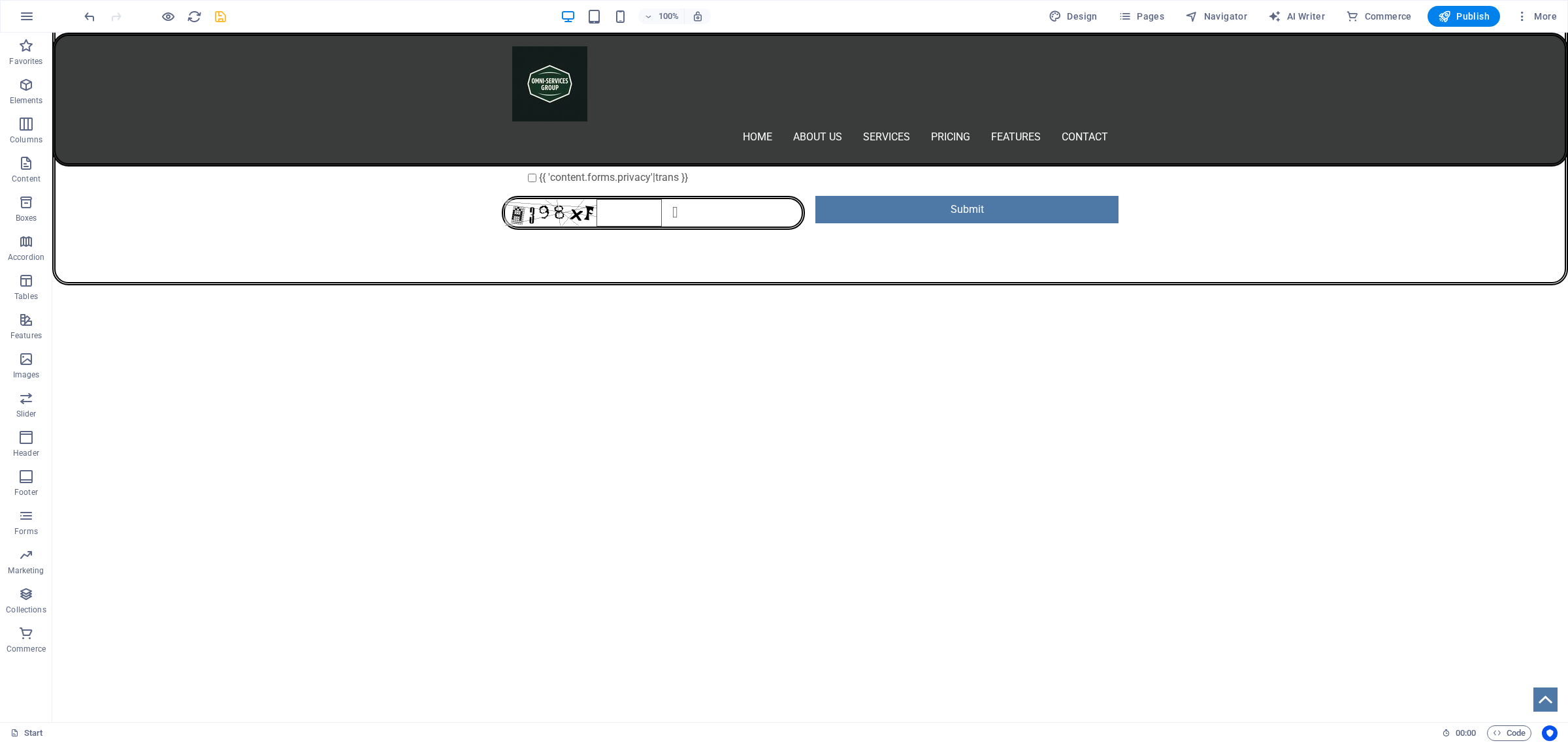
scroll to position [1551, 0]
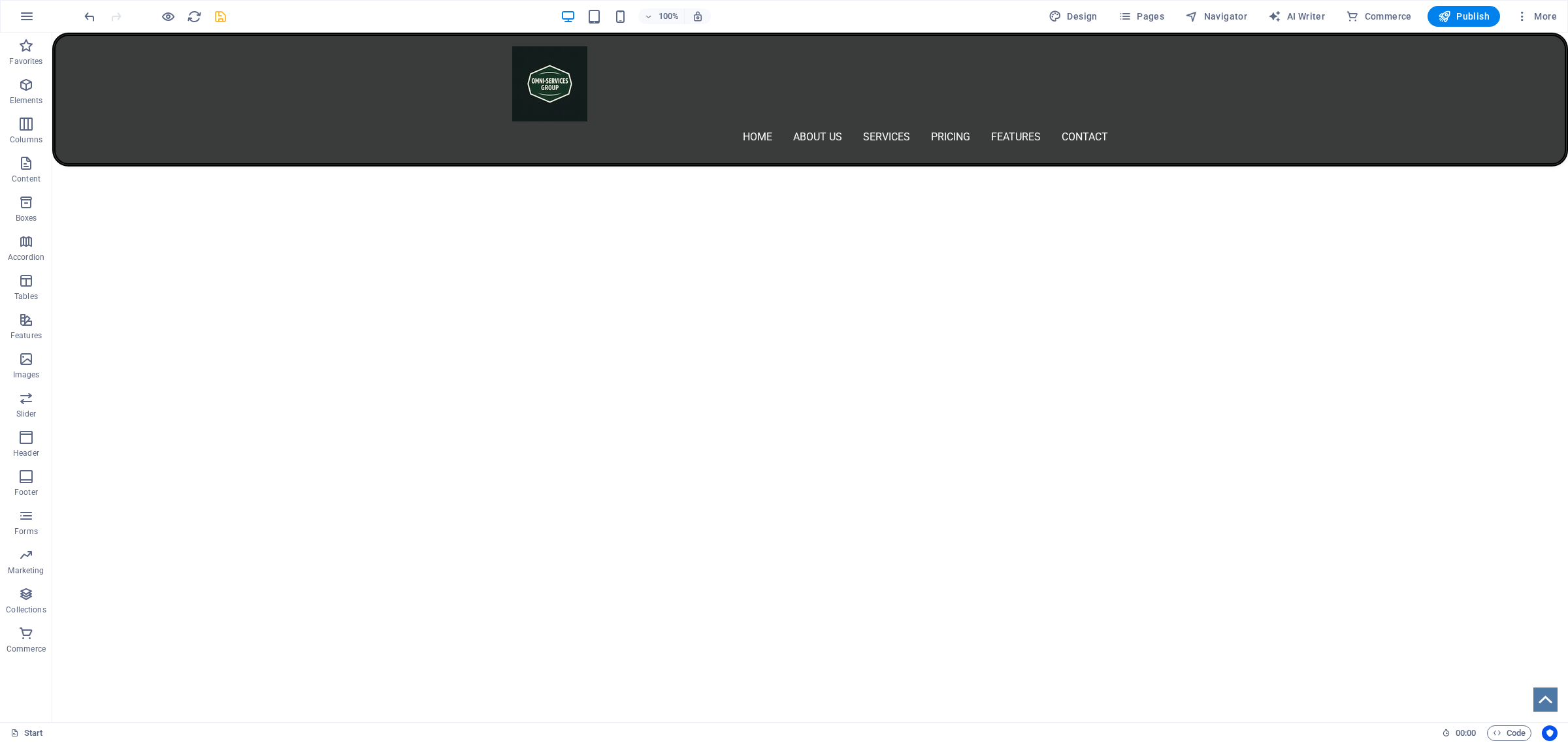
scroll to position [1959, 0]
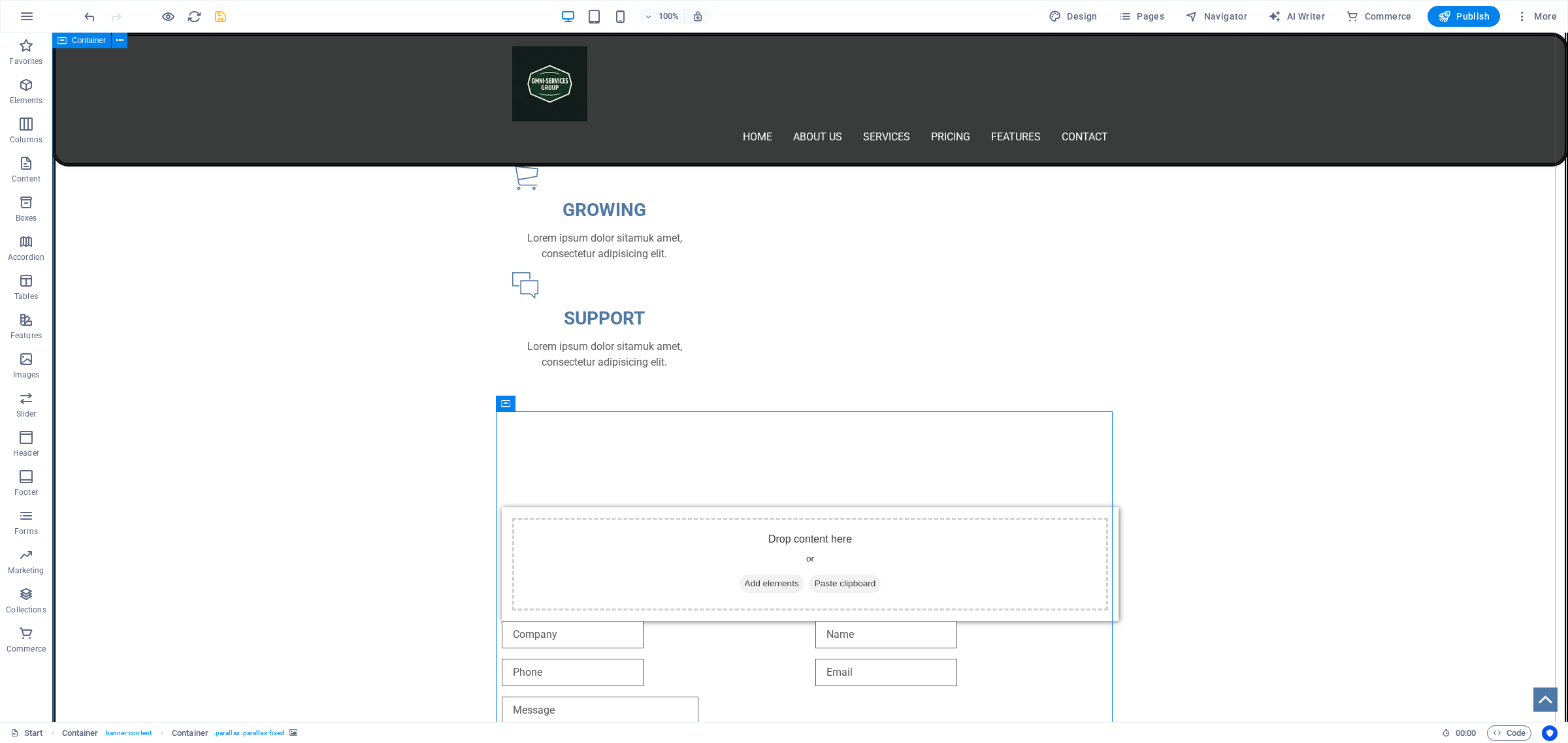
scroll to position [938, 0]
click at [502, 406] on icon at bounding box center [506, 403] width 9 height 16
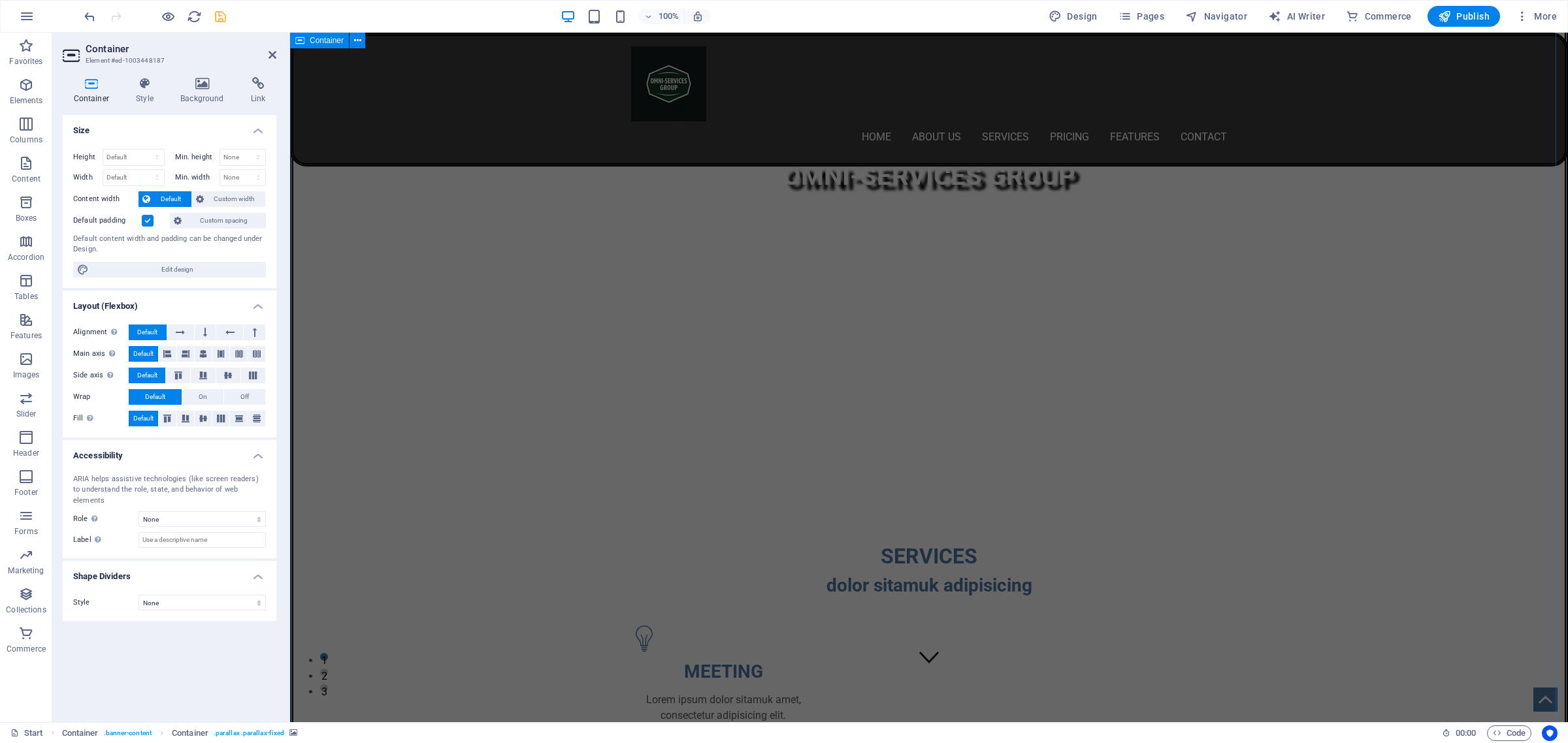
scroll to position [0, 0]
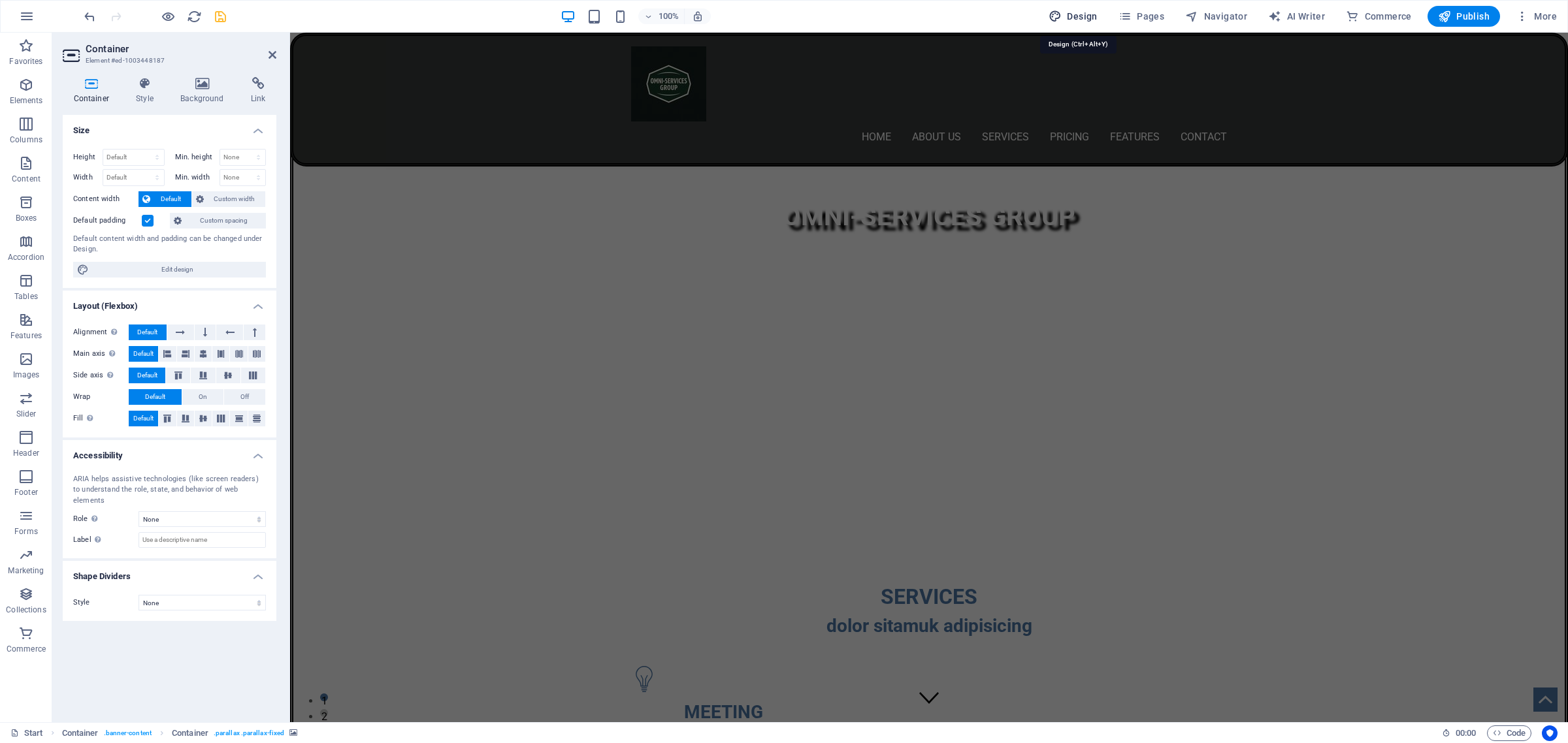
click at [1085, 19] on span "Design" at bounding box center [1073, 16] width 49 height 13
select select "px"
select select "400"
select select "px"
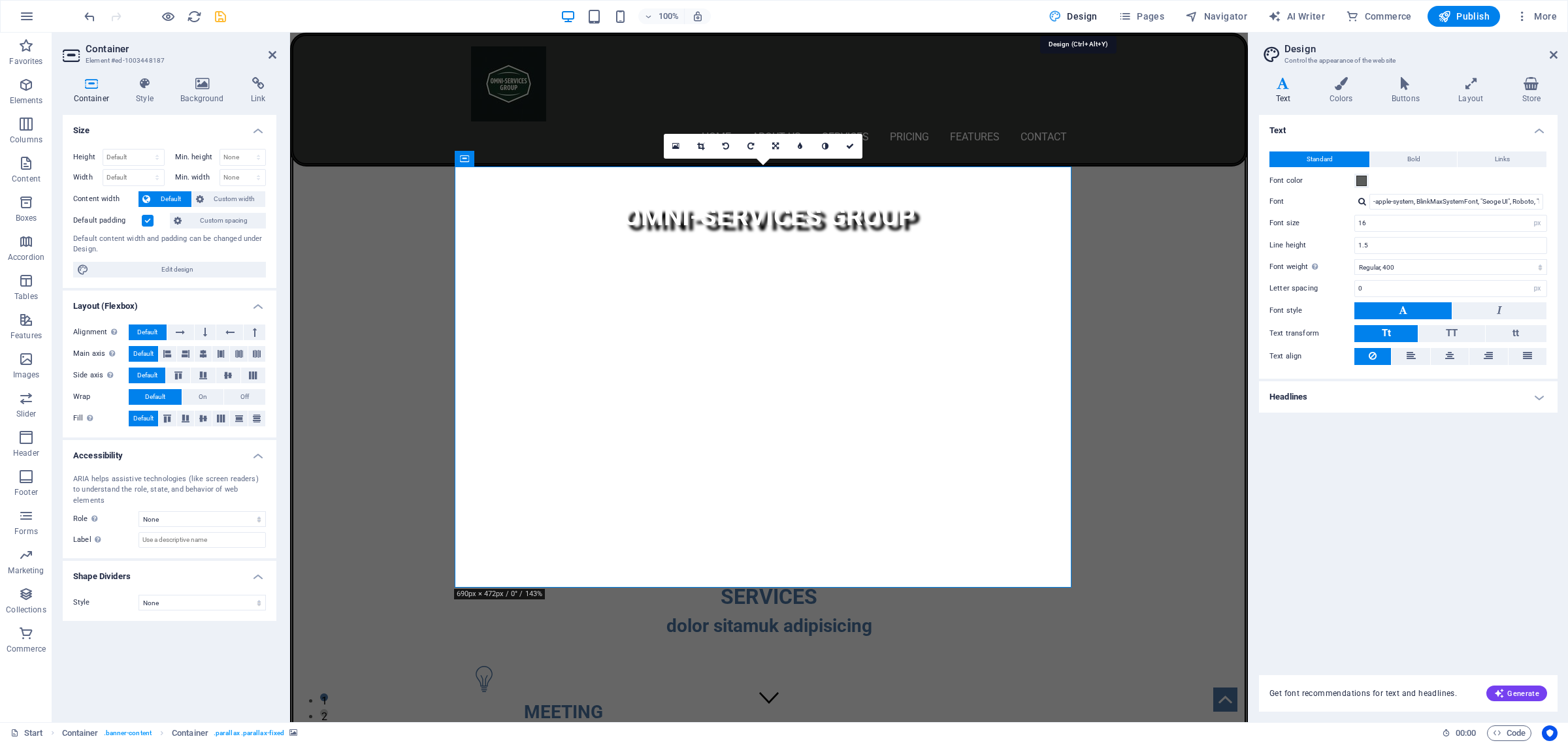
scroll to position [1183, 0]
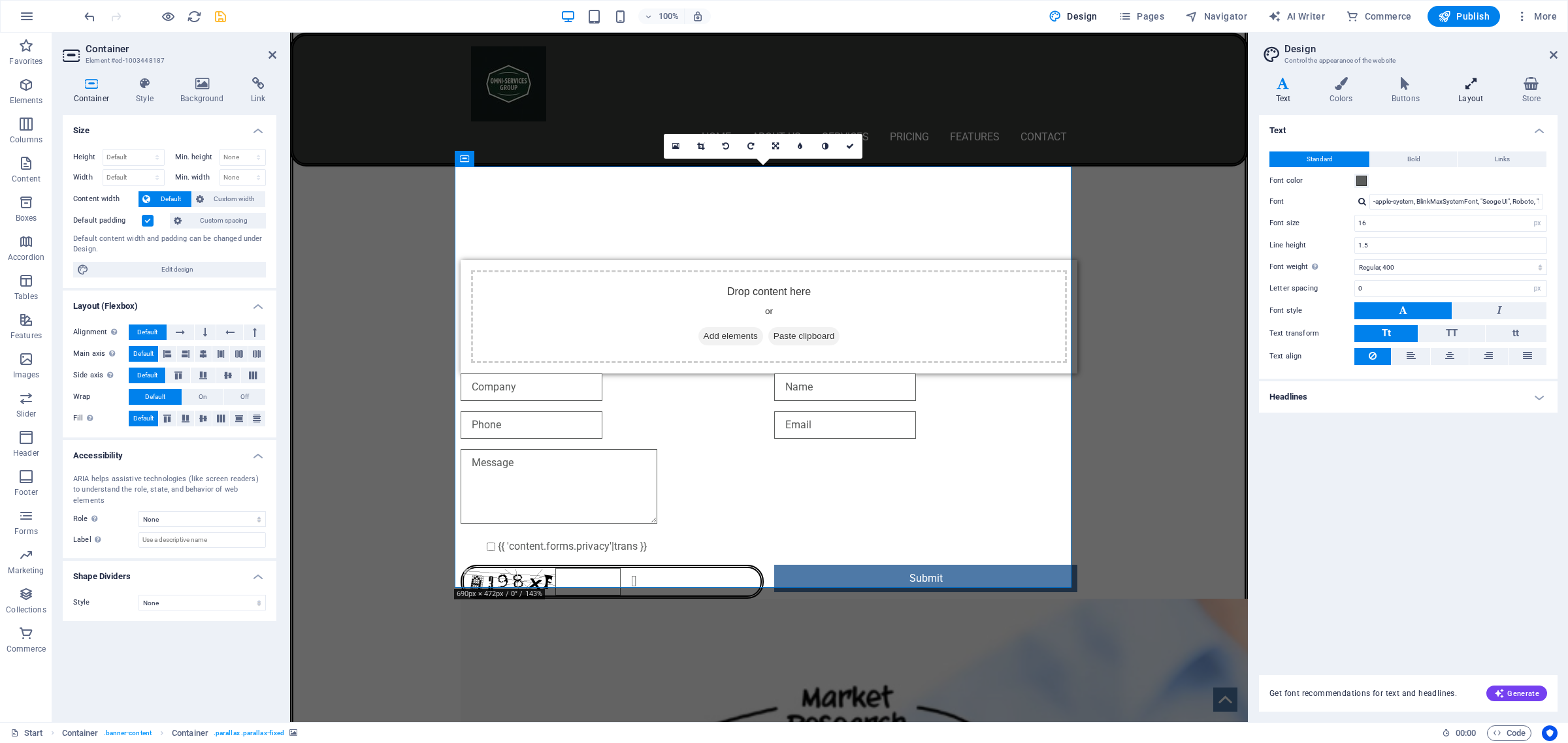
click at [1467, 85] on icon at bounding box center [1471, 83] width 58 height 13
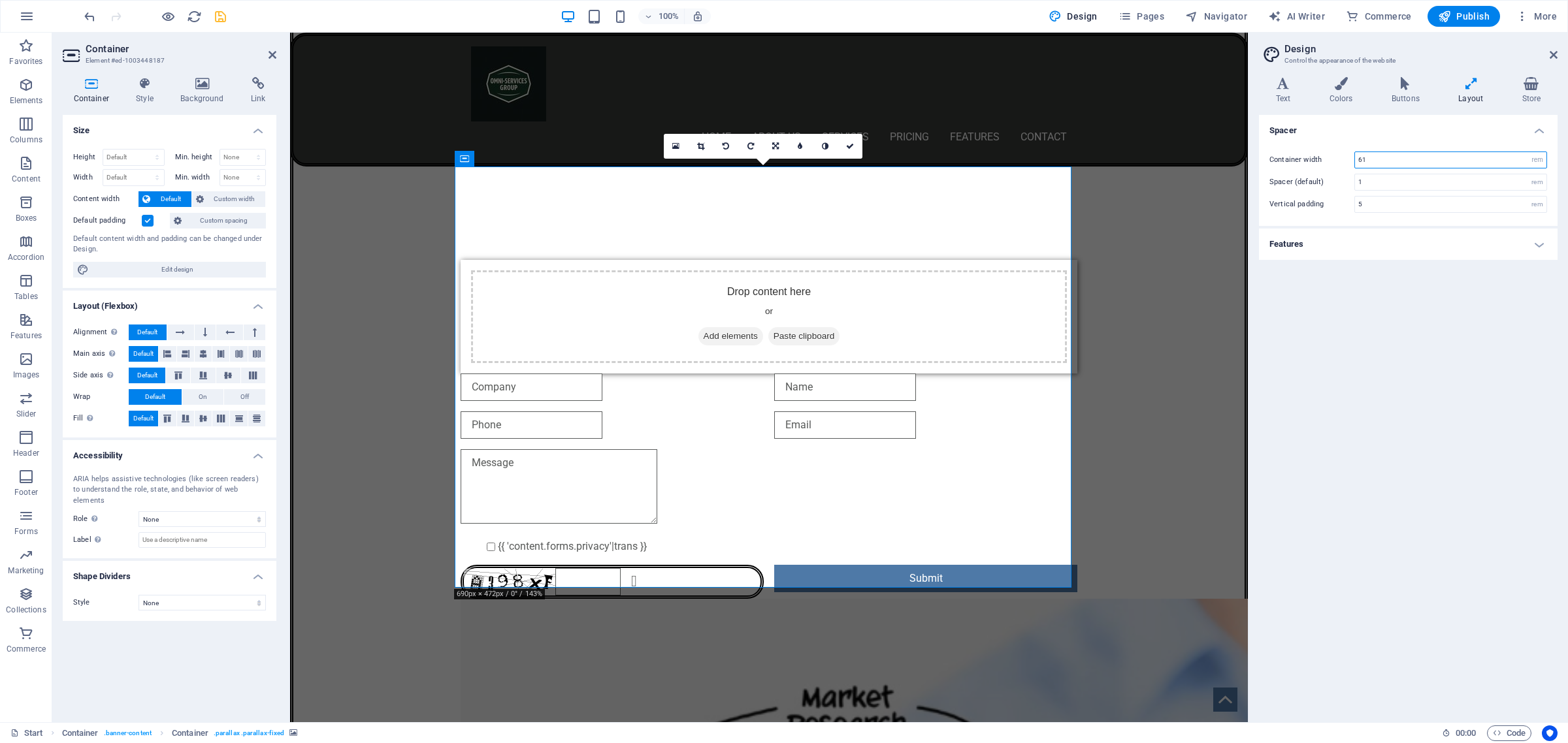
click at [1371, 159] on input "61" at bounding box center [1450, 160] width 191 height 16
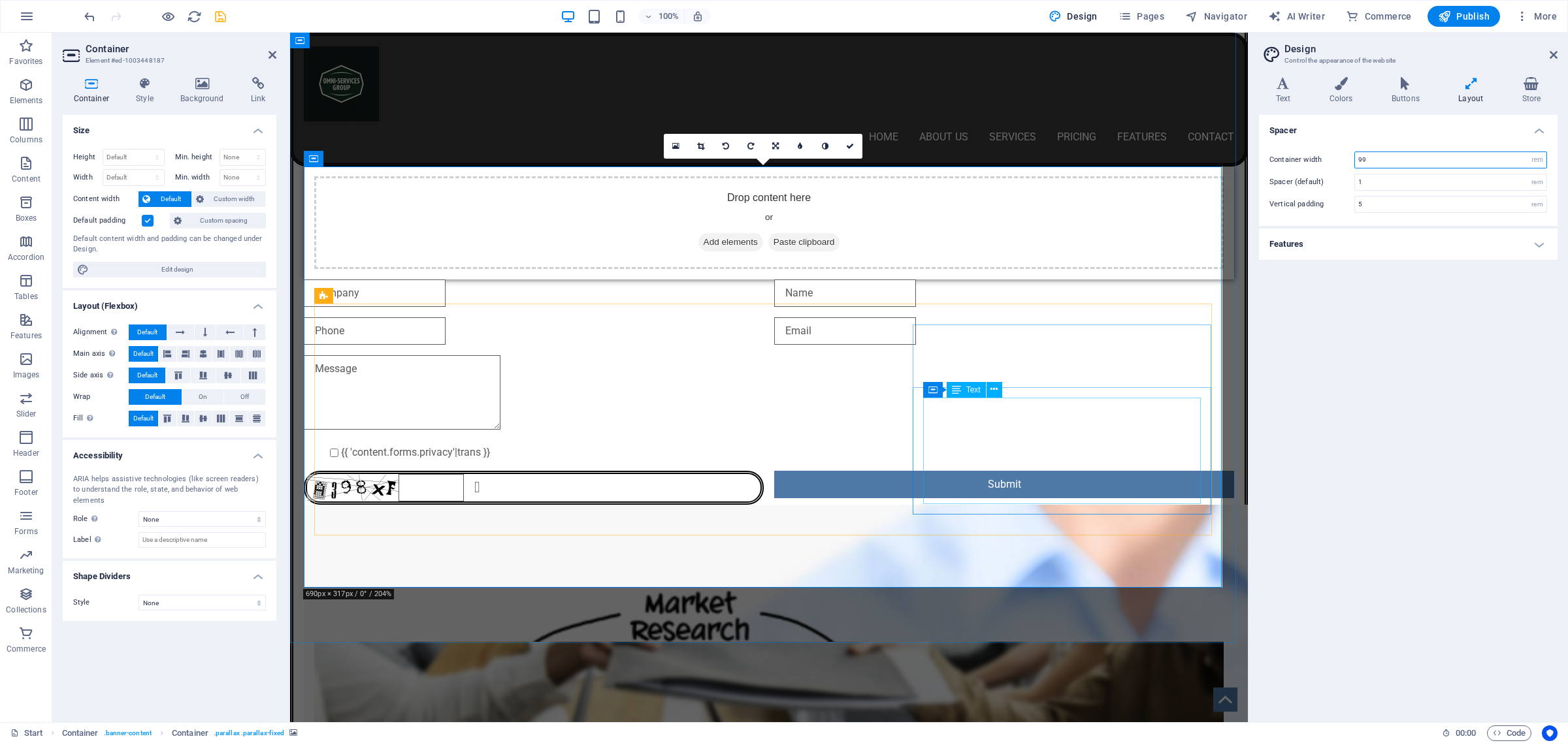
type input "99"
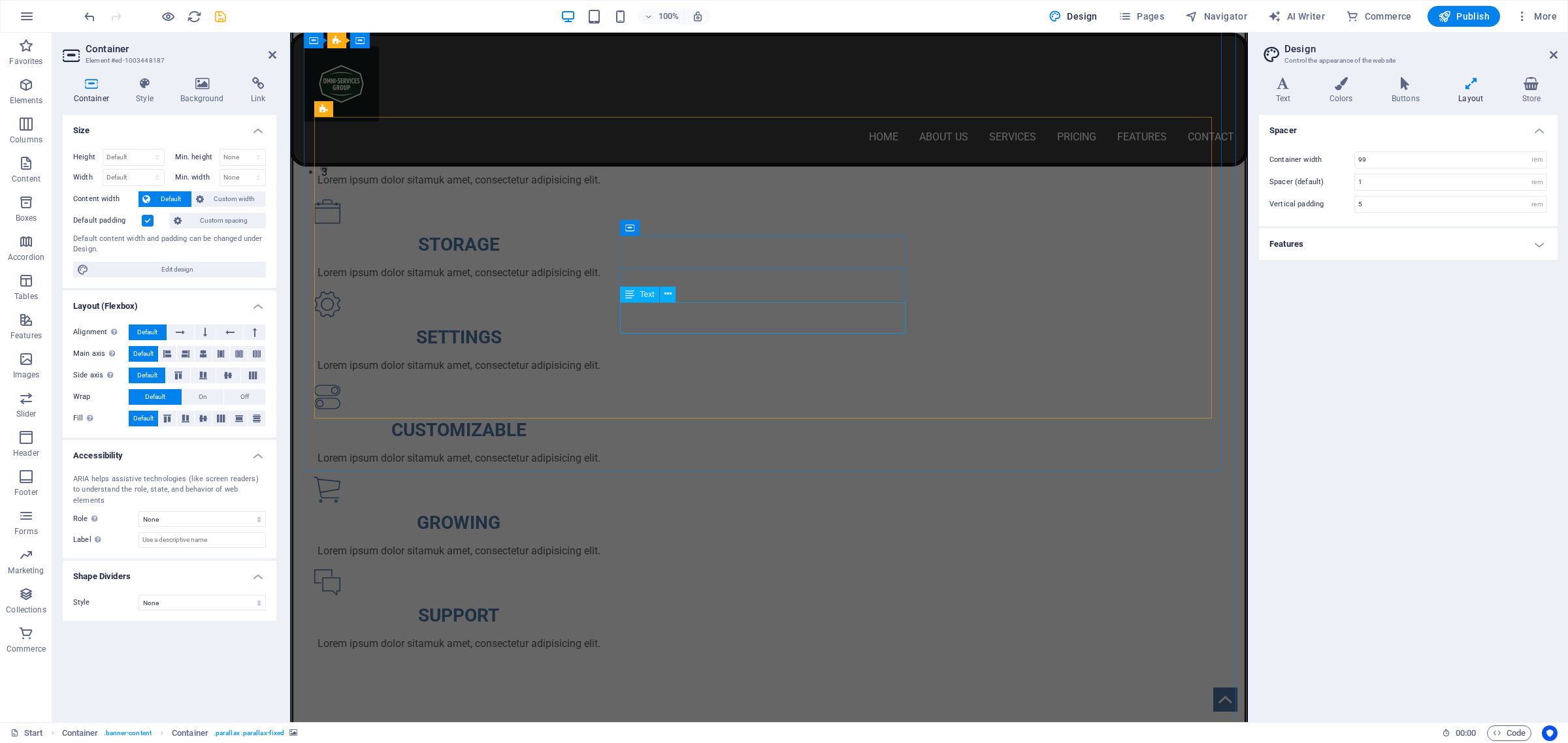
scroll to position [530, 0]
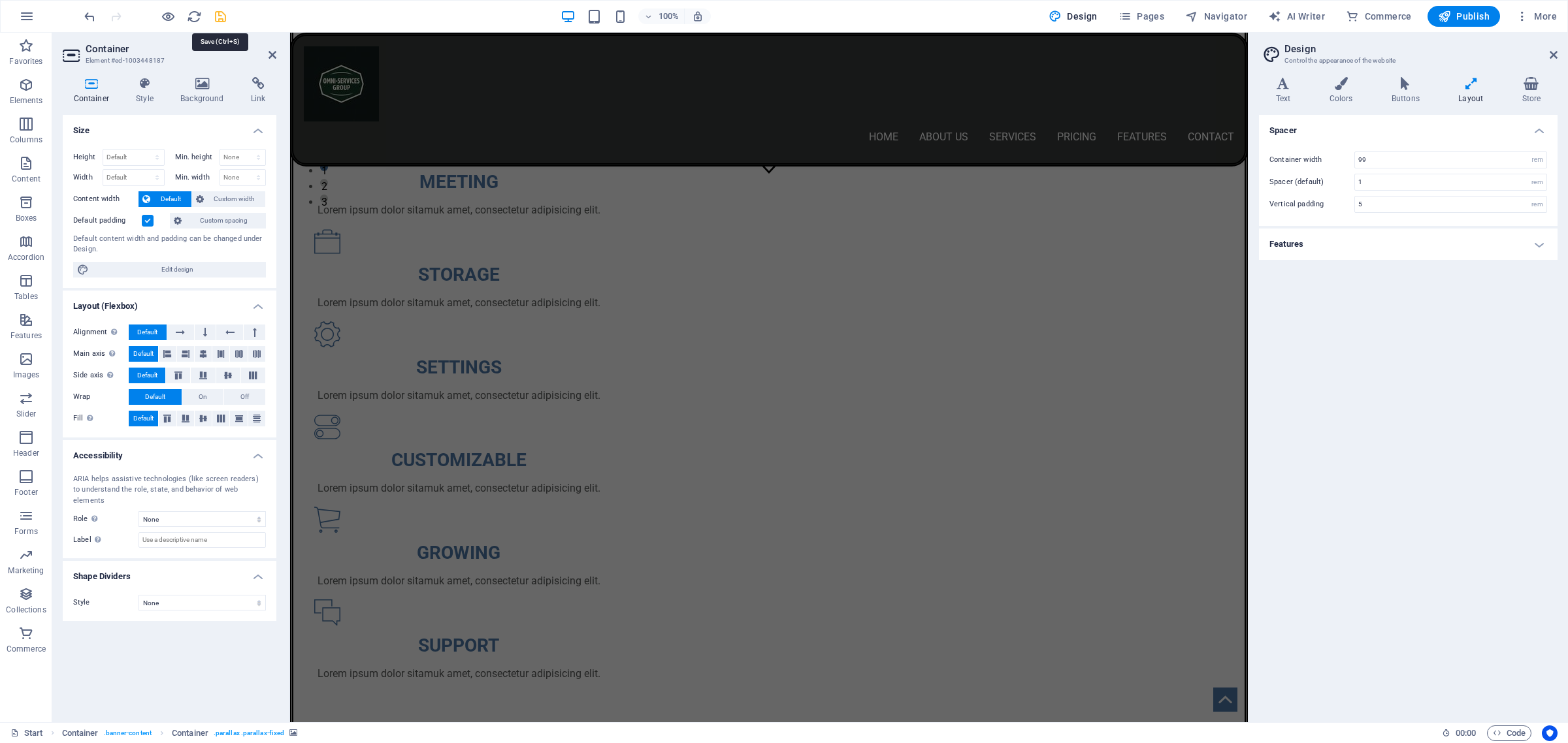
click at [222, 17] on icon "save" at bounding box center [221, 17] width 15 height 15
checkbox input "false"
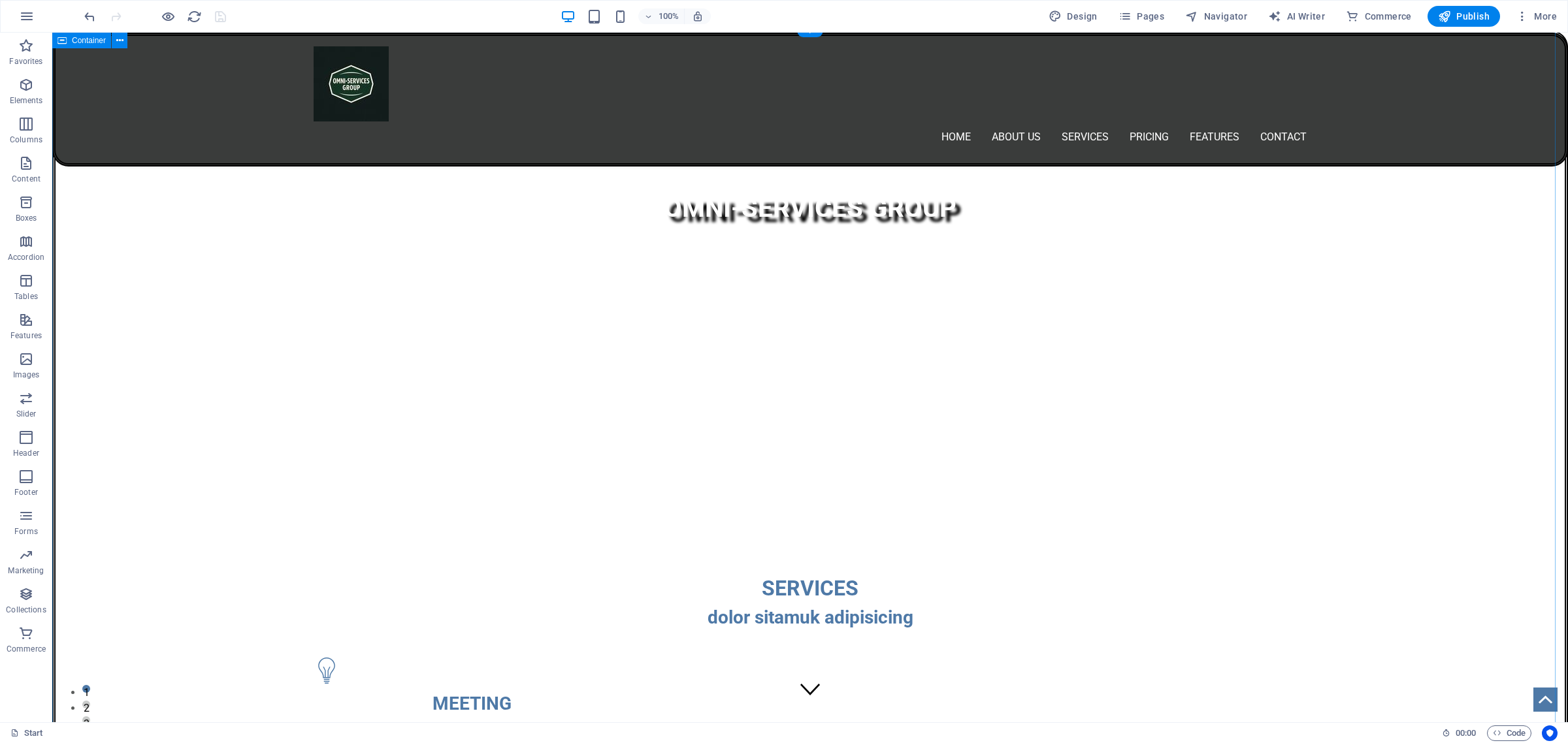
scroll to position [0, 0]
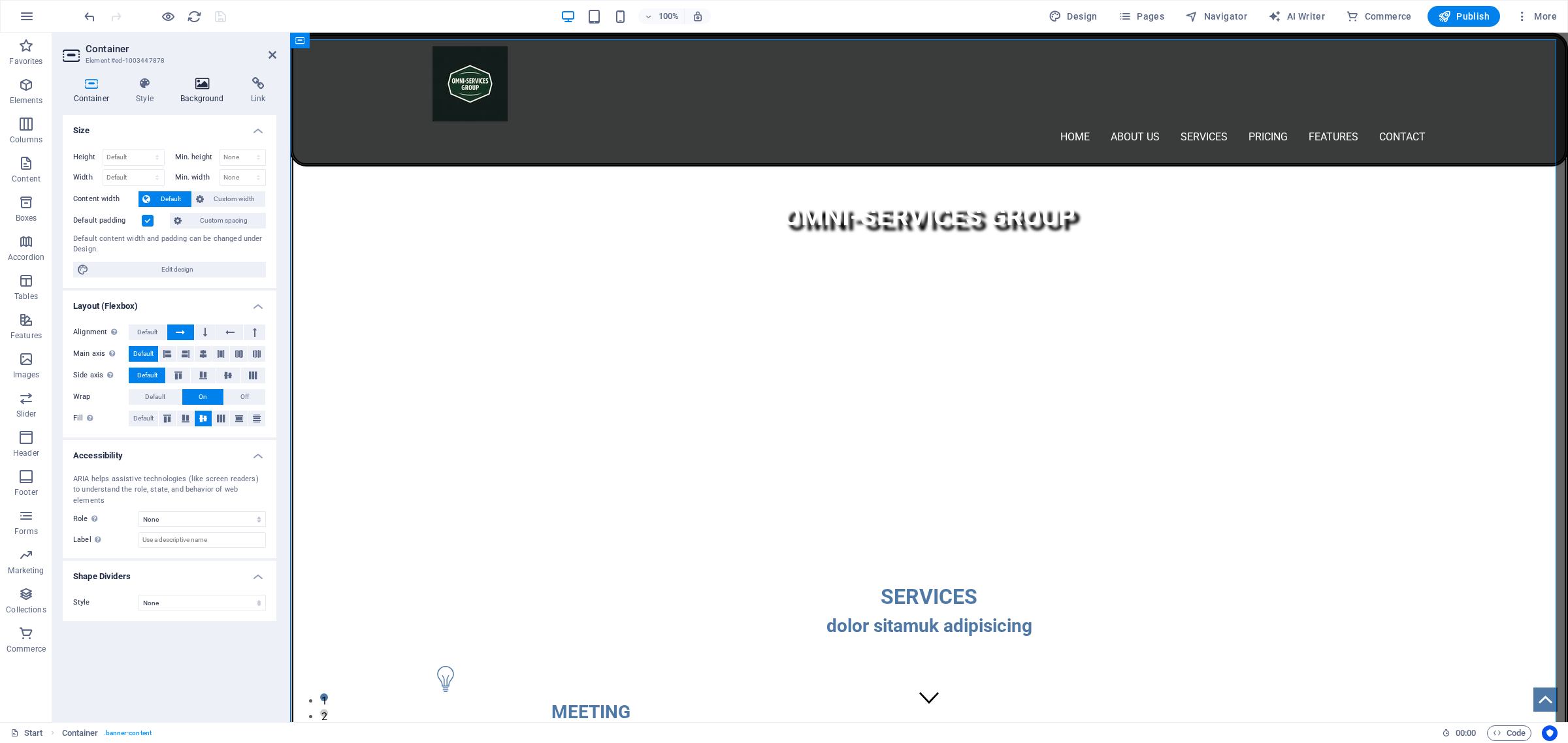
click at [200, 90] on h4 "Background" at bounding box center [205, 90] width 70 height 27
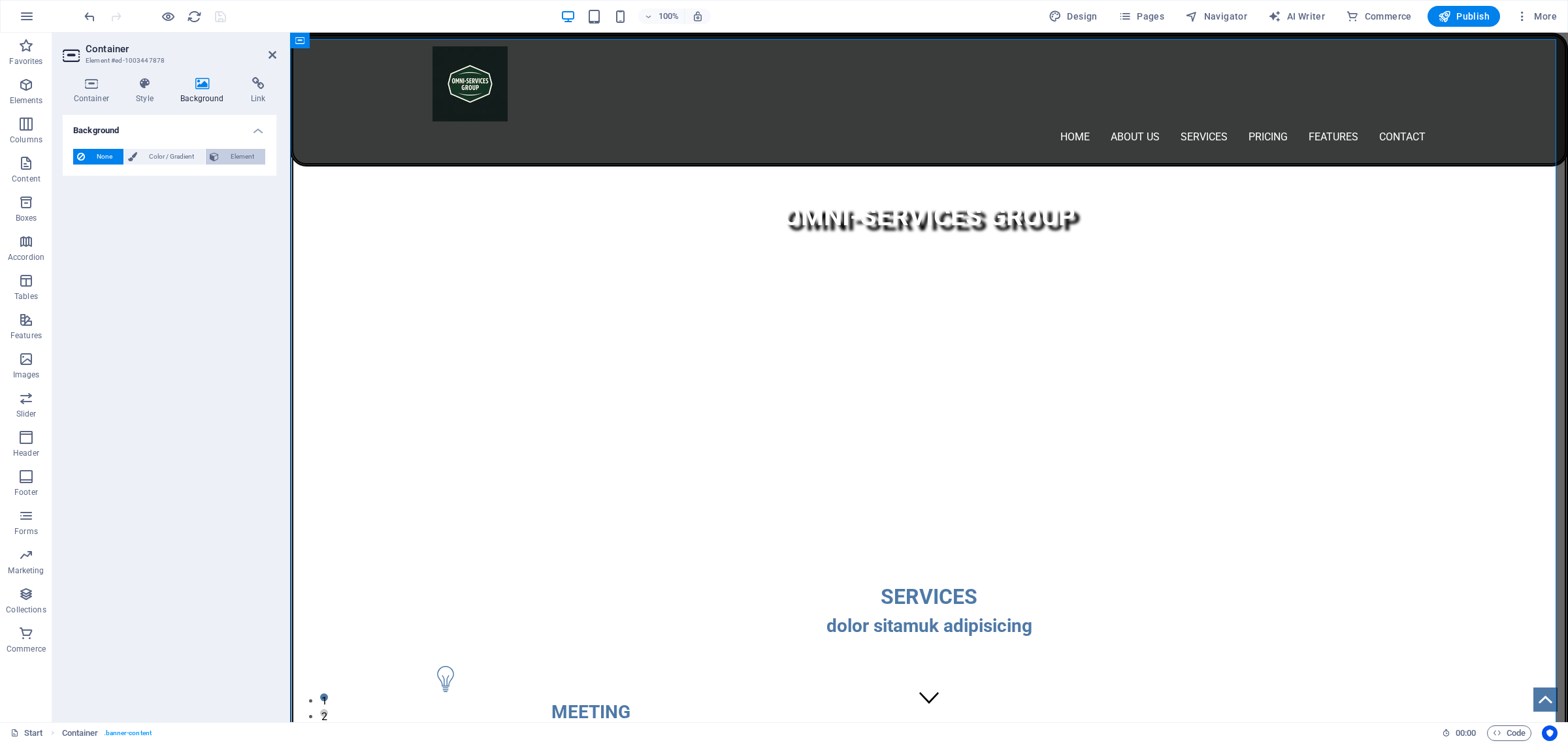
click at [239, 155] on span "Element" at bounding box center [242, 156] width 39 height 16
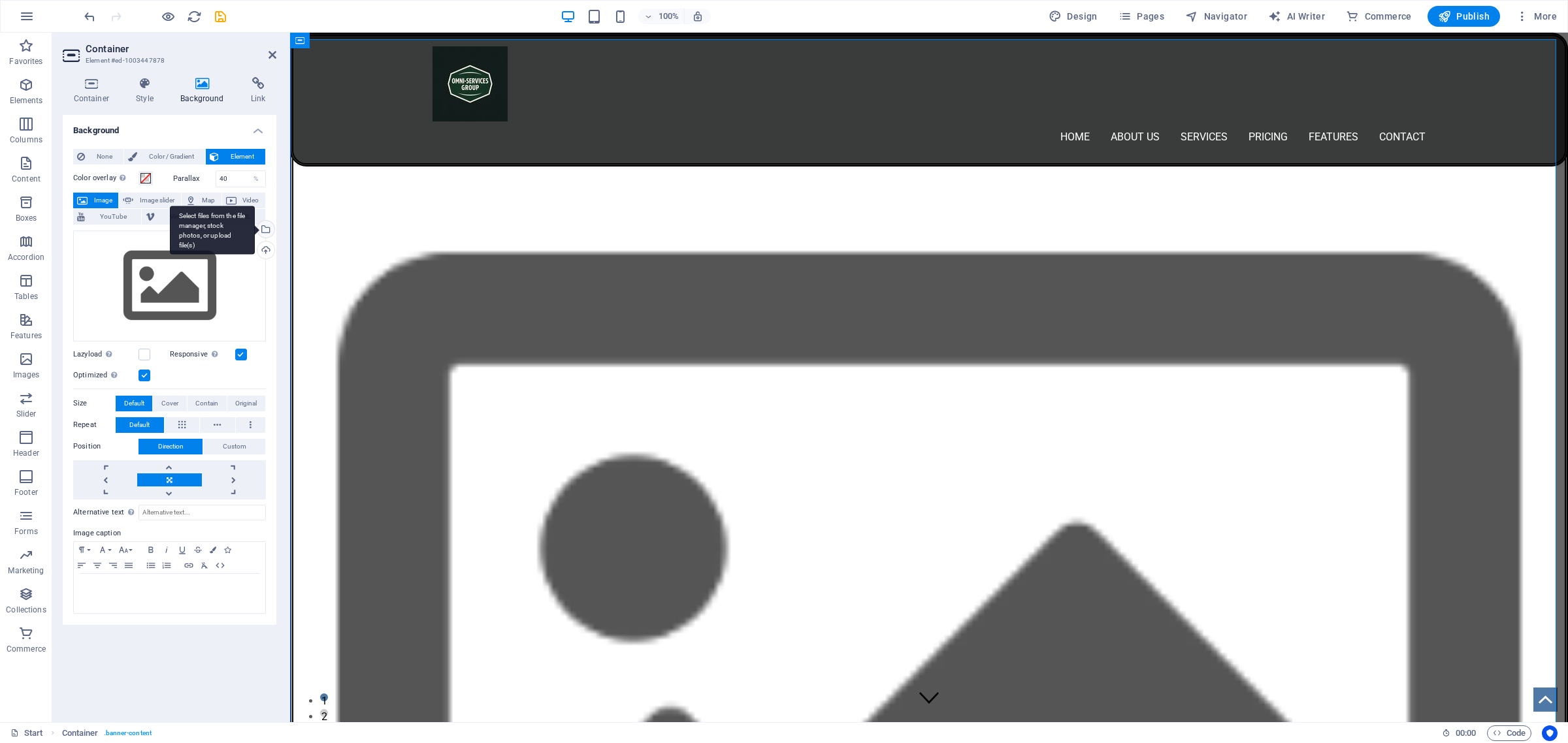
click at [266, 231] on div "Select files from the file manager, stock photos, or upload file(s)" at bounding box center [264, 230] width 19 height 19
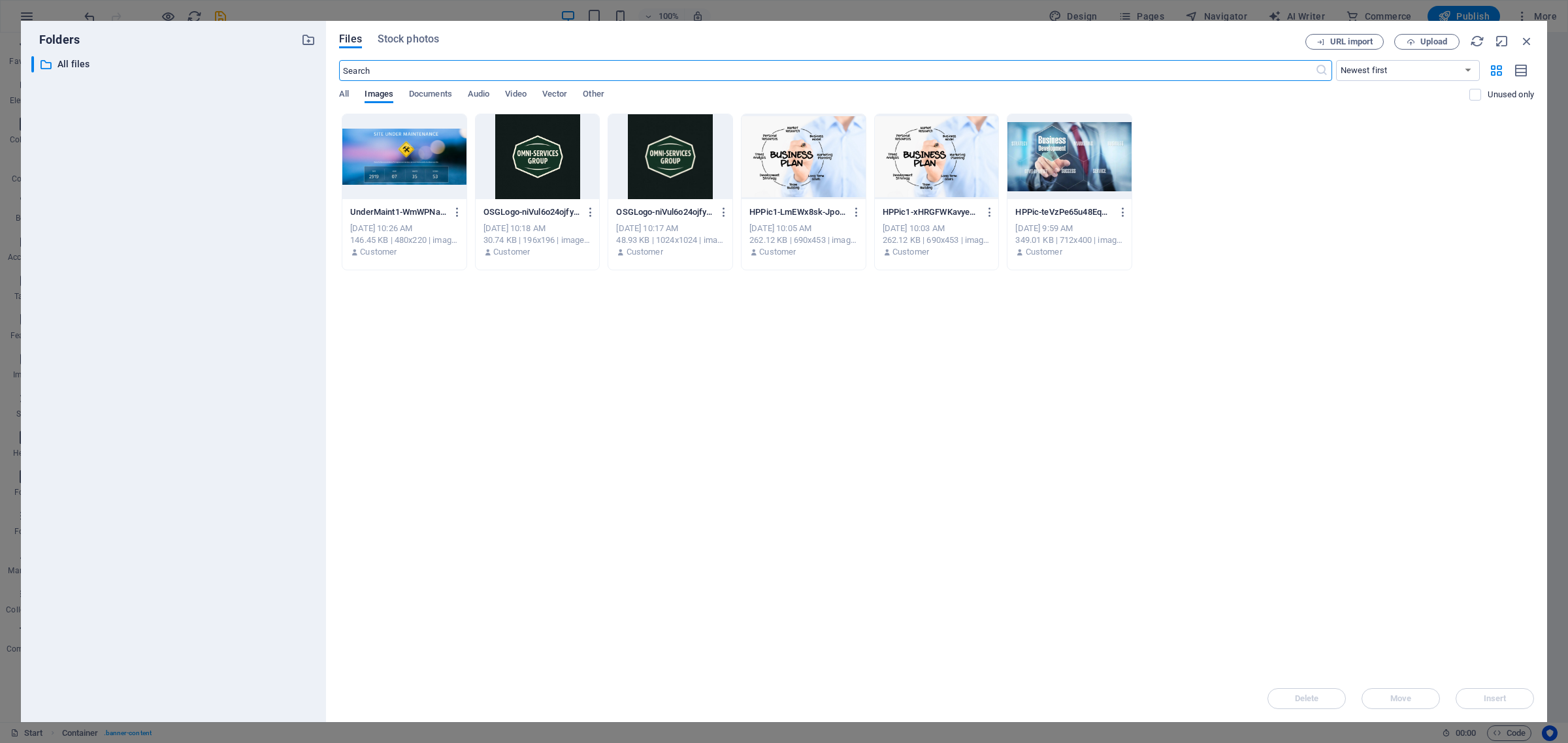
click at [1039, 156] on div at bounding box center [1069, 156] width 124 height 85
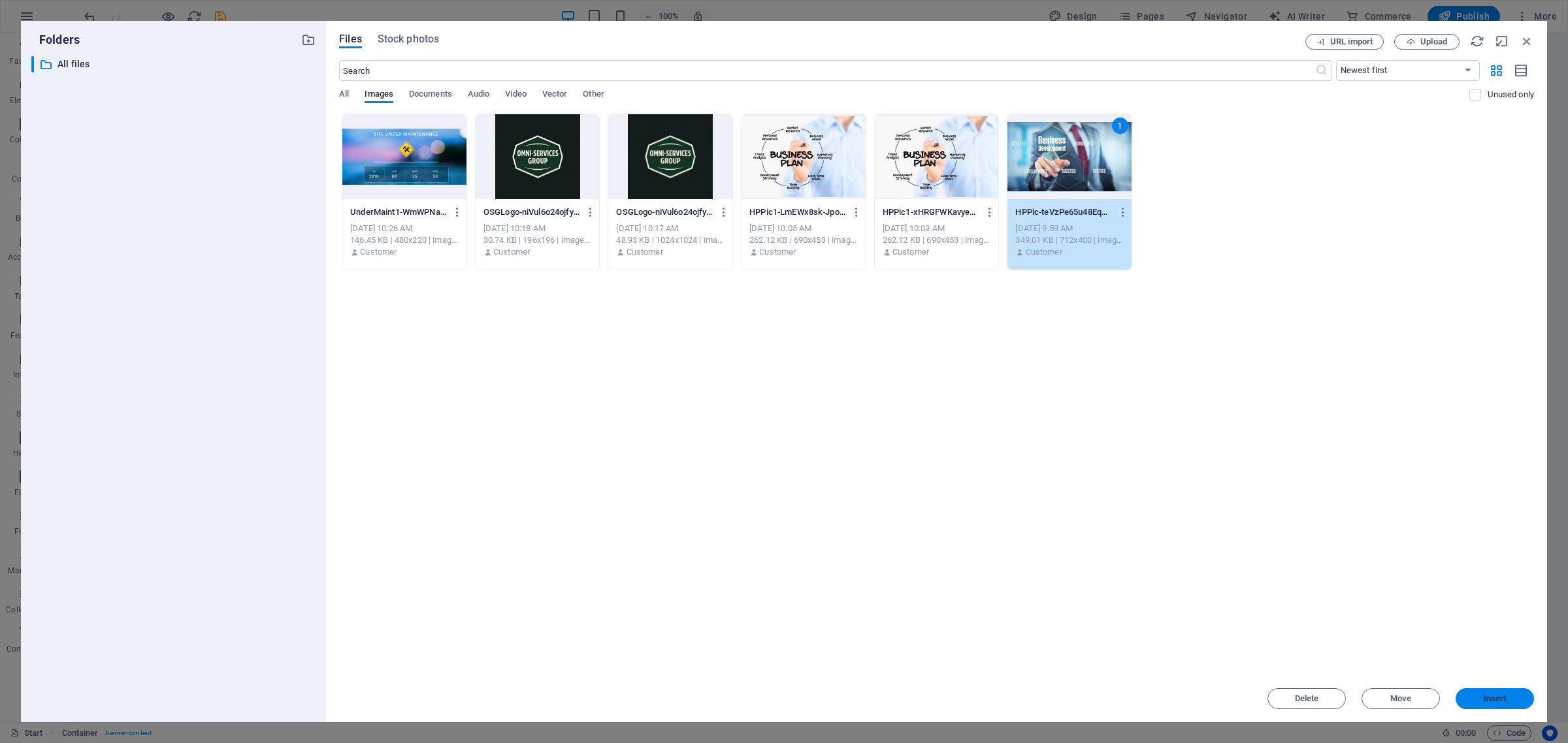
click at [1481, 702] on span "Insert" at bounding box center [1494, 698] width 68 height 8
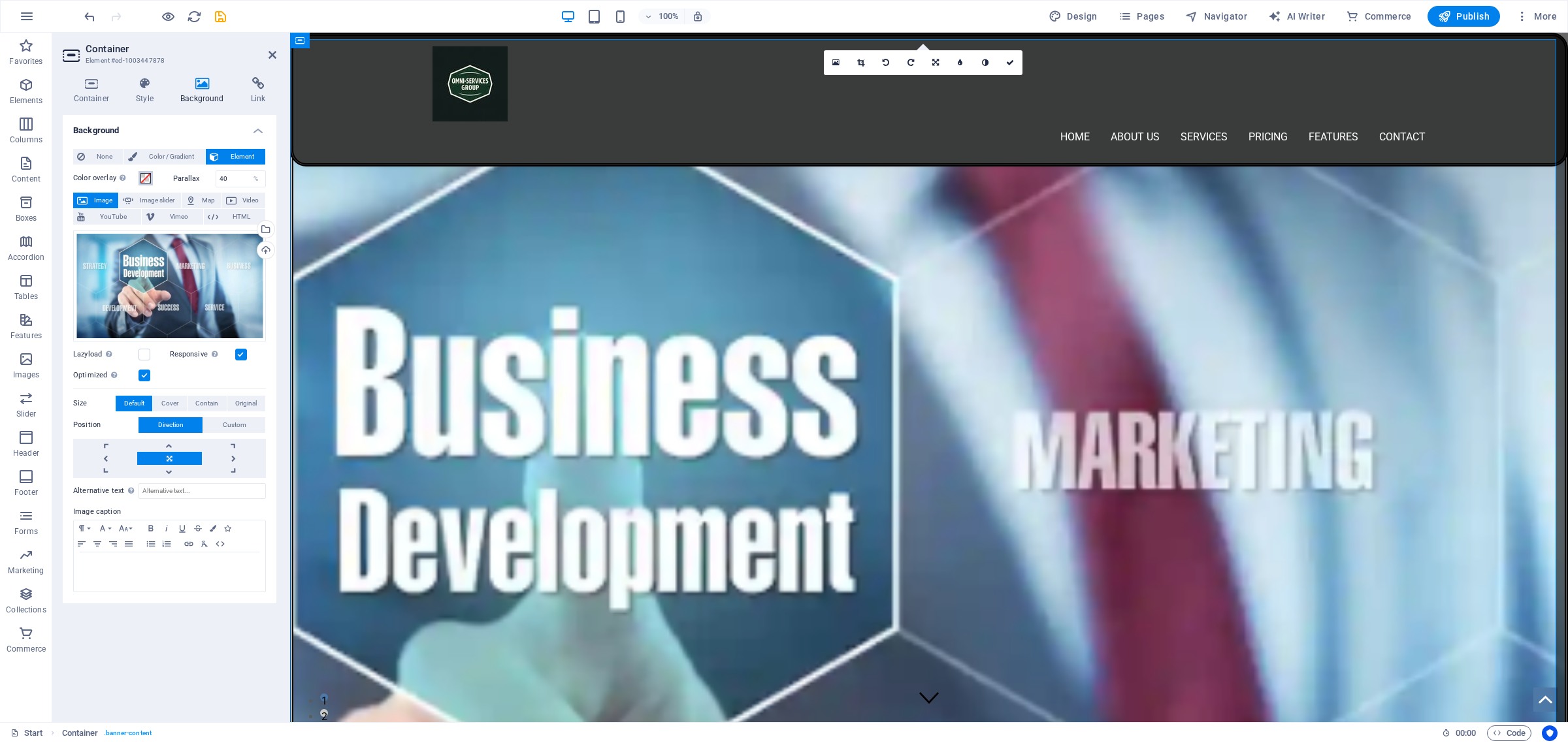
click at [145, 177] on span at bounding box center [145, 178] width 10 height 10
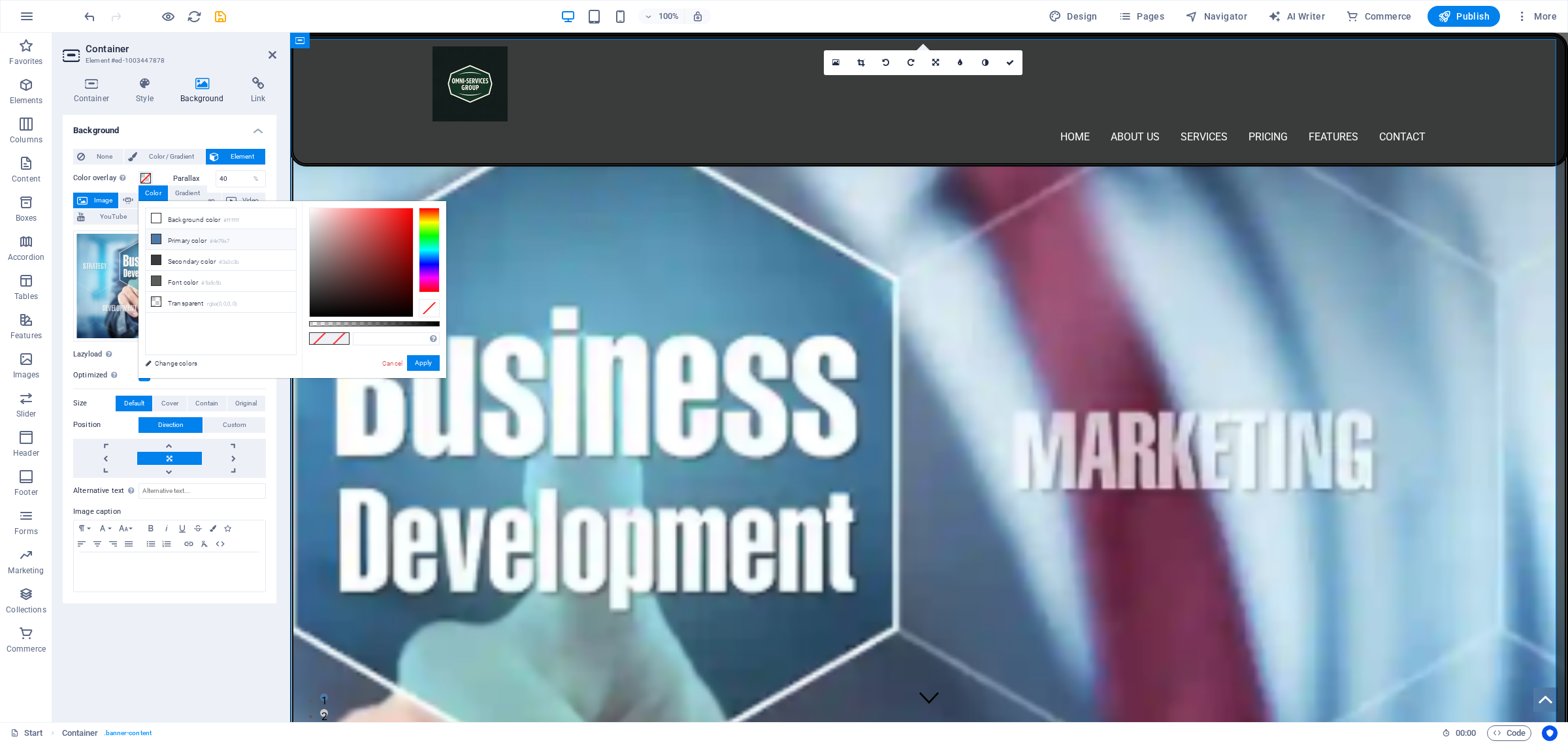
click at [154, 239] on icon at bounding box center [156, 238] width 9 height 9
click at [154, 214] on icon at bounding box center [156, 218] width 9 height 9
click at [156, 299] on icon at bounding box center [156, 301] width 9 height 9
type input "rgba(0, 0, 0, 0.584)"
drag, startPoint x: 311, startPoint y: 321, endPoint x: 386, endPoint y: 324, distance: 75.1
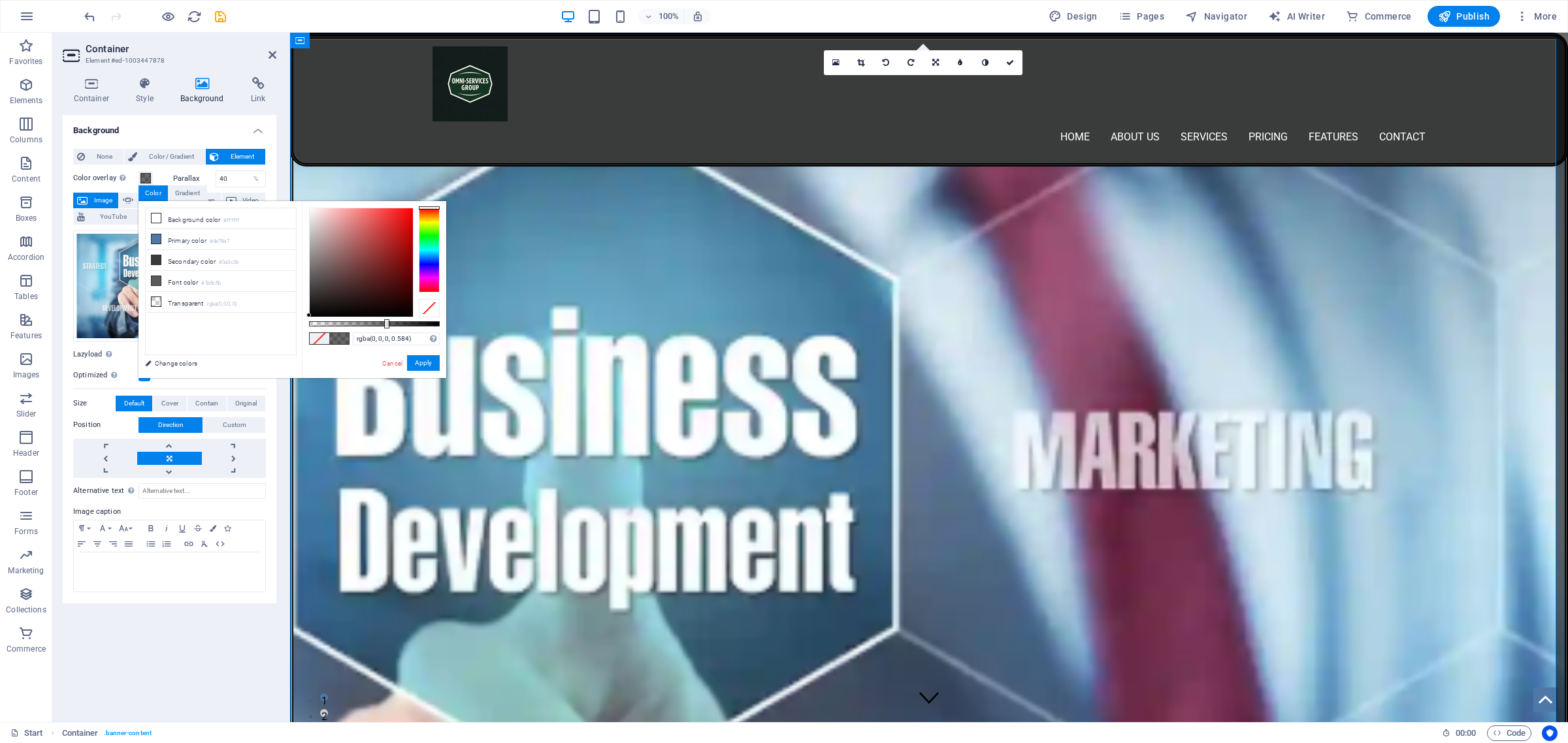
click at [386, 324] on div at bounding box center [387, 324] width 5 height 9
click at [425, 366] on button "Apply" at bounding box center [423, 363] width 33 height 16
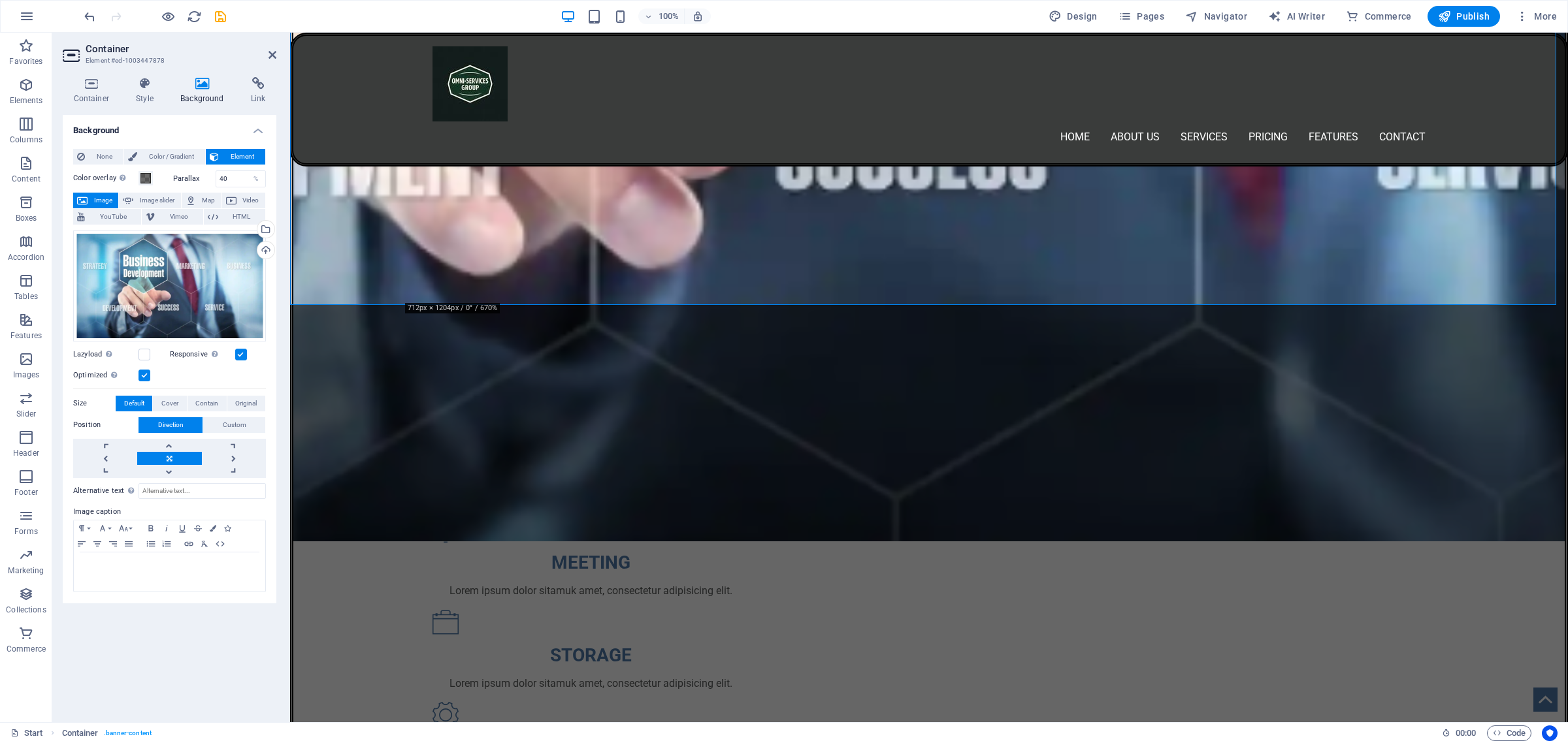
scroll to position [1469, 0]
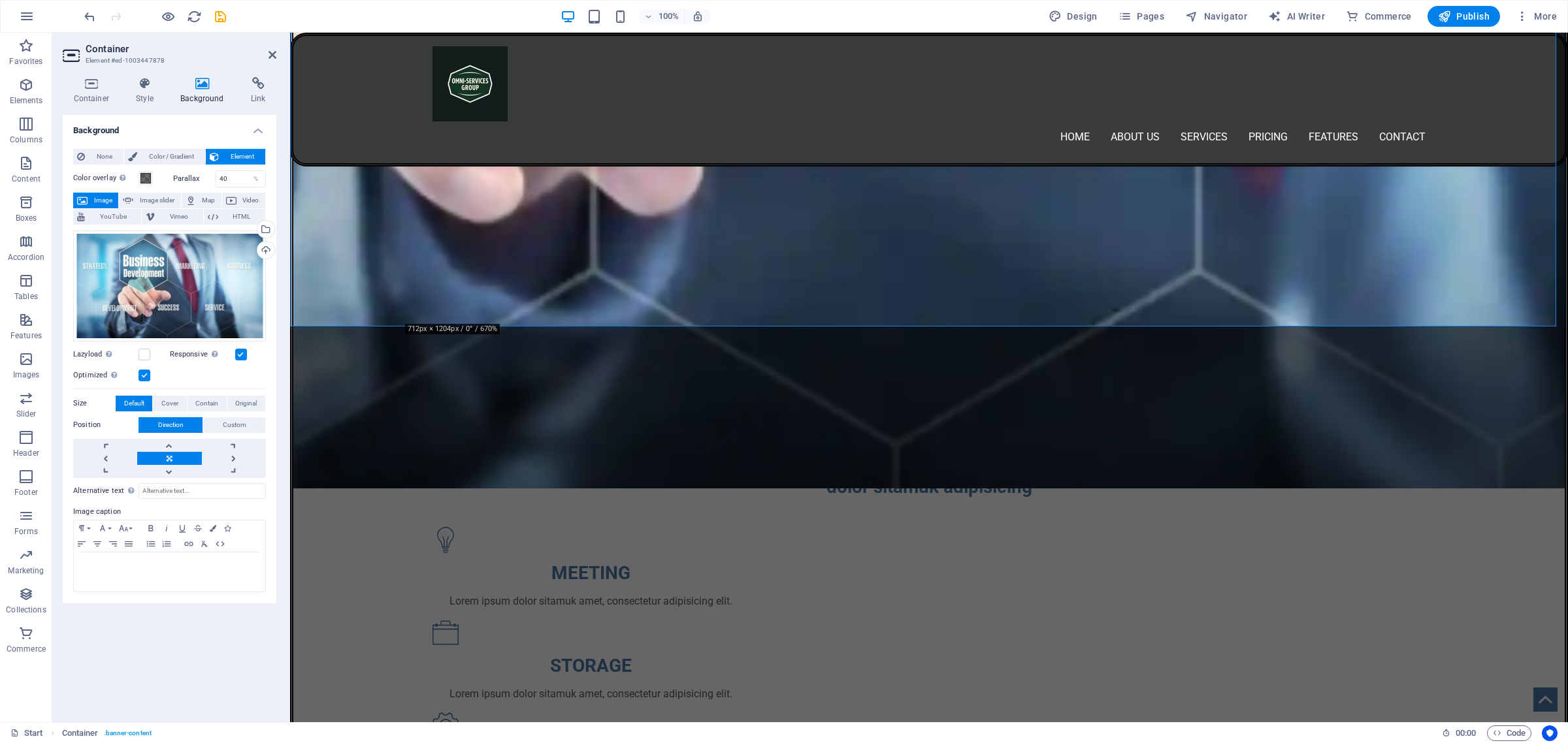
drag, startPoint x: 596, startPoint y: 510, endPoint x: 507, endPoint y: 518, distance: 89.4
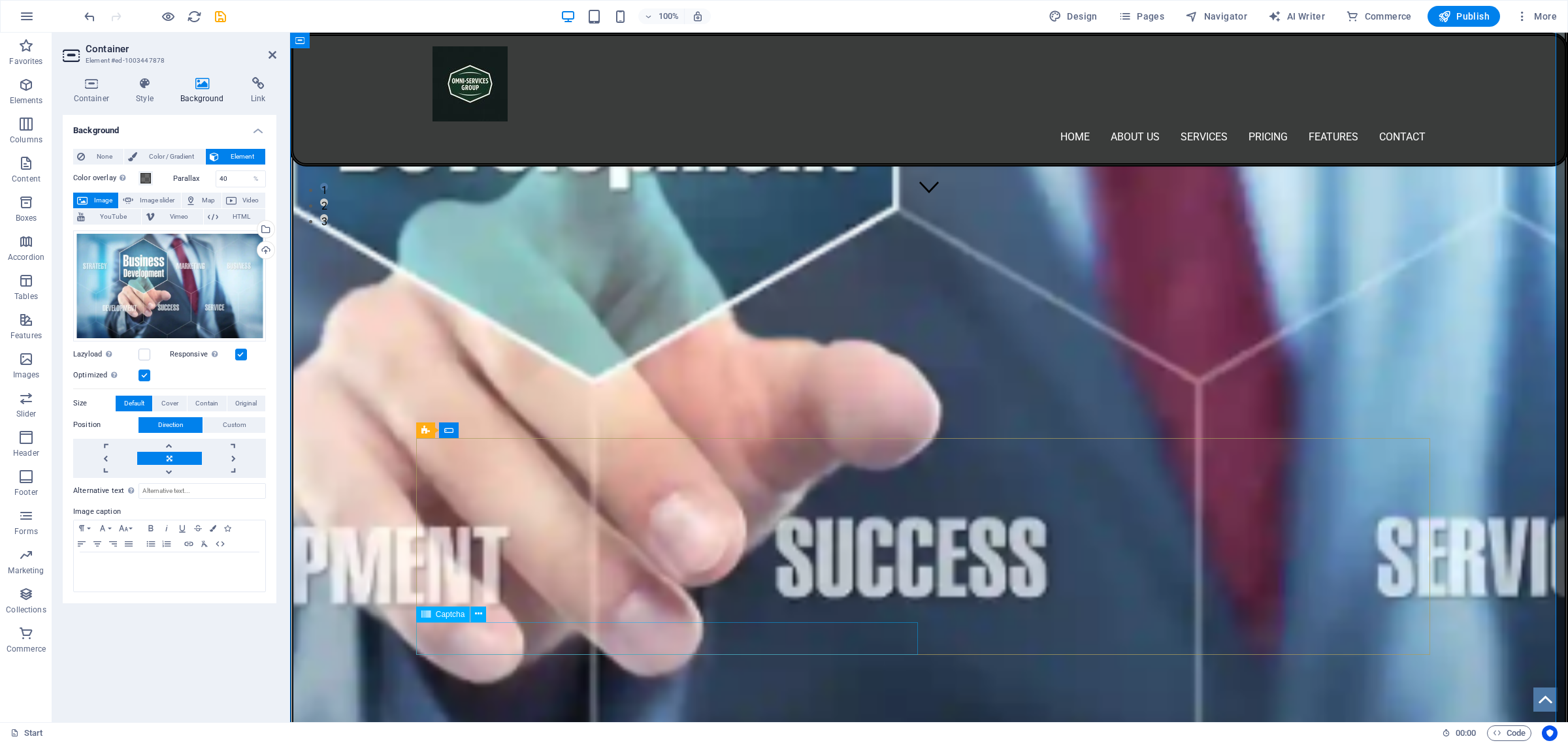
scroll to position [0, 0]
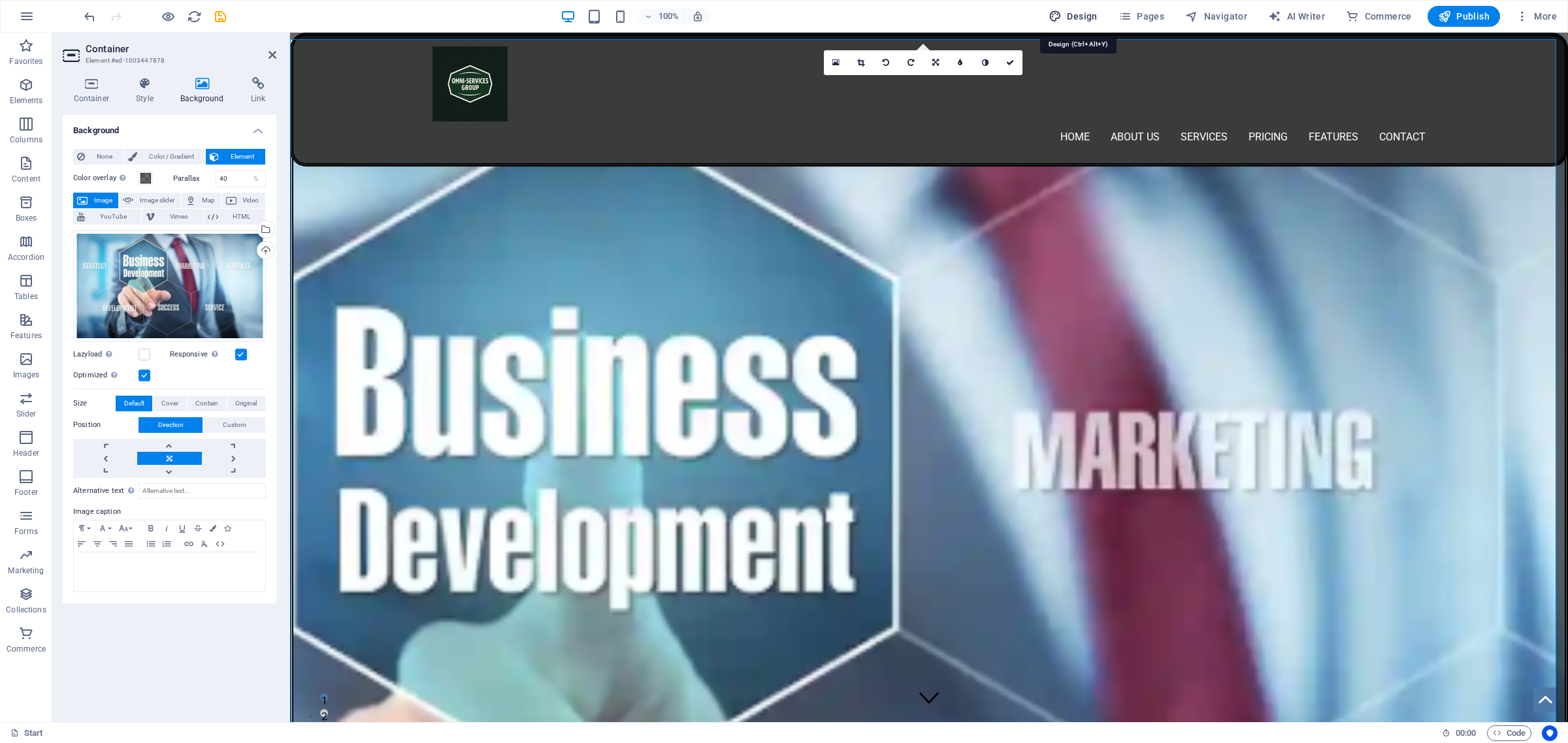
click at [1078, 19] on span "Design" at bounding box center [1073, 16] width 49 height 13
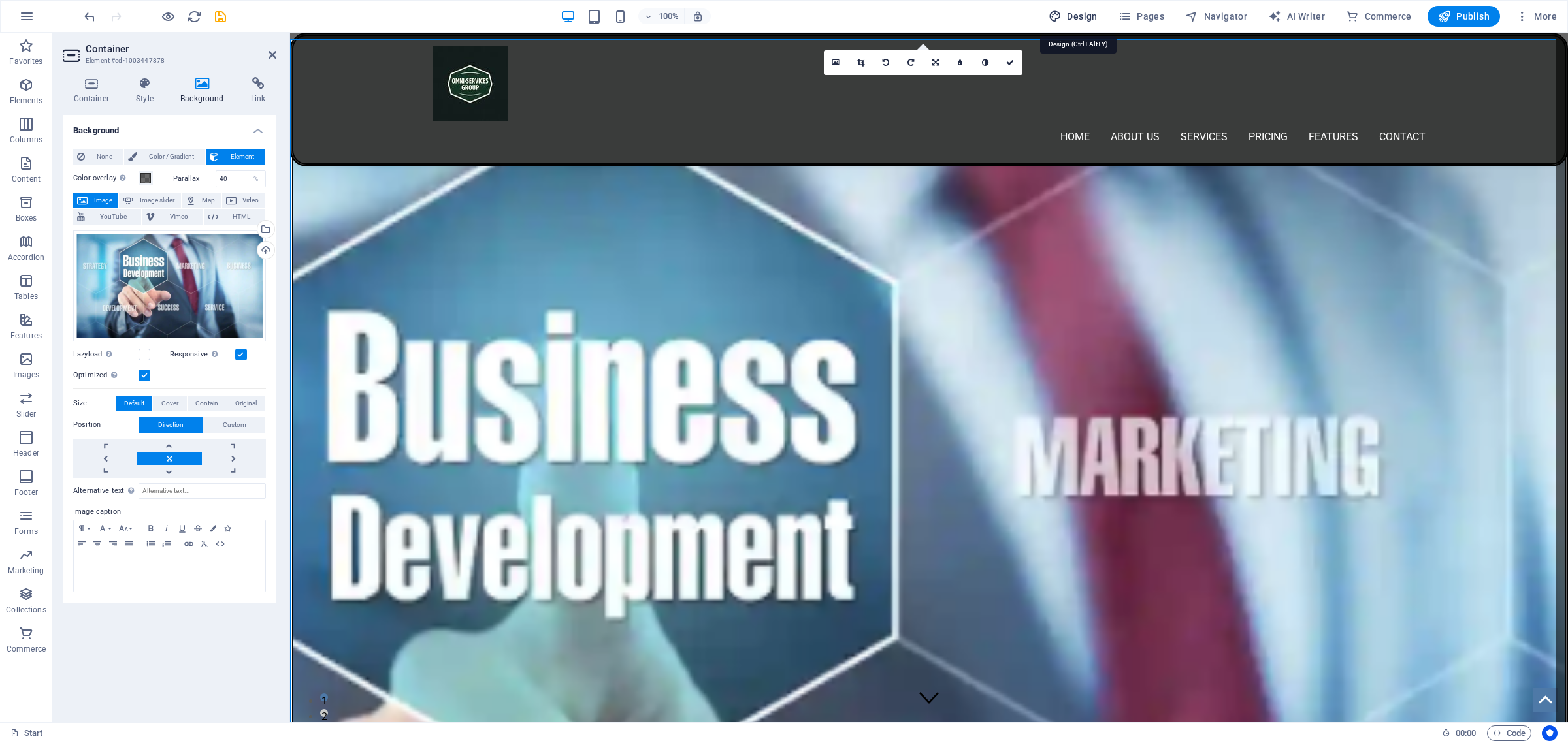
select select "rem"
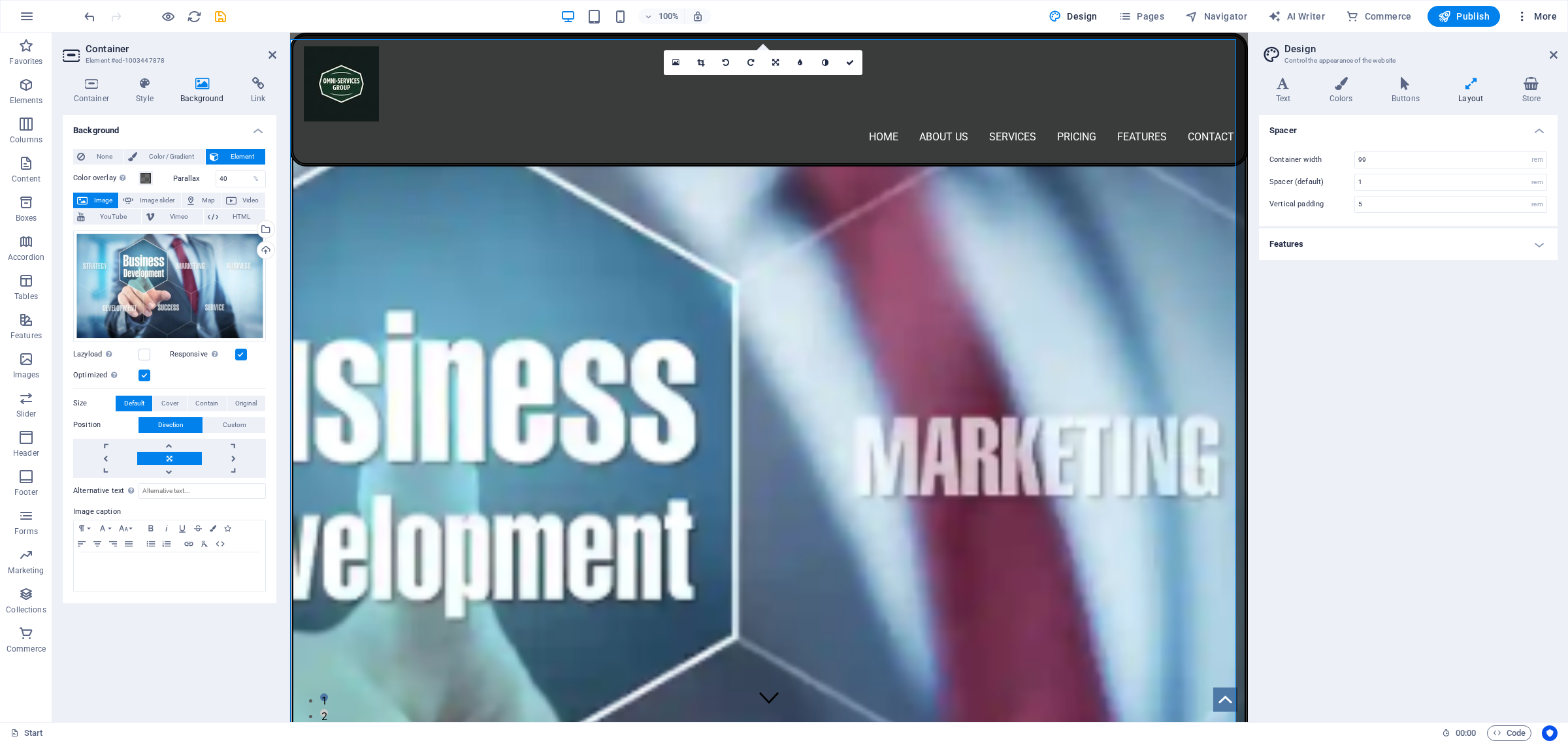
click at [1535, 20] on span "More" at bounding box center [1536, 16] width 41 height 13
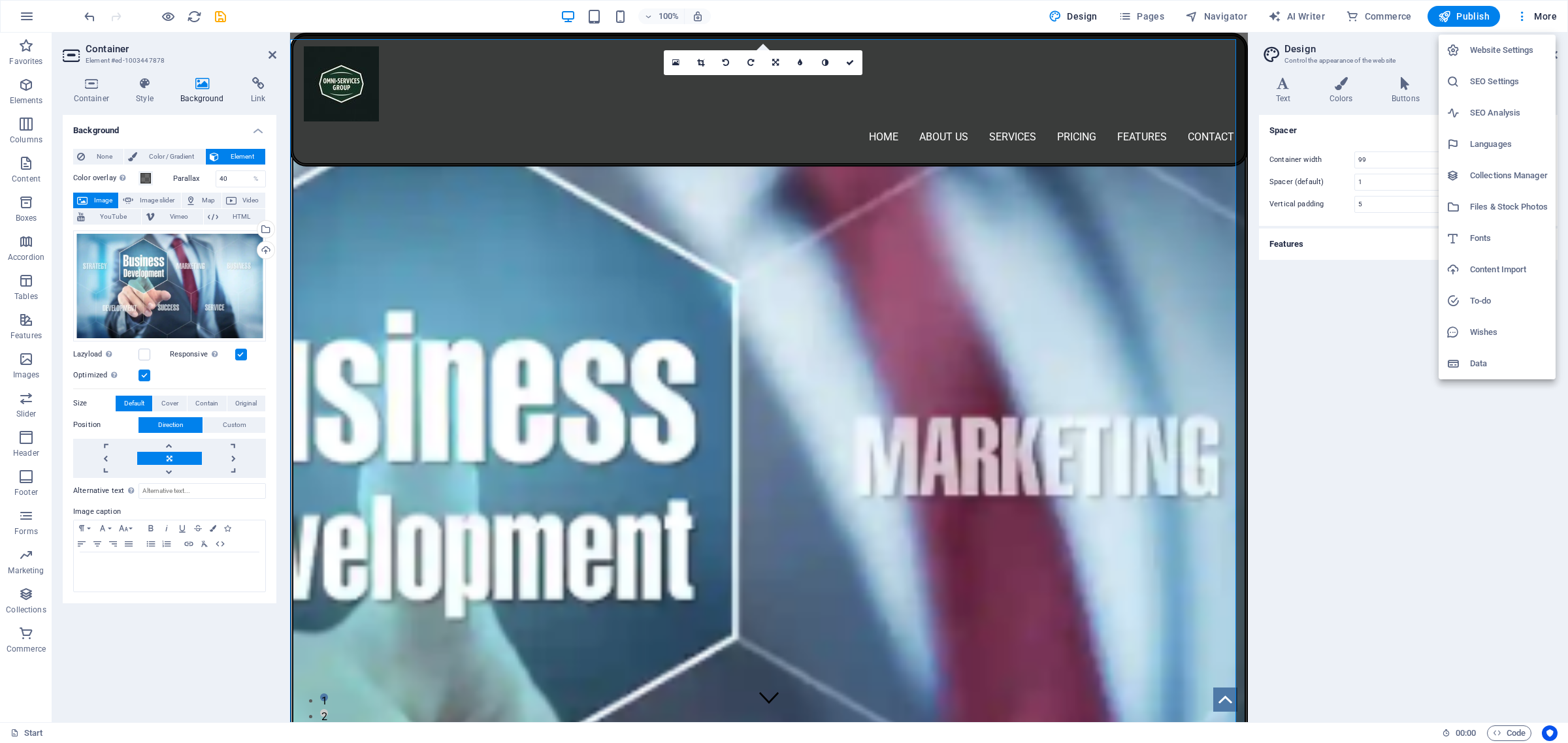
click at [1055, 13] on div at bounding box center [784, 371] width 1568 height 743
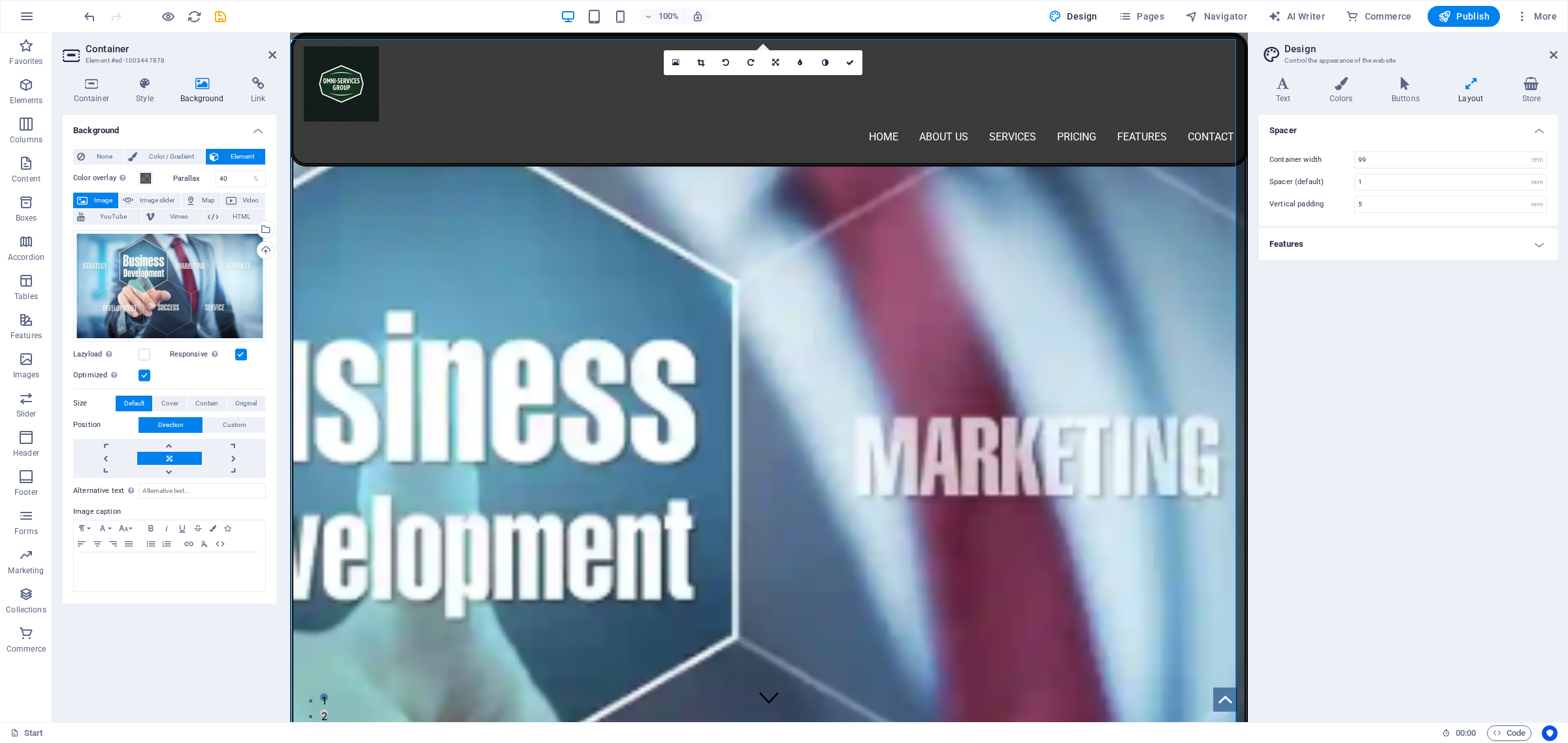
click at [1061, 17] on icon "button" at bounding box center [1055, 16] width 13 height 13
click at [1550, 54] on icon at bounding box center [1553, 55] width 8 height 10
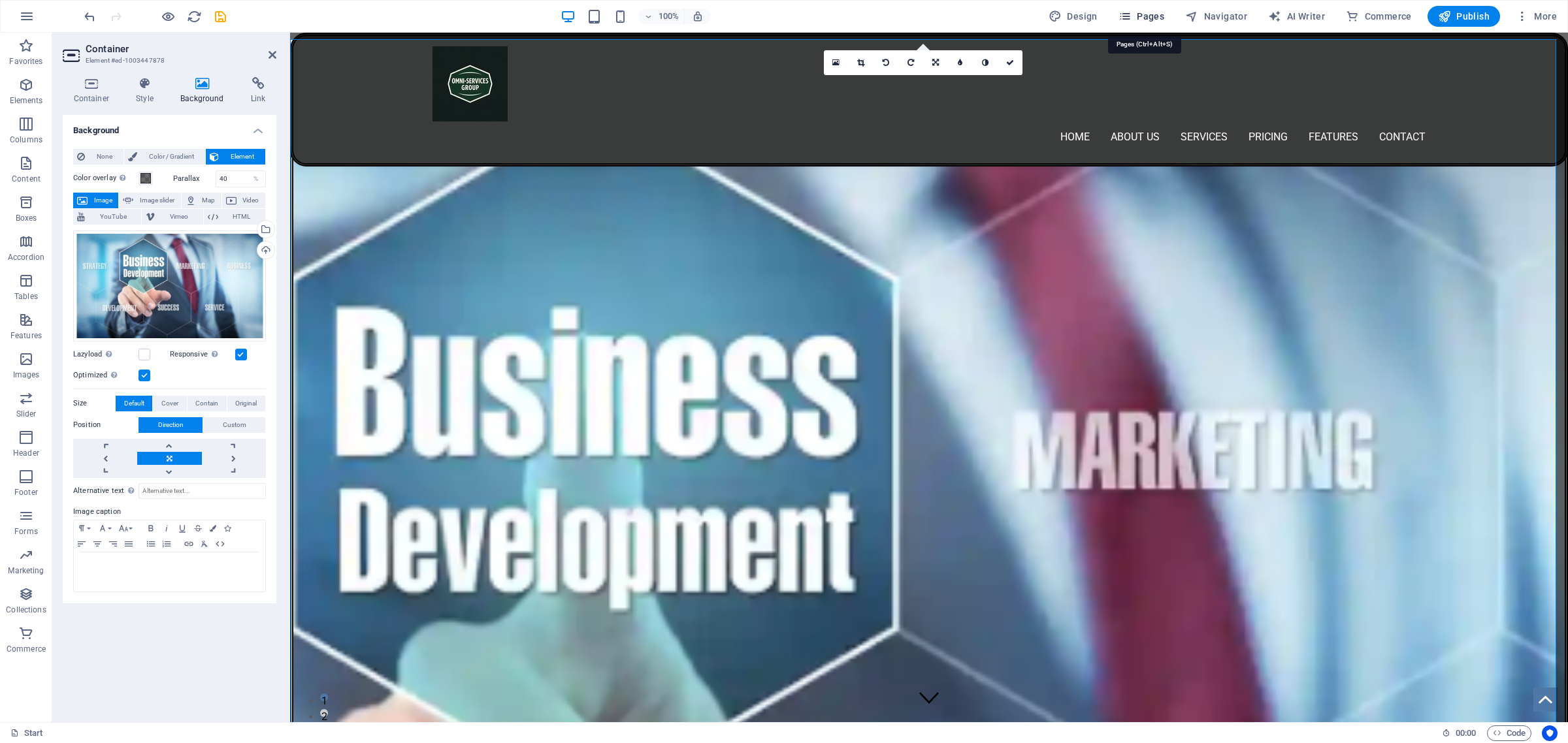
click at [1130, 18] on icon "button" at bounding box center [1125, 16] width 13 height 13
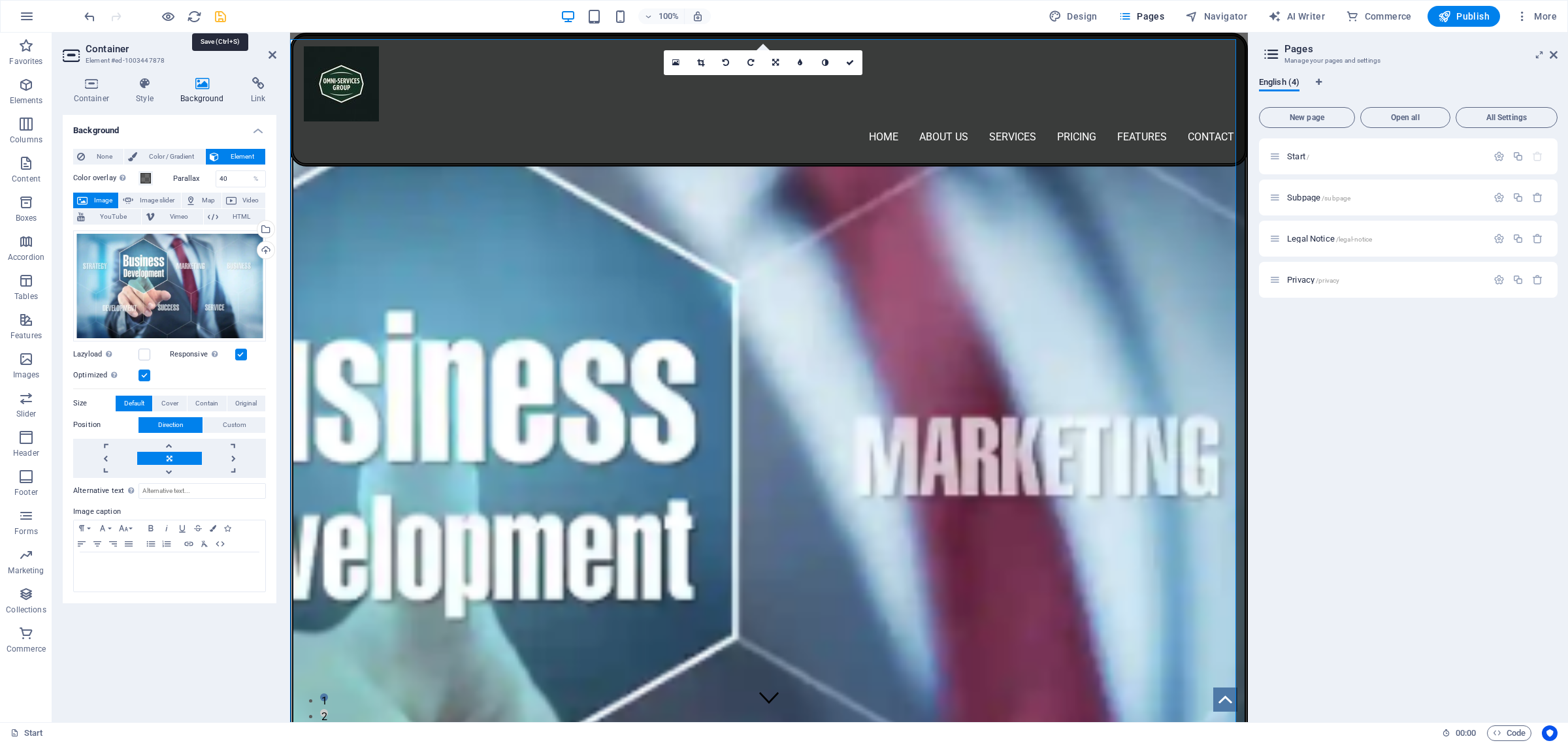
click at [222, 19] on icon "save" at bounding box center [221, 17] width 15 height 15
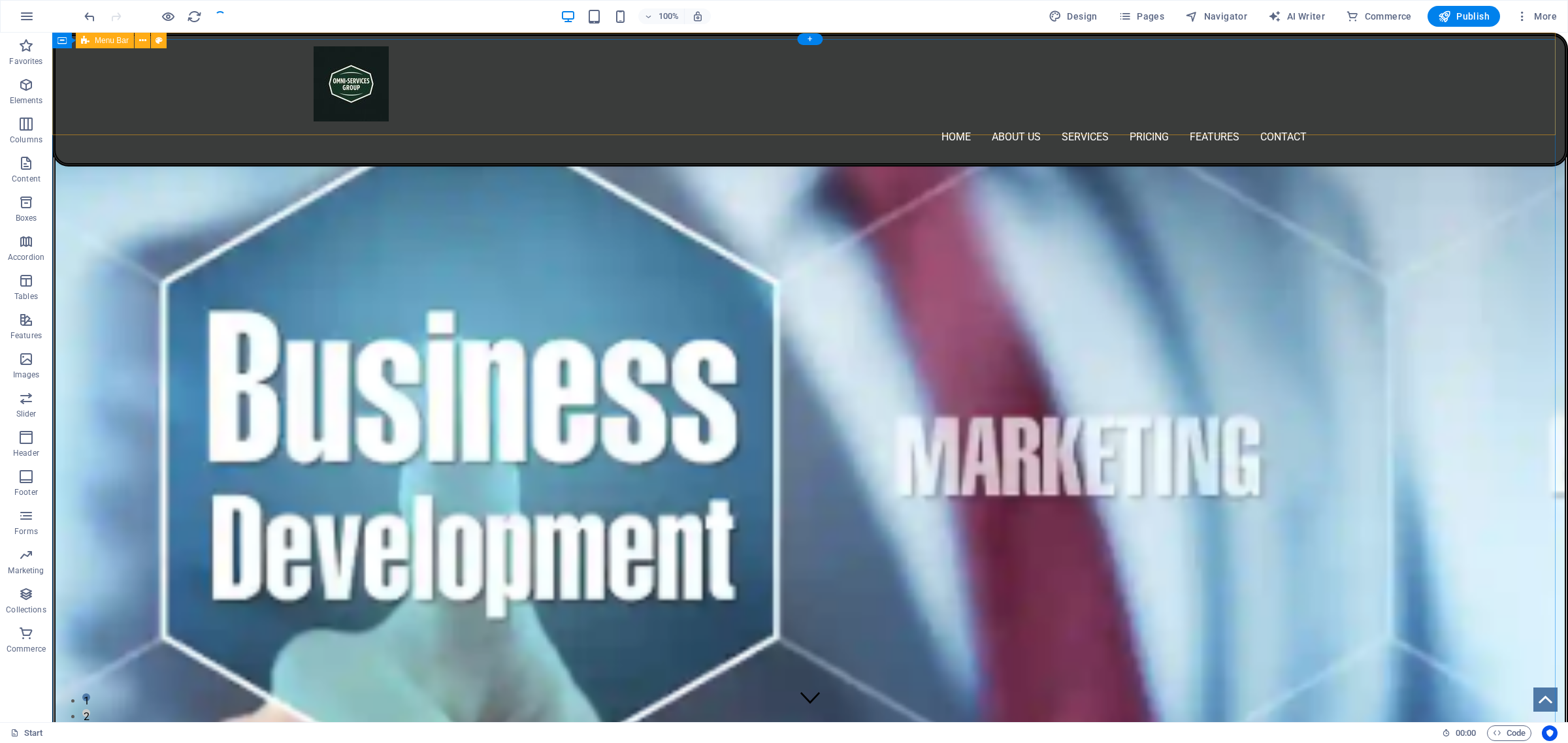
checkbox input "false"
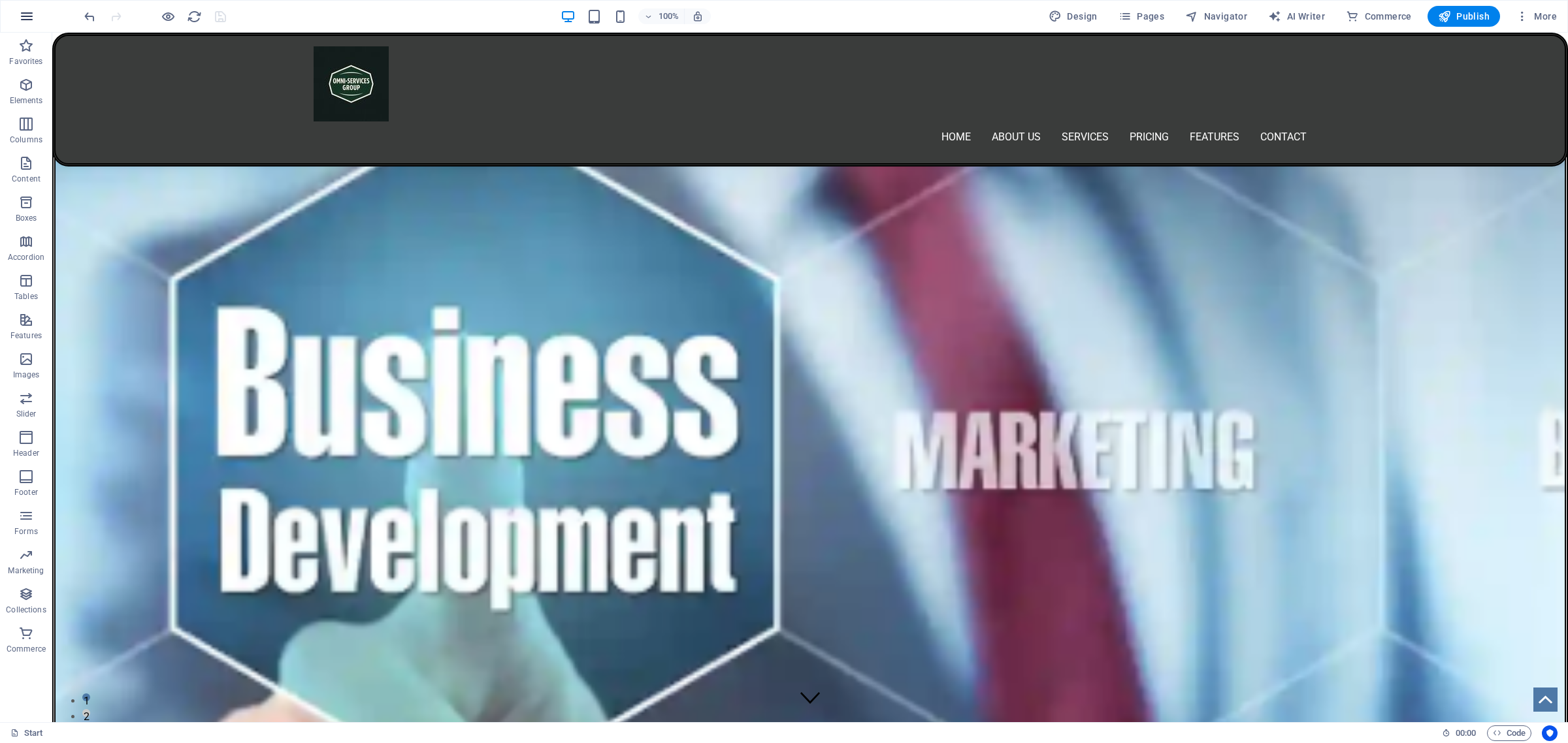
click at [24, 12] on icon "button" at bounding box center [26, 16] width 16 height 16
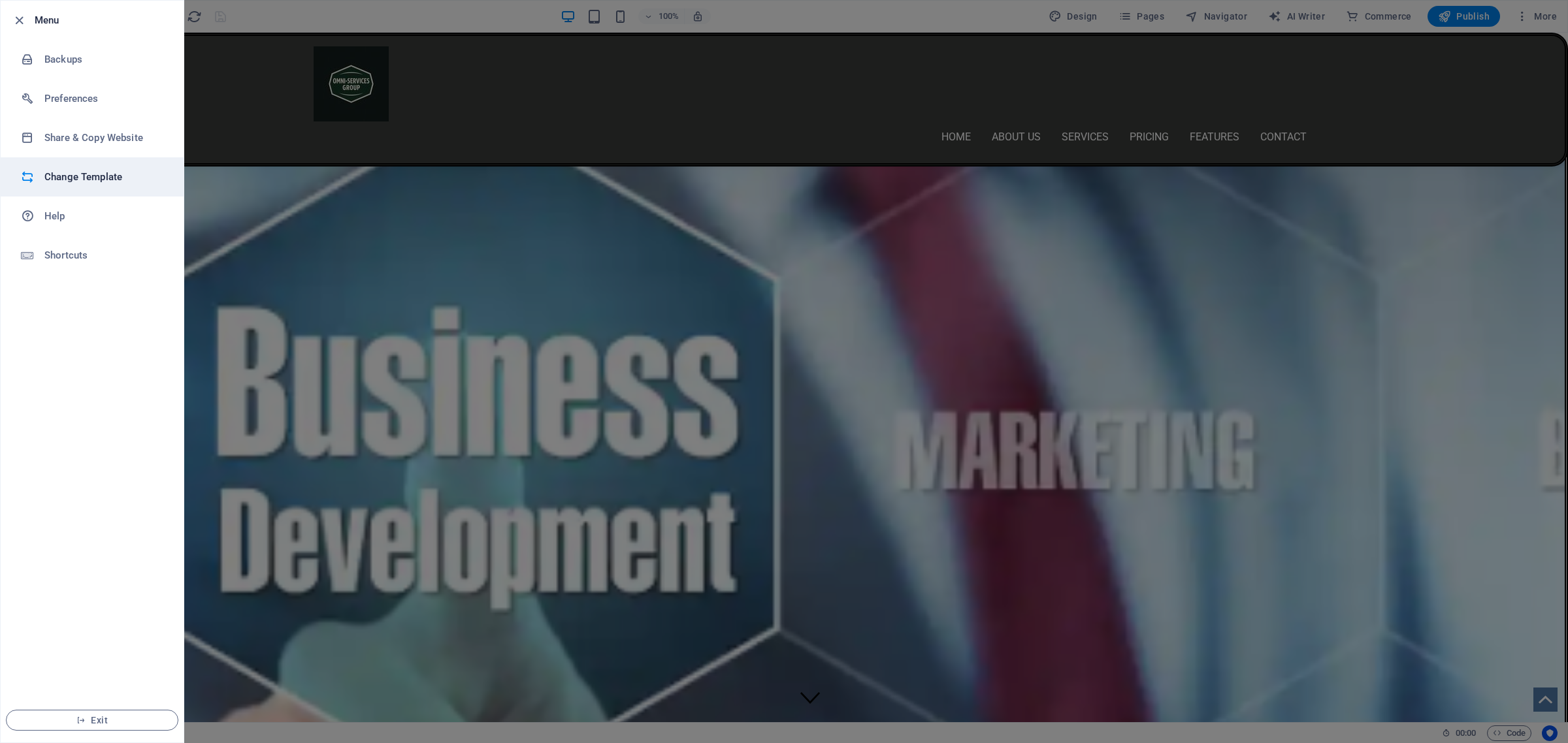
click at [89, 174] on h6 "Change Template" at bounding box center [105, 177] width 121 height 16
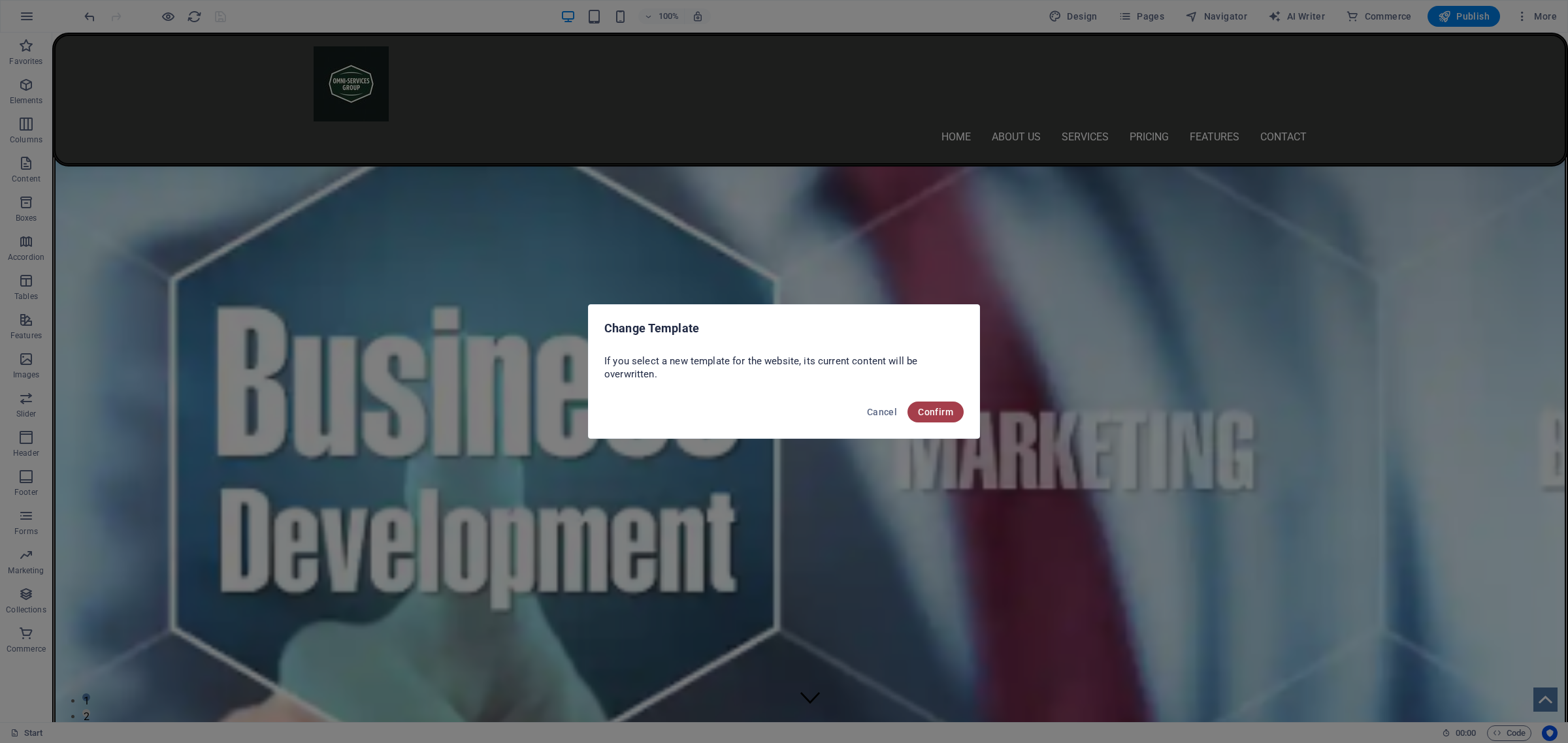
click at [944, 409] on span "Confirm" at bounding box center [935, 412] width 36 height 10
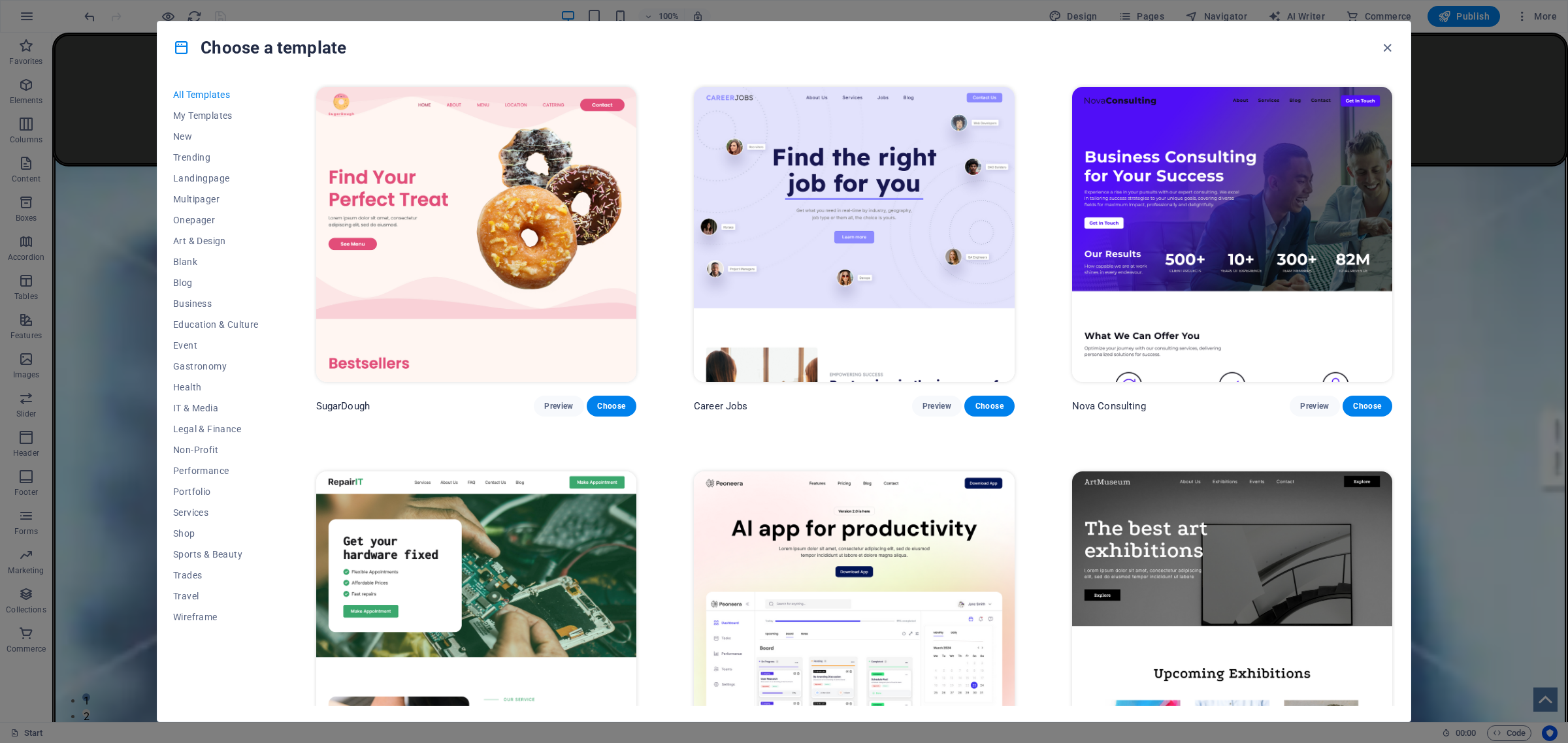
click at [1203, 178] on img at bounding box center [1232, 234] width 321 height 295
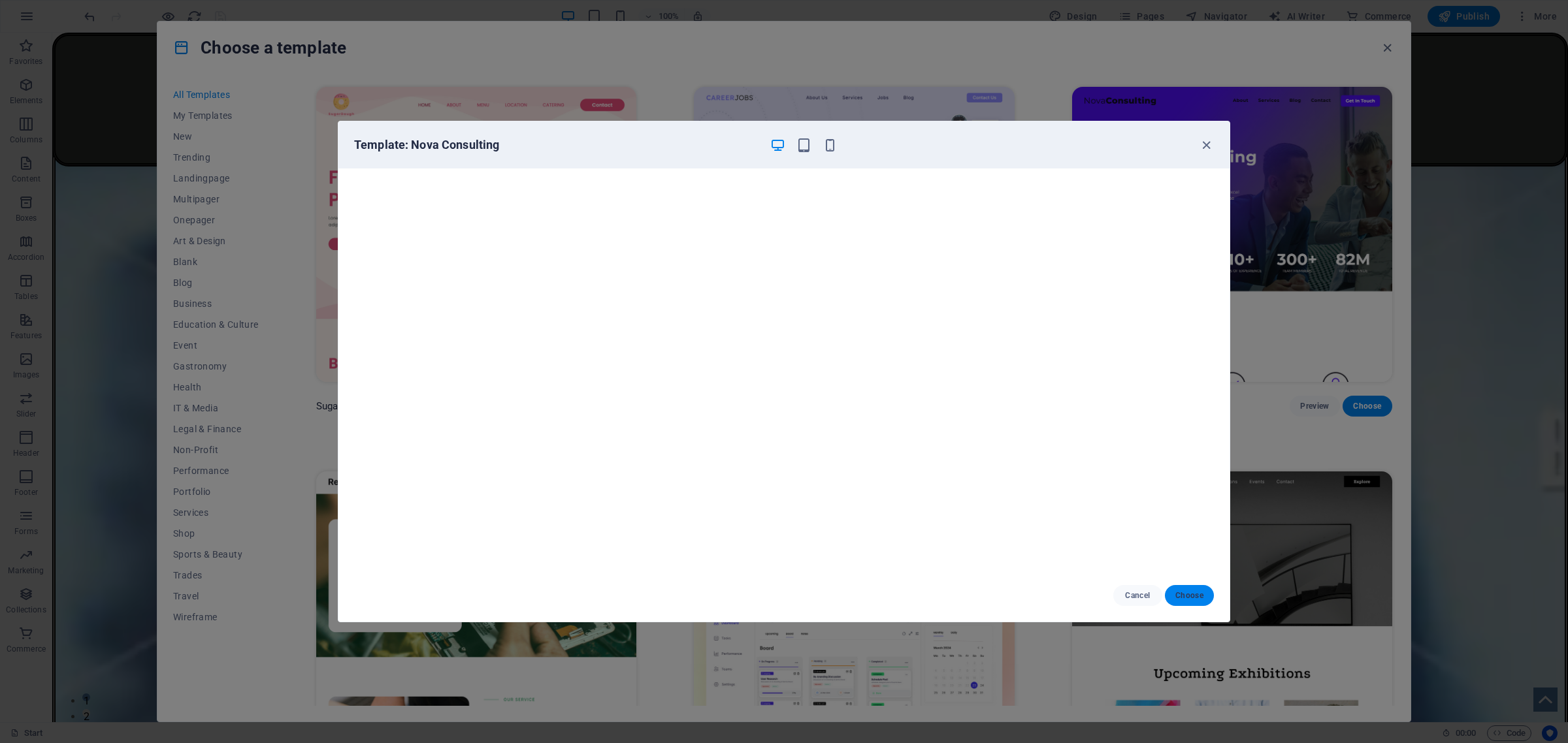
click at [1191, 594] on span "Choose" at bounding box center [1189, 595] width 28 height 10
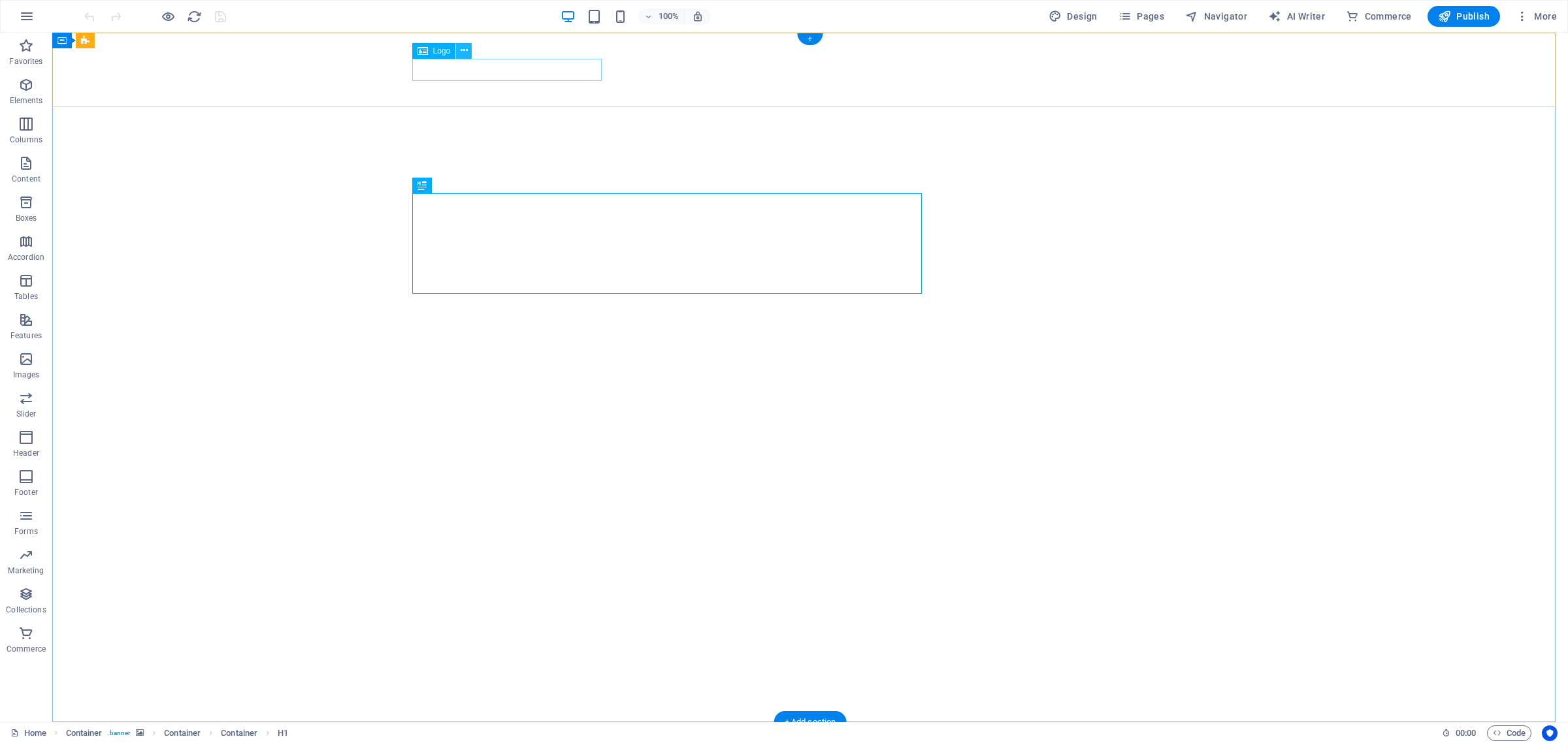
select select "px"
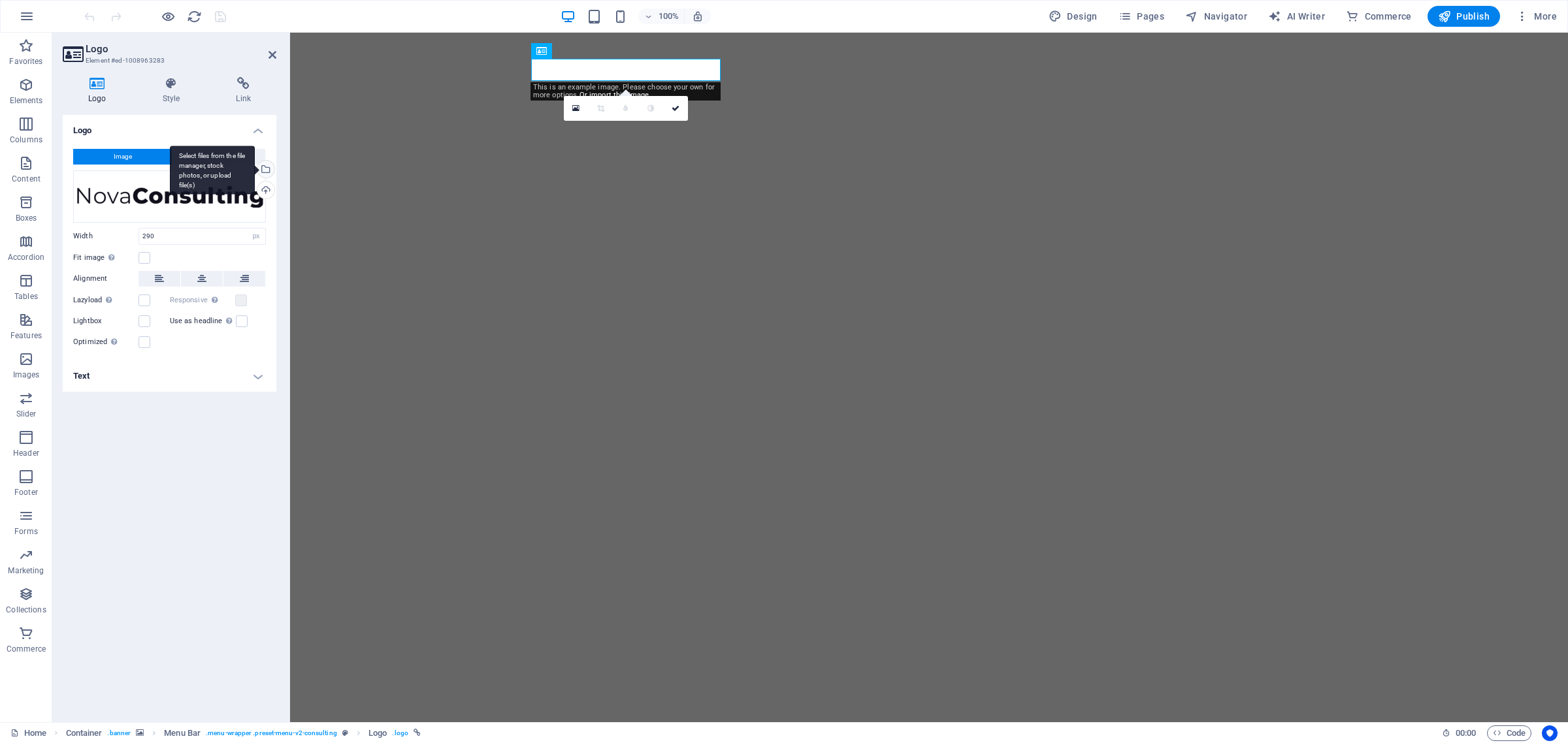
click at [255, 167] on div "Select files from the file manager, stock photos, or upload file(s)" at bounding box center [212, 170] width 85 height 49
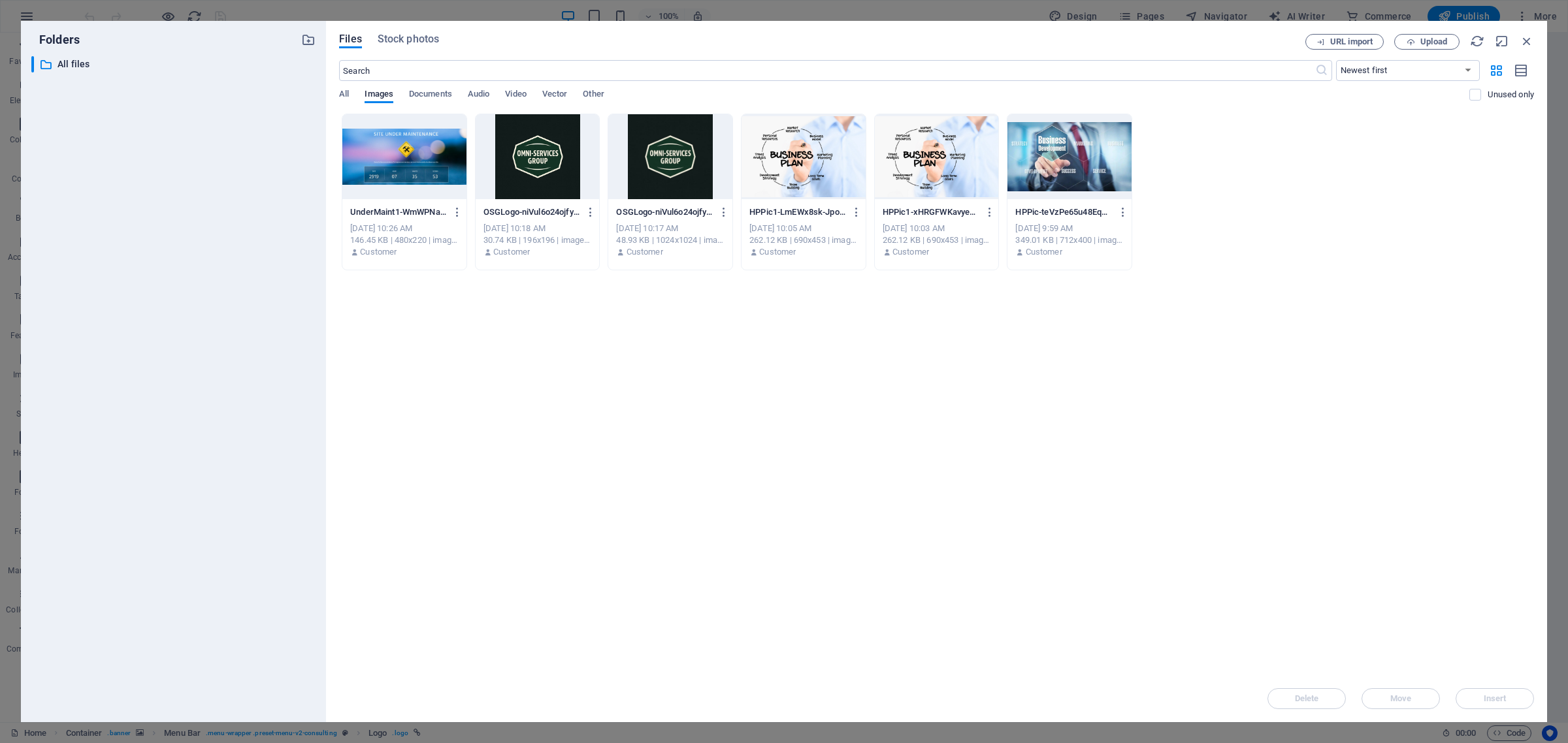
click at [526, 148] on div at bounding box center [537, 156] width 124 height 85
click at [1504, 696] on span "Insert" at bounding box center [1494, 698] width 23 height 8
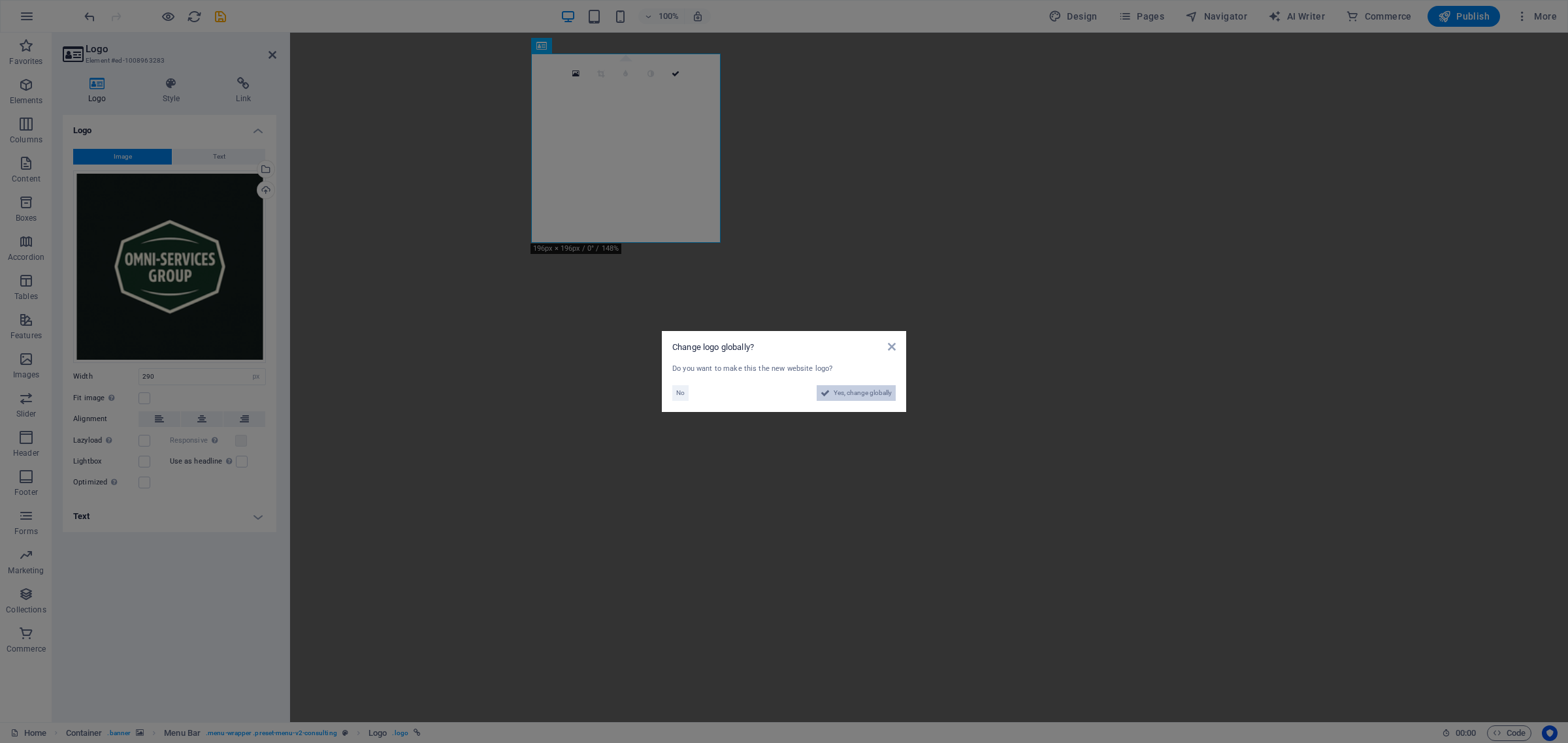
click at [853, 392] on span "Yes, change globally" at bounding box center [863, 393] width 58 height 16
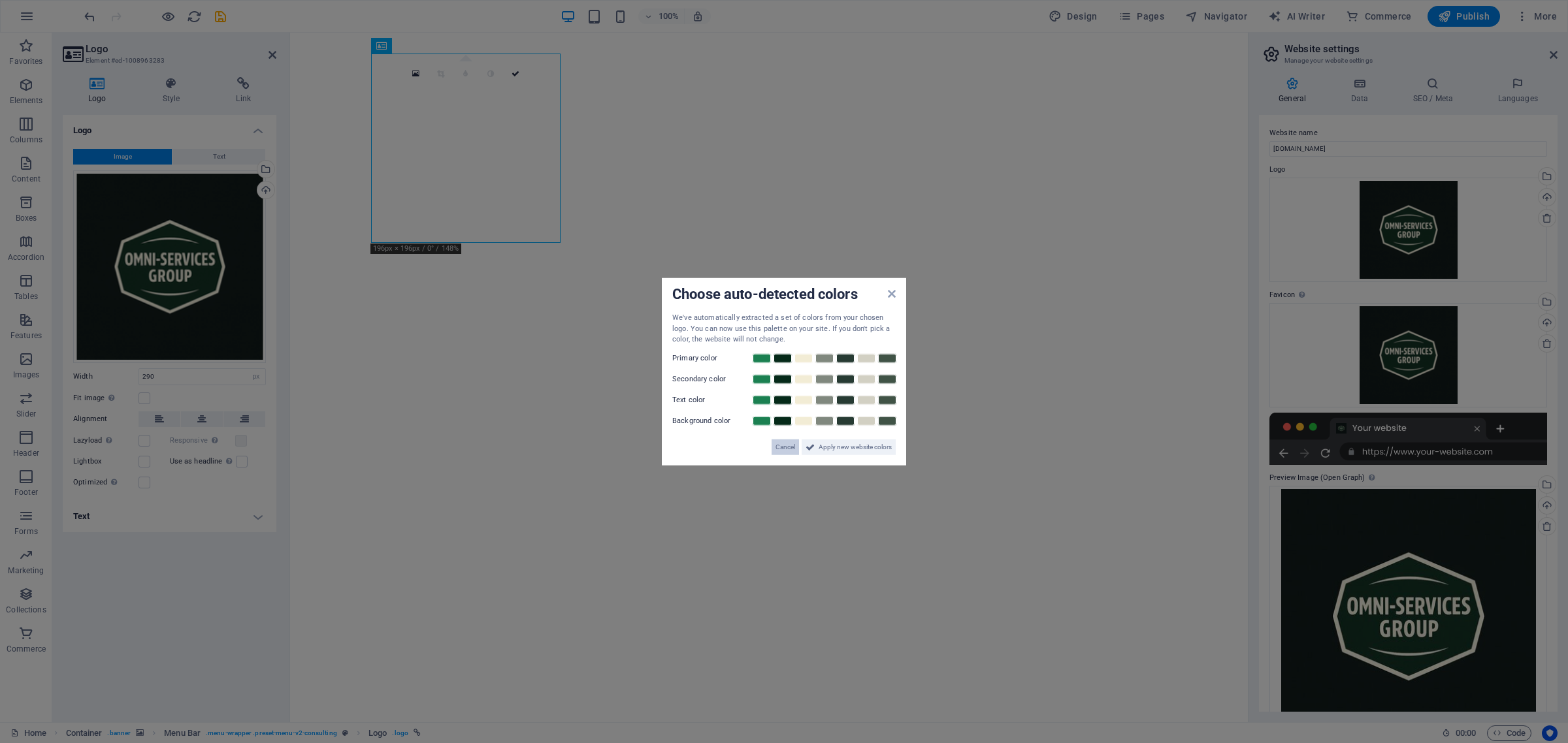
click at [781, 445] on span "Cancel" at bounding box center [785, 446] width 19 height 16
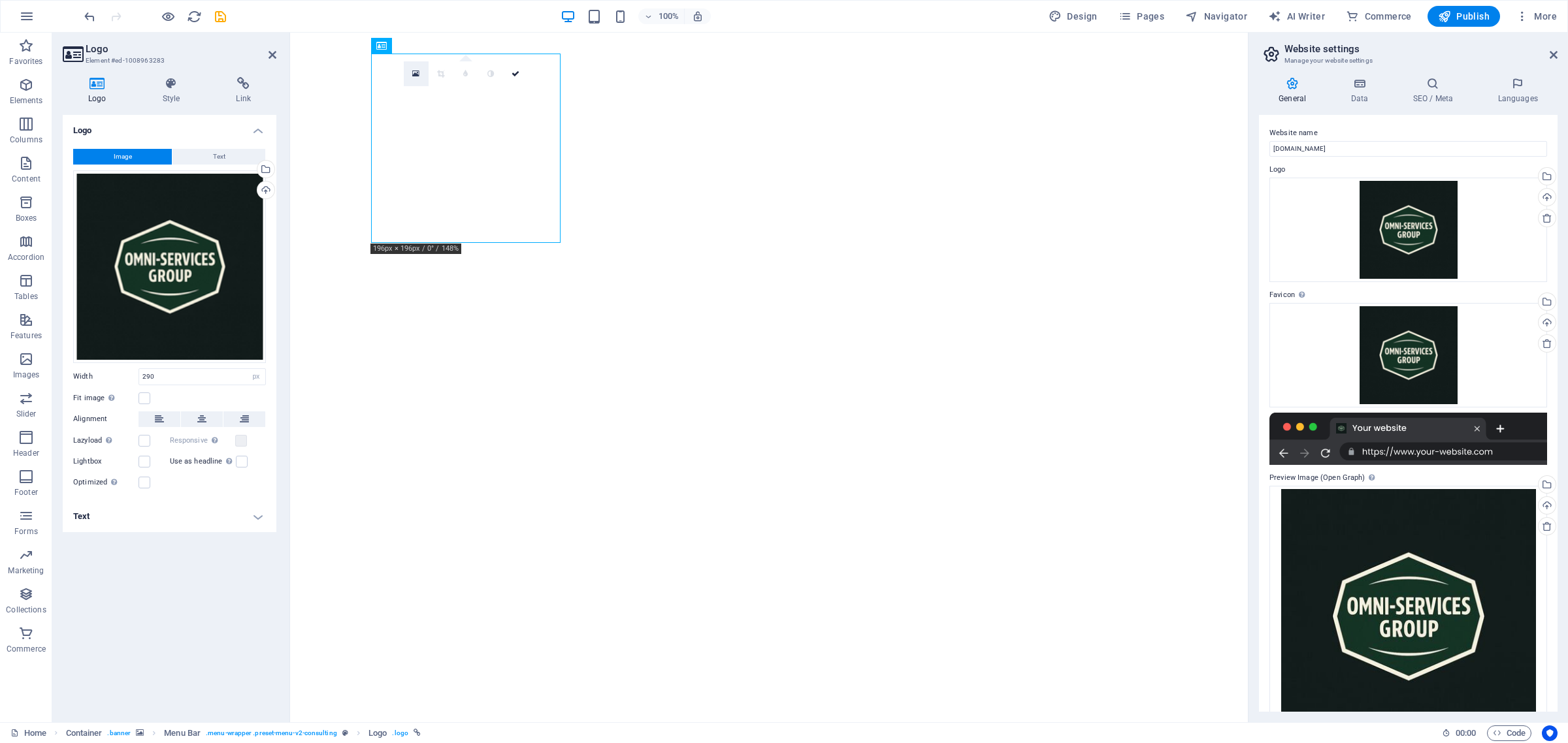
click at [413, 75] on icon at bounding box center [415, 74] width 7 height 9
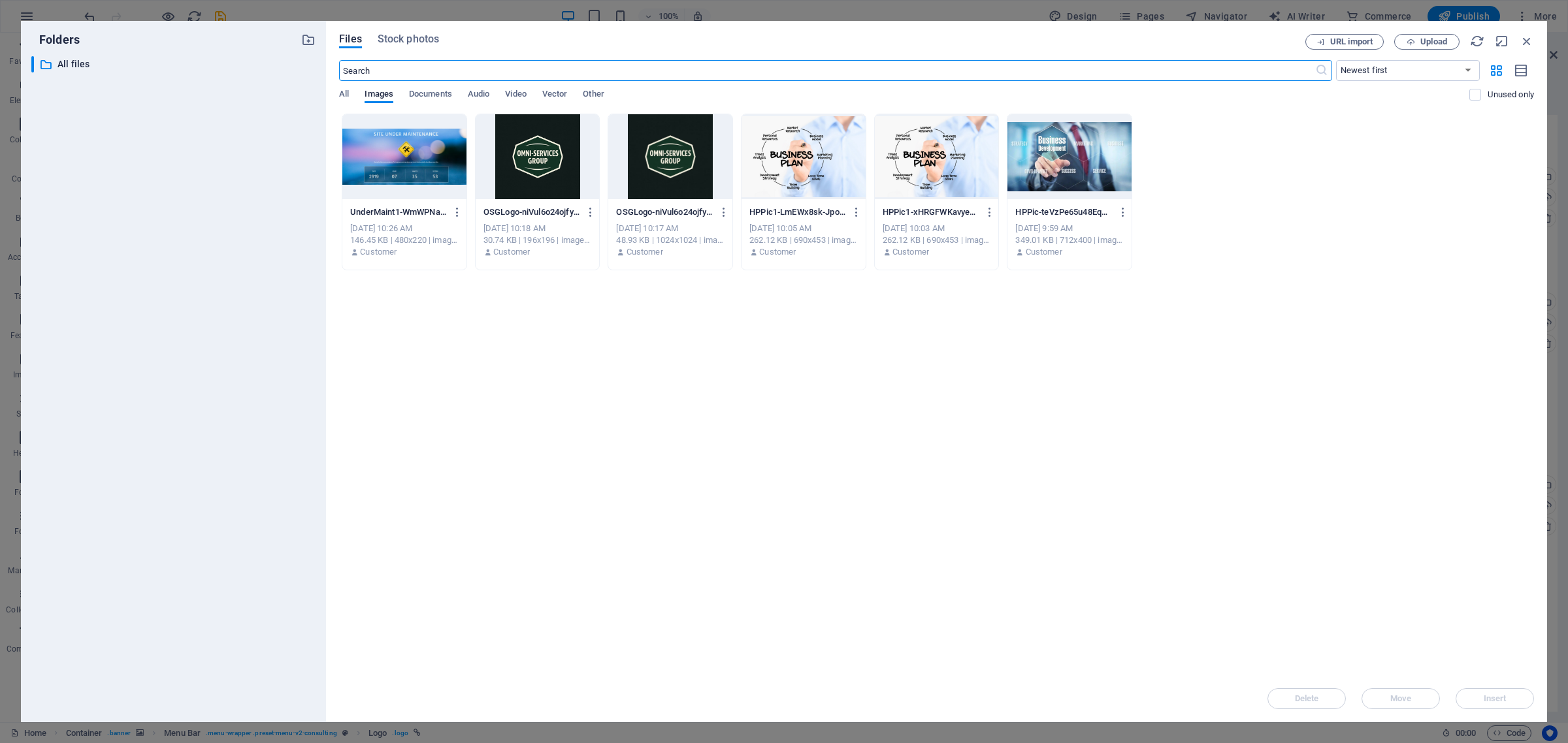
click at [518, 132] on div at bounding box center [537, 156] width 124 height 85
click at [1487, 697] on span "Insert" at bounding box center [1494, 698] width 23 height 8
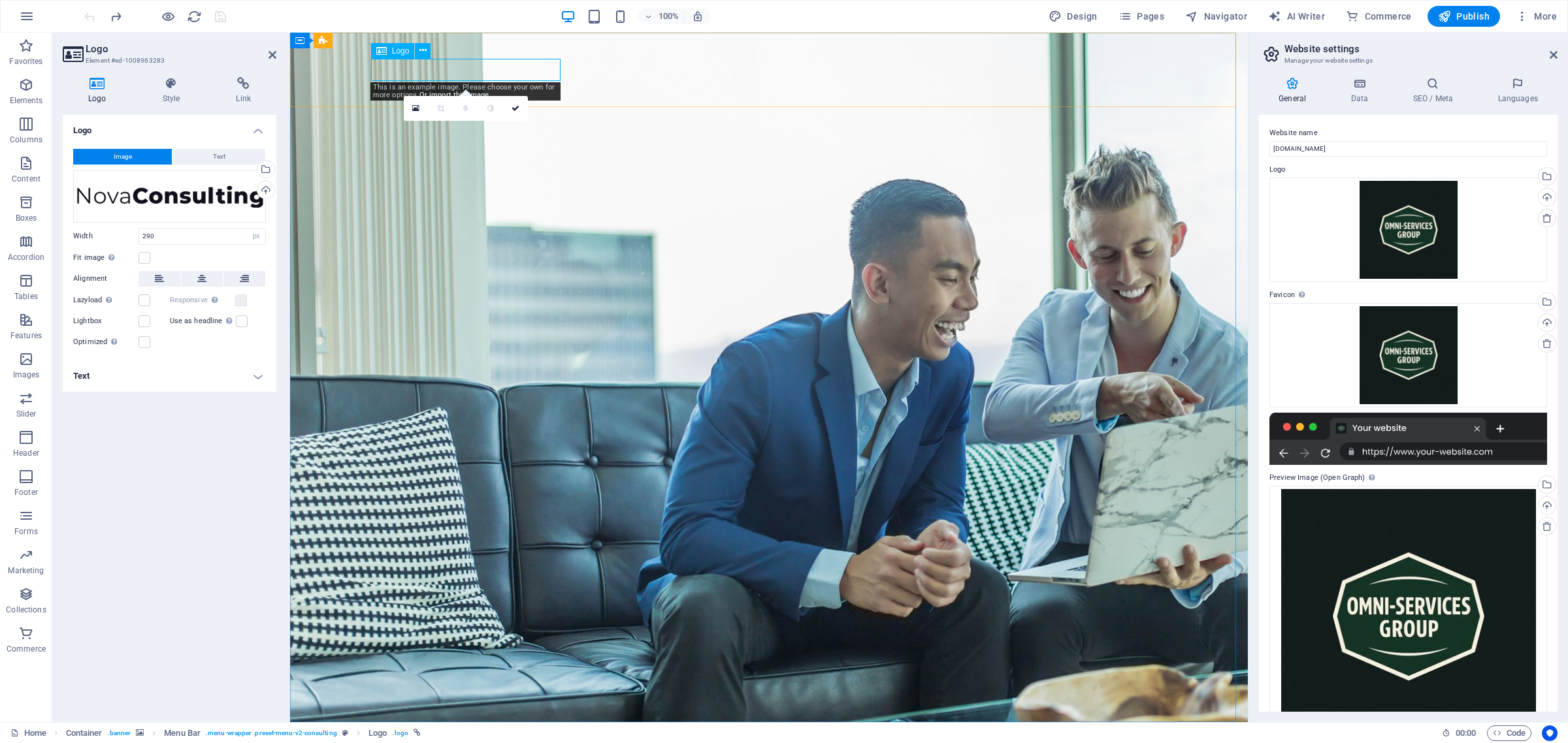
click at [478, 742] on div at bounding box center [769, 754] width 784 height 23
click at [168, 89] on icon at bounding box center [171, 83] width 69 height 13
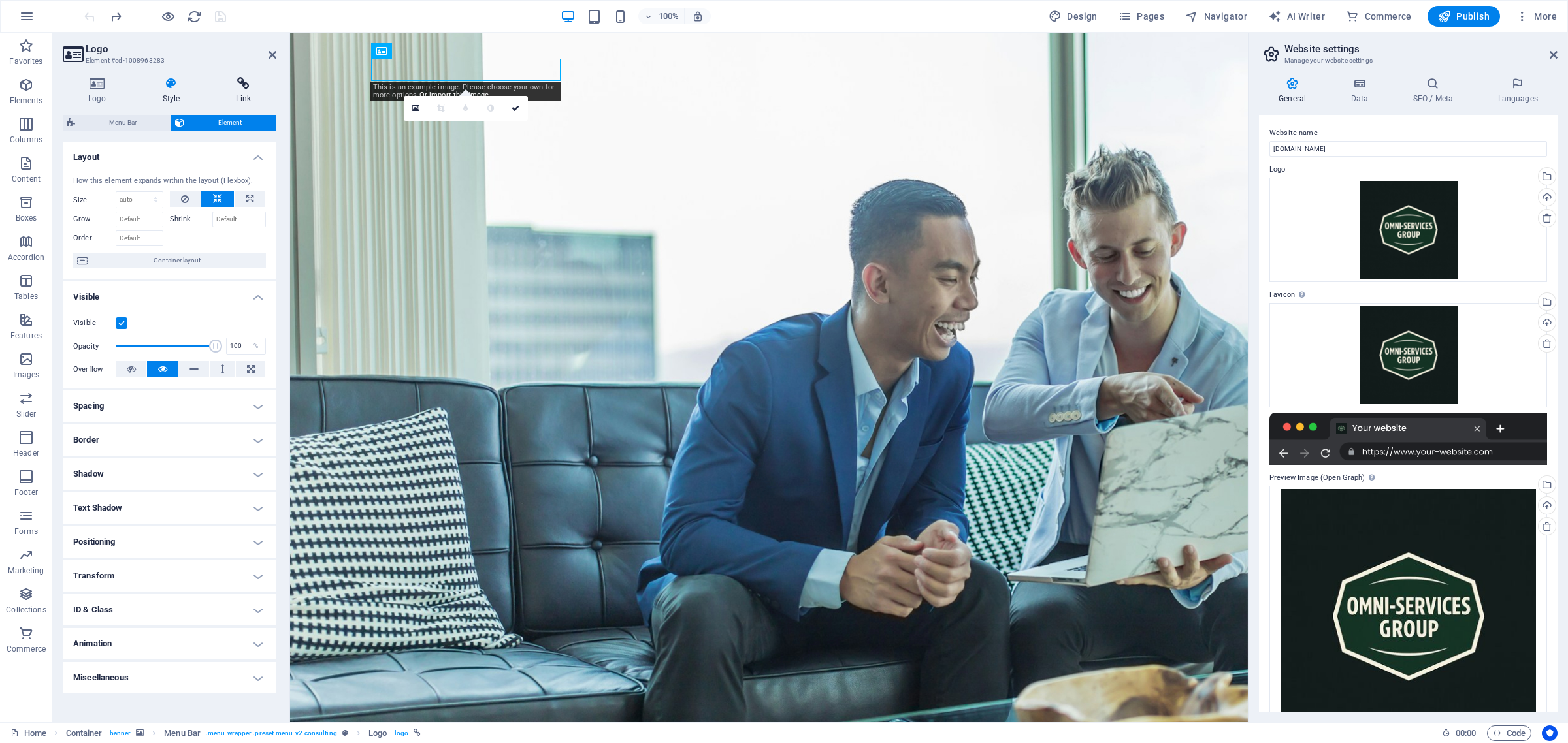
click at [237, 88] on icon at bounding box center [244, 83] width 66 height 13
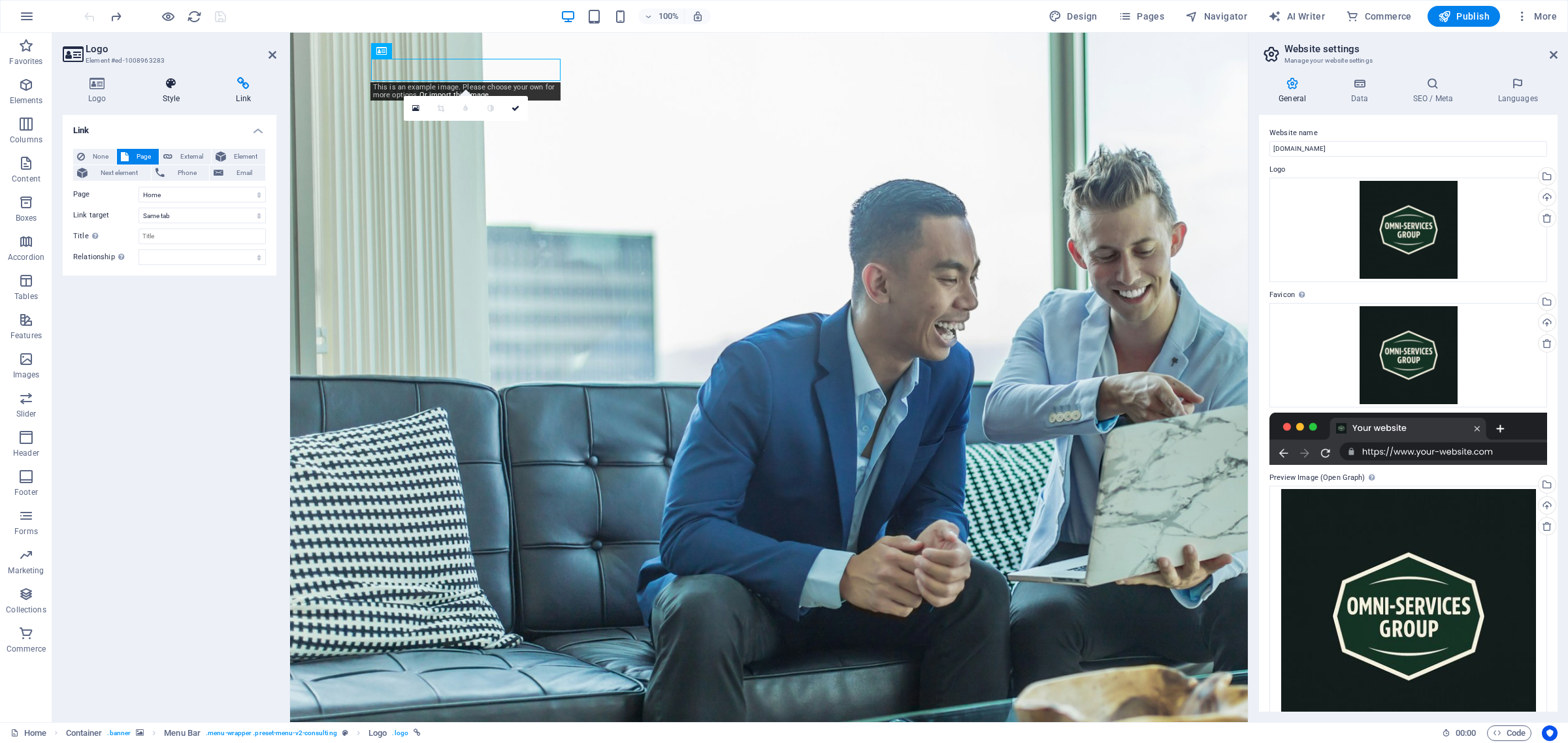
click at [167, 93] on h4 "Style" at bounding box center [173, 90] width 74 height 27
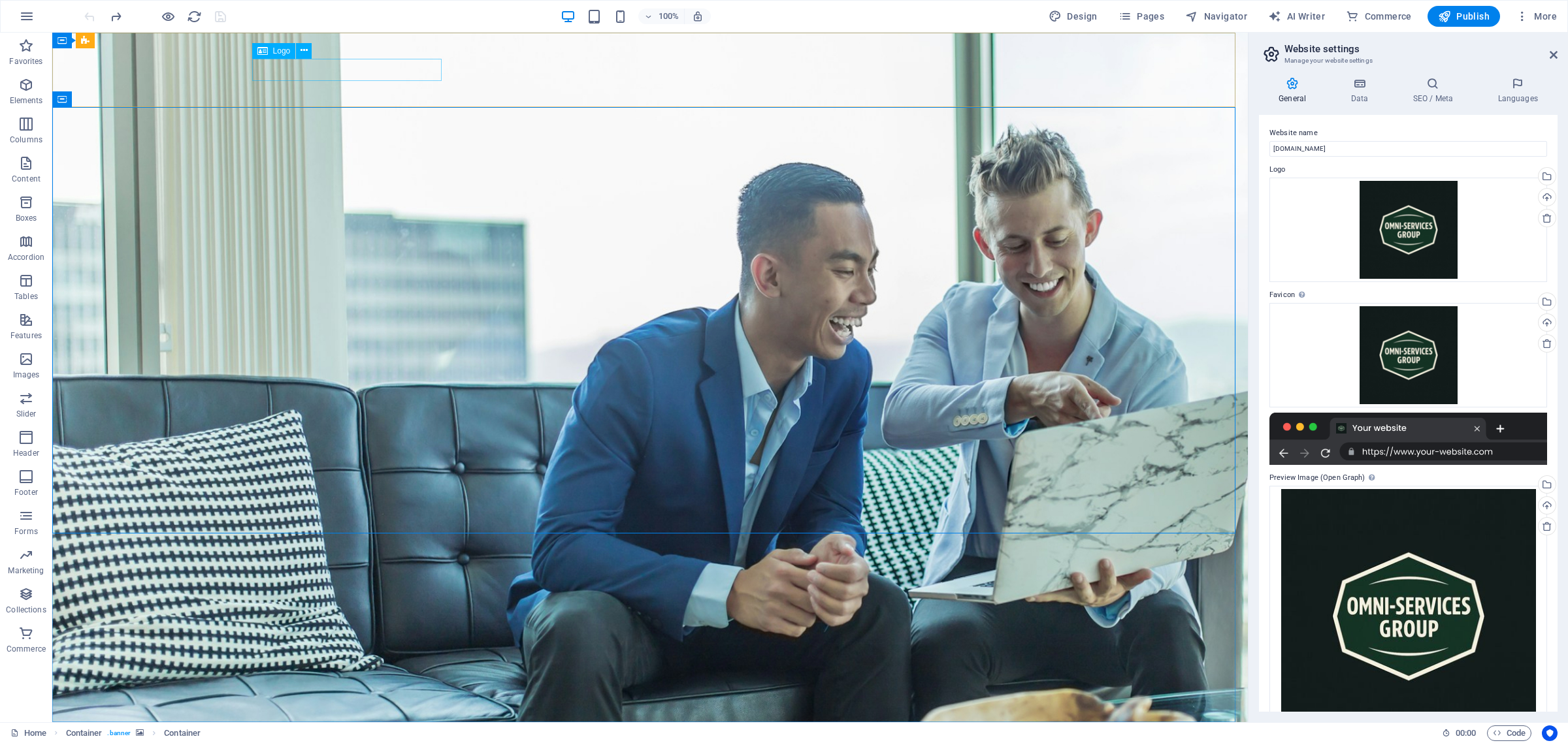
click at [281, 53] on span "Logo" at bounding box center [282, 51] width 18 height 8
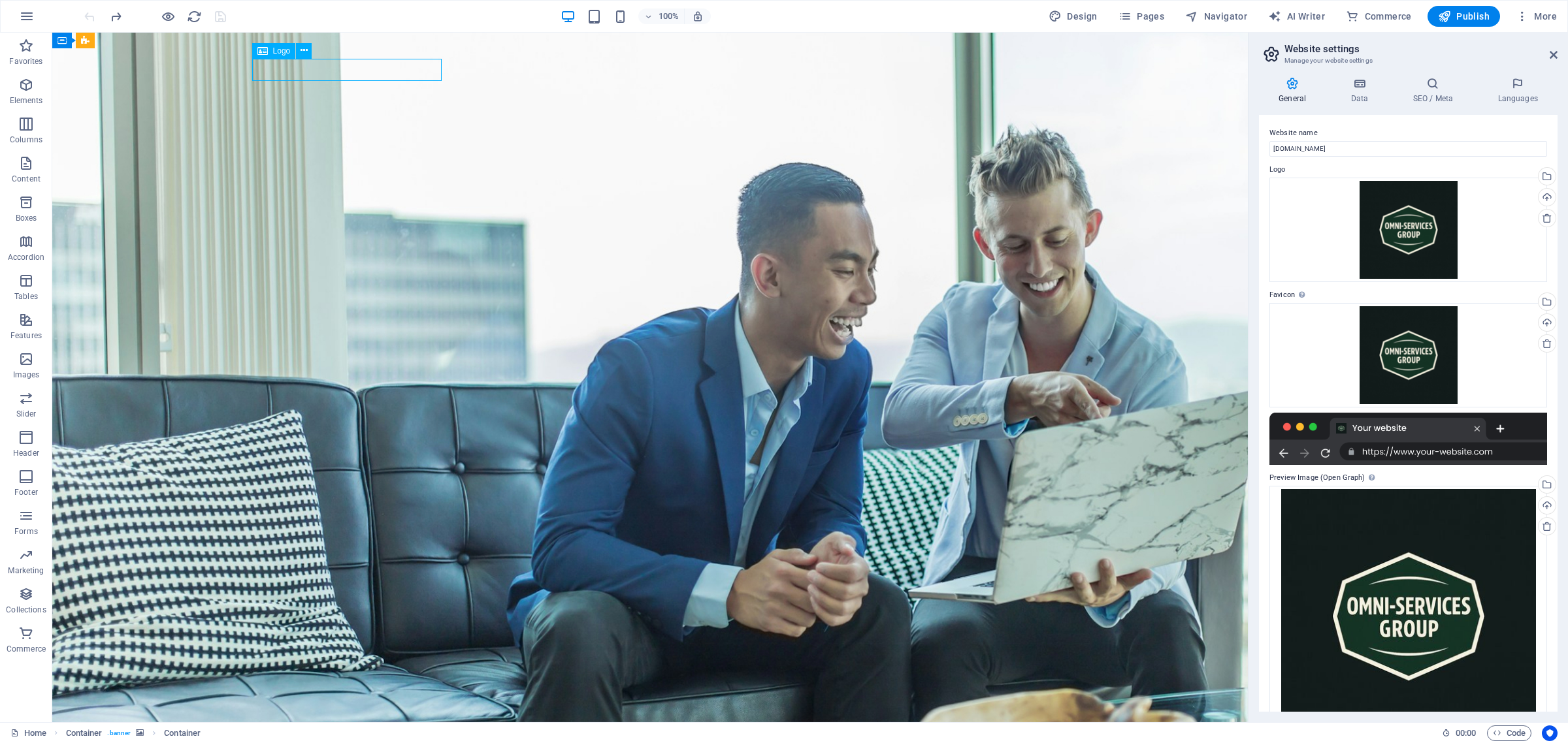
click at [281, 53] on span "Logo" at bounding box center [282, 51] width 18 height 8
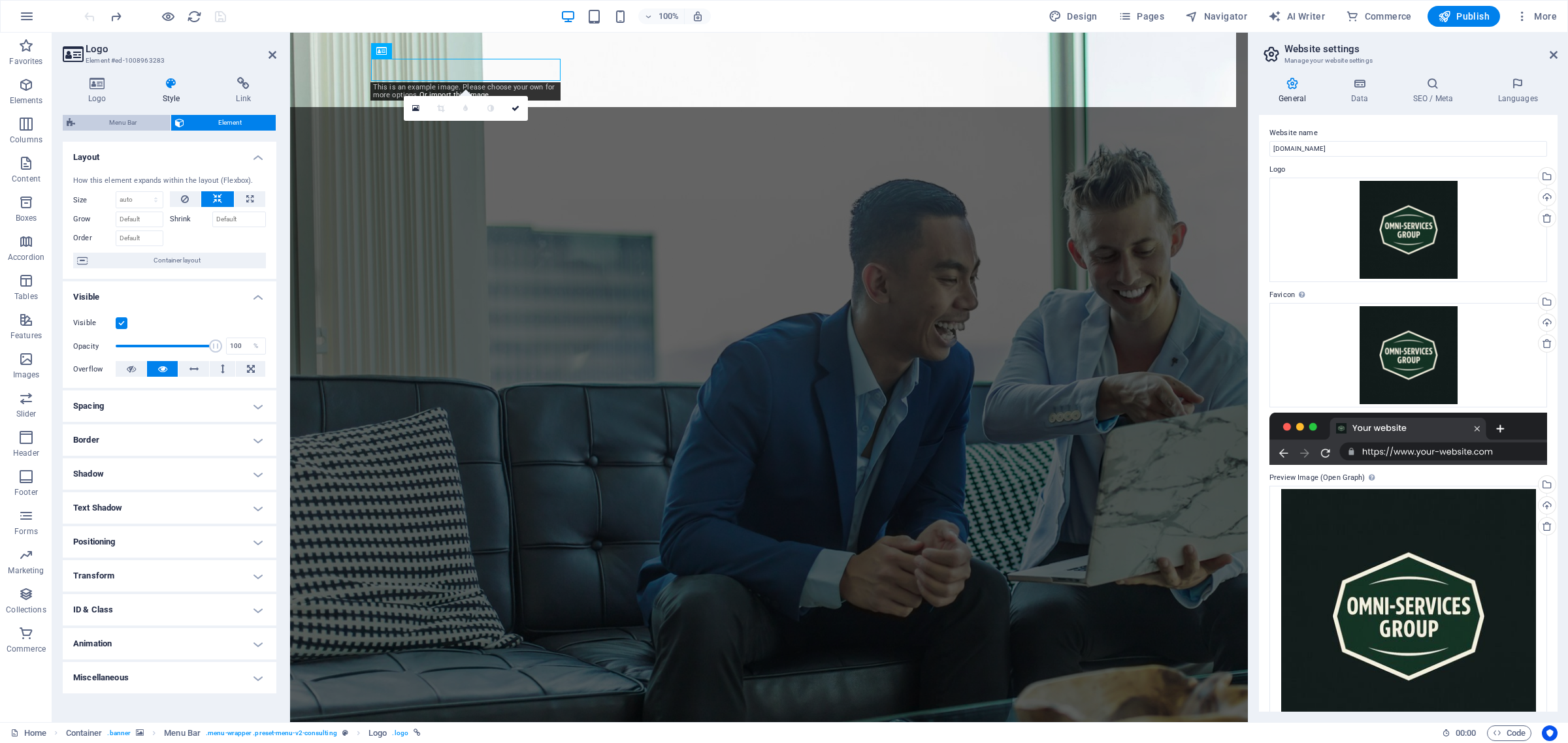
click at [129, 125] on span "Menu Bar" at bounding box center [123, 123] width 88 height 16
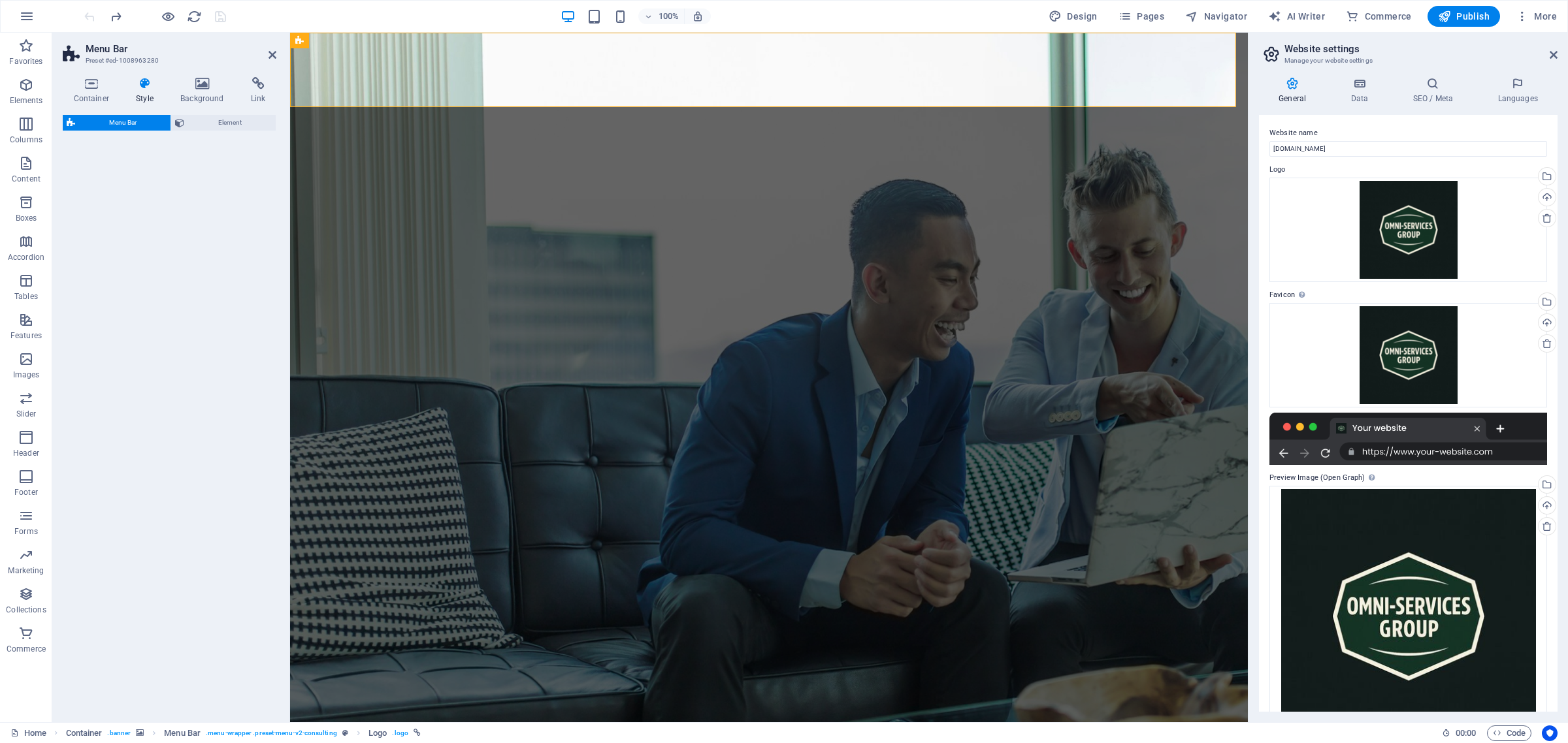
select select "rem"
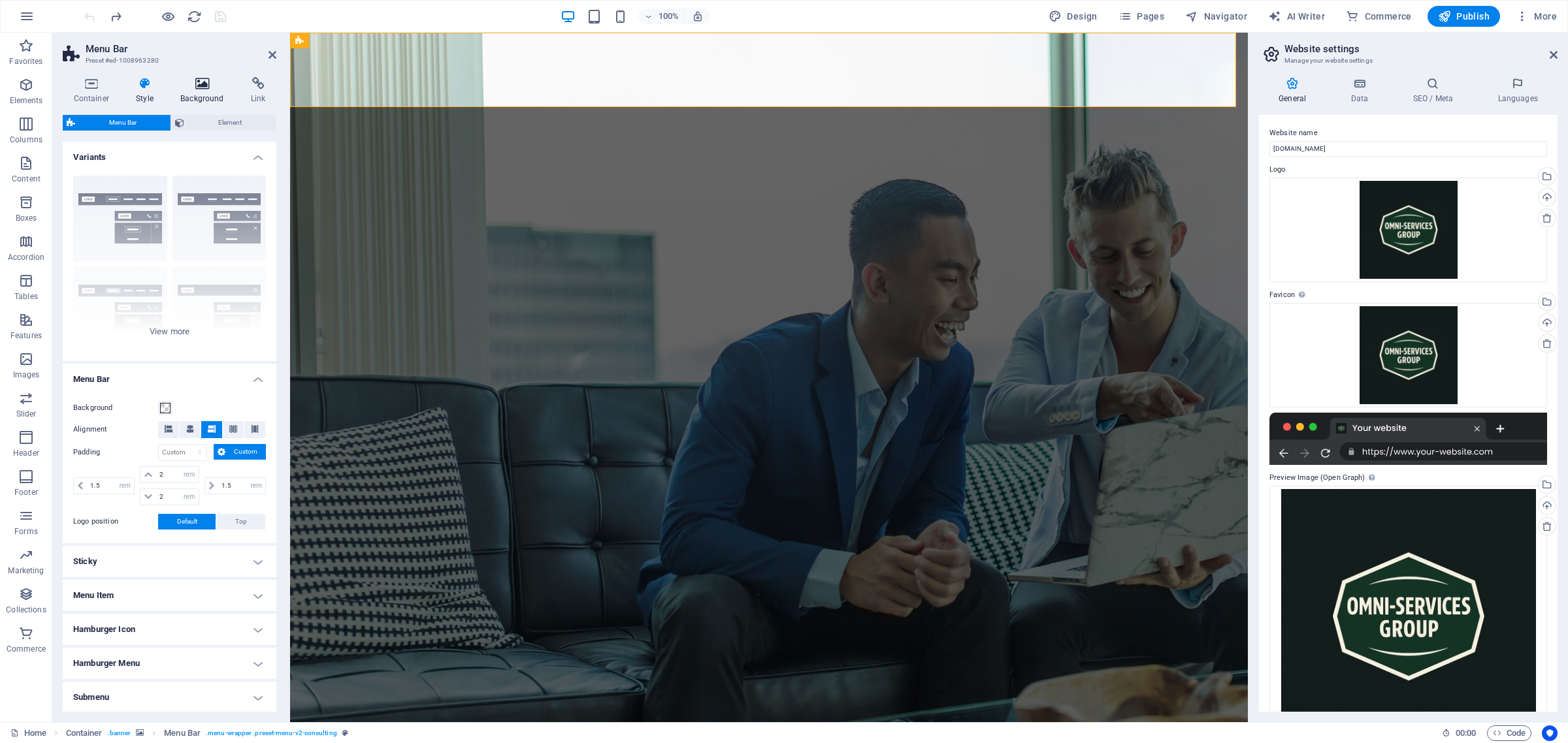
click at [198, 79] on icon at bounding box center [202, 83] width 65 height 13
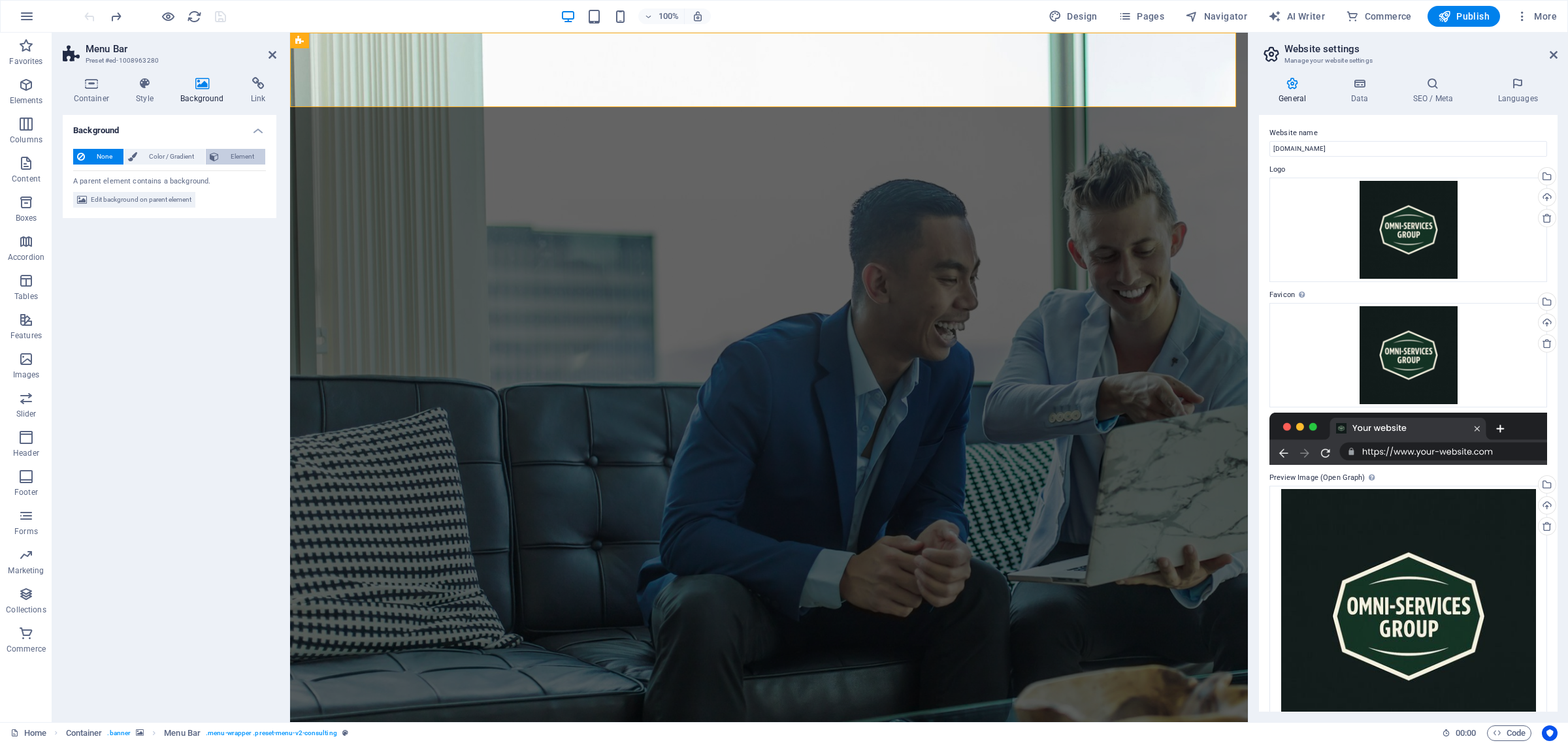
click at [231, 156] on span "Element" at bounding box center [242, 156] width 39 height 16
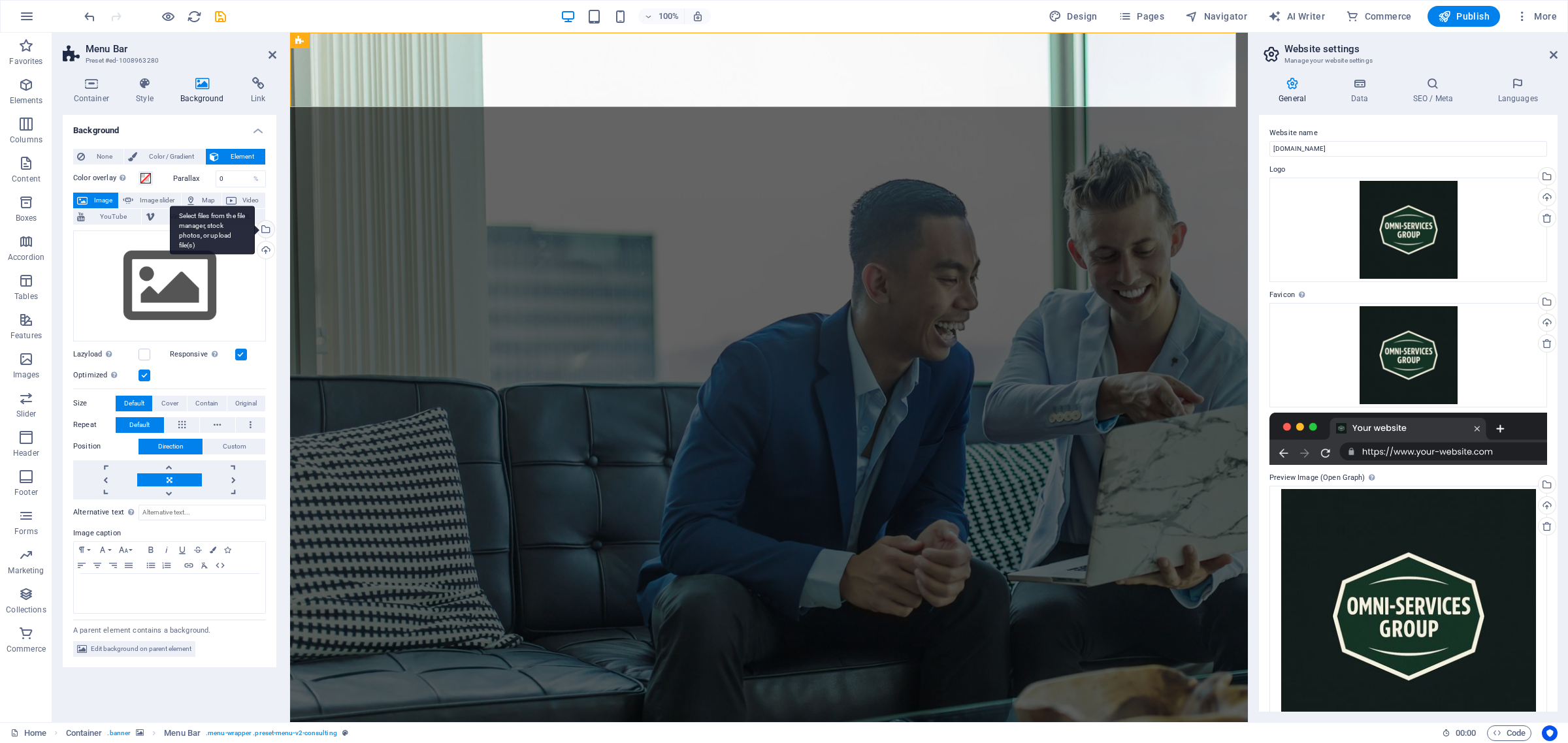
click at [263, 227] on div "Select files from the file manager, stock photos, or upload file(s)" at bounding box center [264, 230] width 19 height 19
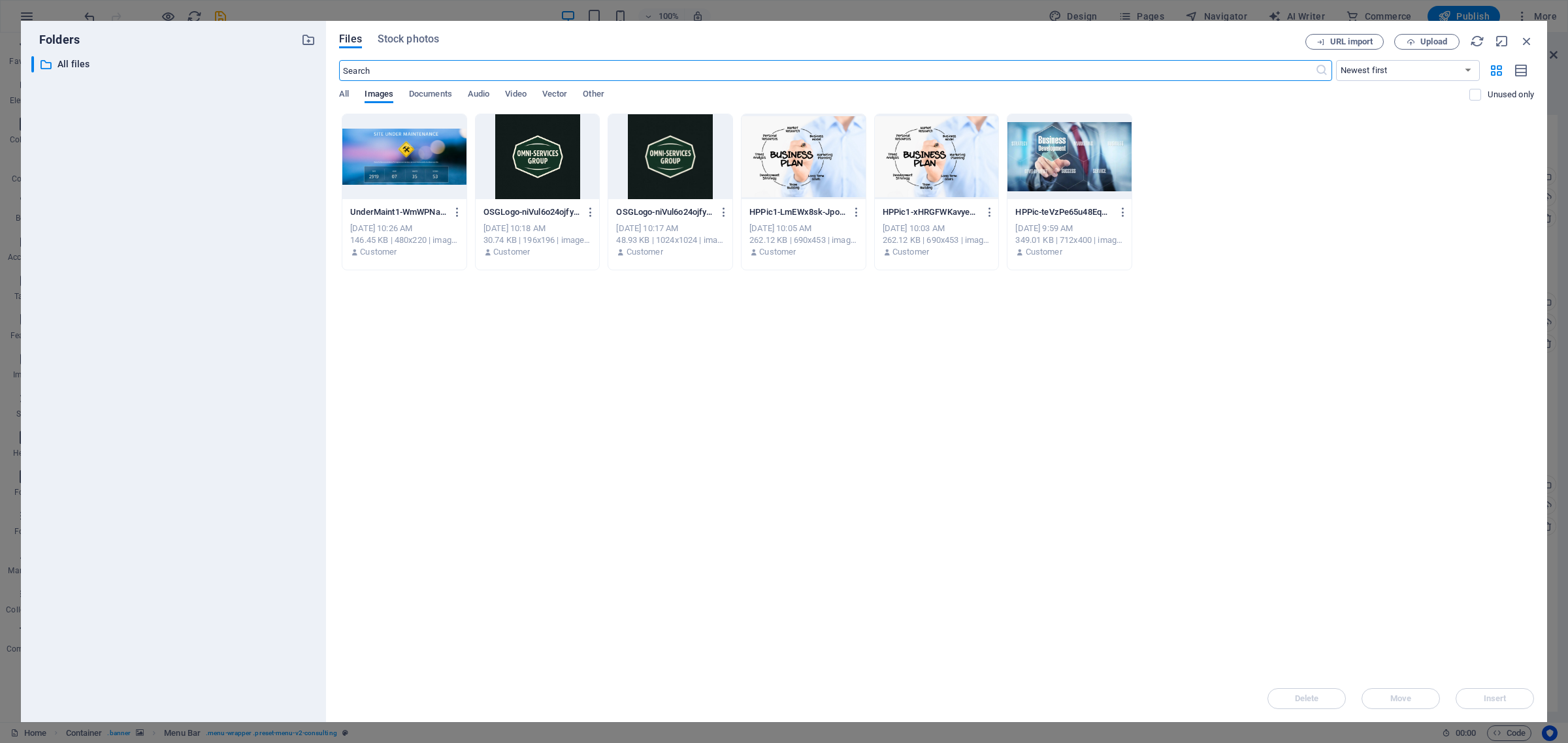
click at [534, 155] on div at bounding box center [537, 156] width 124 height 85
click at [1489, 696] on span "Insert" at bounding box center [1494, 698] width 23 height 8
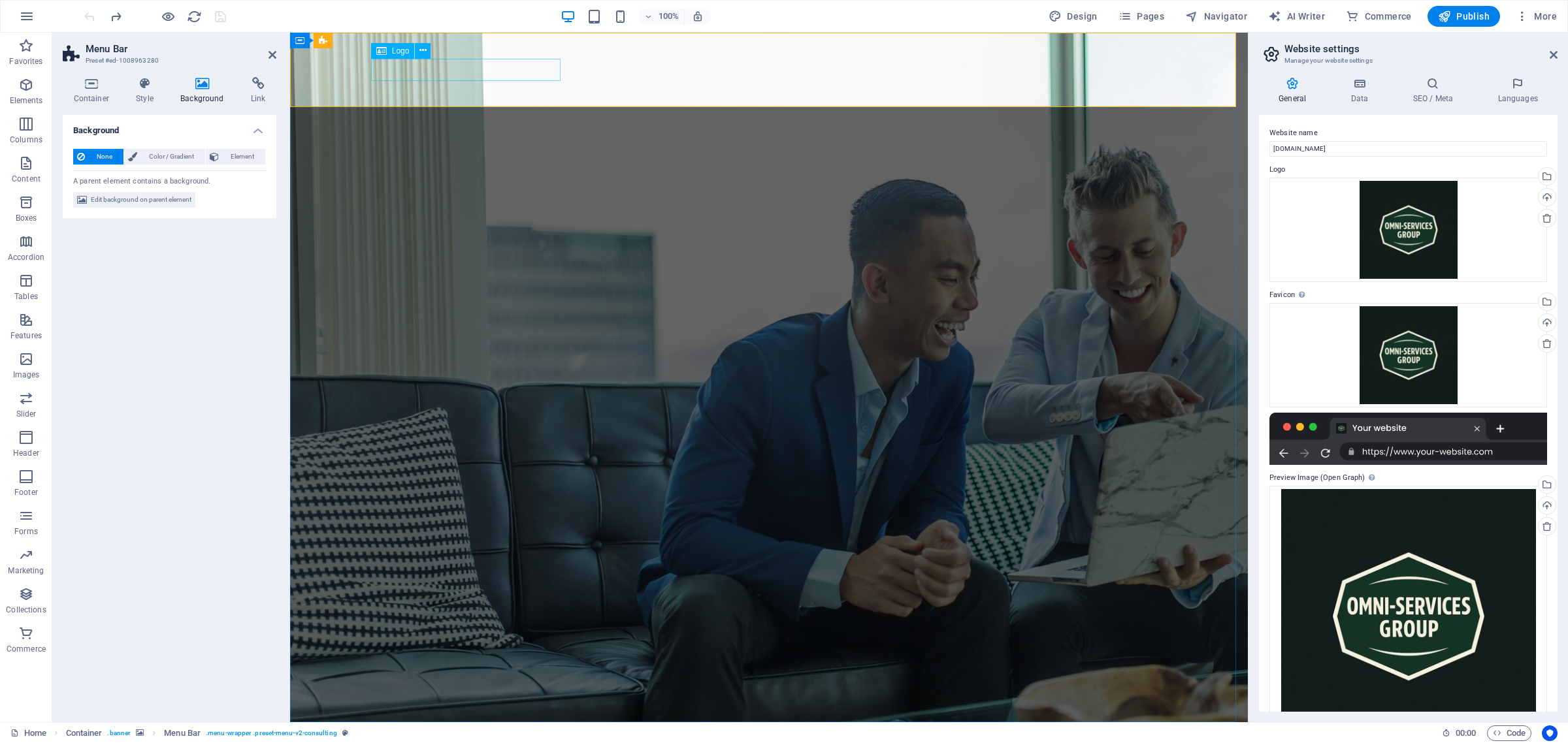
click at [403, 742] on div at bounding box center [769, 754] width 784 height 23
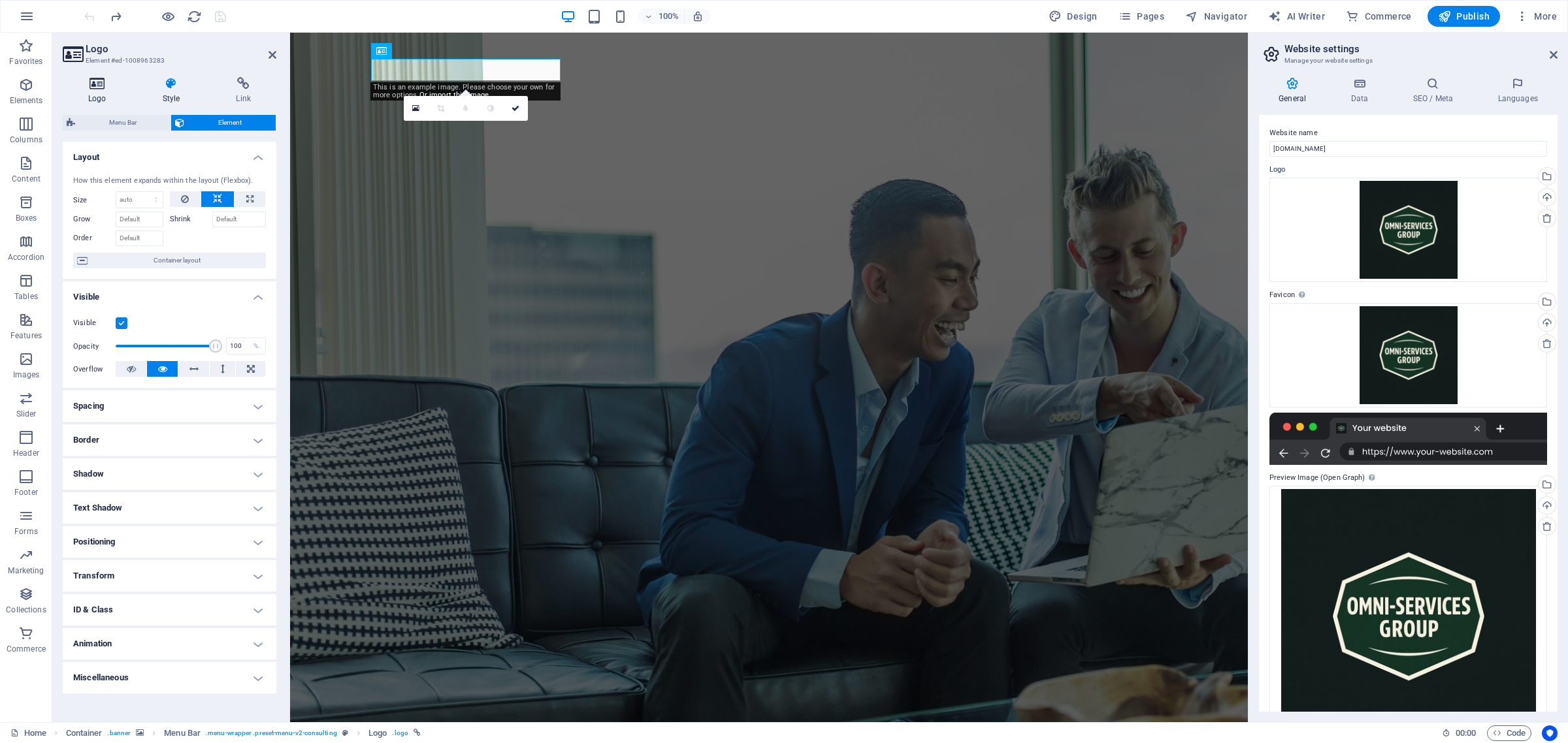
click at [96, 89] on icon at bounding box center [97, 83] width 69 height 13
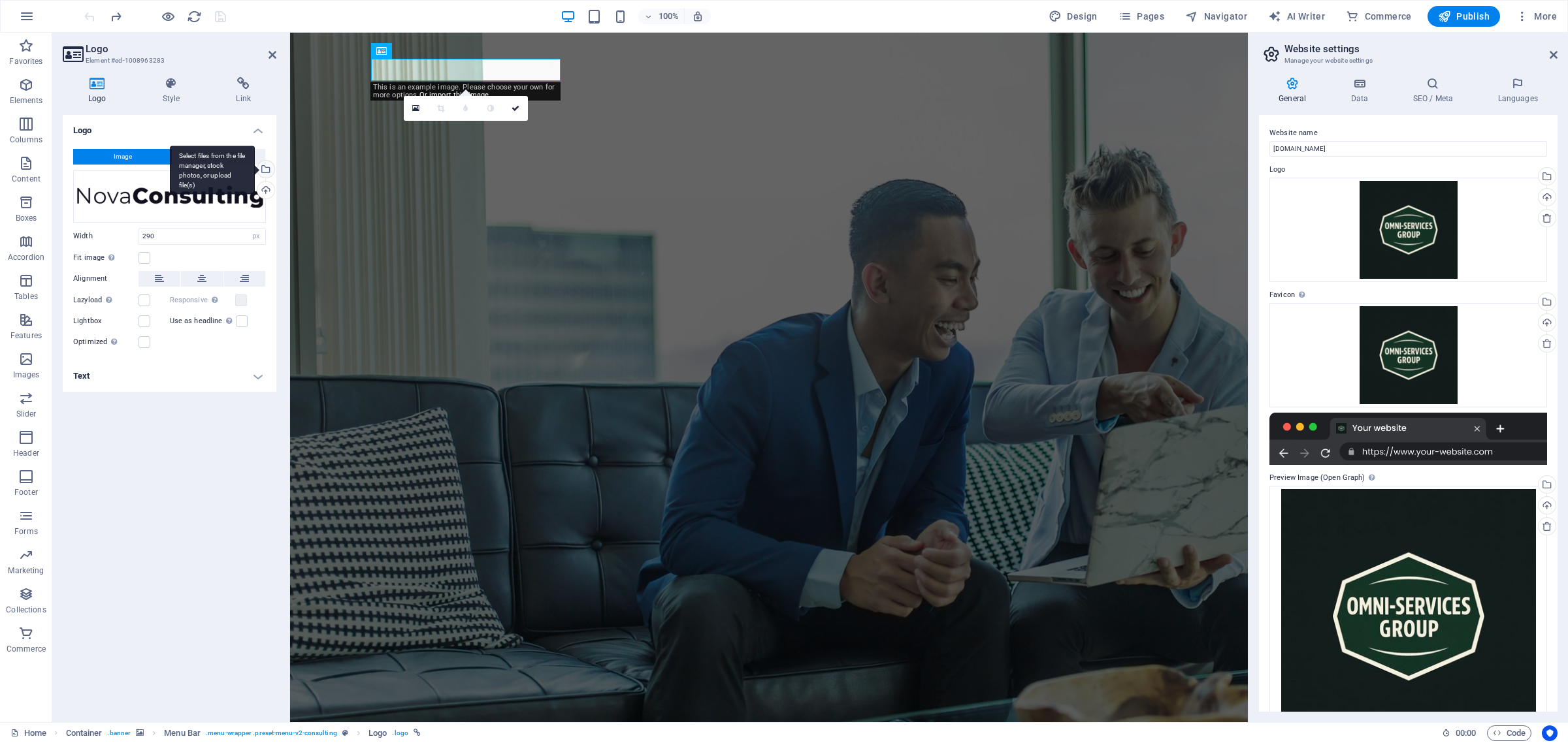
click at [265, 168] on div "Select files from the file manager, stock photos, or upload file(s)" at bounding box center [264, 170] width 19 height 19
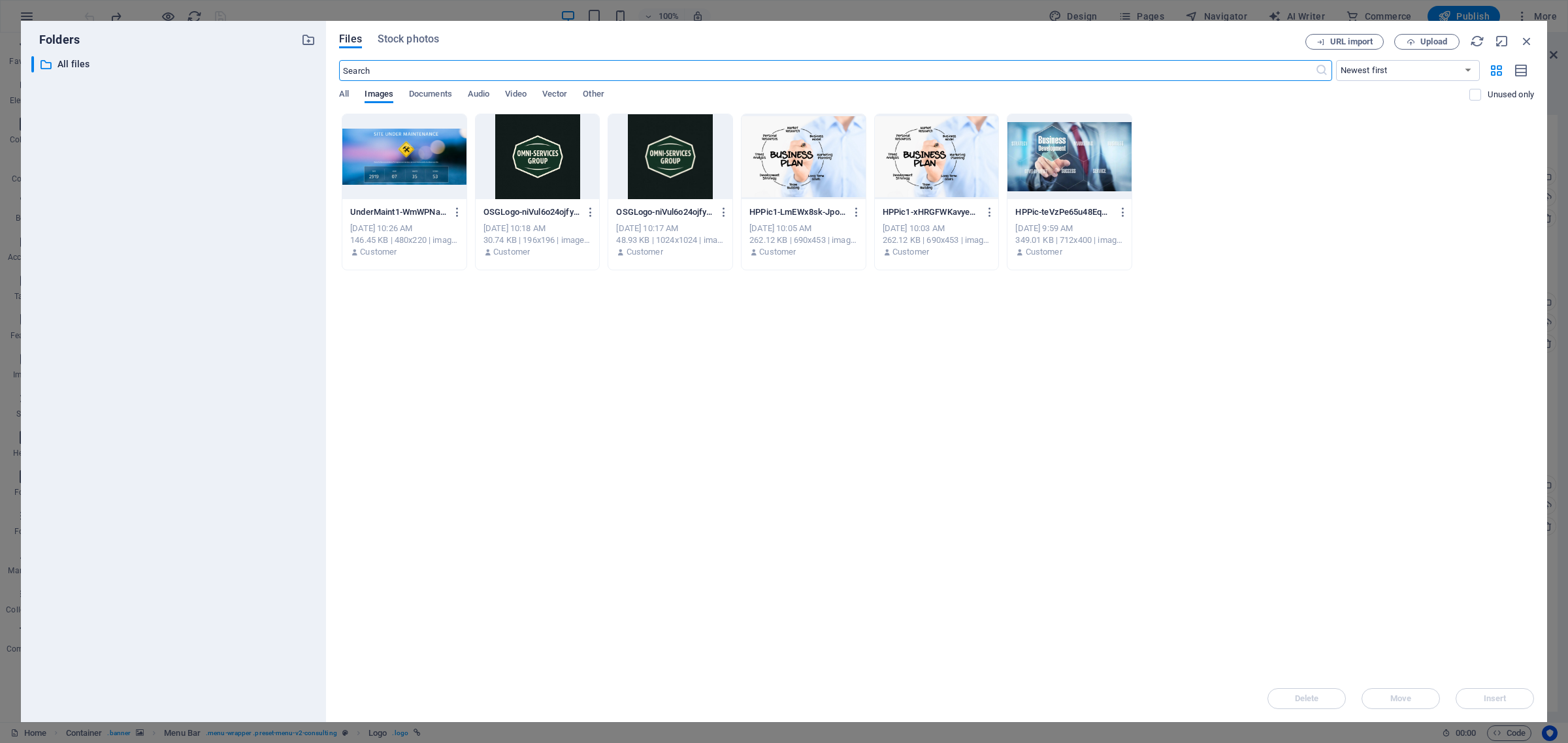
click at [674, 171] on div at bounding box center [670, 156] width 124 height 85
click at [1489, 700] on span "Insert" at bounding box center [1494, 698] width 23 height 8
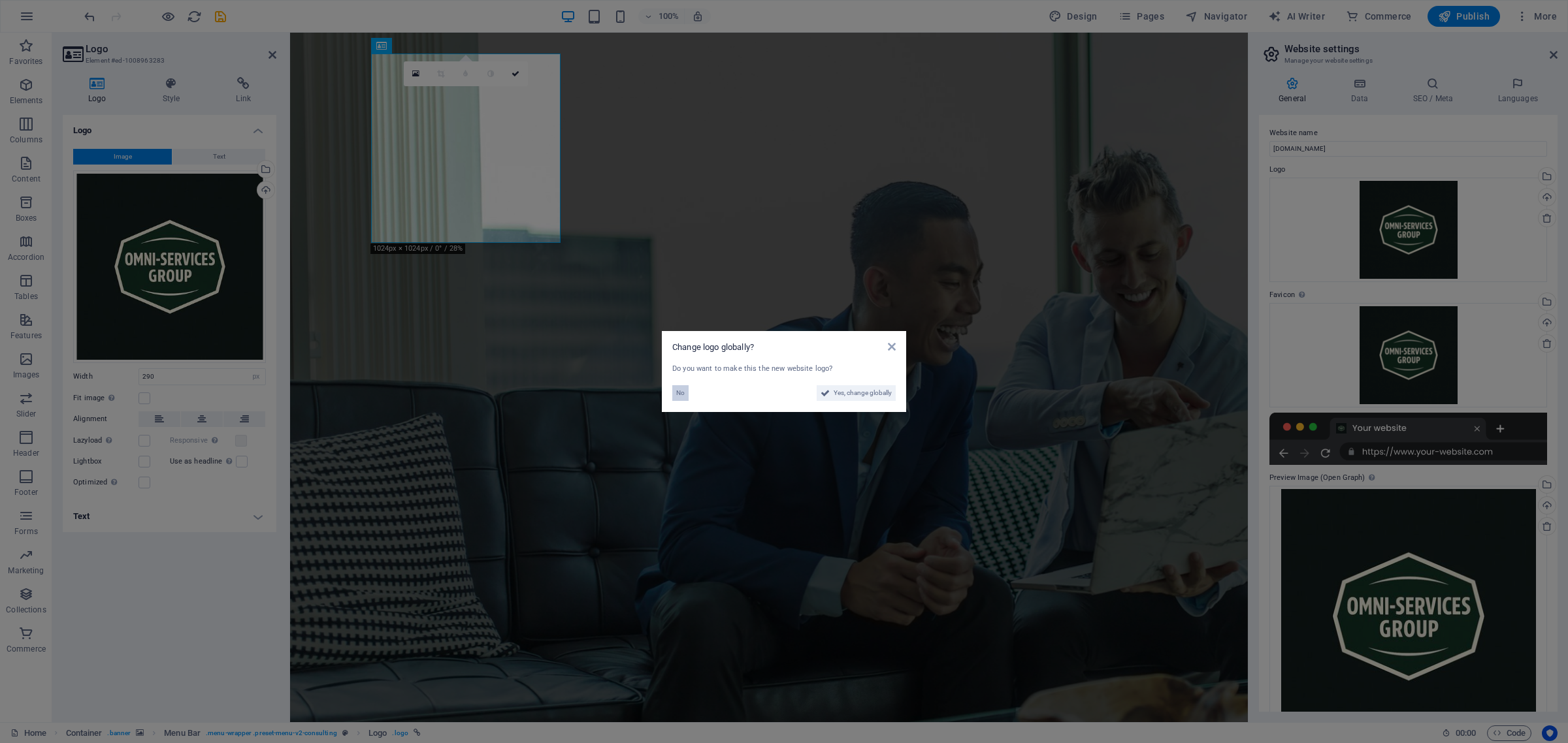
click at [677, 392] on span "No" at bounding box center [681, 393] width 8 height 16
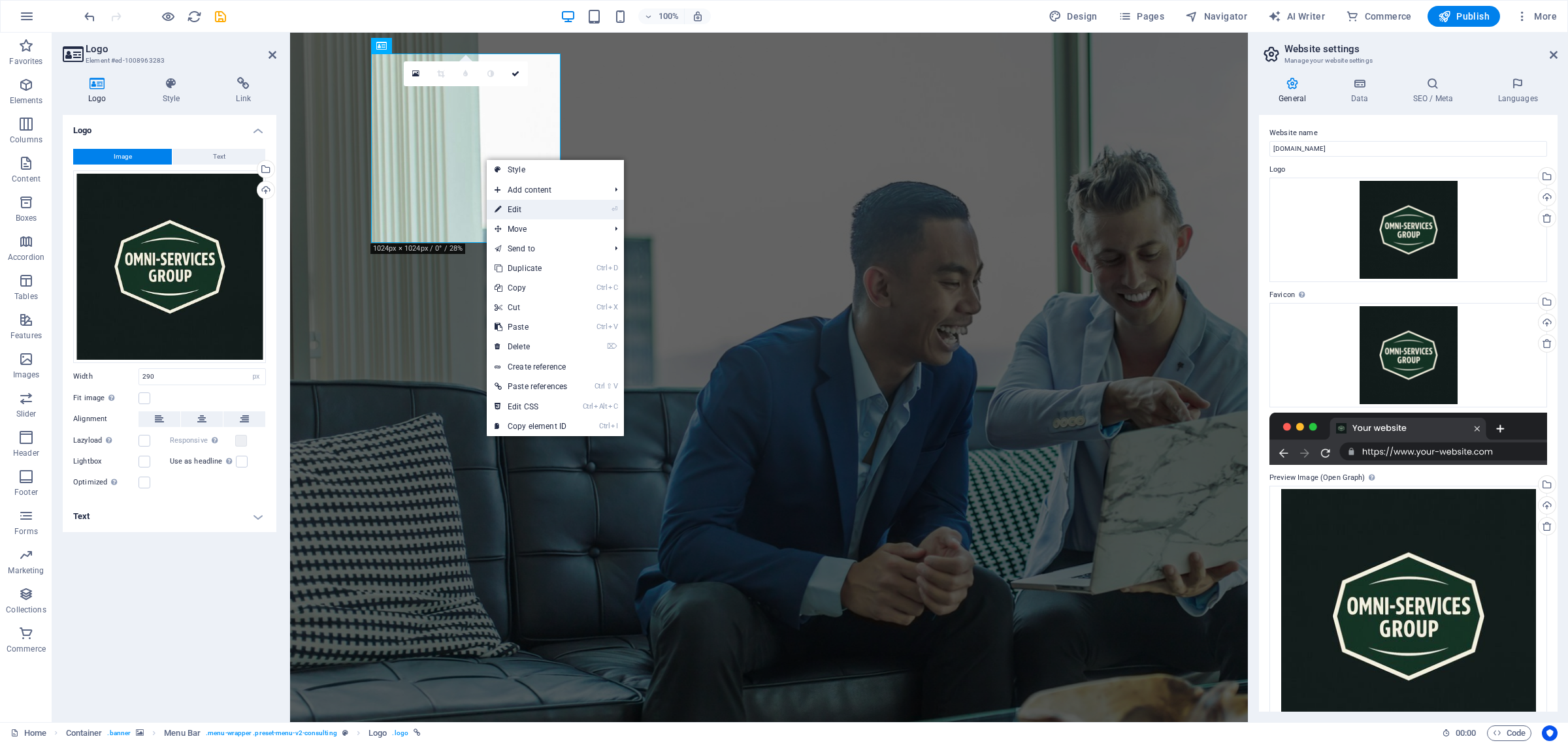
click at [527, 211] on link "⏎ Edit" at bounding box center [531, 209] width 88 height 19
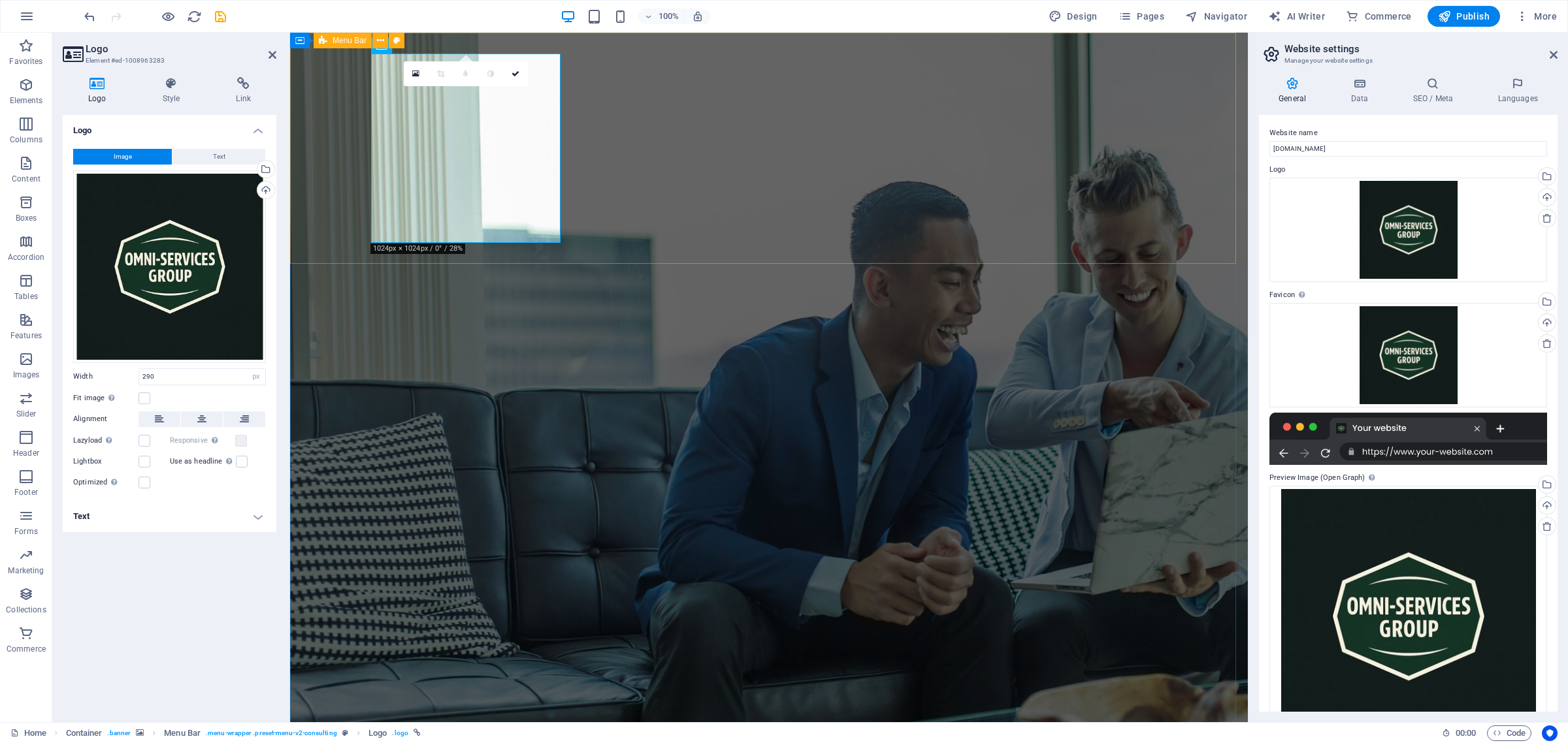
drag, startPoint x: 147, startPoint y: 380, endPoint x: 117, endPoint y: 382, distance: 30.1
click at [117, 382] on div "Width 290 Default auto px rem % em vh vw" at bounding box center [170, 377] width 193 height 17
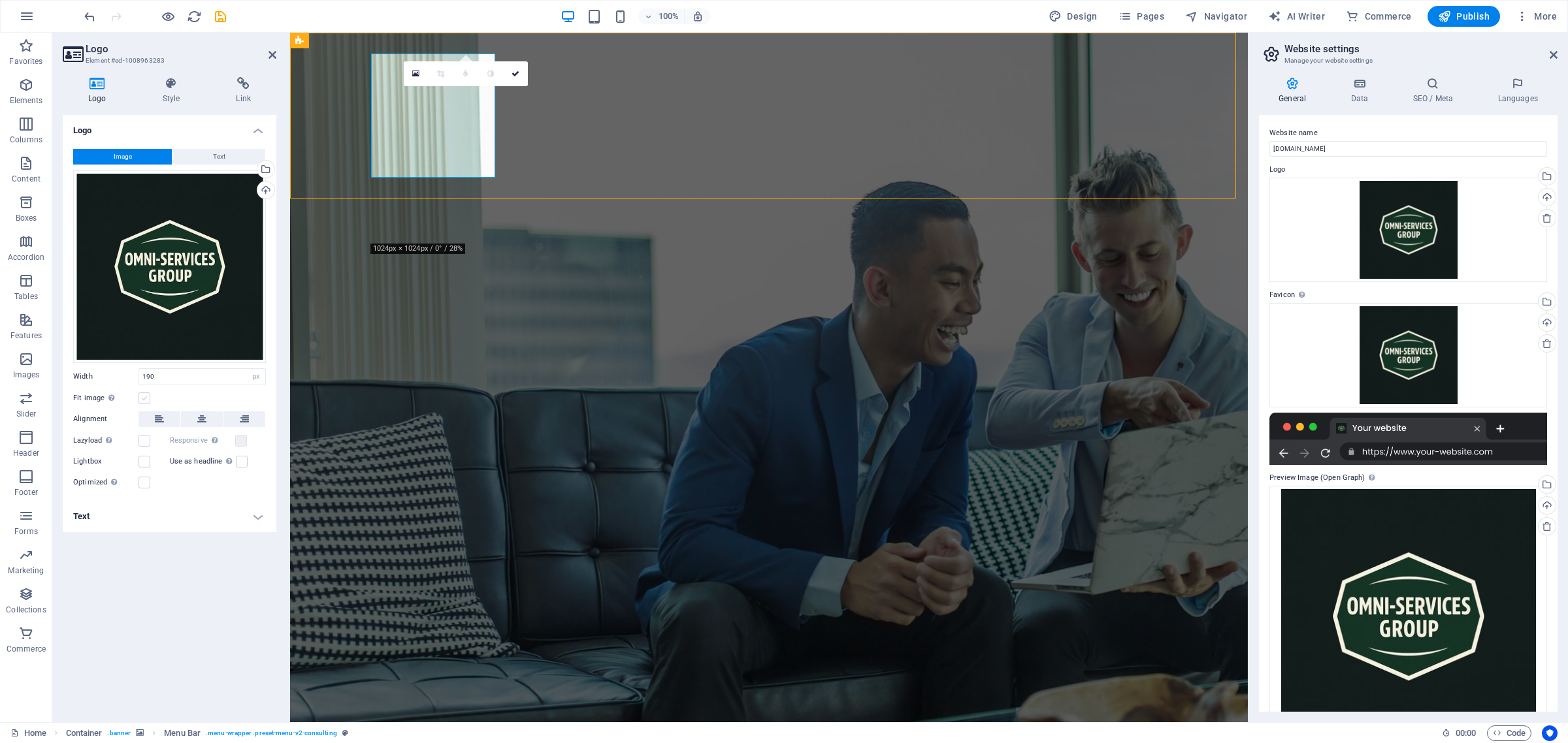
click at [142, 398] on label at bounding box center [145, 398] width 12 height 12
click at [0, 0] on input "Fit image Automatically fit image to a fixed width and height" at bounding box center [0, 0] width 0 height 0
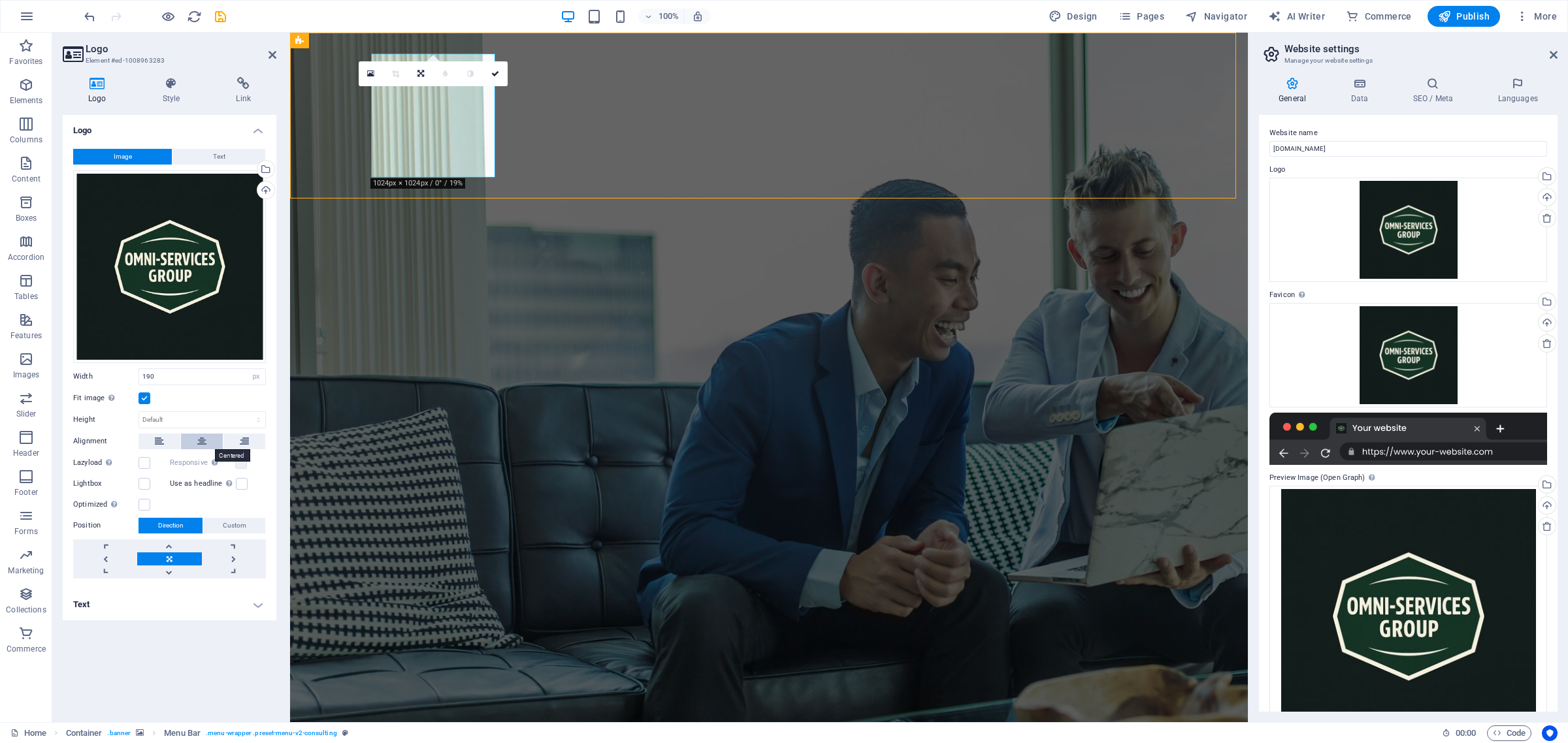
click at [200, 441] on icon at bounding box center [201, 441] width 9 height 16
click at [156, 440] on icon at bounding box center [159, 441] width 9 height 16
drag, startPoint x: 148, startPoint y: 374, endPoint x: 134, endPoint y: 374, distance: 14.0
click at [134, 374] on div "Width 190 Default auto px rem % em vh vw" at bounding box center [170, 377] width 193 height 17
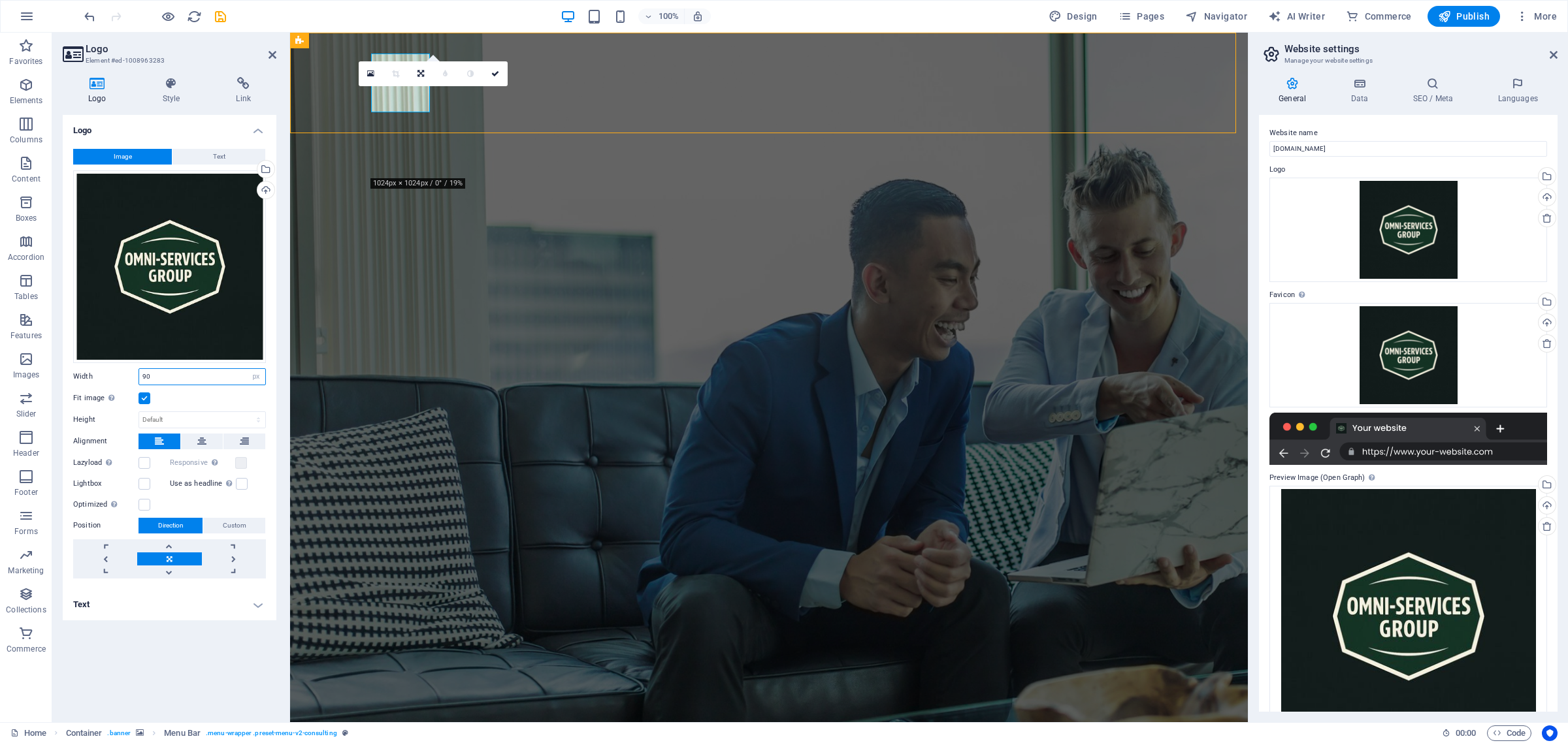
drag, startPoint x: 151, startPoint y: 373, endPoint x: 140, endPoint y: 374, distance: 11.0
click at [140, 374] on input "90" at bounding box center [202, 376] width 126 height 16
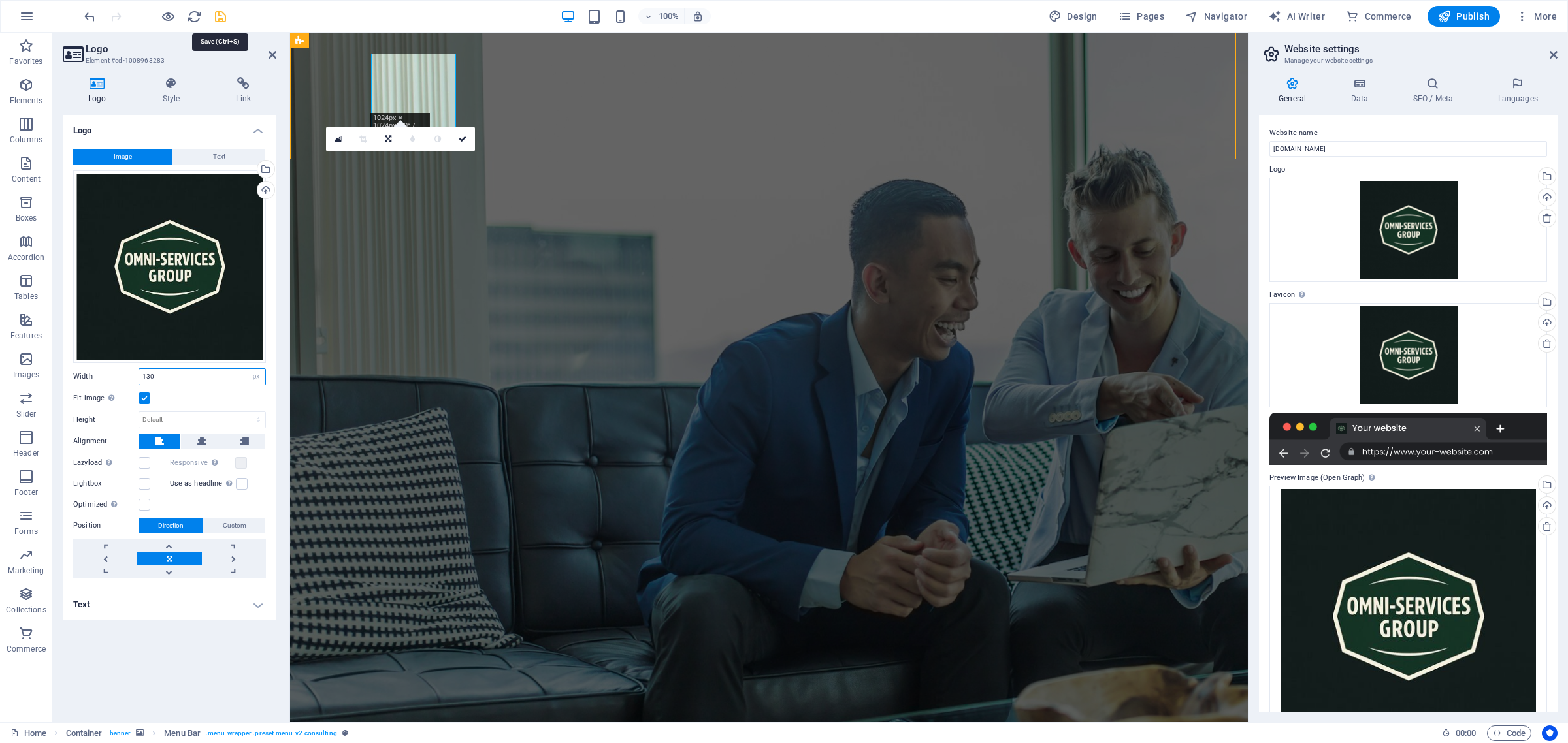
type input "130"
click at [220, 15] on icon "save" at bounding box center [221, 17] width 15 height 15
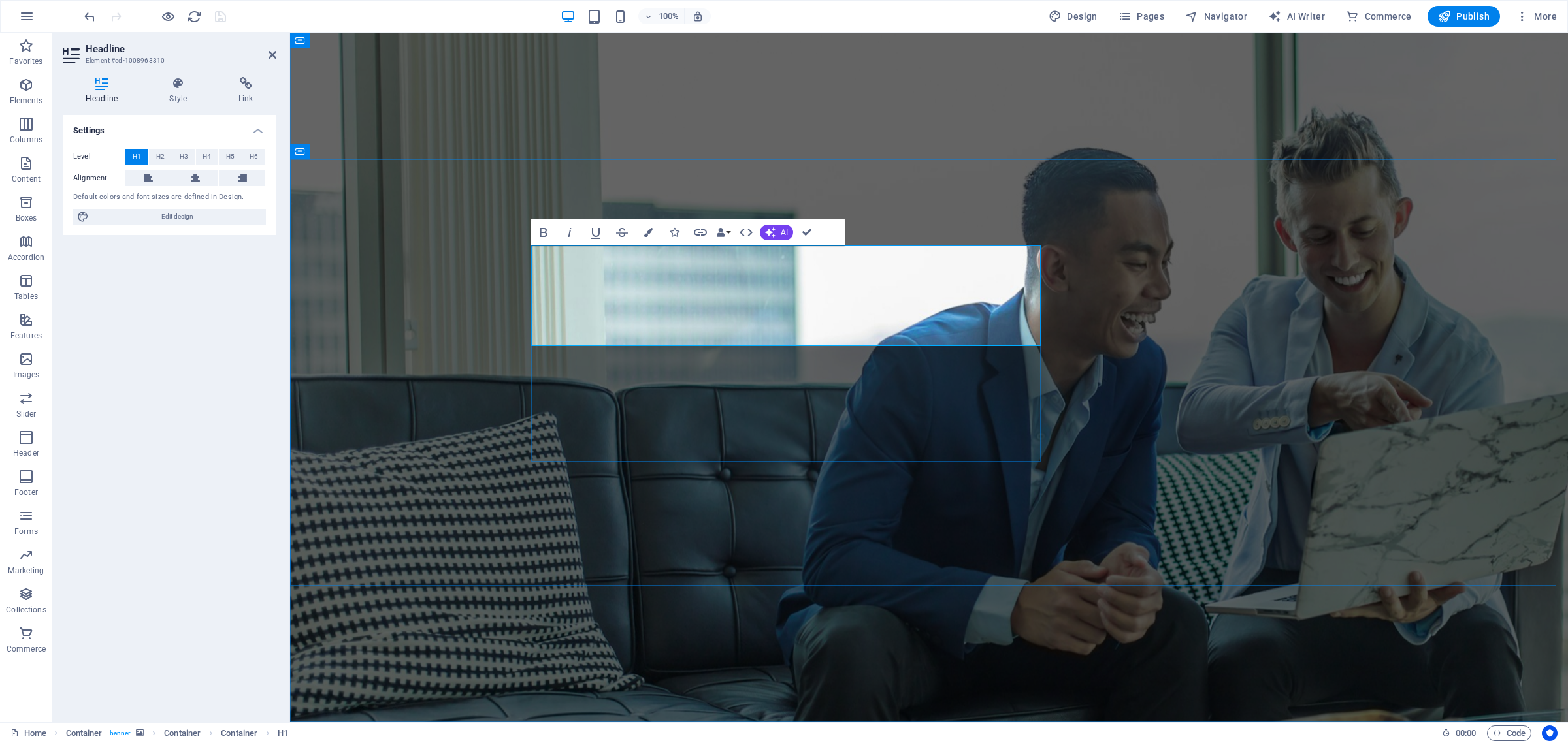
drag, startPoint x: 531, startPoint y: 270, endPoint x: 973, endPoint y: 271, distance: 442.0
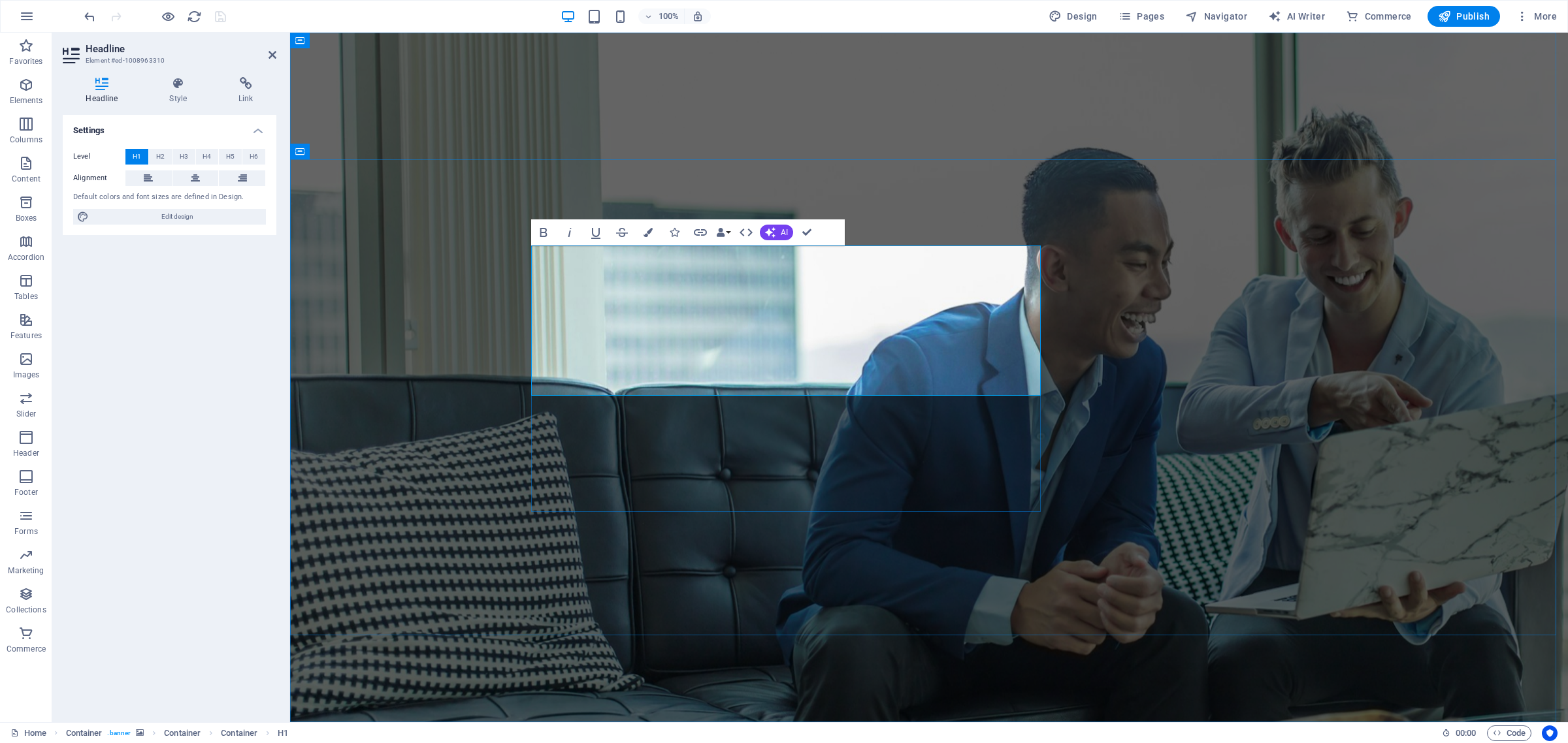
drag, startPoint x: 815, startPoint y: 371, endPoint x: 622, endPoint y: 357, distance: 193.5
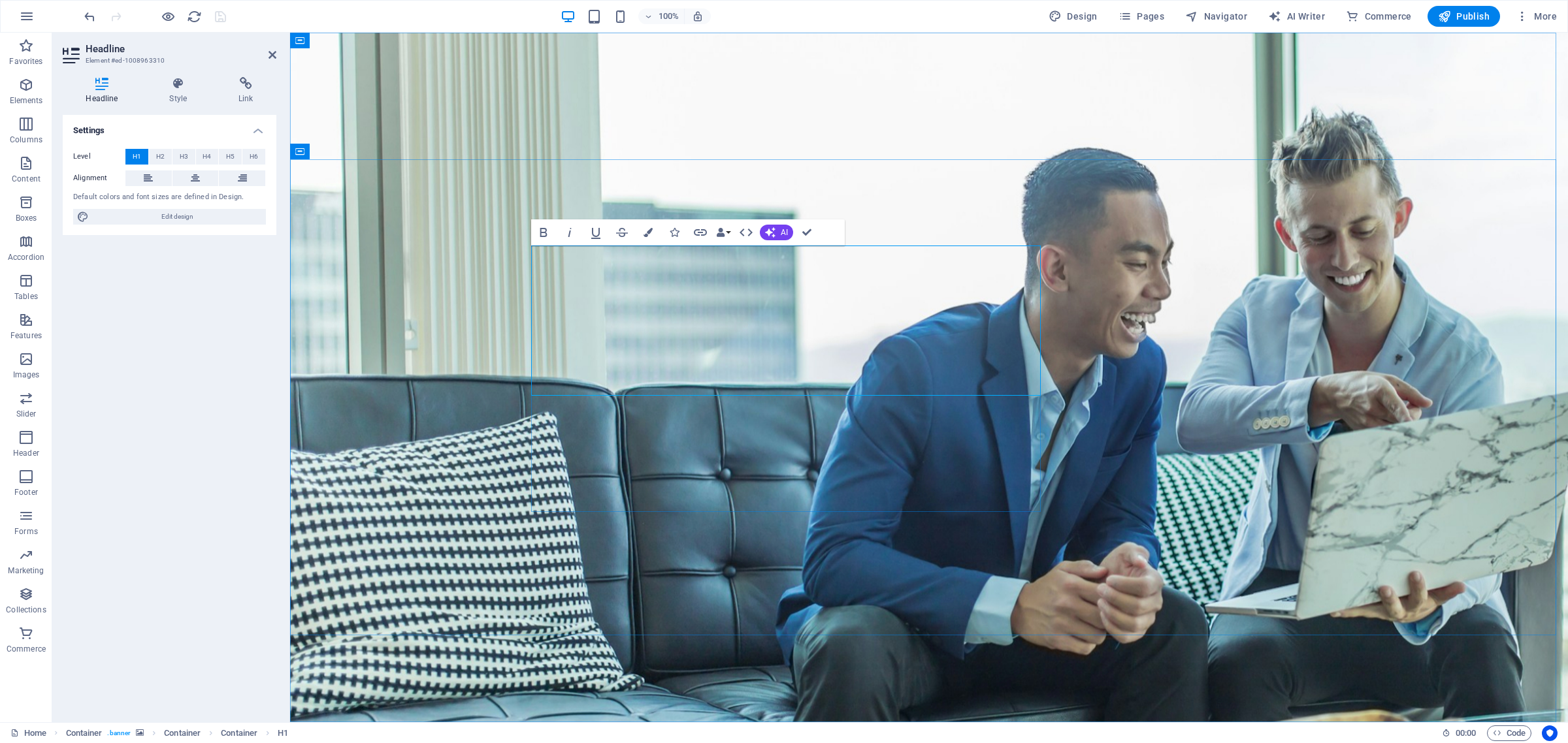
drag, startPoint x: 837, startPoint y: 376, endPoint x: 542, endPoint y: 331, distance: 298.4
click at [196, 182] on icon at bounding box center [195, 178] width 9 height 16
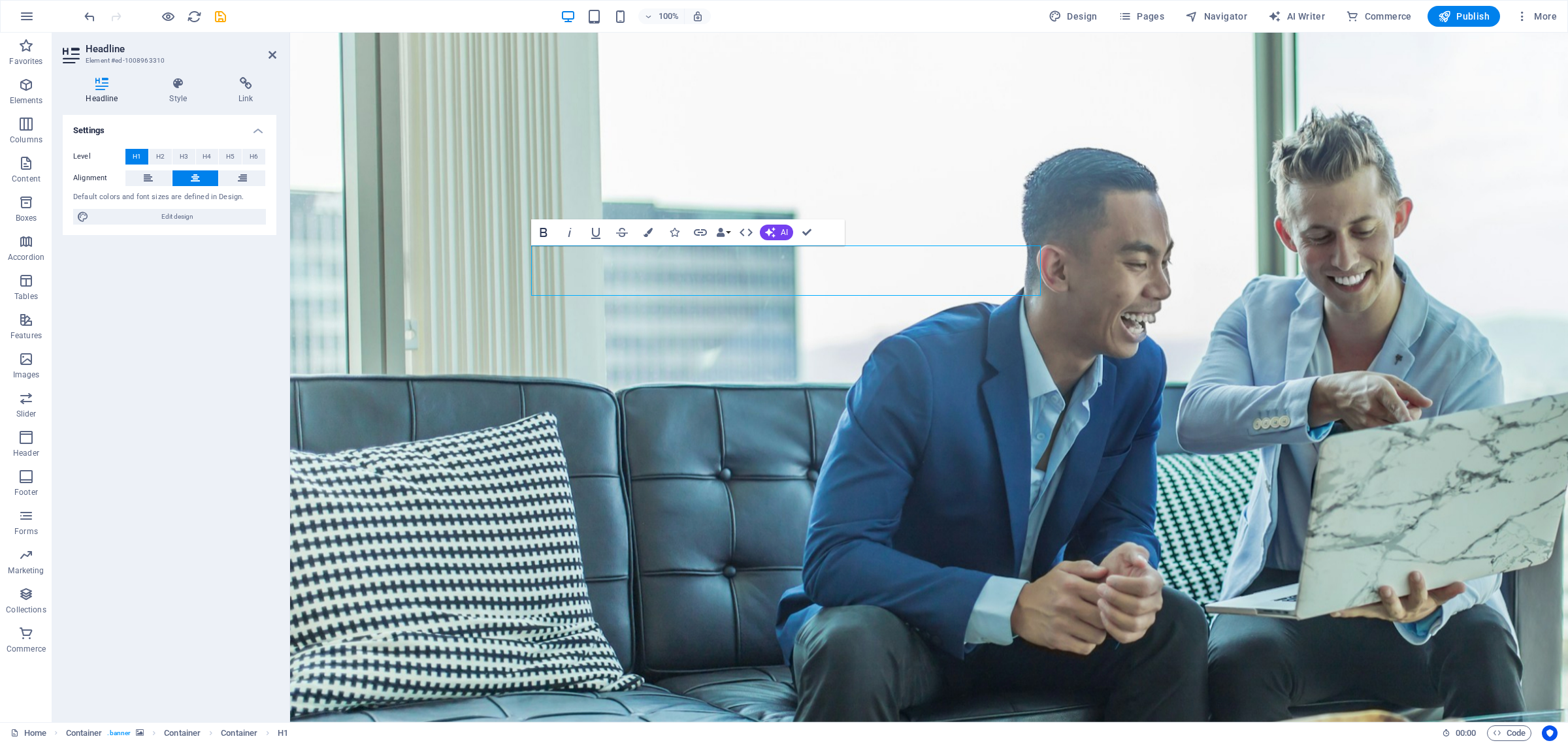
click at [545, 237] on icon "button" at bounding box center [543, 232] width 16 height 16
drag, startPoint x: 543, startPoint y: 272, endPoint x: 1020, endPoint y: 282, distance: 477.1
click at [543, 235] on icon "button" at bounding box center [543, 232] width 16 height 16
click at [542, 298] on icon at bounding box center [540, 298] width 9 height 16
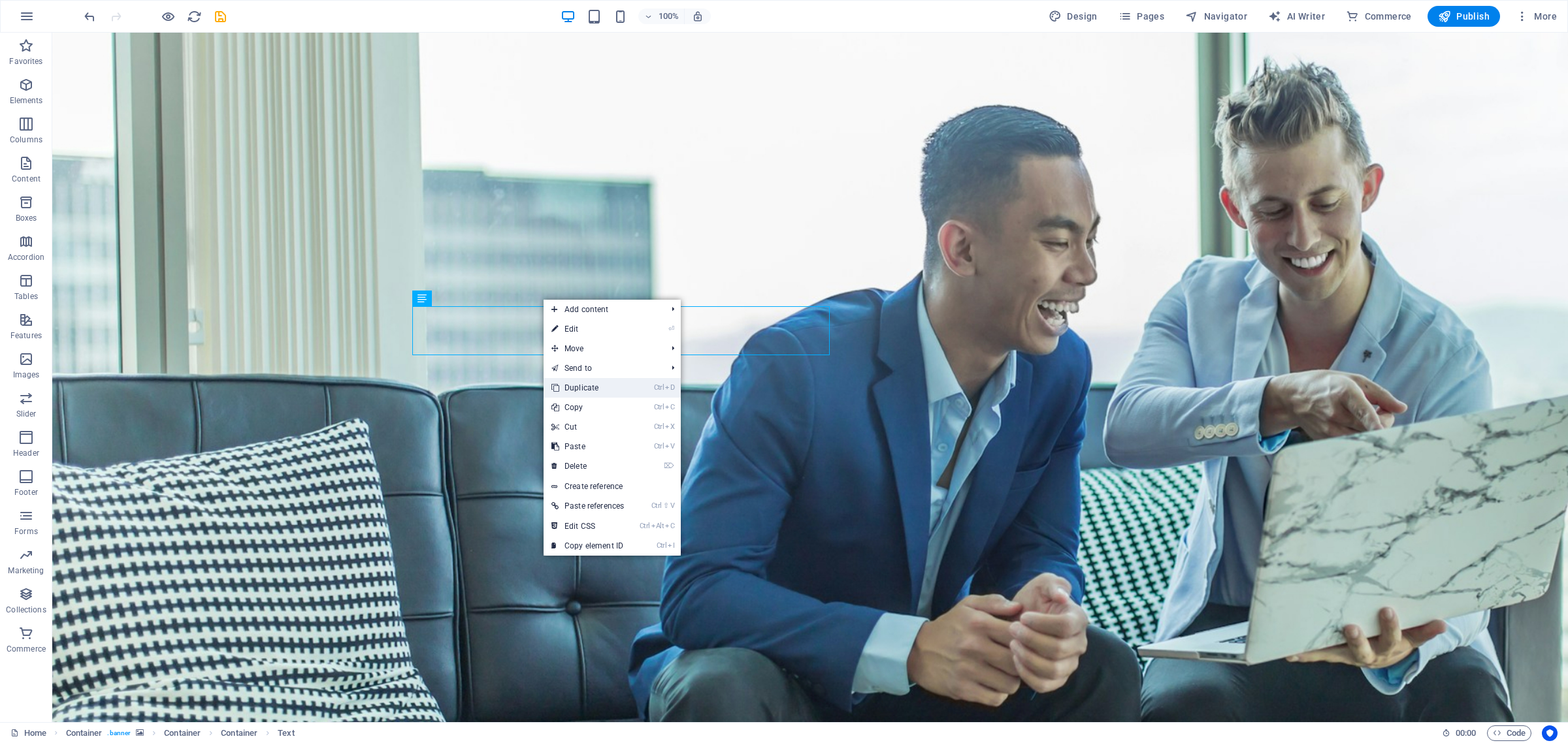
click at [588, 385] on link "Ctrl D Duplicate" at bounding box center [588, 387] width 88 height 19
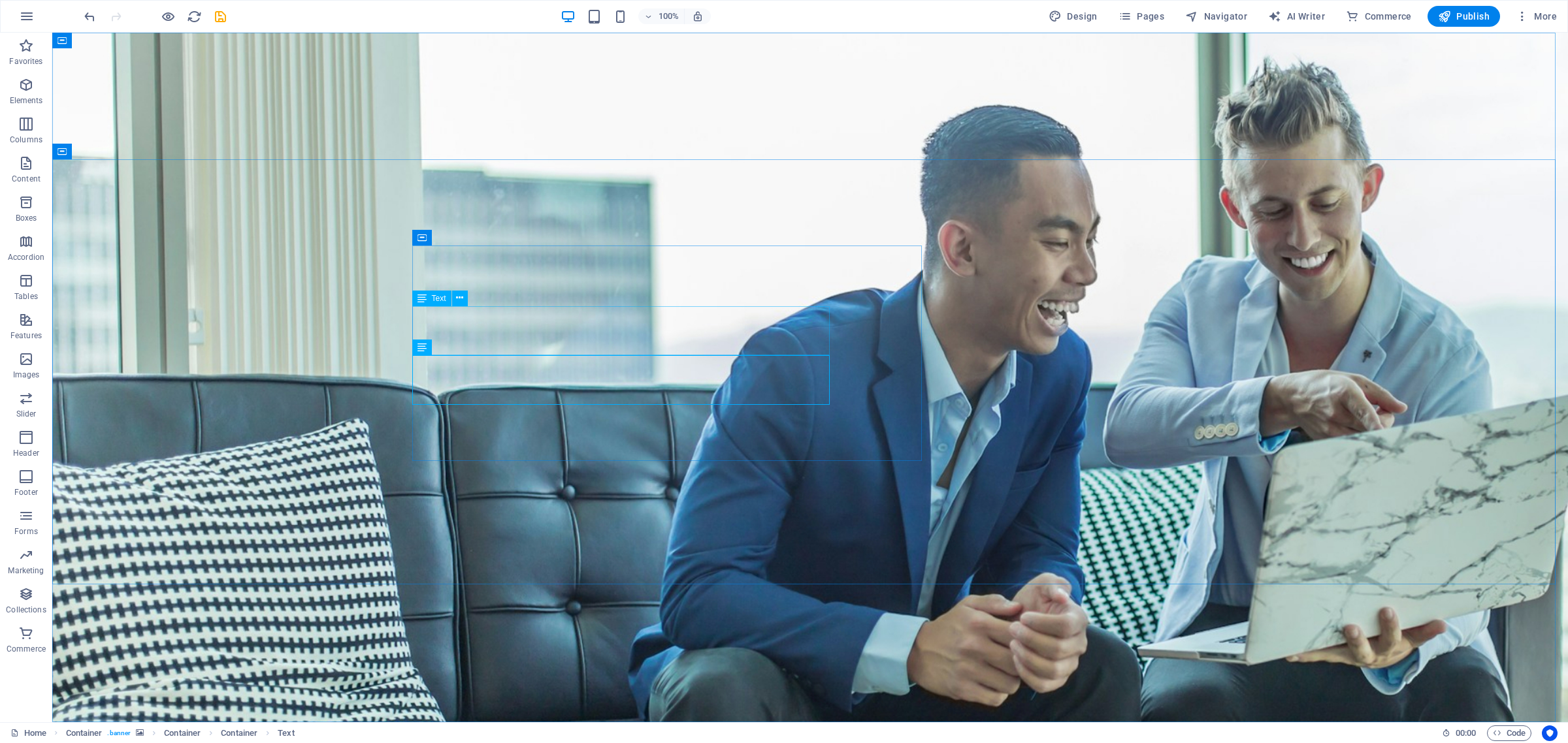
click at [436, 298] on span "Text" at bounding box center [439, 298] width 14 height 8
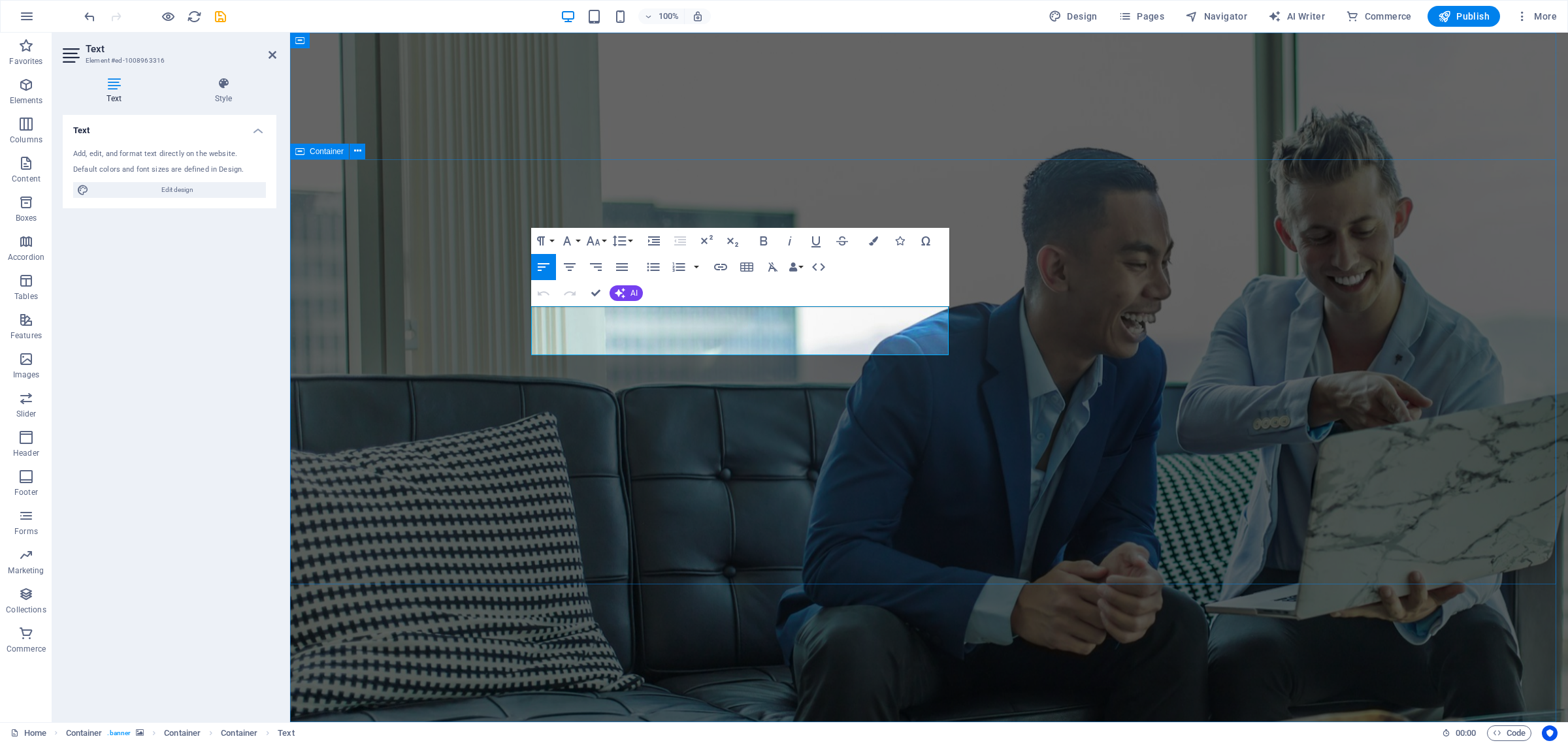
drag, startPoint x: 897, startPoint y: 348, endPoint x: 529, endPoint y: 315, distance: 369.5
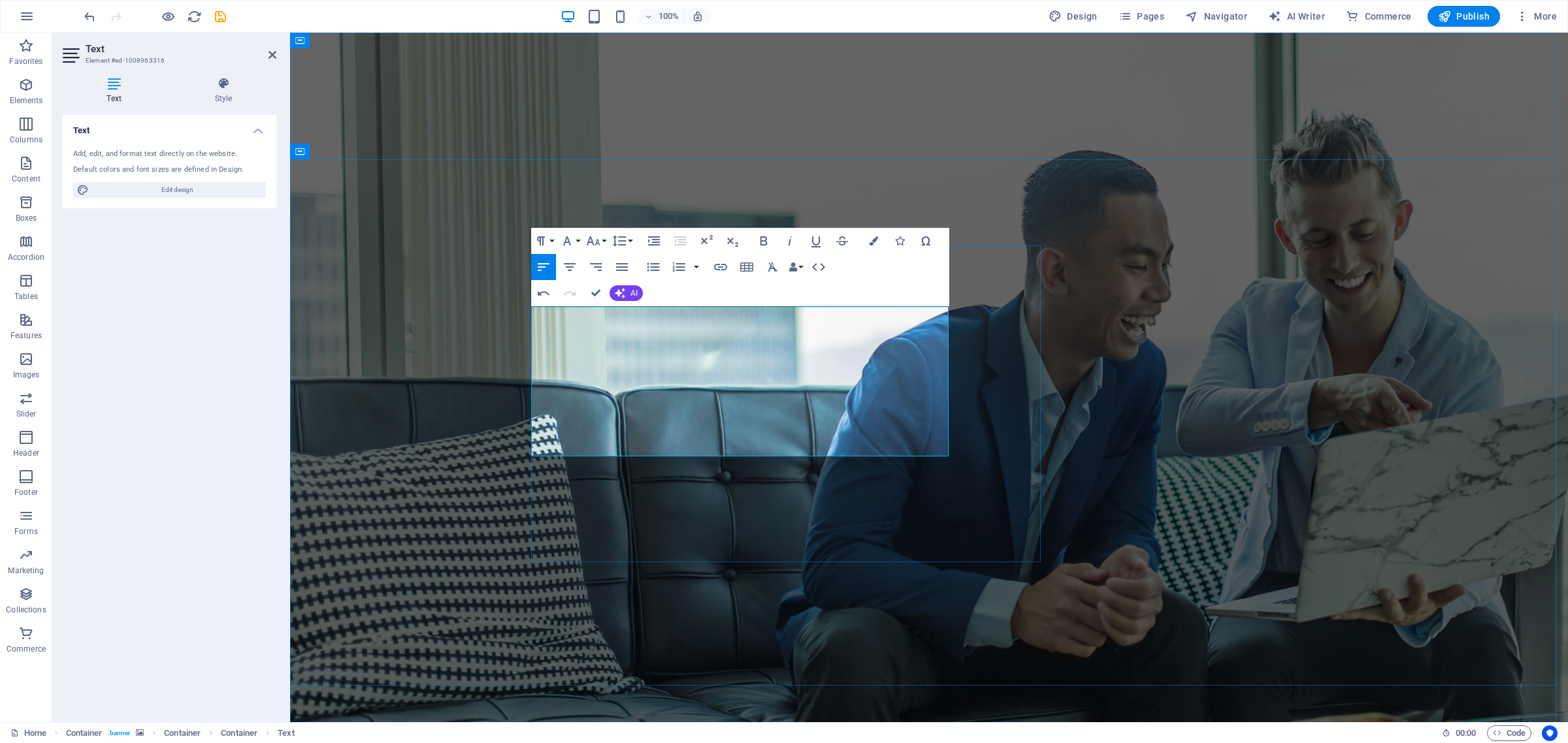
drag, startPoint x: 869, startPoint y: 436, endPoint x: 533, endPoint y: 322, distance: 354.8
click at [564, 266] on icon "button" at bounding box center [569, 267] width 16 height 16
click at [605, 239] on button "Font Size" at bounding box center [595, 241] width 25 height 26
click at [609, 383] on link "18" at bounding box center [607, 384] width 47 height 19
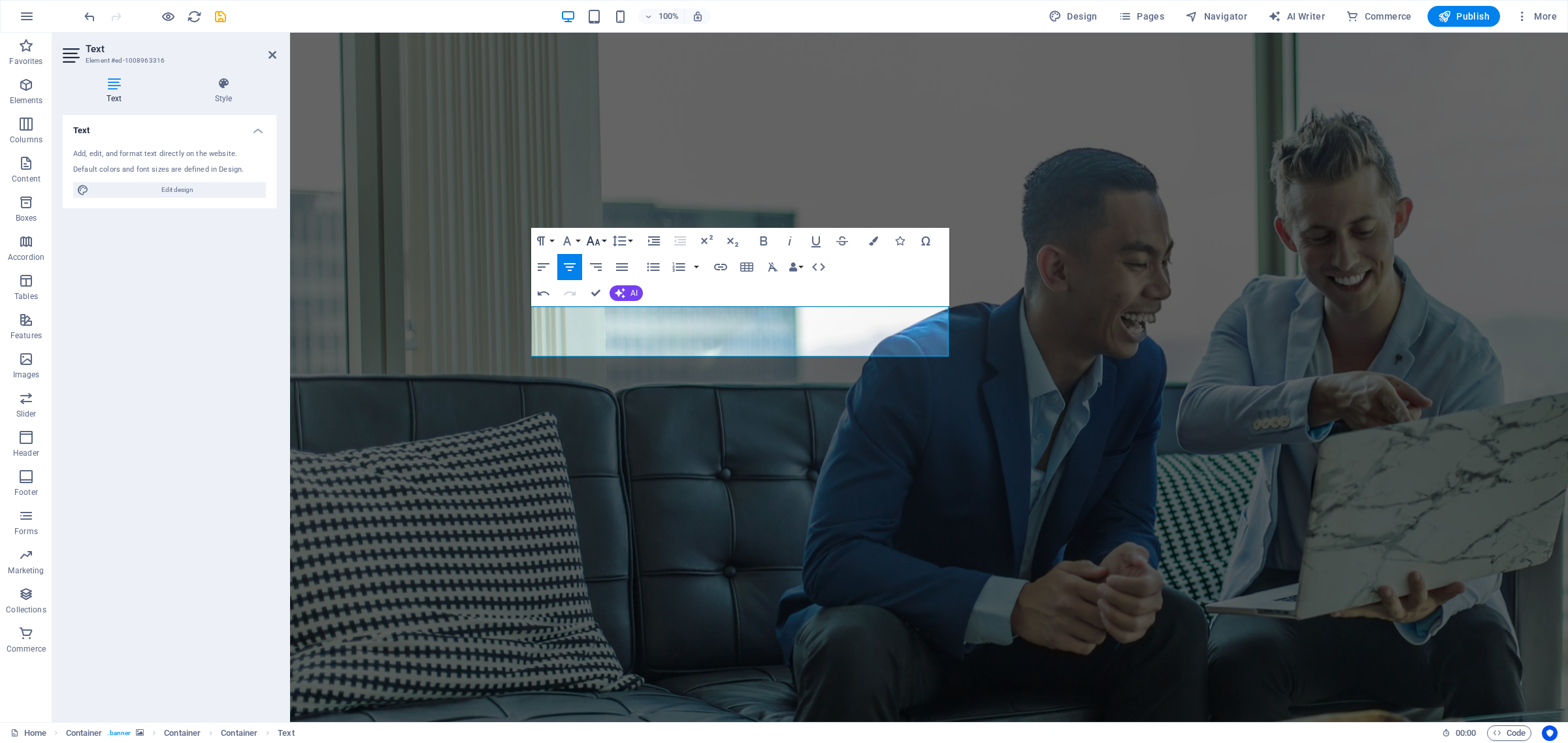
click at [603, 240] on button "Font Size" at bounding box center [595, 241] width 25 height 26
click at [609, 301] on link "24" at bounding box center [607, 298] width 47 height 19
click at [603, 243] on button "Font Size" at bounding box center [595, 241] width 25 height 26
click at [611, 320] on link "30" at bounding box center [607, 318] width 47 height 19
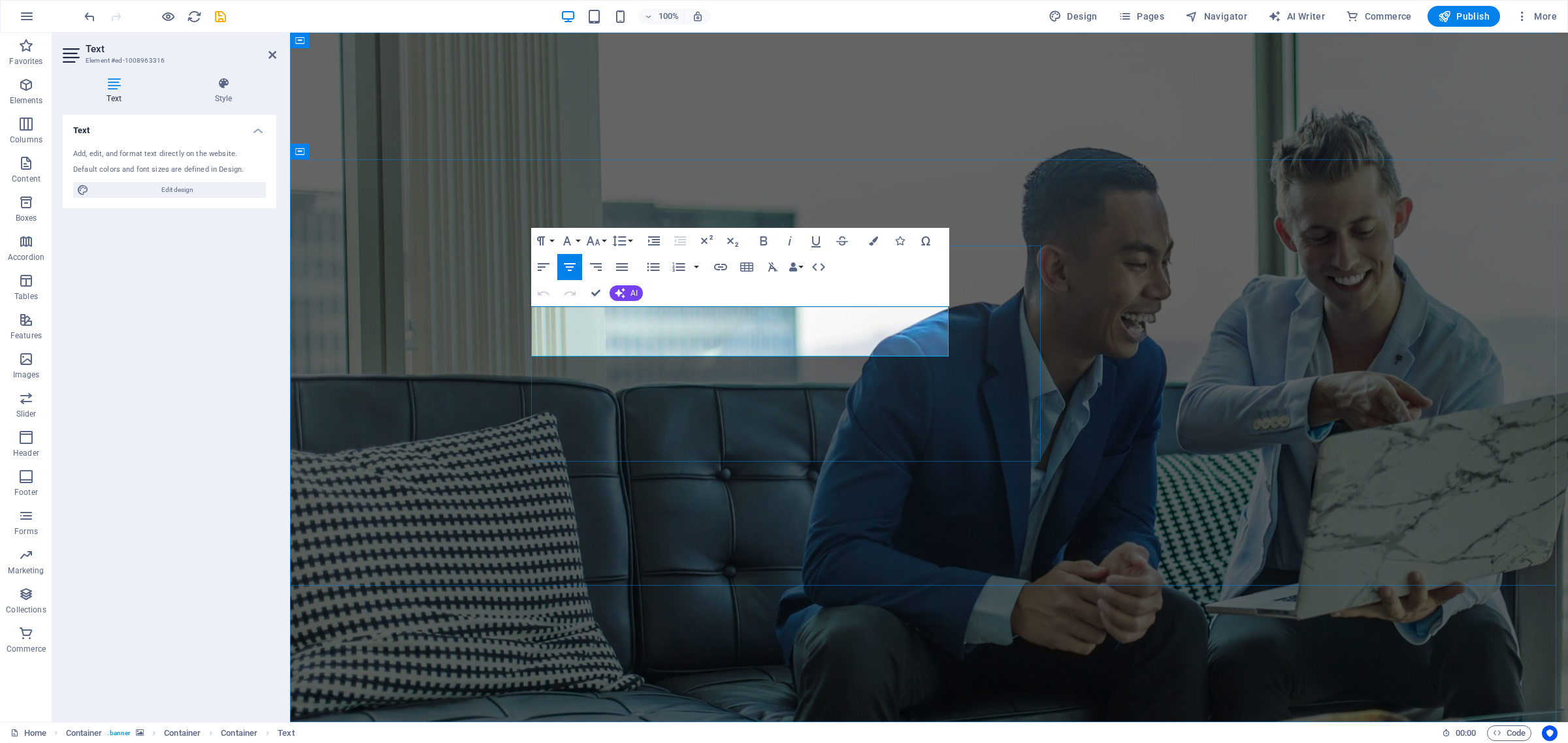
drag, startPoint x: 536, startPoint y: 330, endPoint x: 932, endPoint y: 343, distance: 396.2
click at [562, 269] on icon "button" at bounding box center [569, 267] width 16 height 16
click at [871, 240] on icon "button" at bounding box center [873, 241] width 9 height 9
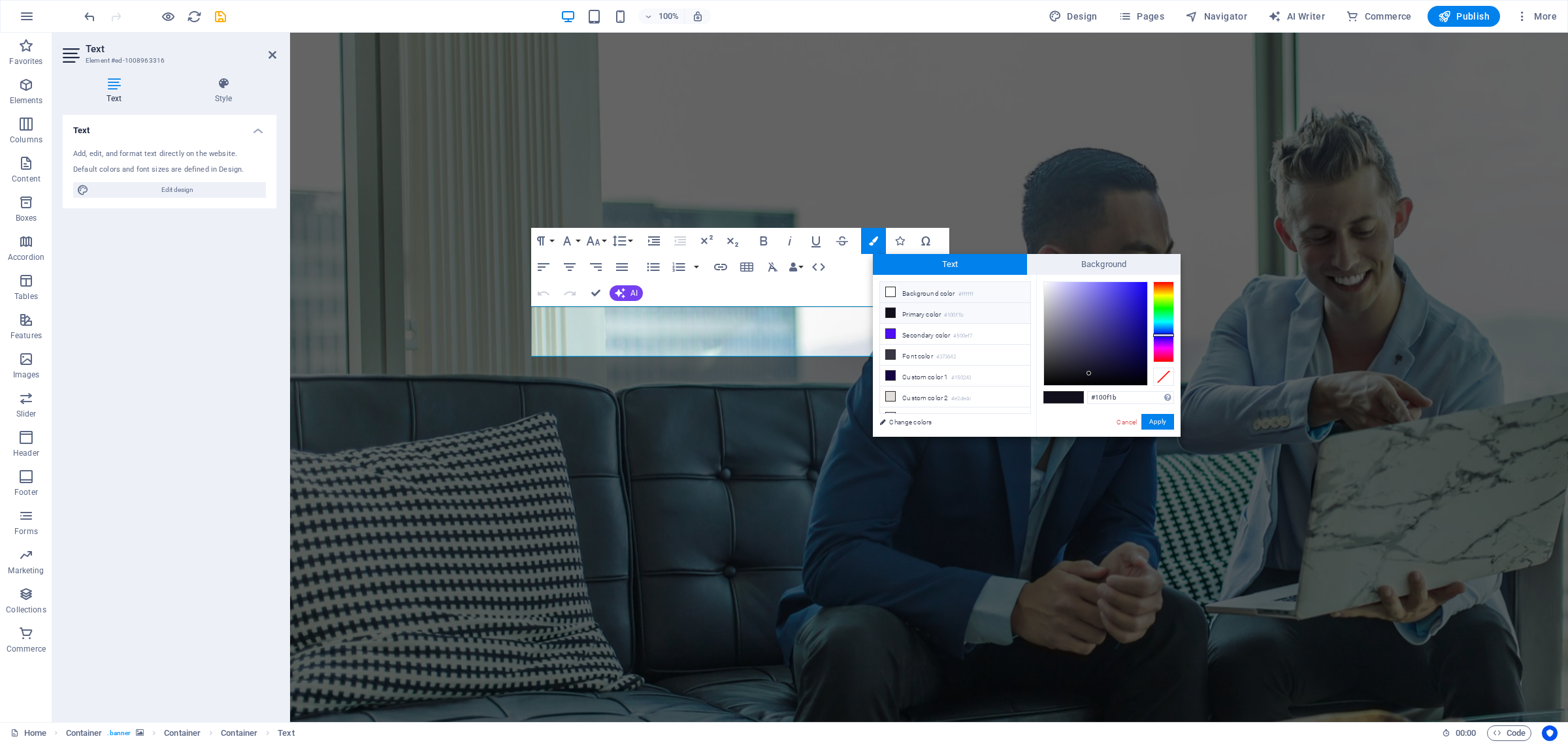
click at [887, 289] on icon at bounding box center [891, 292] width 9 height 9
type input "#ffffff"
click at [1160, 418] on button "Apply" at bounding box center [1158, 422] width 33 height 16
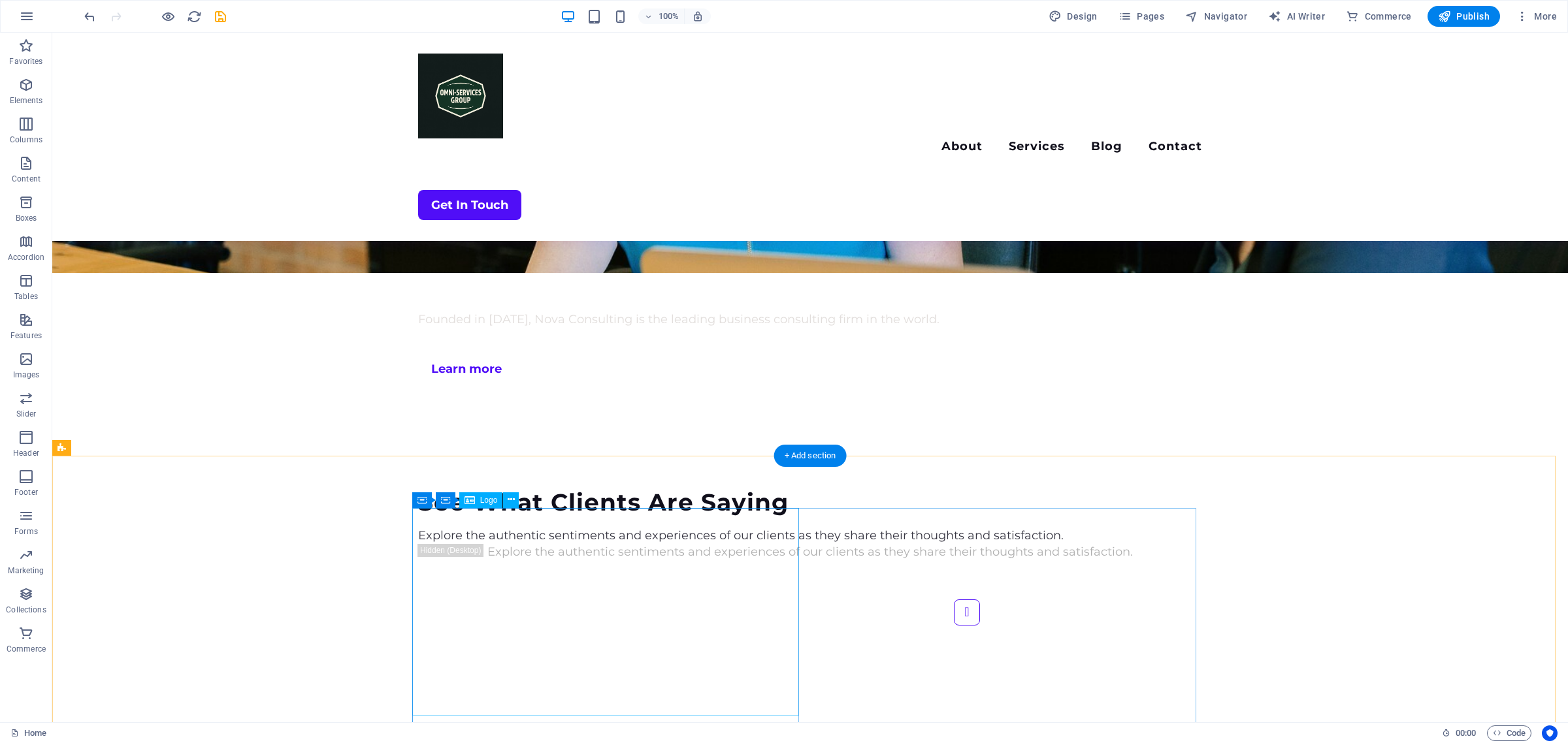
scroll to position [3165, 0]
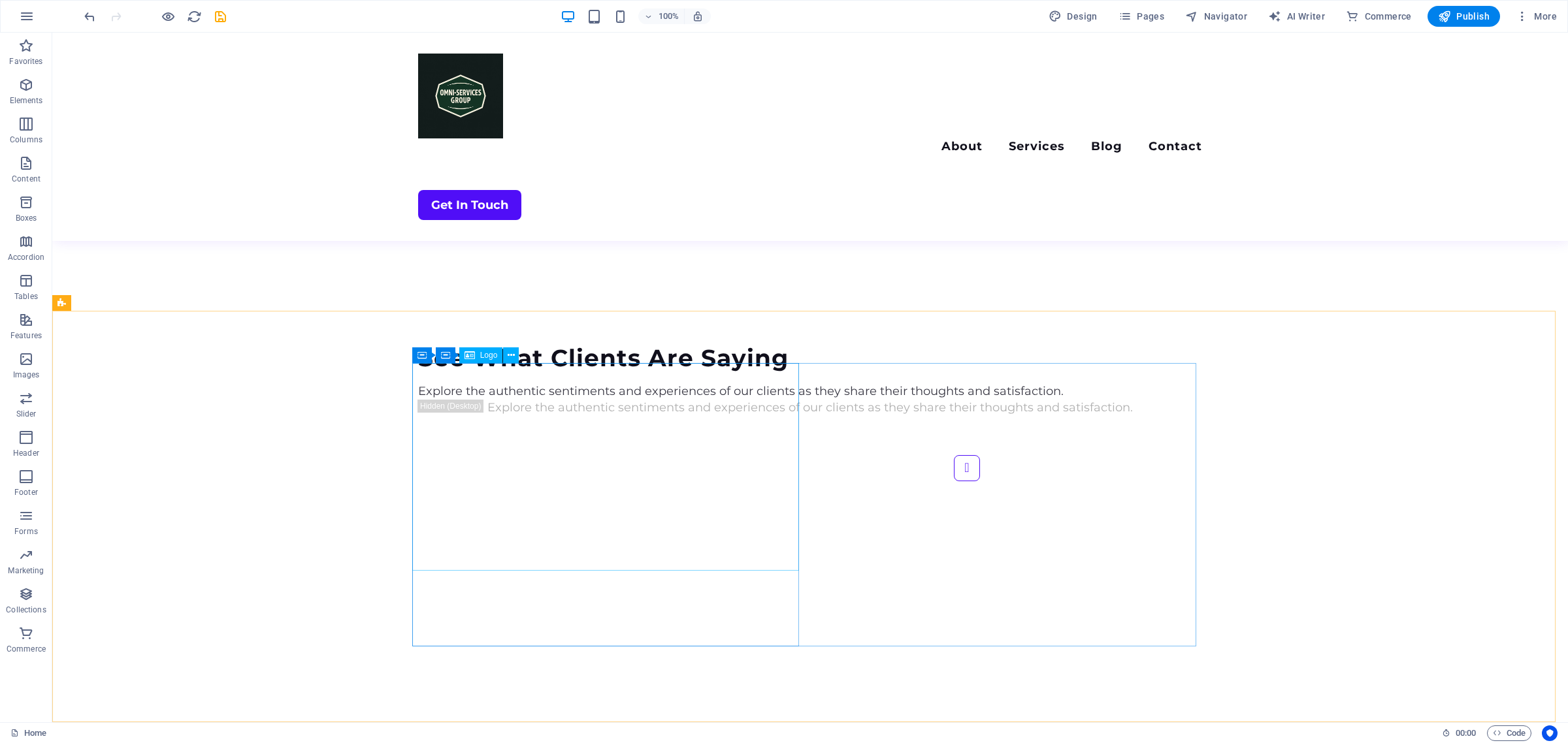
click at [481, 353] on span "Logo" at bounding box center [489, 355] width 18 height 8
select select "px"
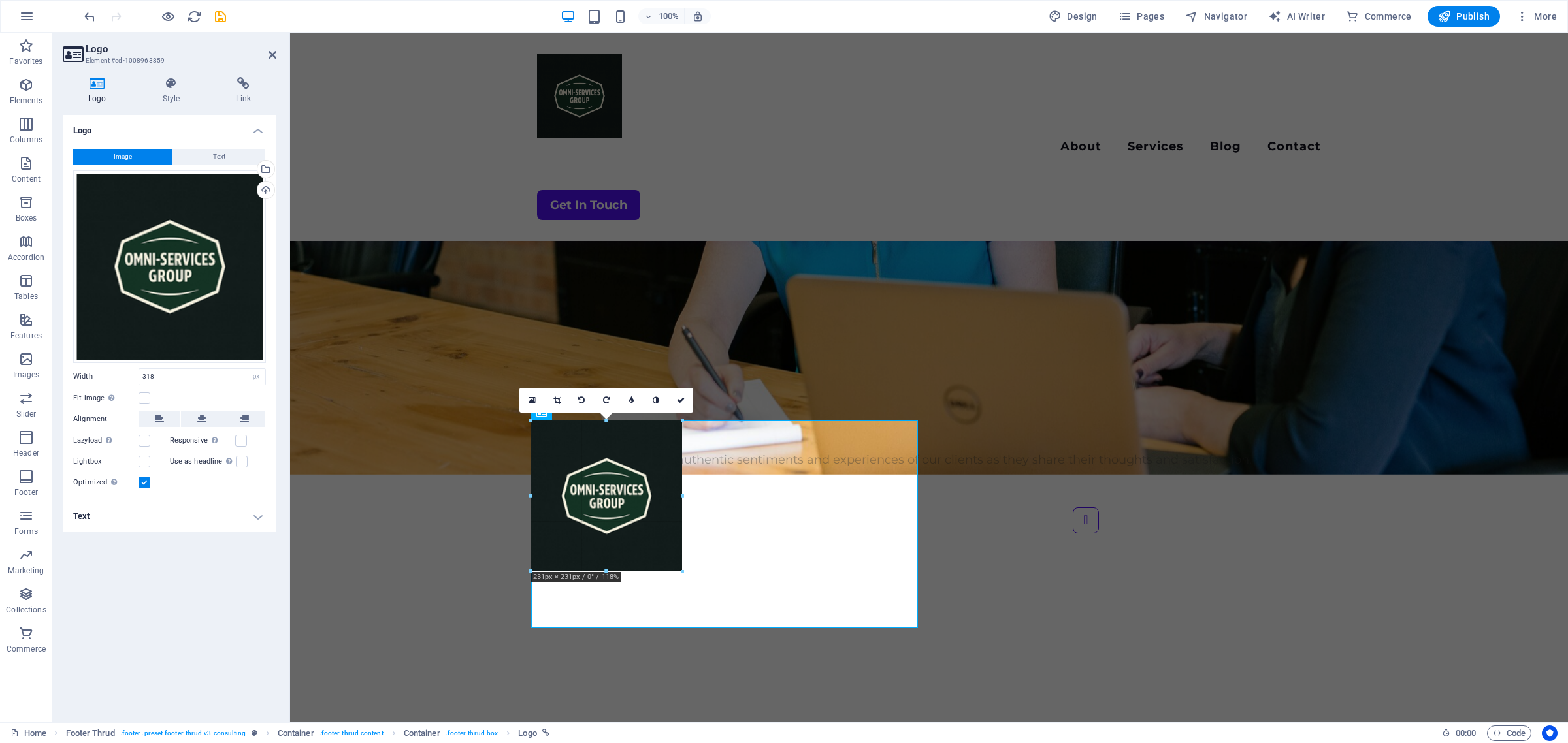
scroll to position [3107, 0]
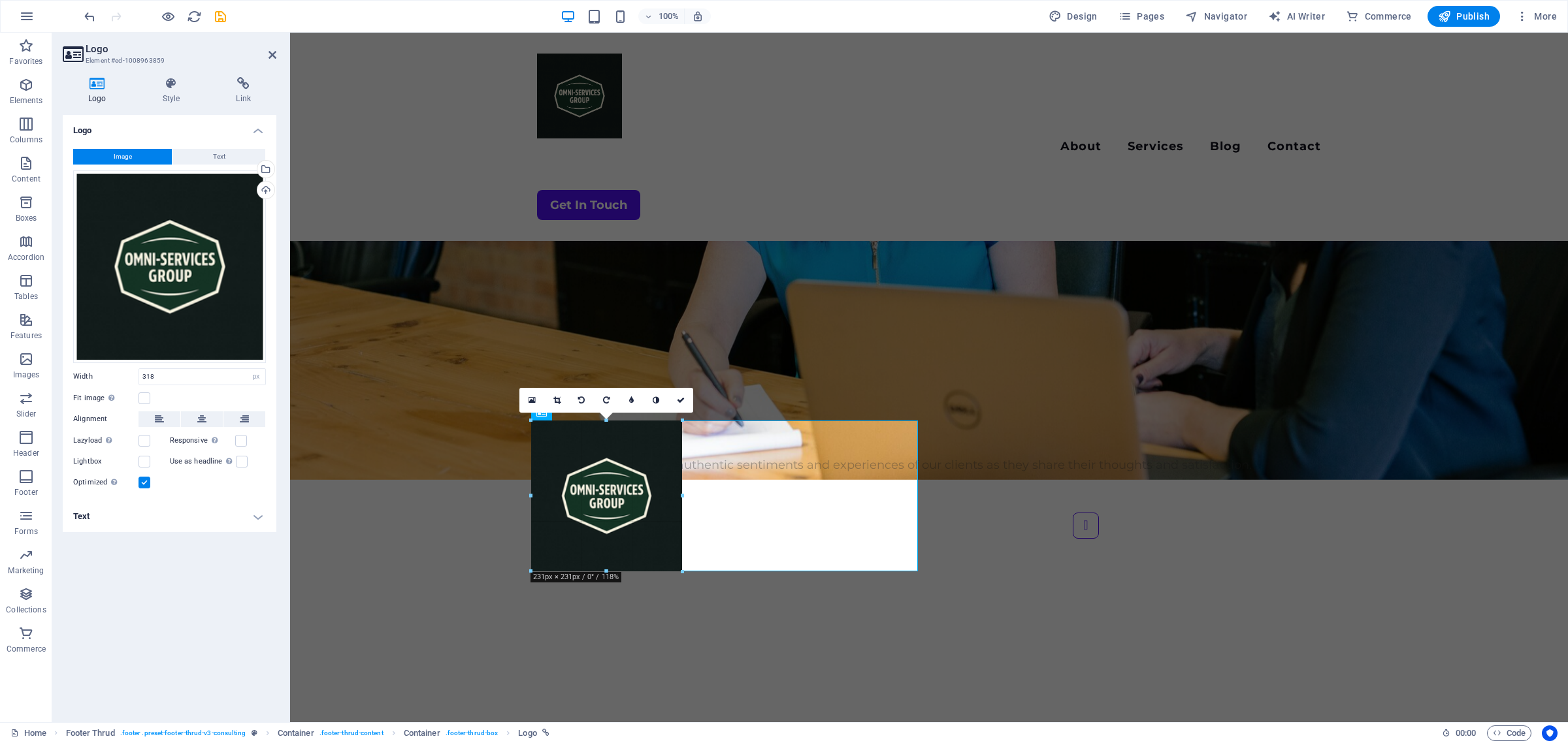
drag, startPoint x: 737, startPoint y: 571, endPoint x: 381, endPoint y: 491, distance: 364.9
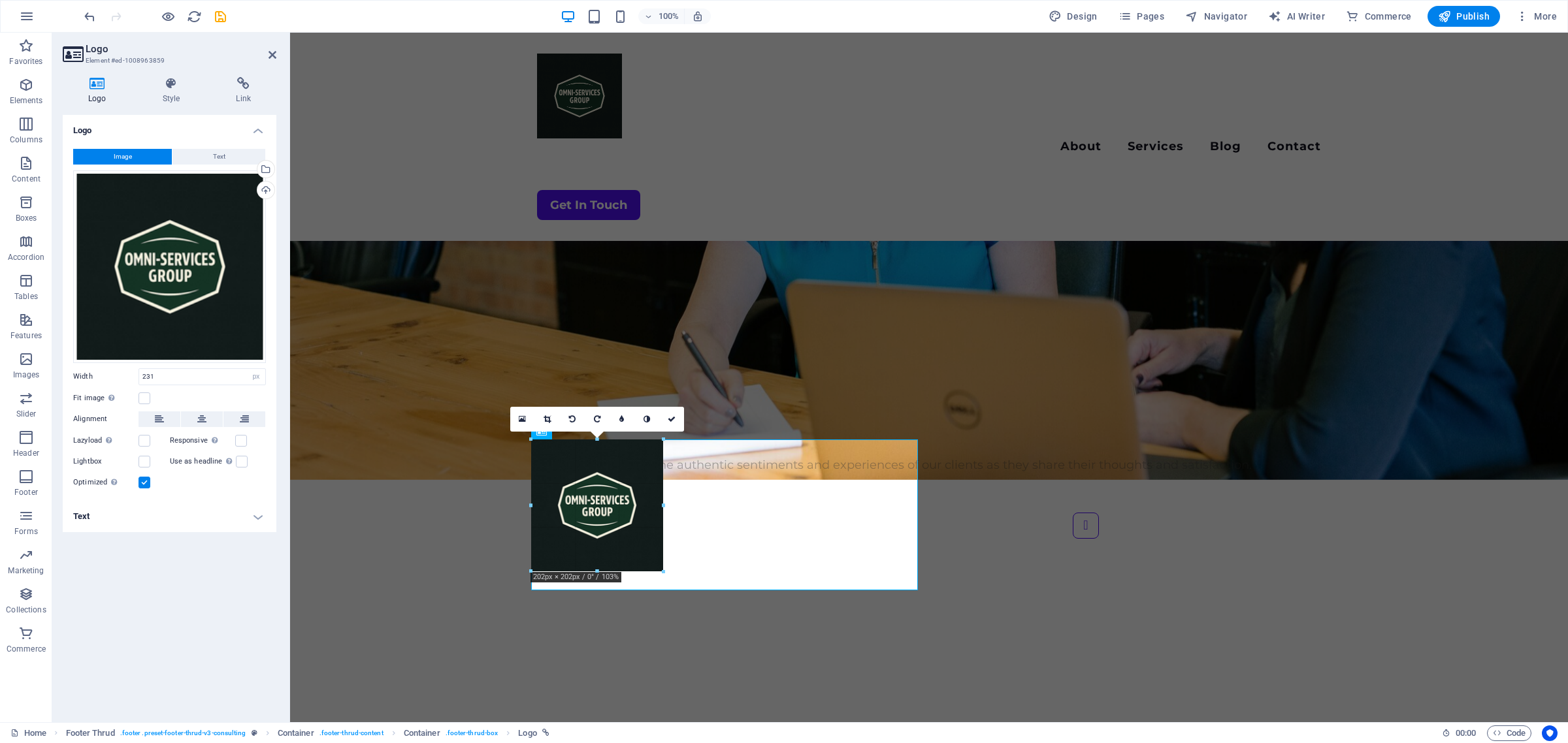
scroll to position [3079, 0]
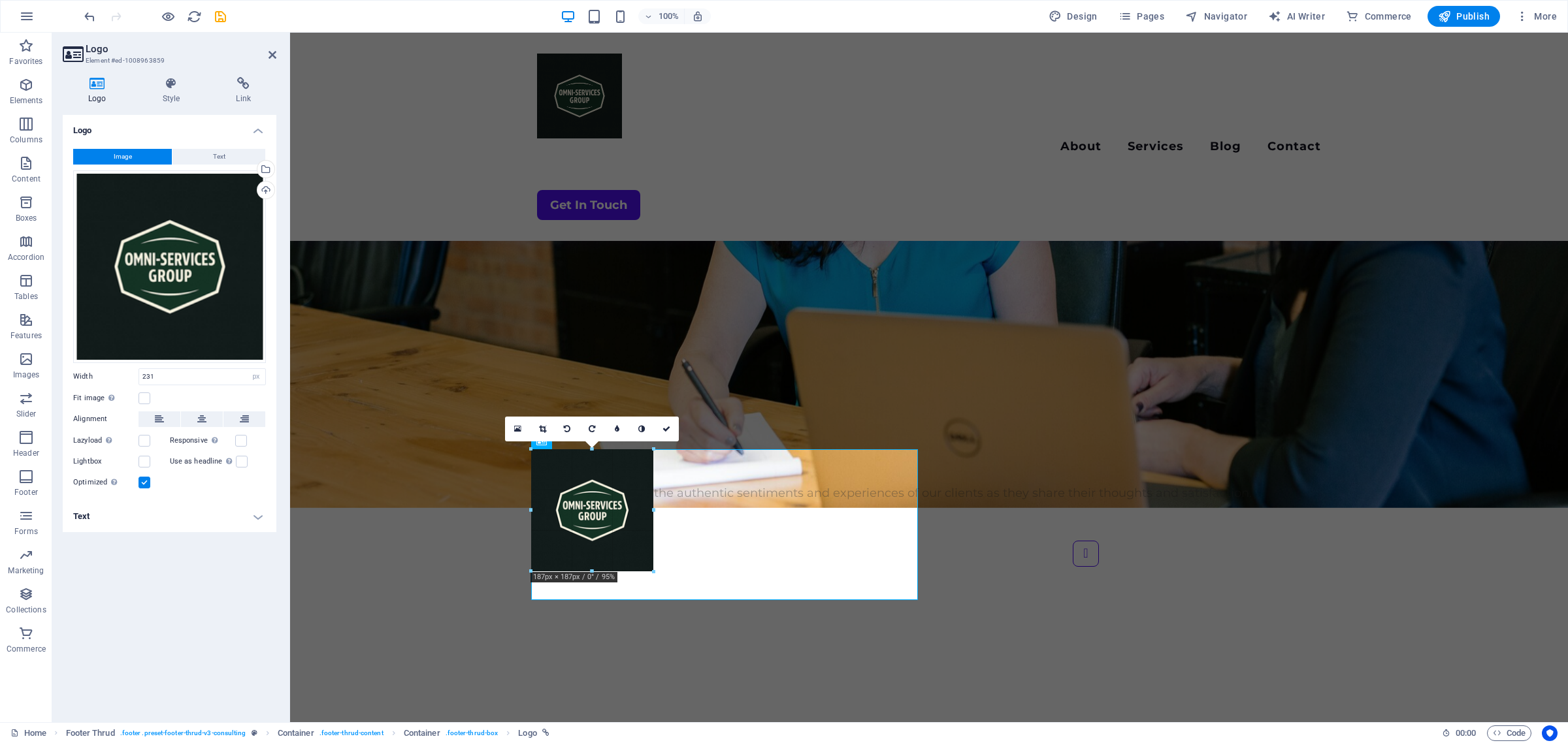
drag, startPoint x: 683, startPoint y: 572, endPoint x: 650, endPoint y: 526, distance: 56.6
type input "187"
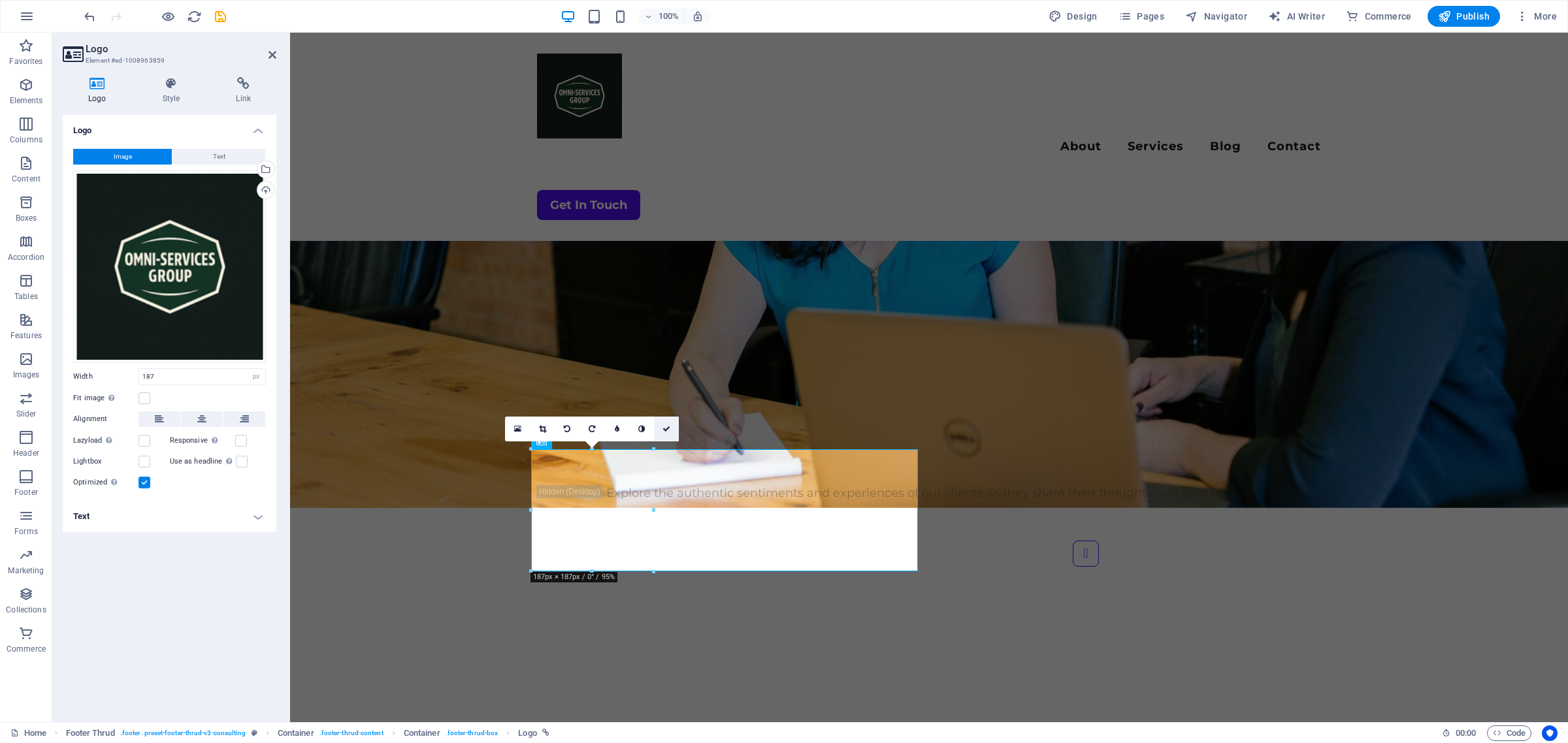
drag, startPoint x: 663, startPoint y: 428, endPoint x: 794, endPoint y: 519, distance: 159.5
click at [663, 428] on icon at bounding box center [666, 429] width 8 height 8
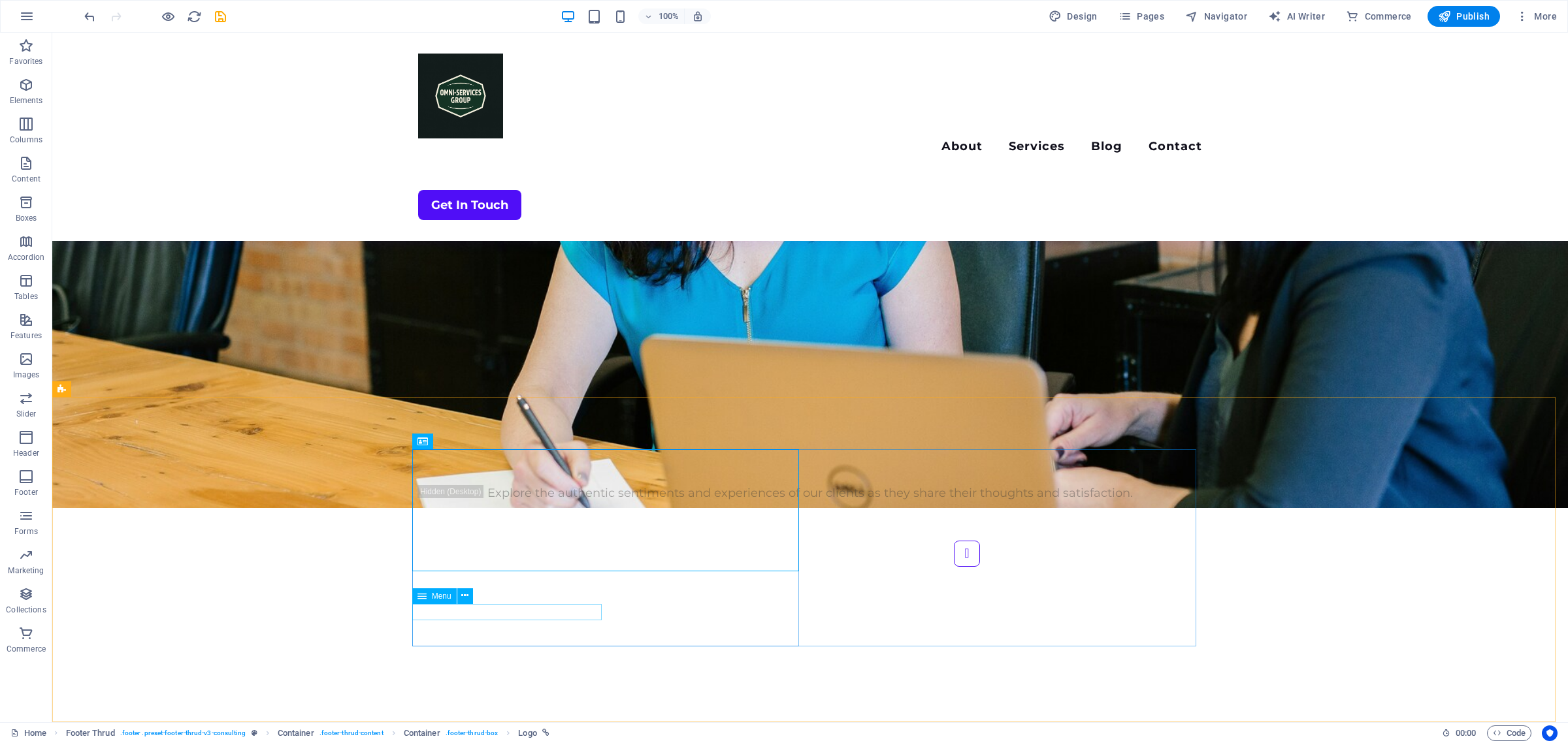
click at [436, 595] on span "Menu" at bounding box center [441, 596] width 19 height 8
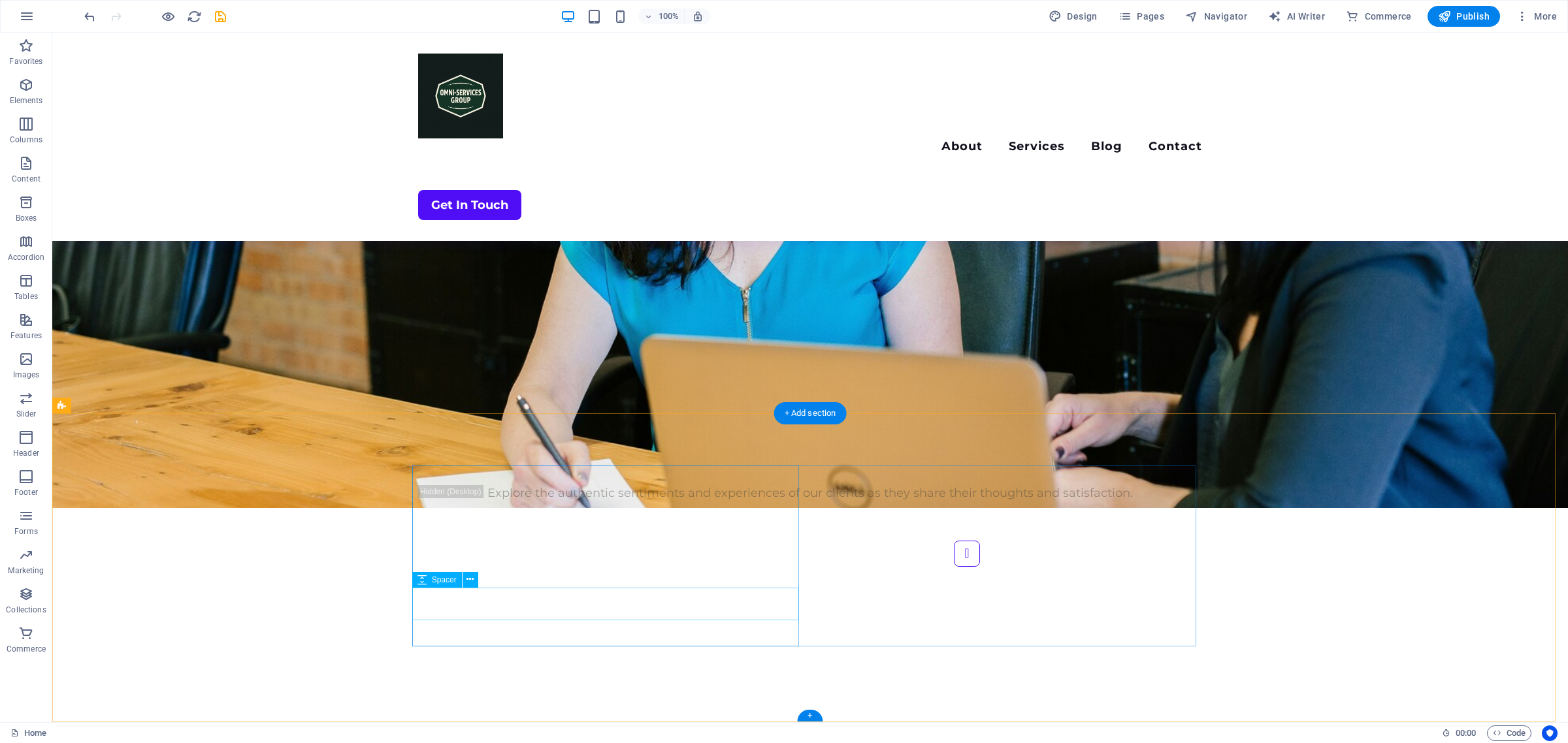
scroll to position [3062, 0]
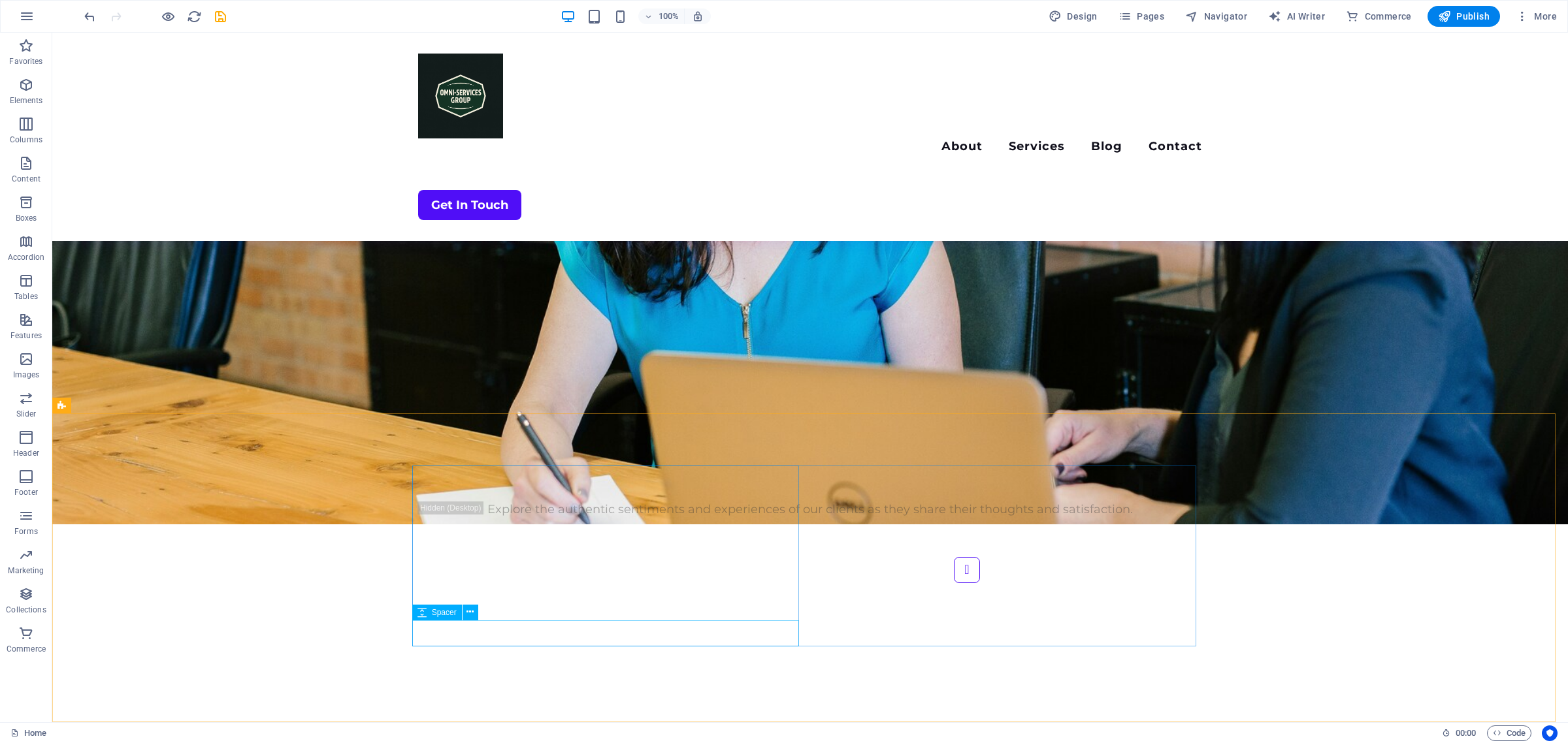
click at [441, 614] on span "Spacer" at bounding box center [444, 612] width 25 height 8
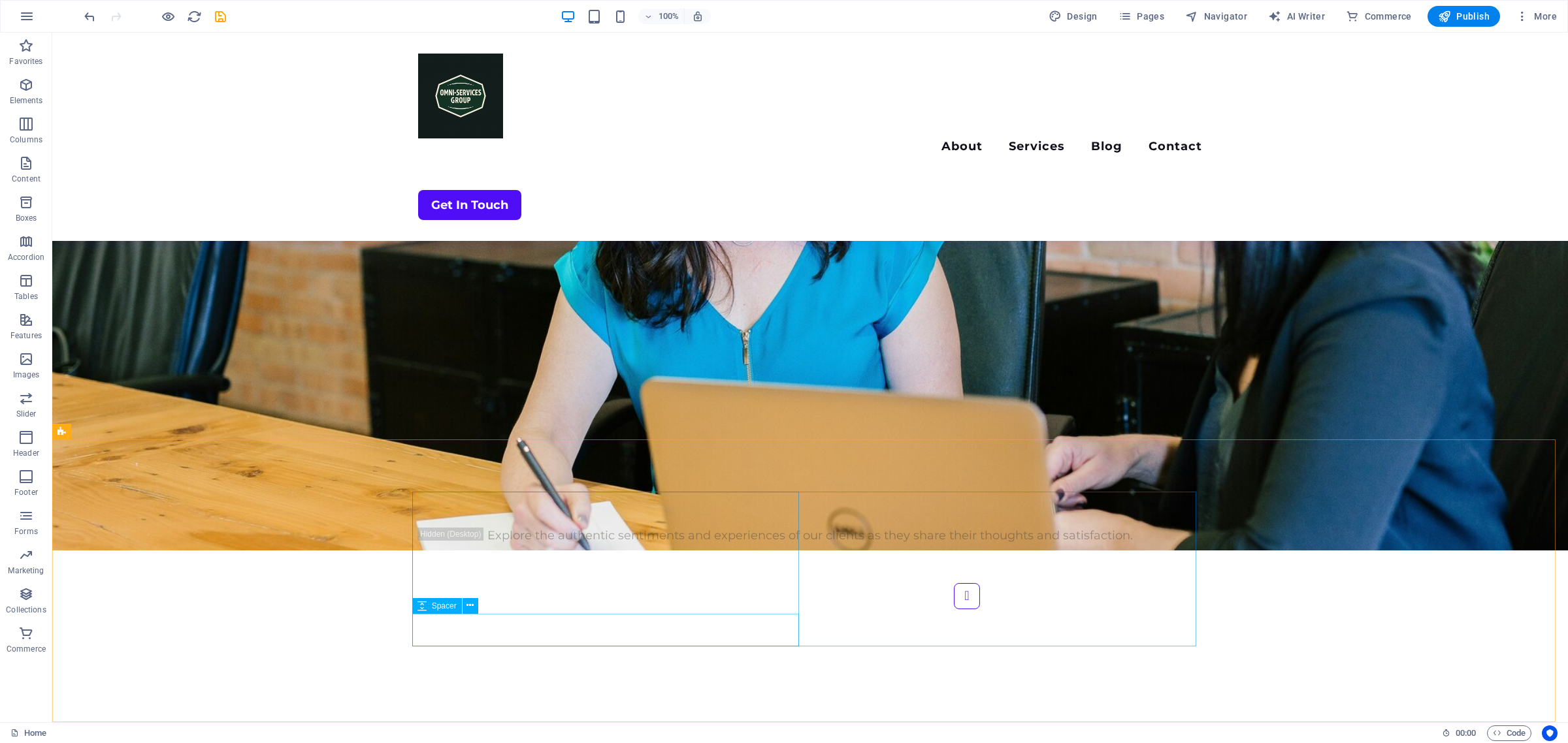
click at [439, 607] on span "Spacer" at bounding box center [444, 605] width 25 height 8
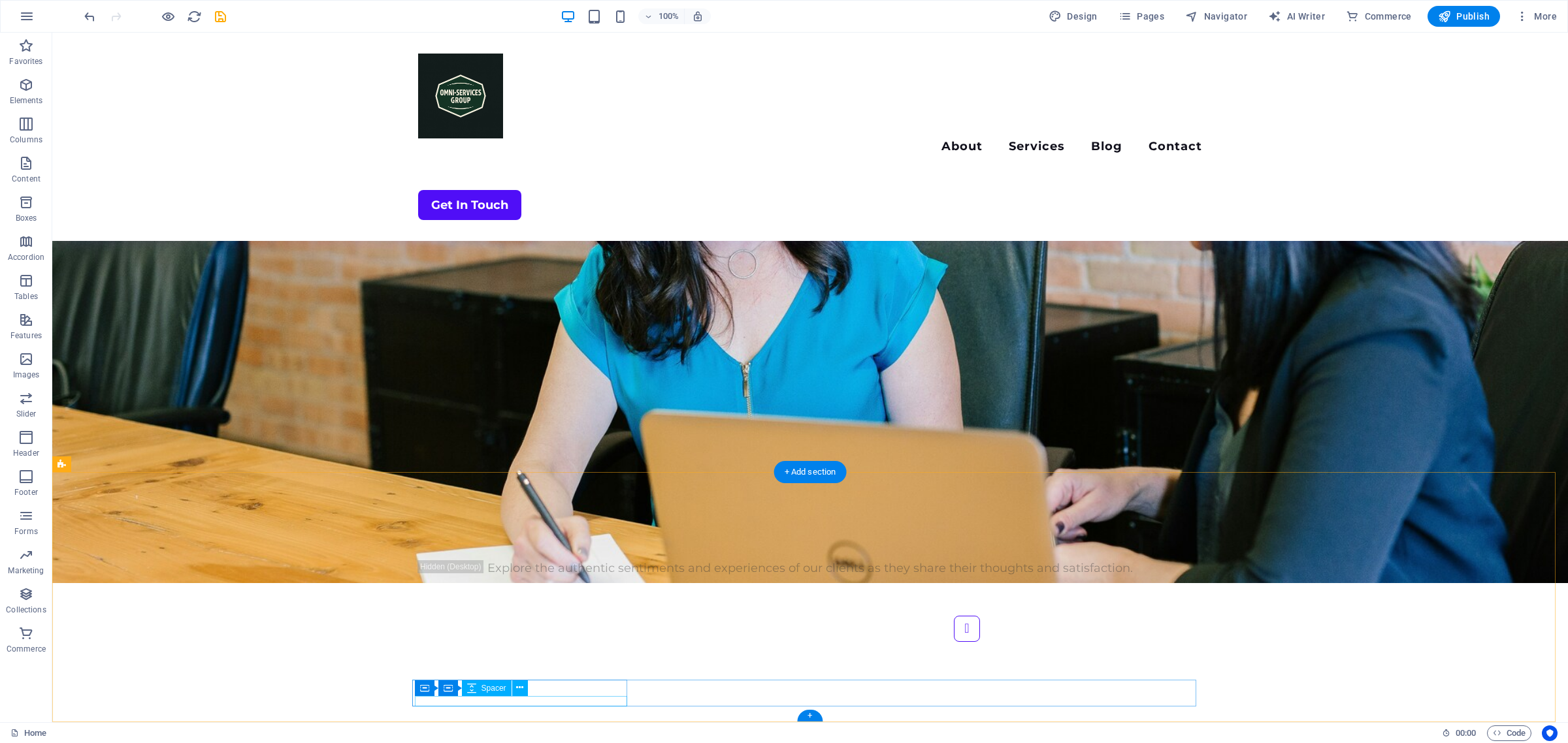
select select "px"
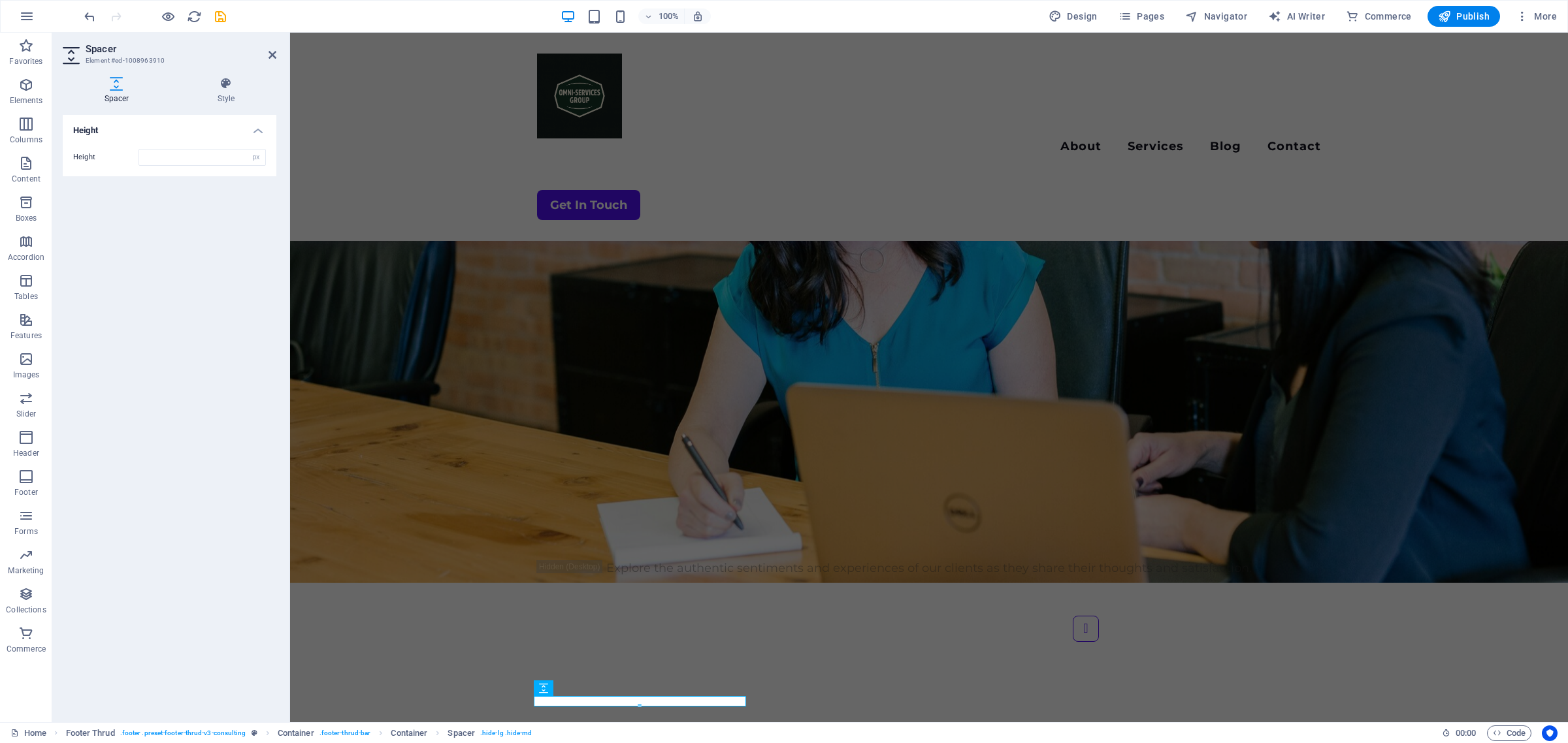
click at [540, 689] on icon at bounding box center [543, 688] width 9 height 16
click at [605, 690] on span "Spacer" at bounding box center [612, 688] width 25 height 8
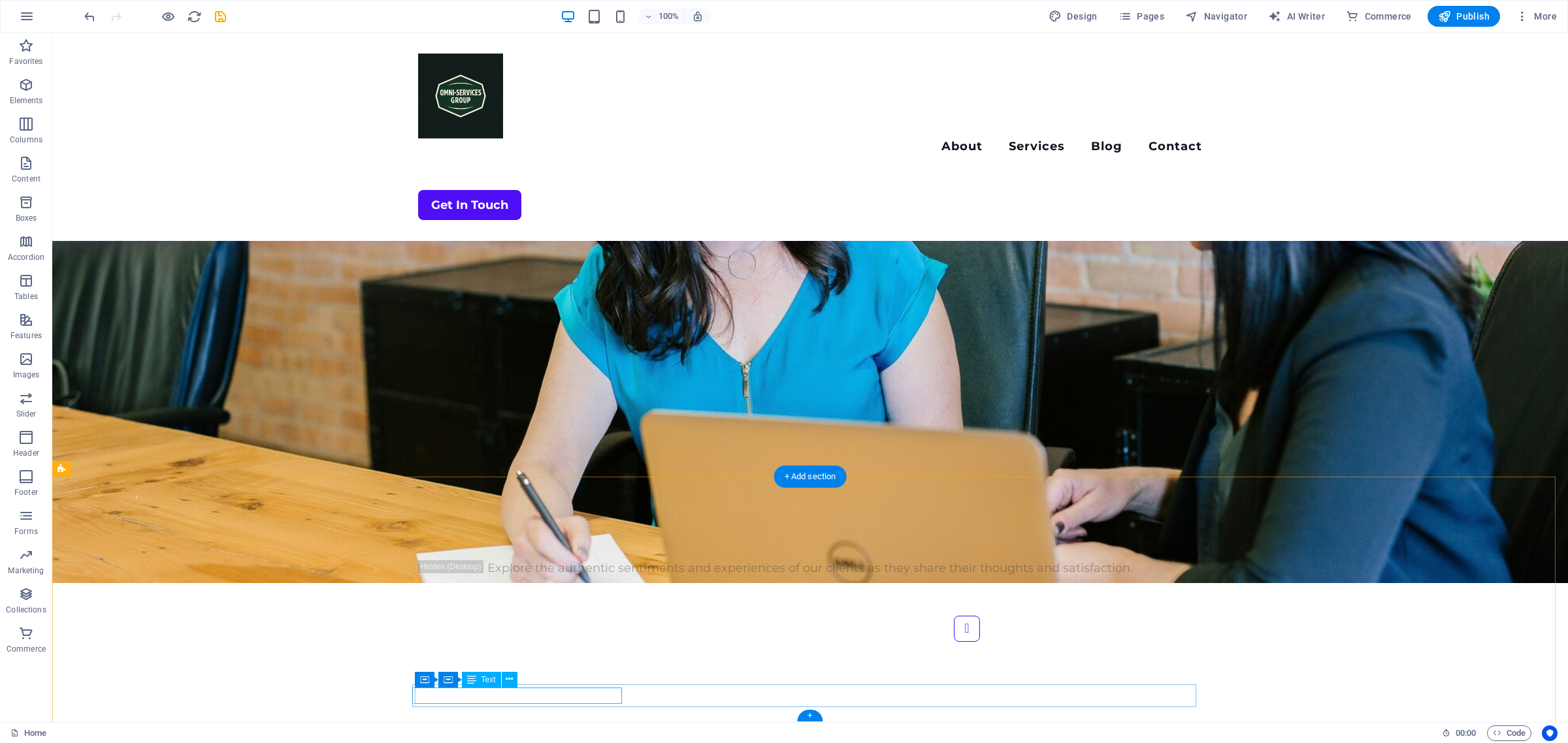
scroll to position [2998, 0]
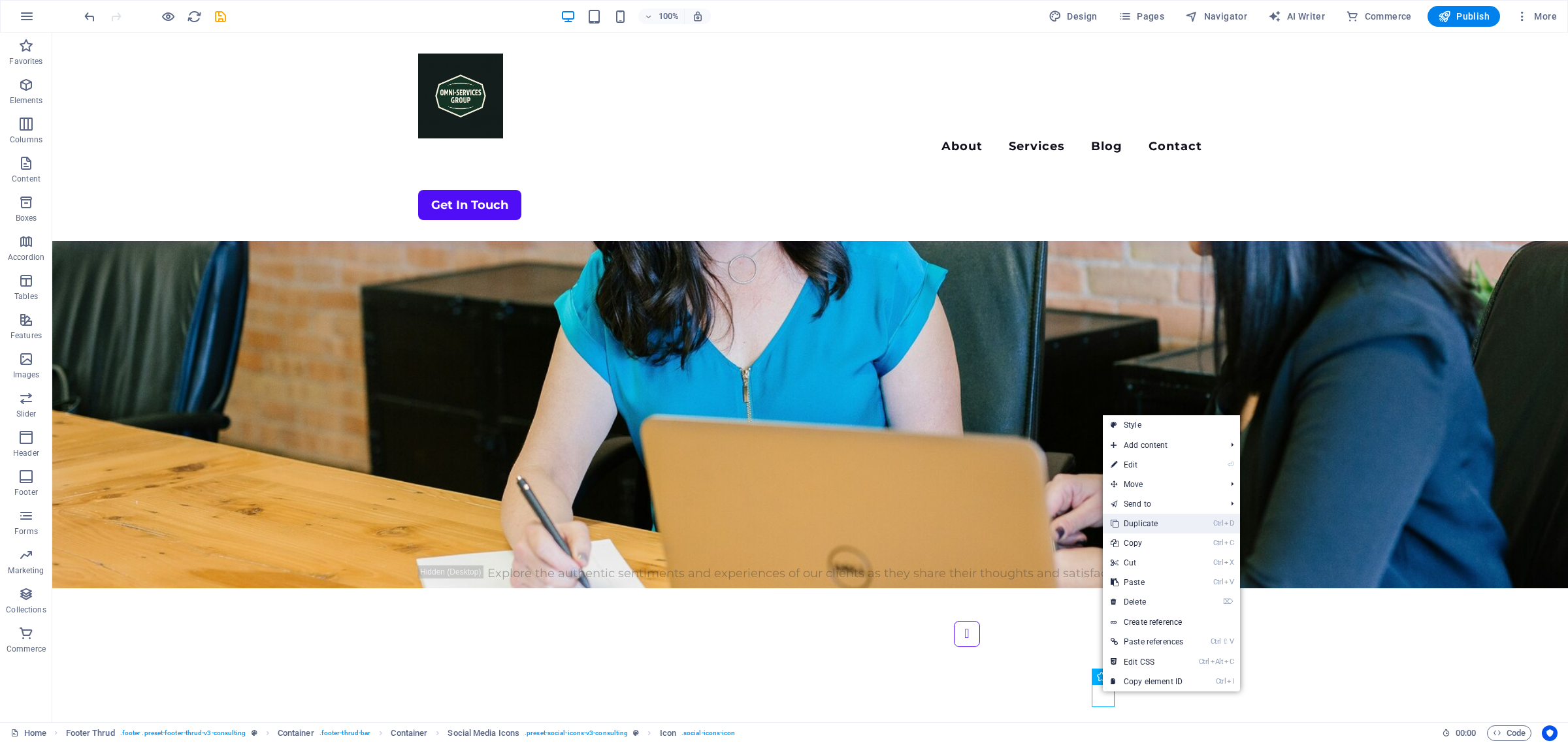
click at [1144, 527] on link "Ctrl D Duplicate" at bounding box center [1147, 523] width 88 height 19
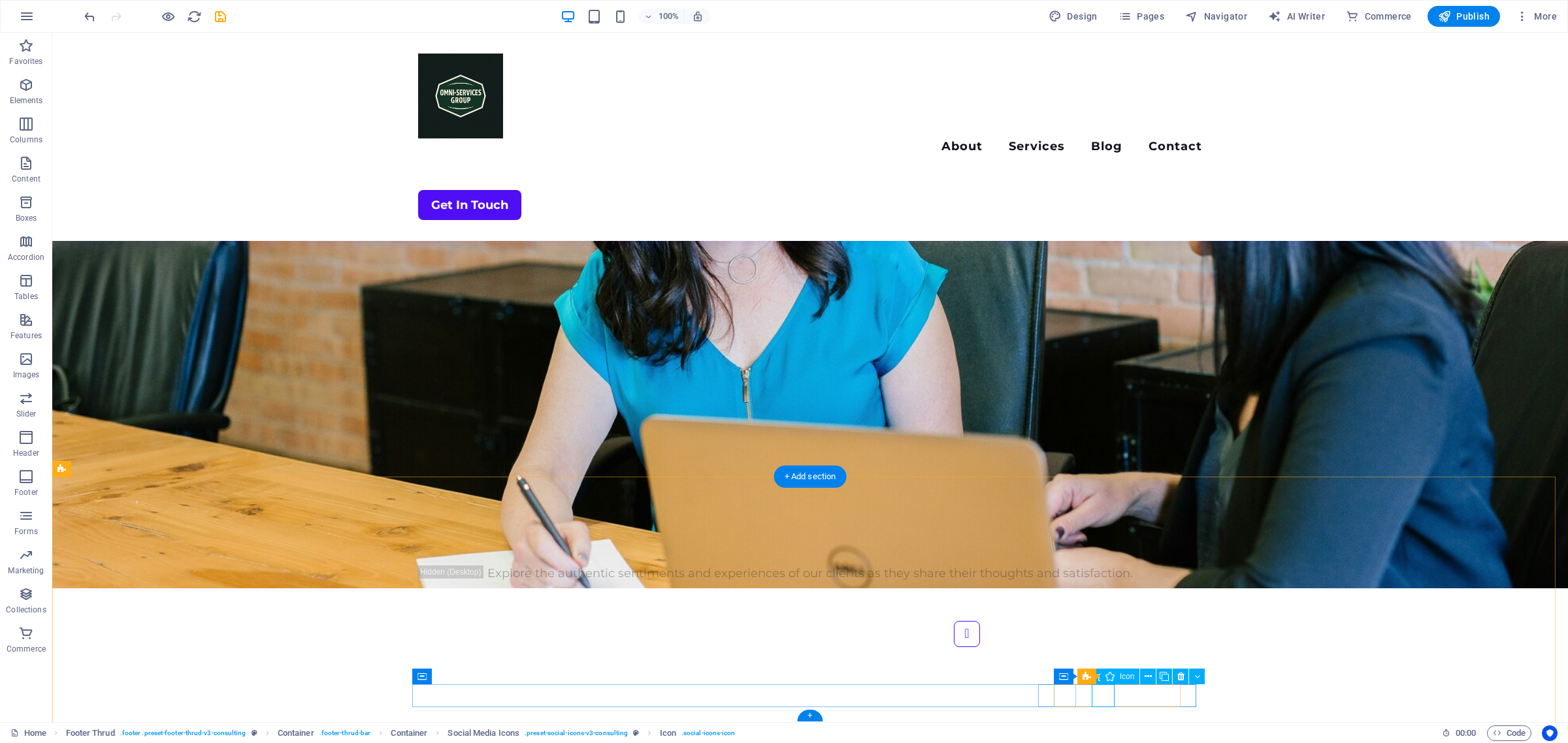
select select "xMidYMid"
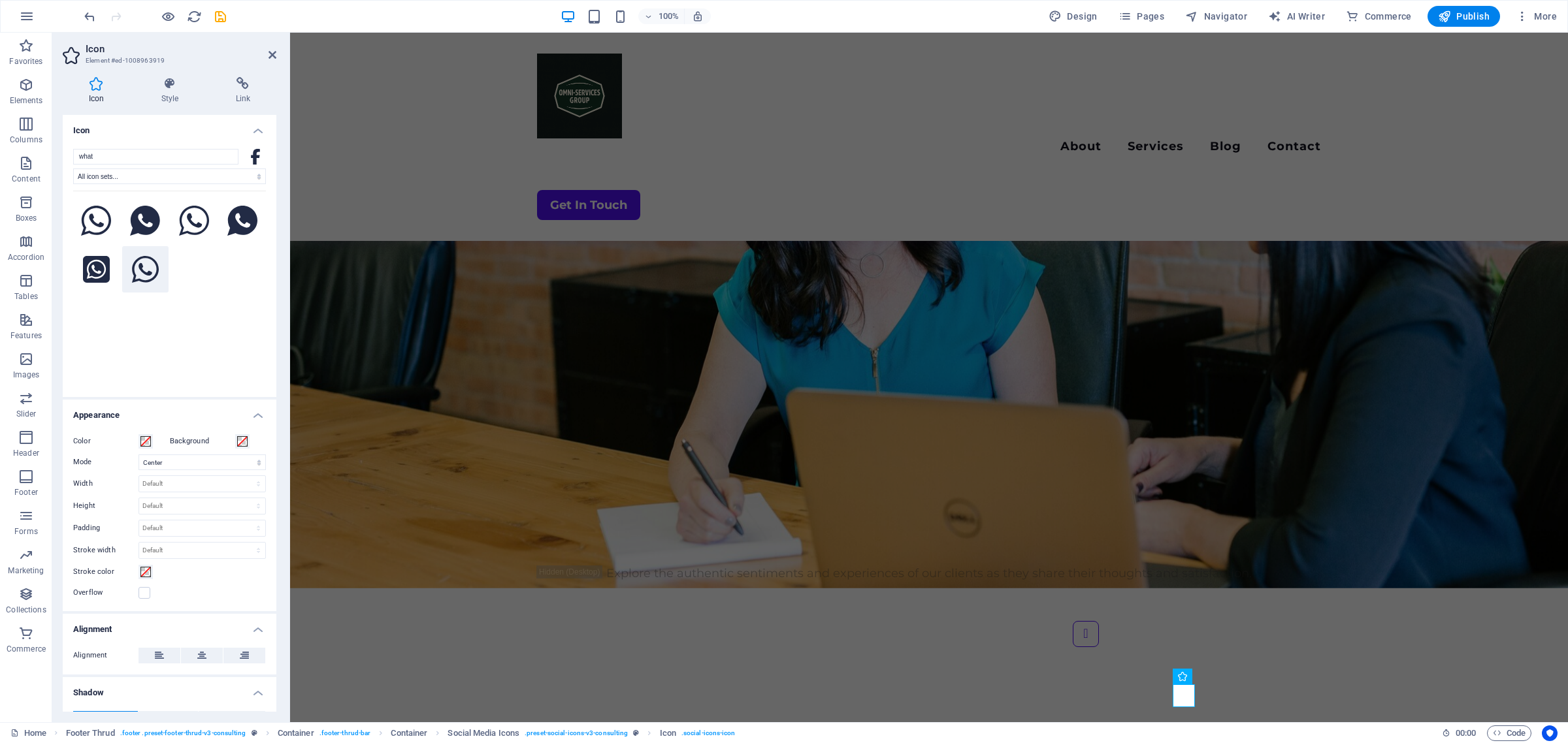
type input "what"
click at [141, 269] on icon at bounding box center [145, 270] width 27 height 27
click at [219, 13] on icon "save" at bounding box center [221, 17] width 15 height 15
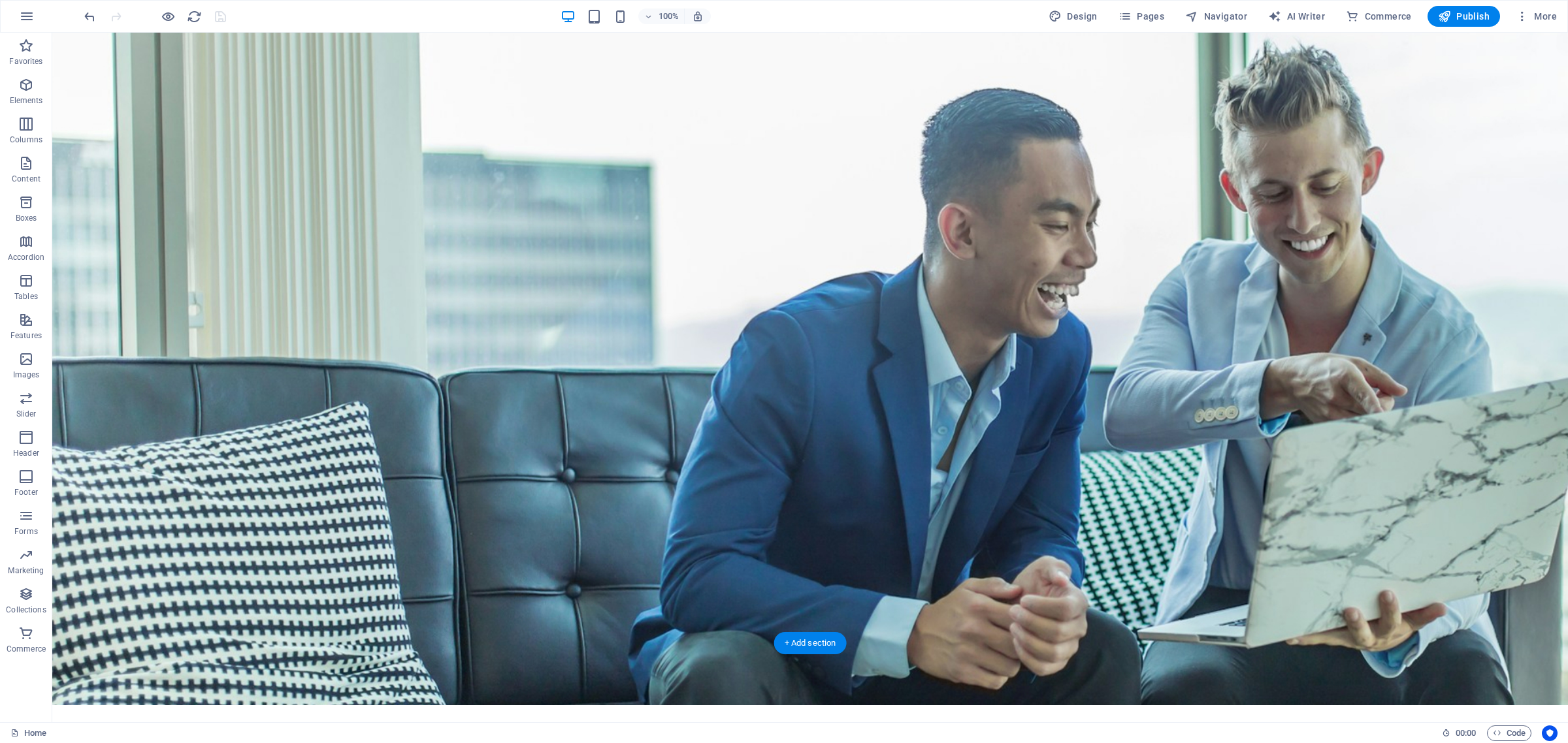
scroll to position [0, 0]
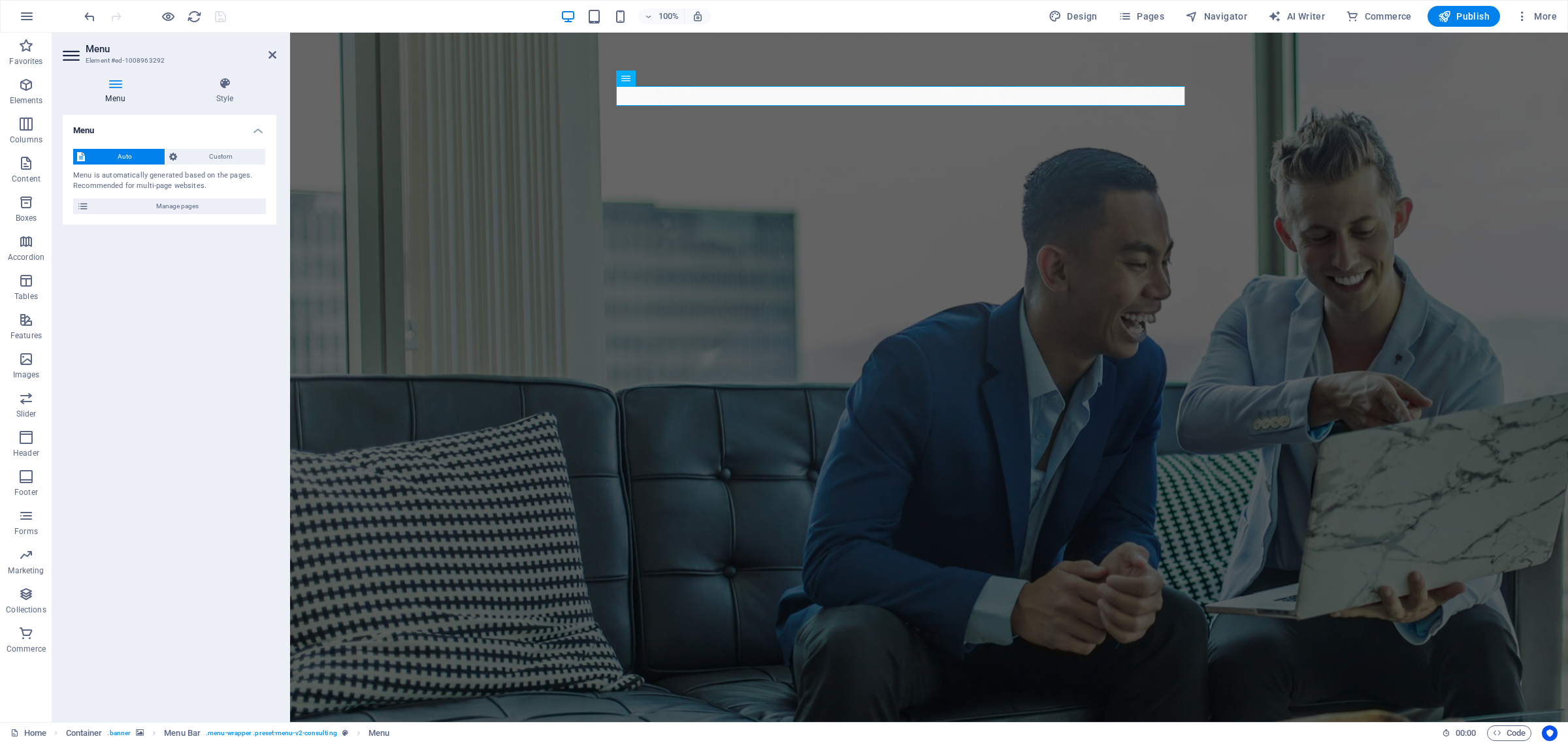
click at [119, 91] on h4 "Menu" at bounding box center [118, 90] width 111 height 27
click at [111, 91] on h4 "Menu" at bounding box center [118, 90] width 111 height 27
click at [226, 158] on span "Custom" at bounding box center [222, 156] width 81 height 16
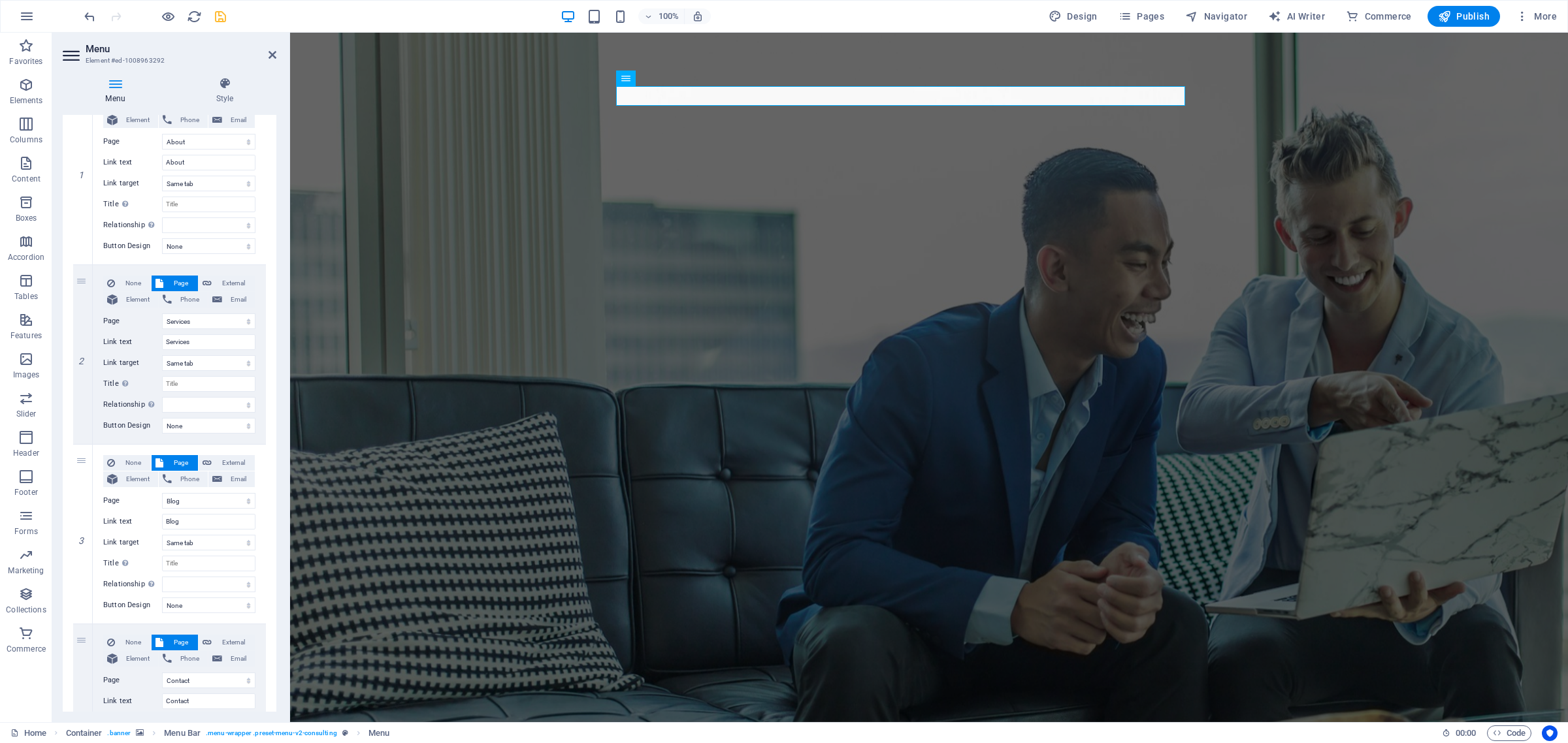
scroll to position [163, 0]
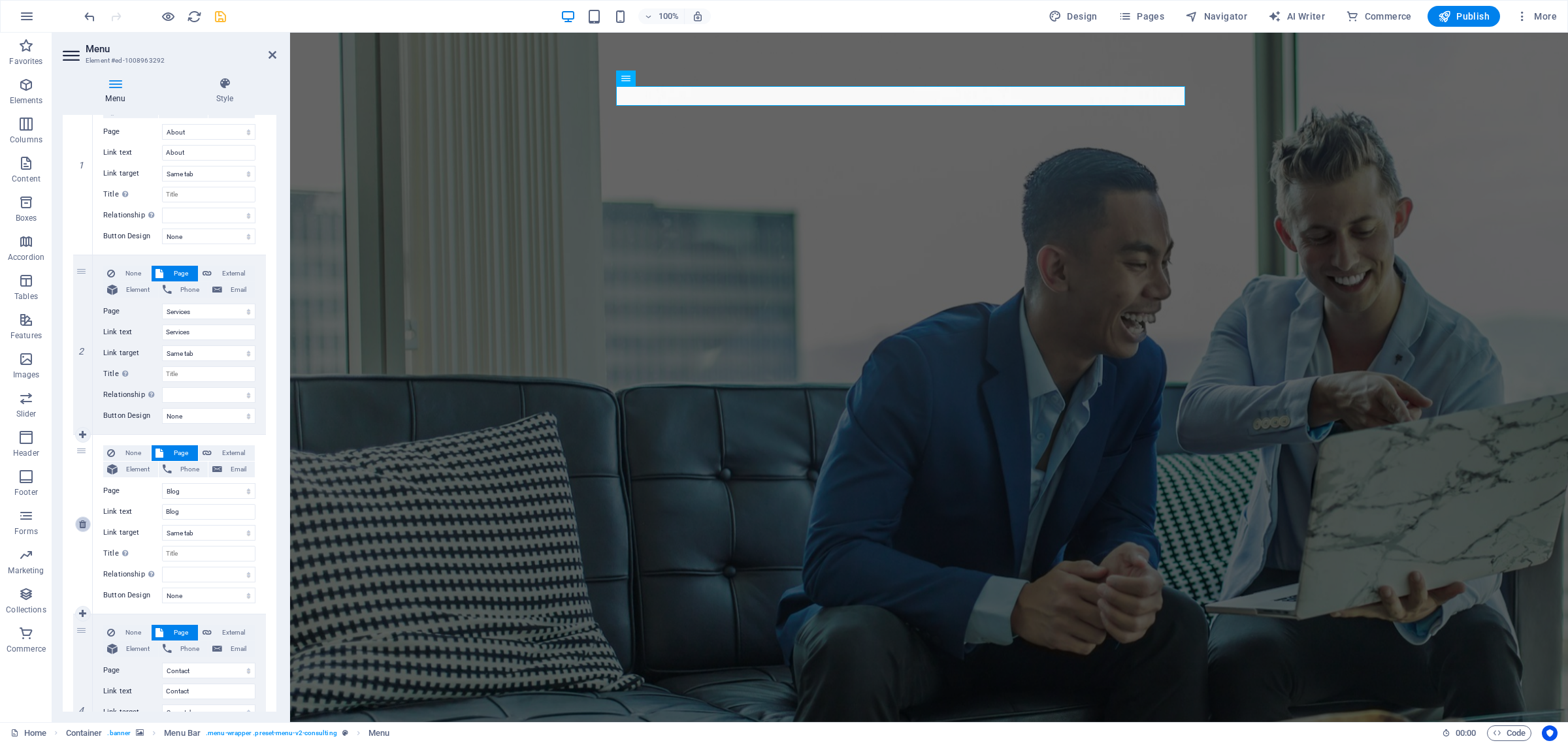
click at [82, 524] on icon at bounding box center [82, 524] width 7 height 9
select select
select select "4"
type input "Contact"
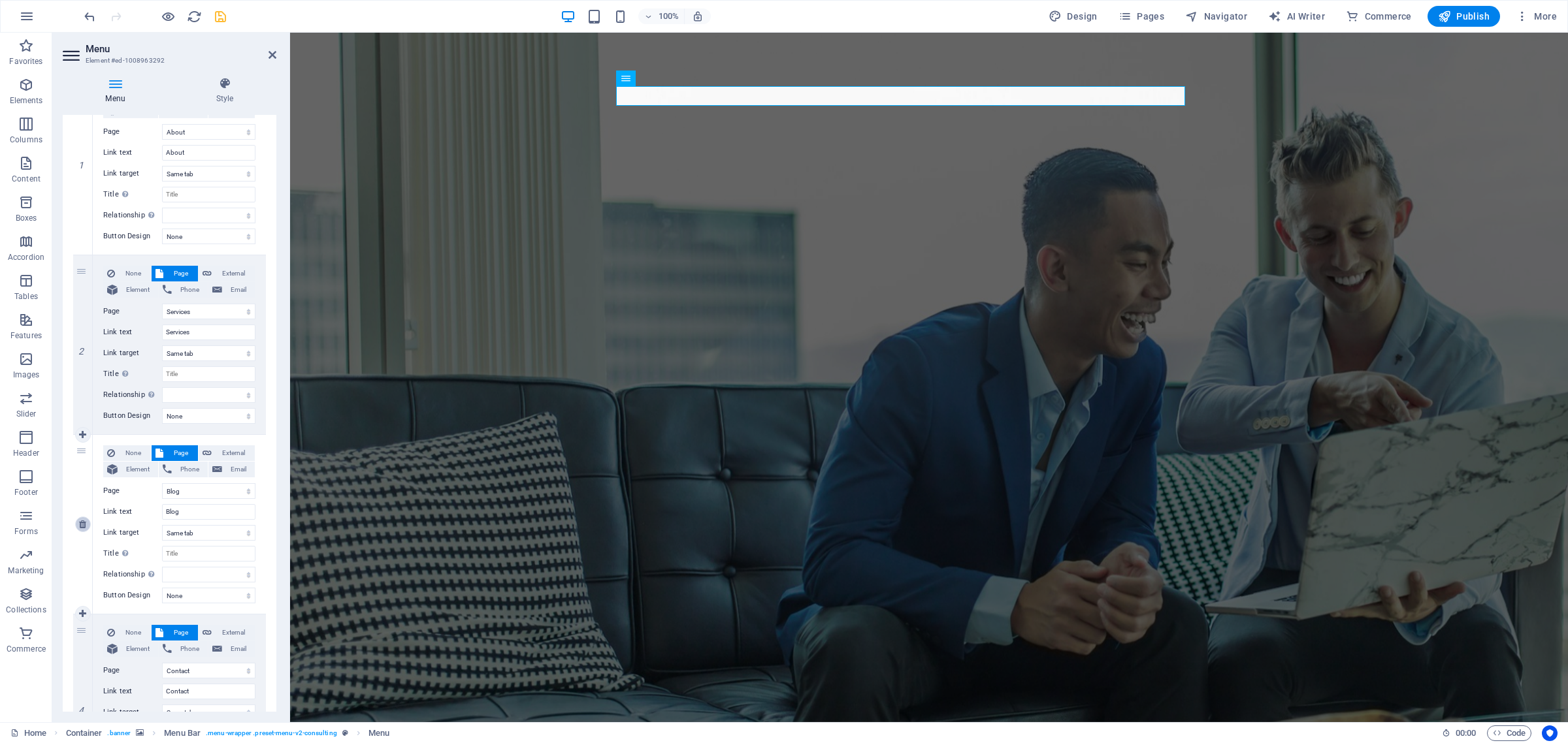
select select
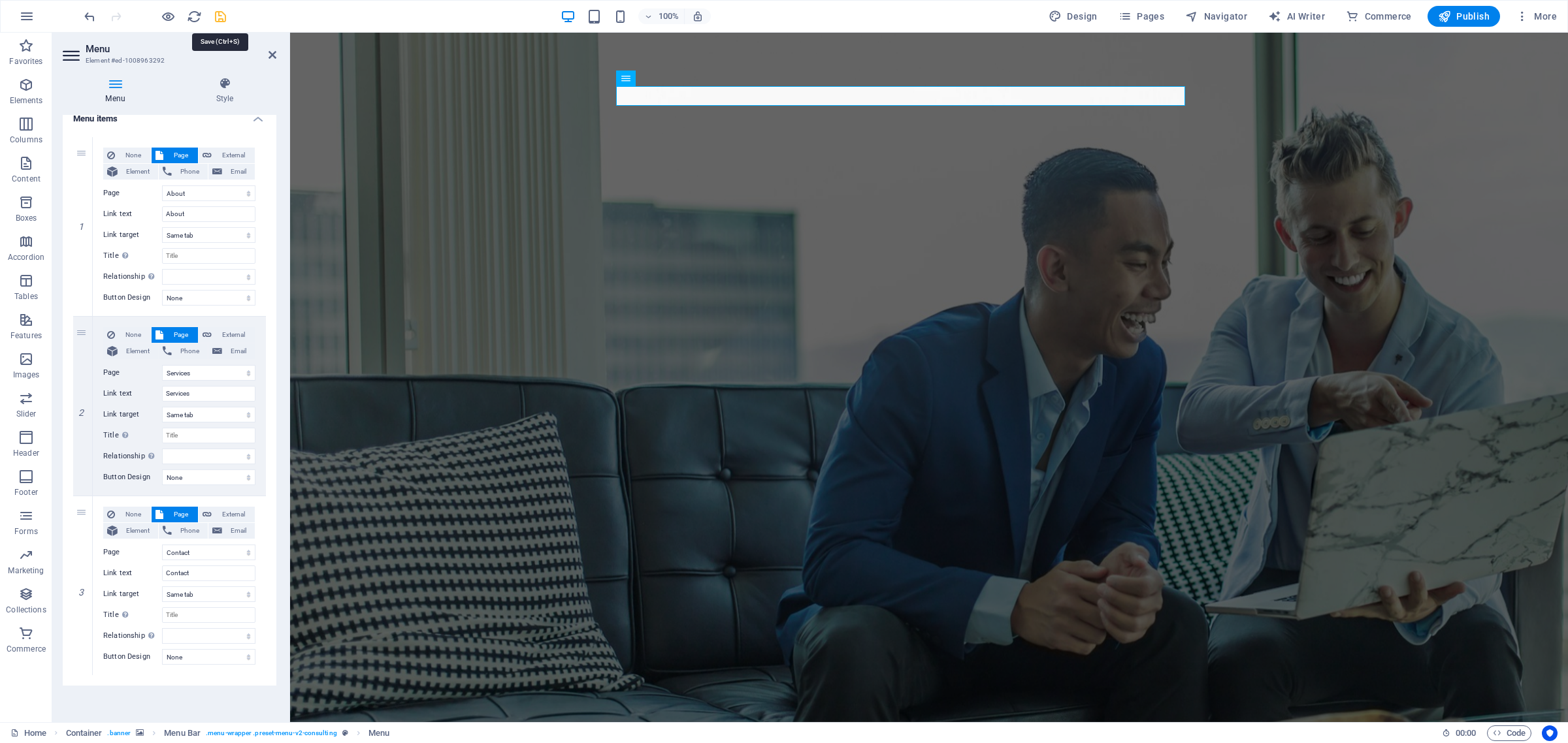
click at [217, 13] on icon "save" at bounding box center [221, 17] width 15 height 15
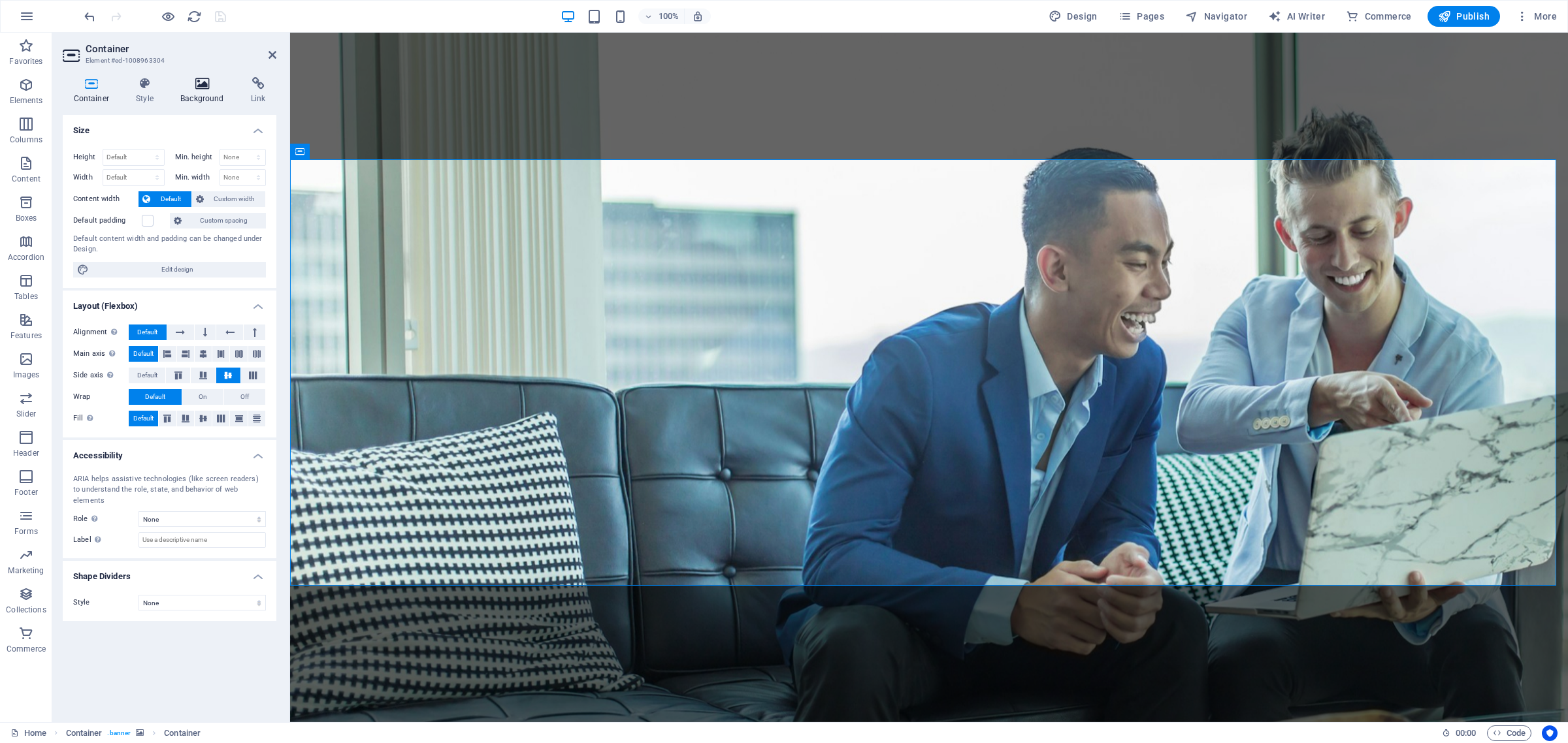
click at [197, 80] on icon at bounding box center [202, 83] width 65 height 13
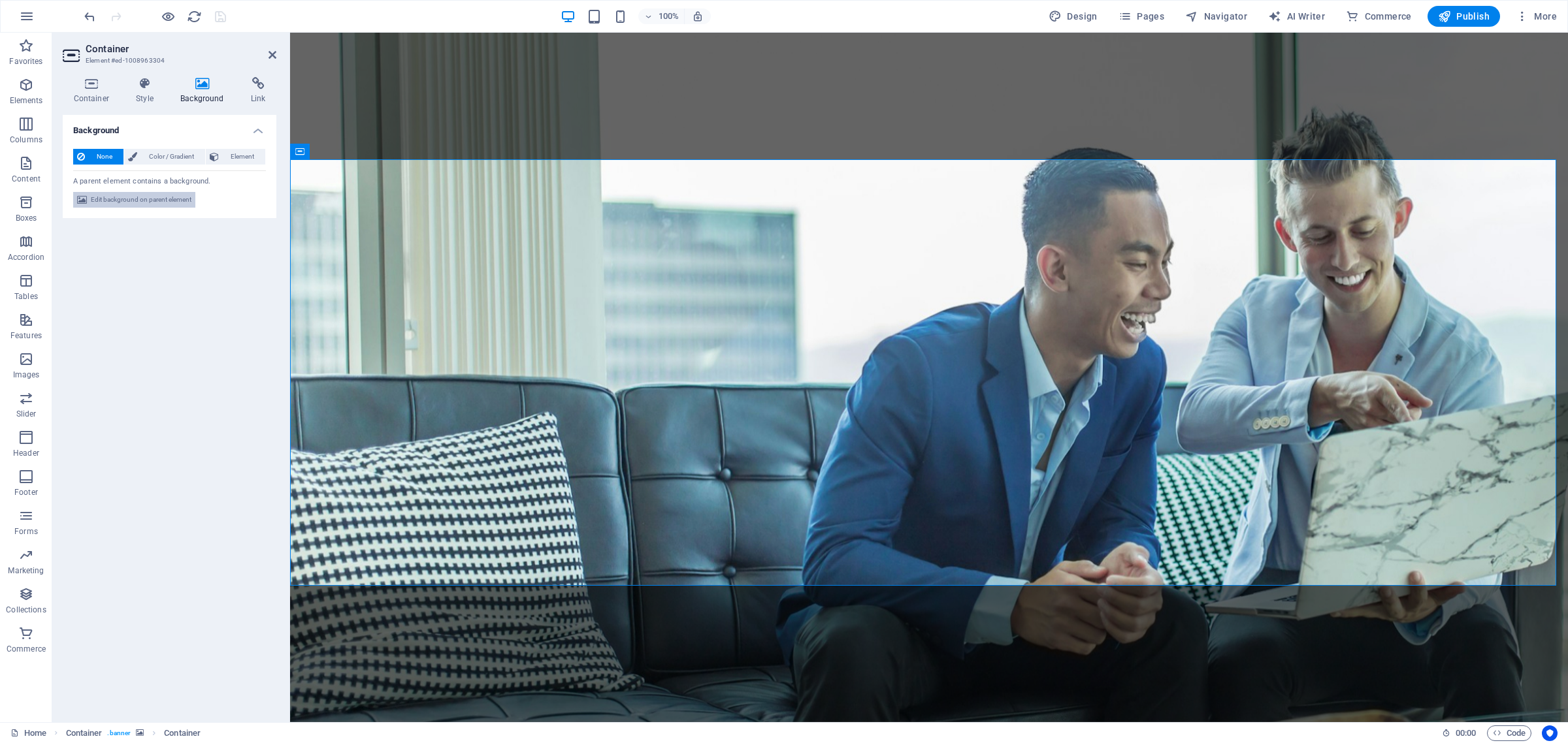
click at [125, 198] on span "Edit background on parent element" at bounding box center [140, 199] width 101 height 16
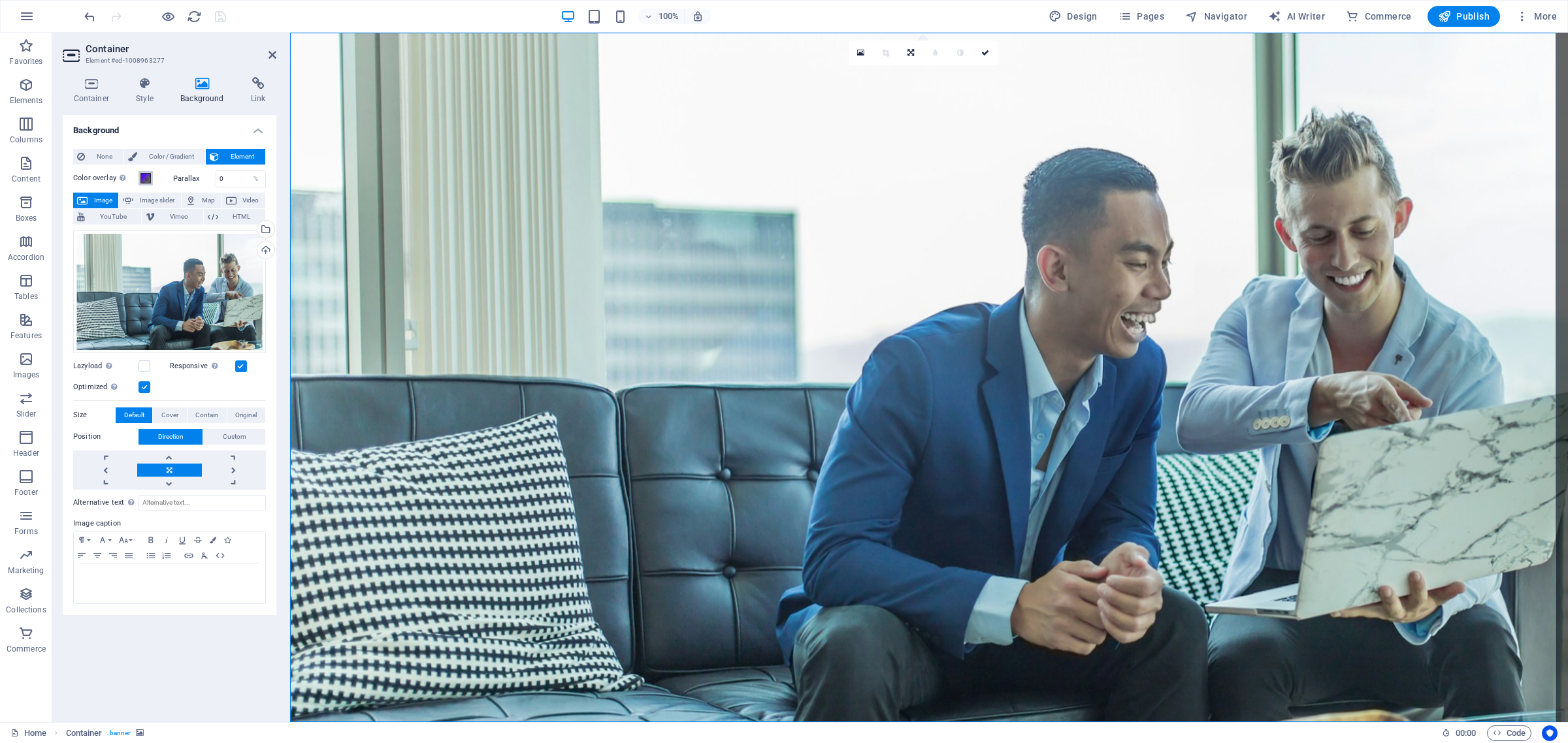
click at [145, 177] on span at bounding box center [145, 178] width 10 height 10
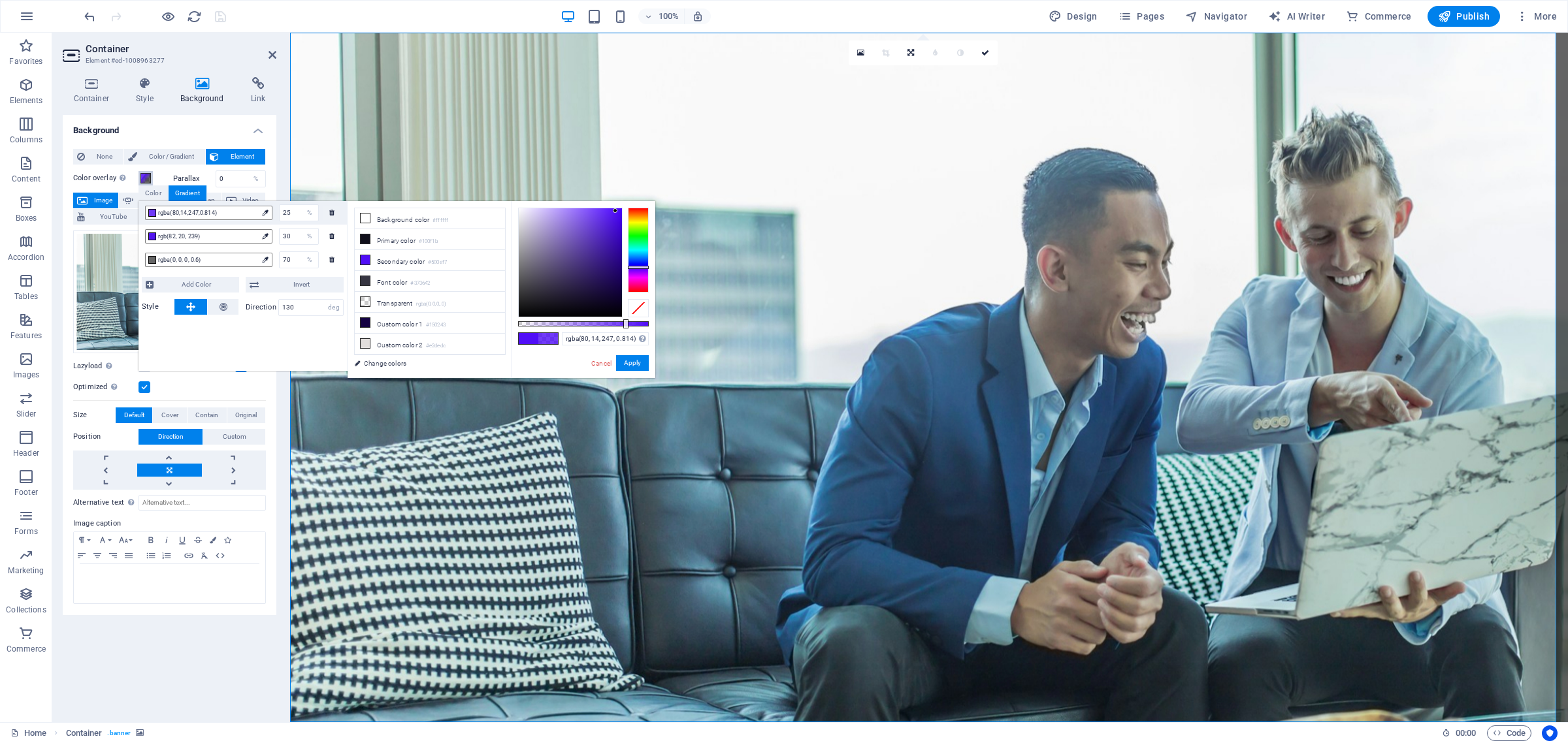
drag, startPoint x: 650, startPoint y: 322, endPoint x: 625, endPoint y: 319, distance: 25.2
click at [625, 320] on div at bounding box center [626, 324] width 5 height 9
click at [366, 259] on icon at bounding box center [365, 260] width 9 height 9
click at [624, 328] on div "rgba(80, 14, 247, 0.809) Supported formats #0852ed rgb(8, 82, 237) rgba(8, 82, …" at bounding box center [583, 384] width 145 height 366
click at [149, 234] on div at bounding box center [151, 236] width 8 height 8
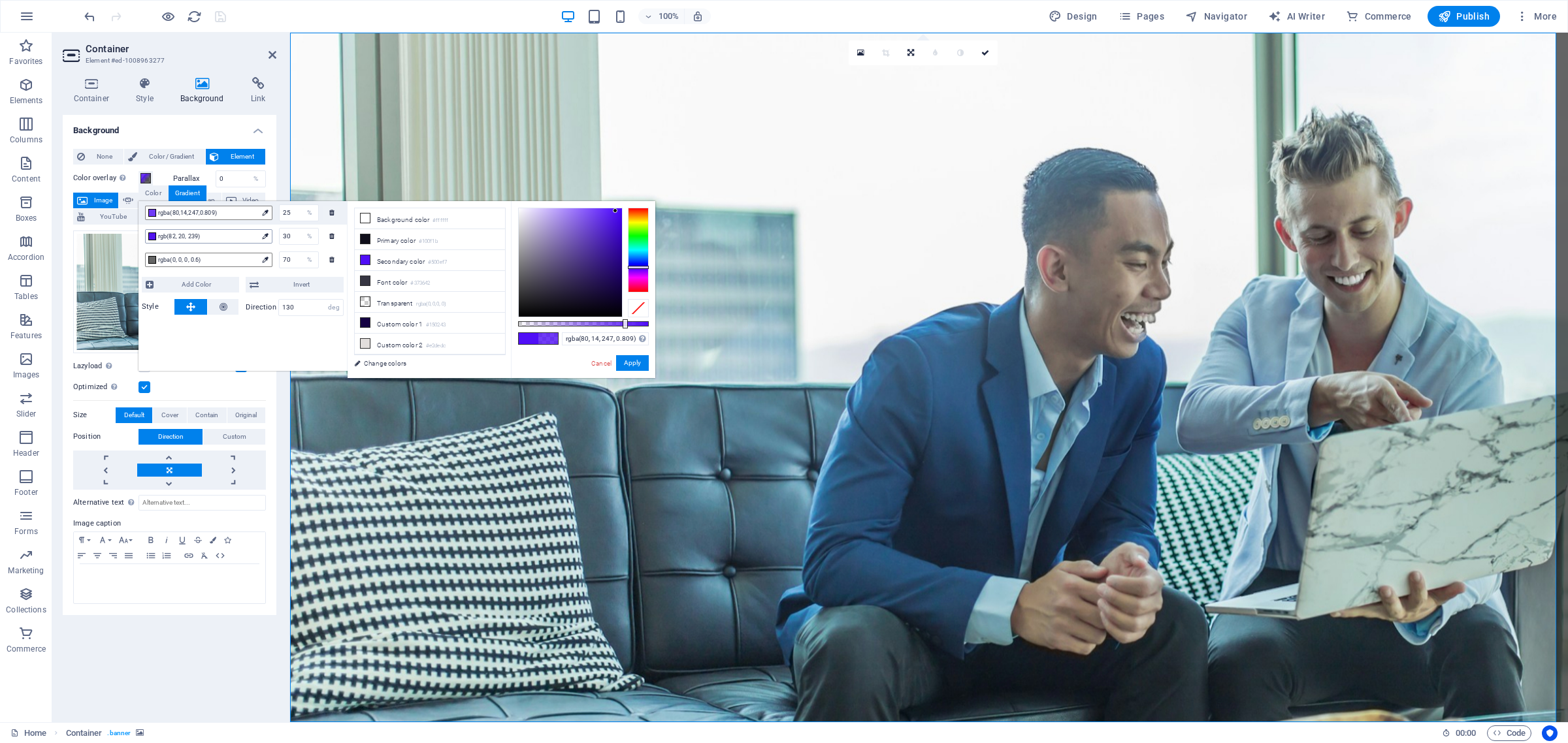
type input "rgba(82, 20, 239, 0.809)"
drag, startPoint x: 292, startPoint y: 237, endPoint x: 284, endPoint y: 237, distance: 8.0
click at [284, 237] on input "30" at bounding box center [299, 236] width 39 height 16
type input "2"
click at [637, 237] on div at bounding box center [638, 250] width 21 height 85
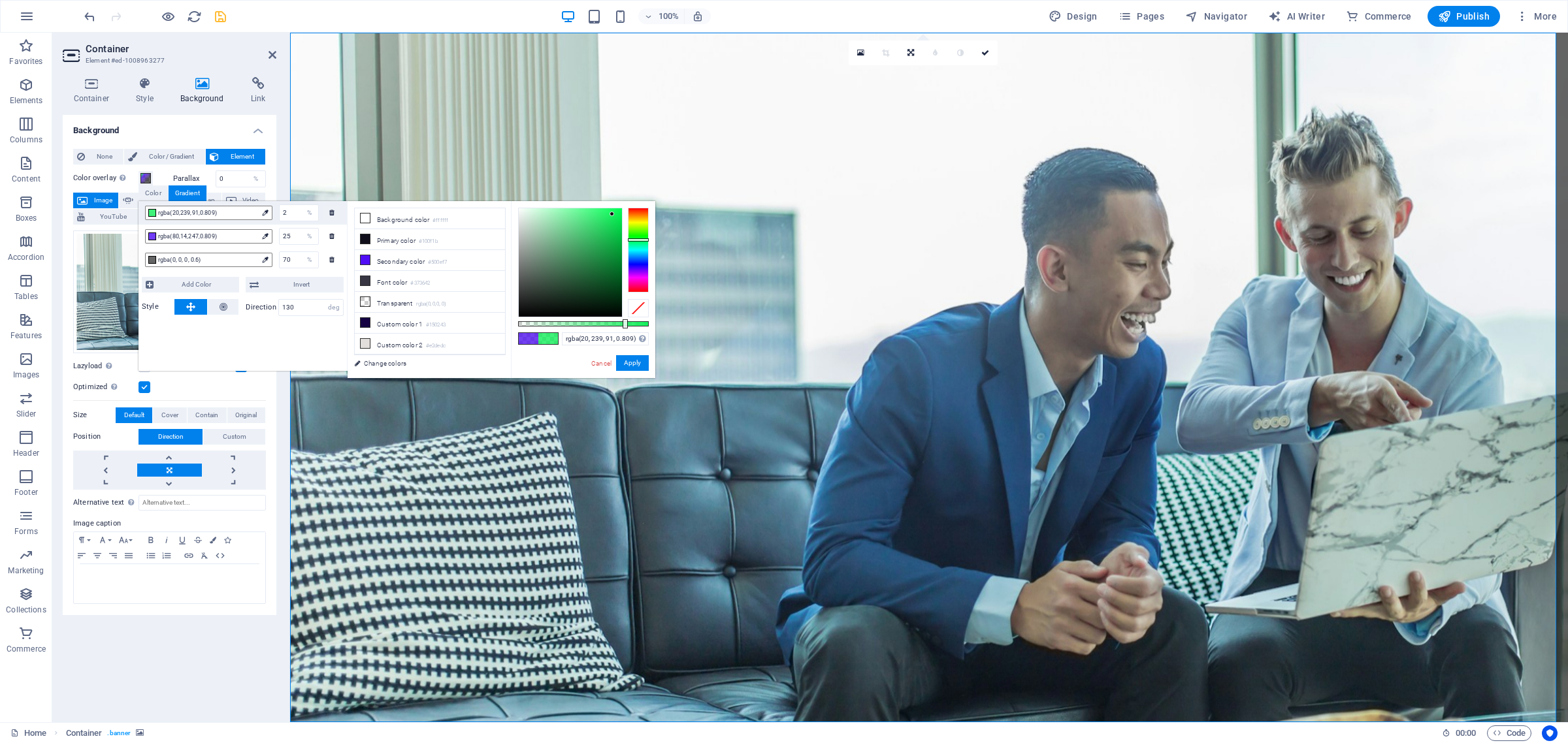
click at [637, 240] on div at bounding box center [638, 250] width 21 height 85
click at [552, 281] on div at bounding box center [570, 262] width 103 height 108
click at [573, 288] on div at bounding box center [570, 262] width 103 height 108
click at [588, 286] on div at bounding box center [570, 262] width 103 height 108
click at [595, 297] on div at bounding box center [570, 262] width 103 height 108
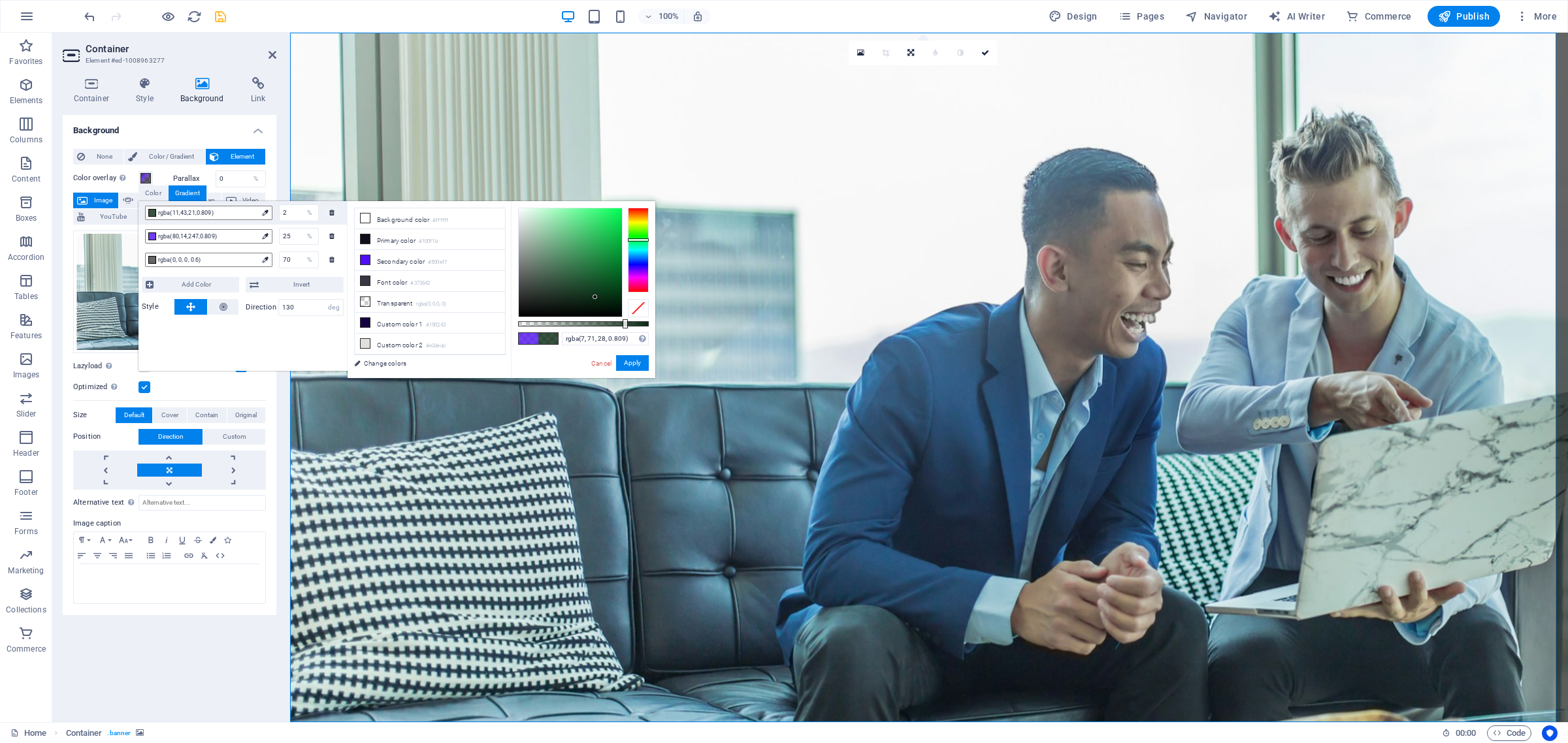
click at [611, 286] on div at bounding box center [570, 262] width 103 height 108
click at [619, 286] on div at bounding box center [570, 262] width 103 height 108
drag, startPoint x: 625, startPoint y: 324, endPoint x: 614, endPoint y: 322, distance: 11.2
click at [614, 322] on div at bounding box center [616, 324] width 5 height 9
type input "rgba(68, 108, 81, 0.734)"
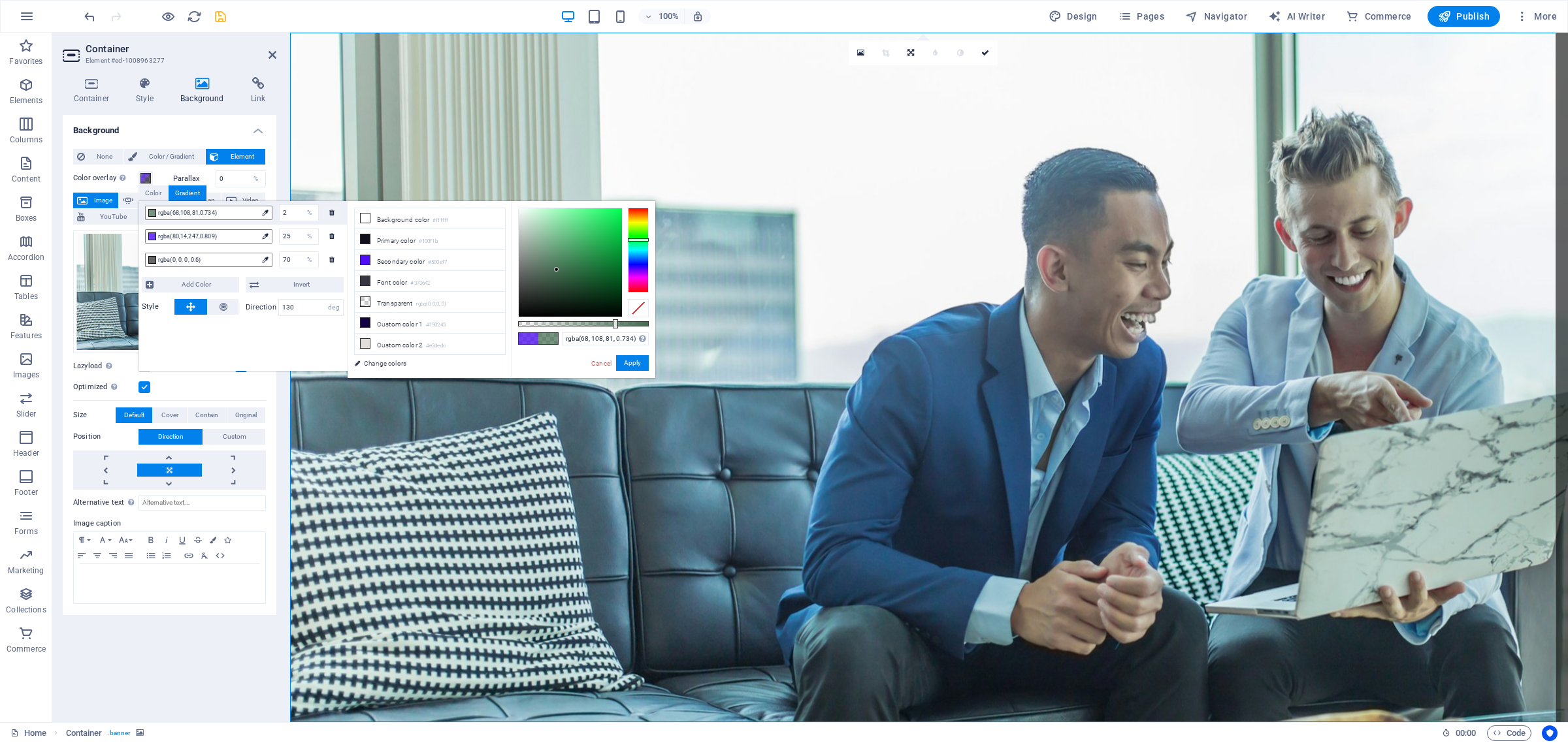
drag, startPoint x: 617, startPoint y: 287, endPoint x: 556, endPoint y: 270, distance: 63.3
click at [556, 270] on div at bounding box center [556, 269] width 4 height 4
click at [598, 360] on link "Cancel" at bounding box center [601, 363] width 23 height 10
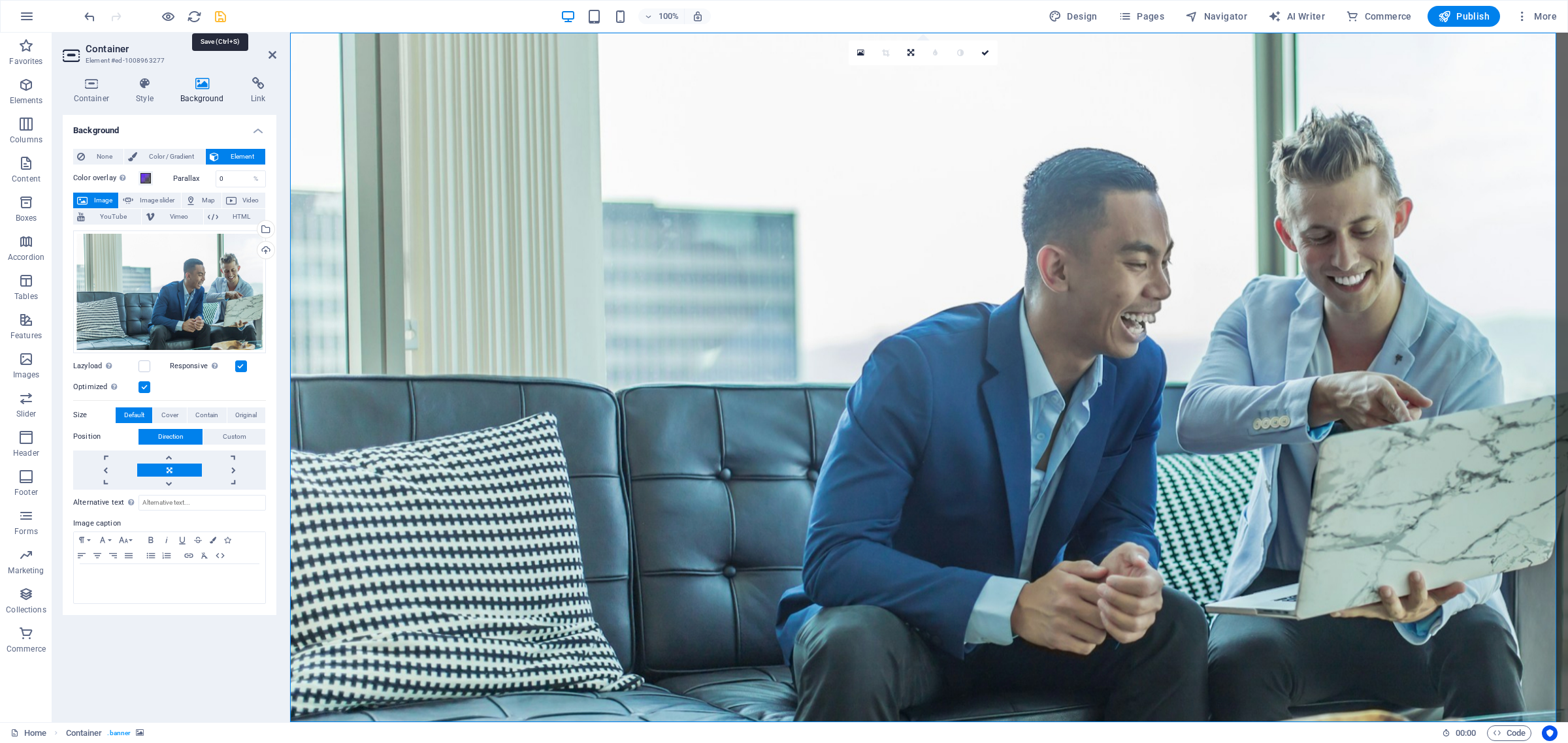
click at [222, 13] on icon "save" at bounding box center [221, 17] width 15 height 15
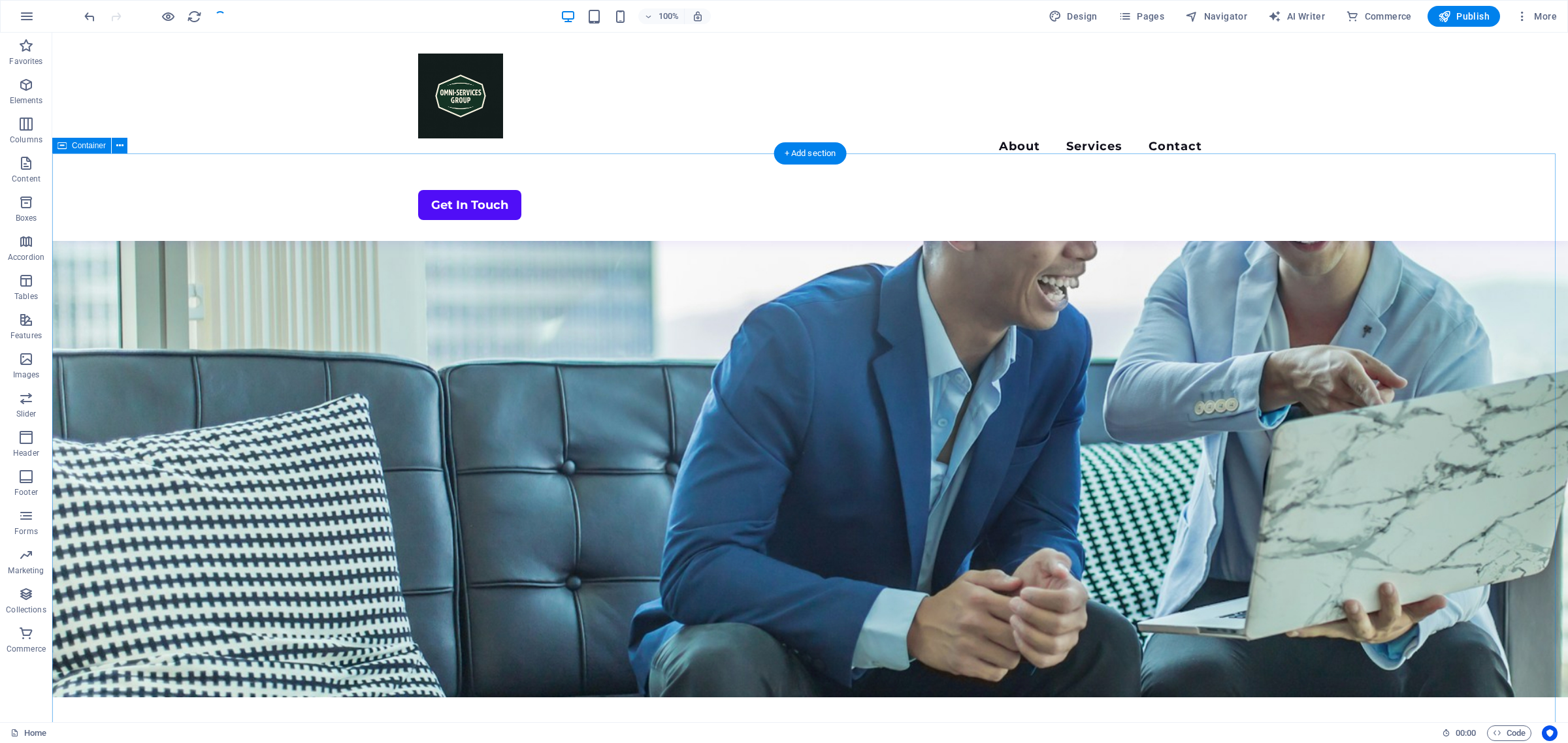
scroll to position [0, 0]
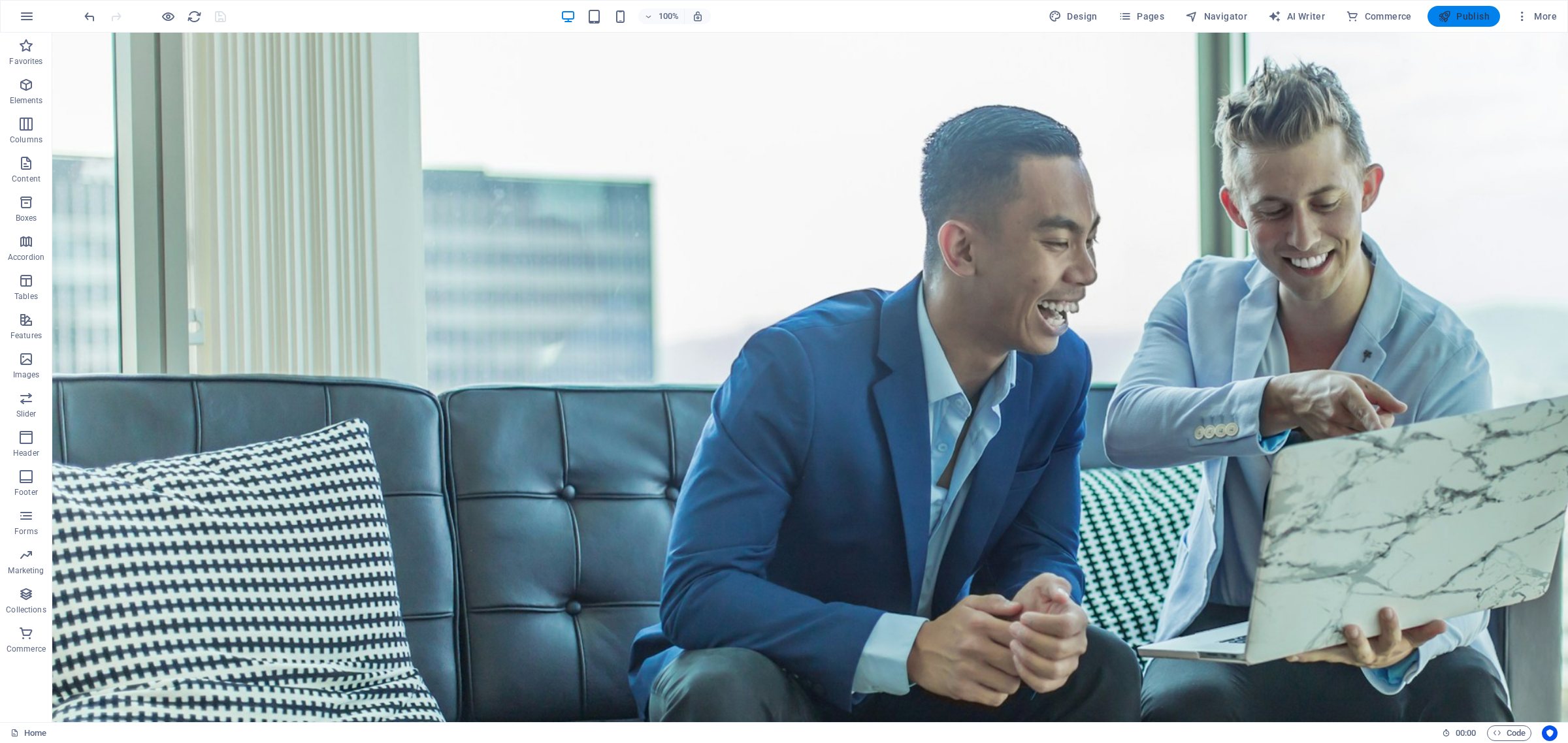
click at [1468, 14] on span "Publish" at bounding box center [1463, 16] width 52 height 13
